Goal: Communication & Community: Answer question/provide support

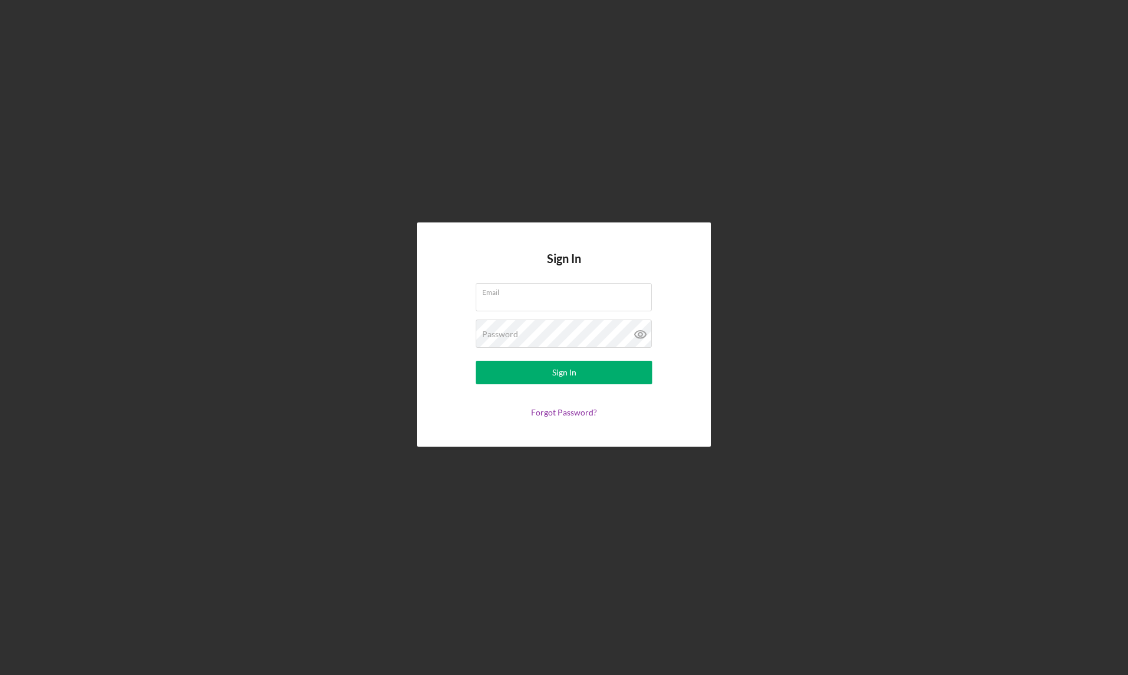
click at [0, 675] on com-1password-button at bounding box center [0, 675] width 0 height 0
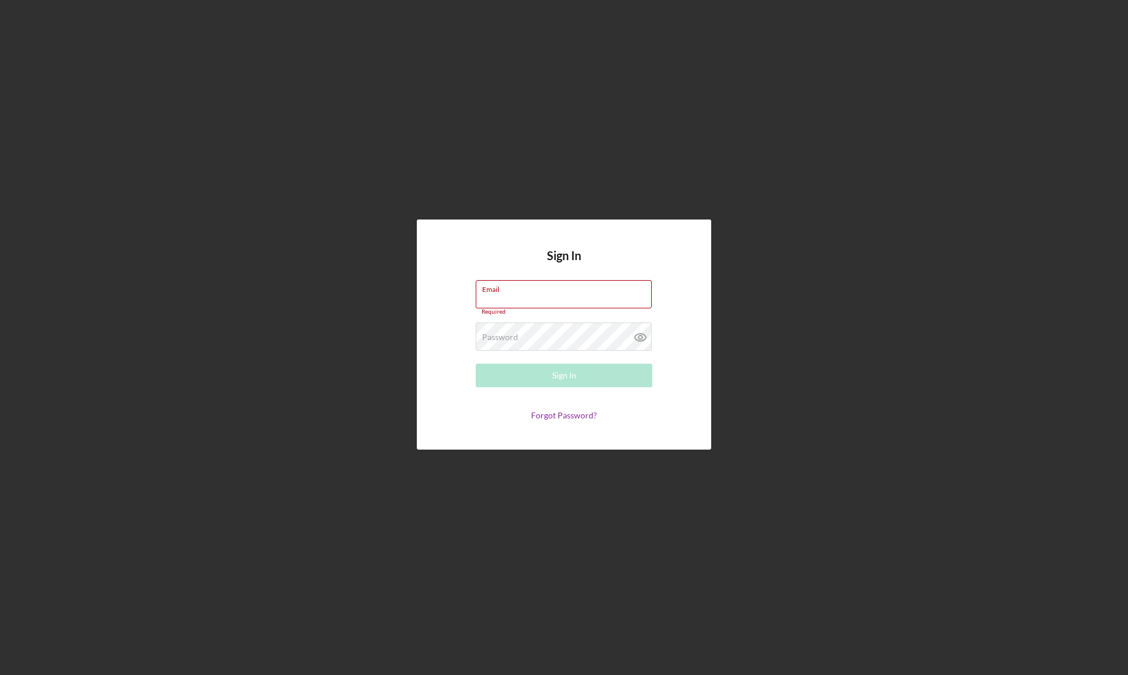
type input "[PERSON_NAME][EMAIL_ADDRESS][DOMAIN_NAME]"
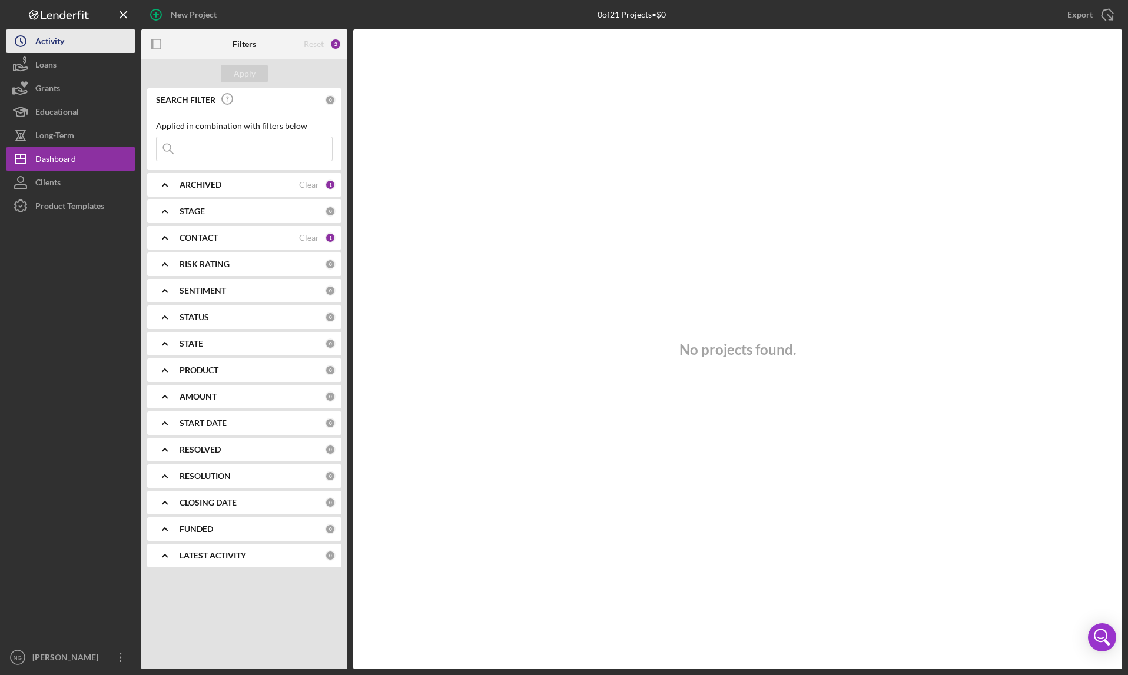
click at [67, 31] on button "Icon/History Activity" at bounding box center [70, 41] width 129 height 24
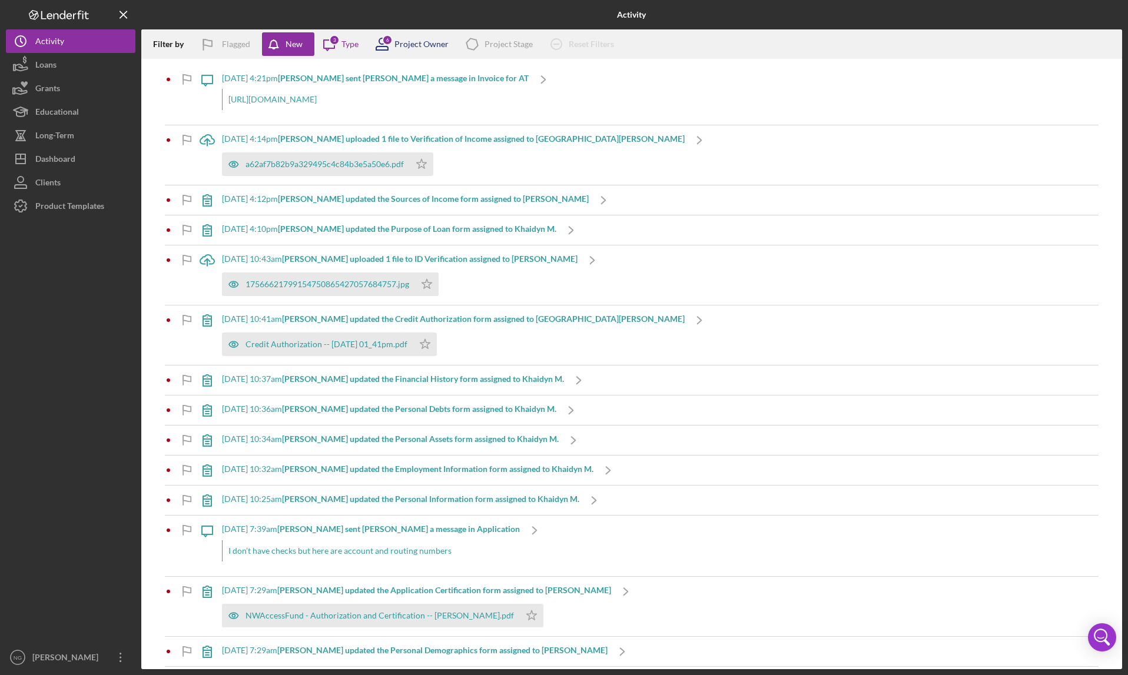
click at [412, 48] on div "Project Owner" at bounding box center [421, 43] width 54 height 9
click at [336, 45] on icon "Icon/Message" at bounding box center [328, 43] width 29 height 29
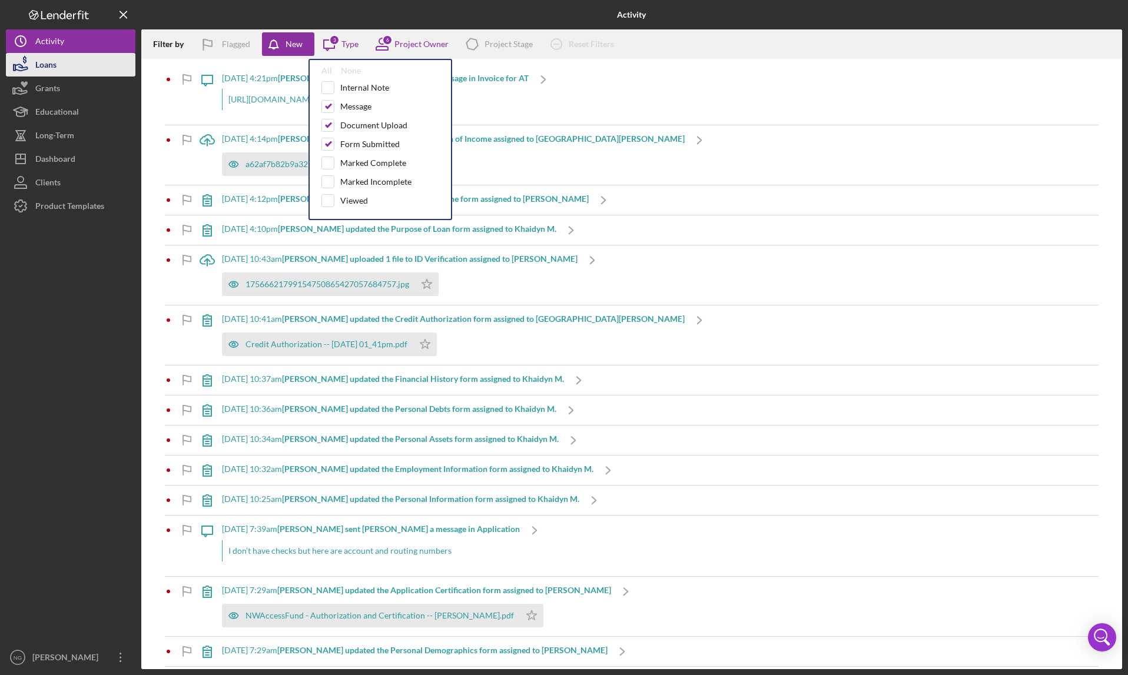
click at [86, 65] on button "Loans" at bounding box center [70, 65] width 129 height 24
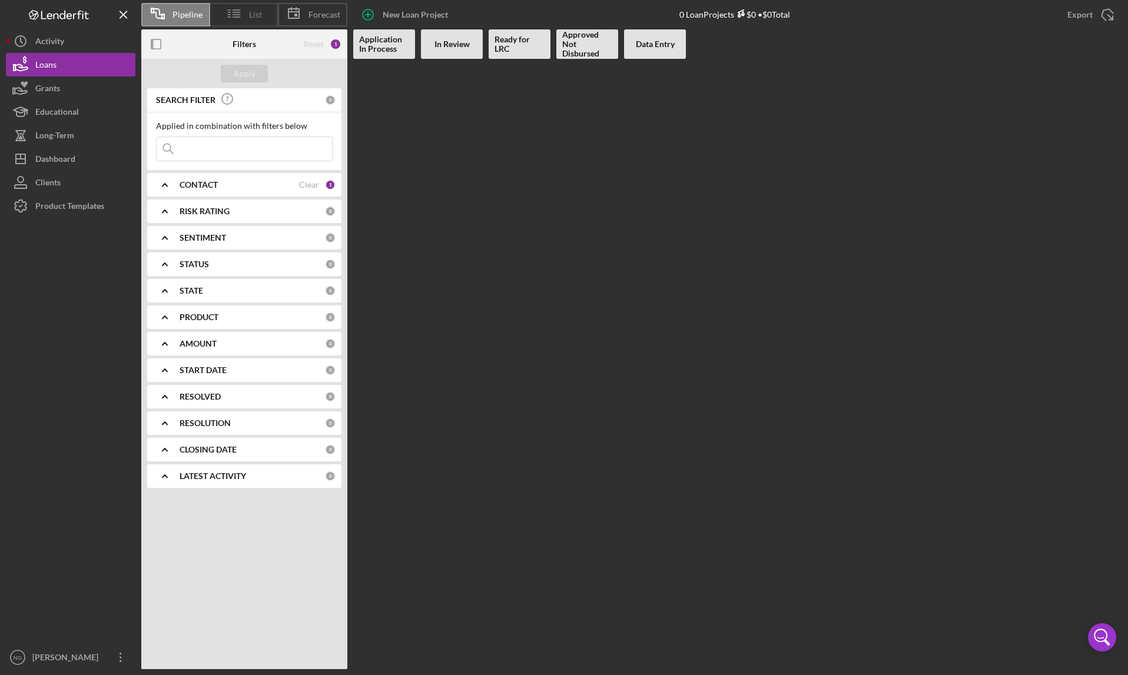
click at [249, 16] on span "List" at bounding box center [255, 14] width 13 height 9
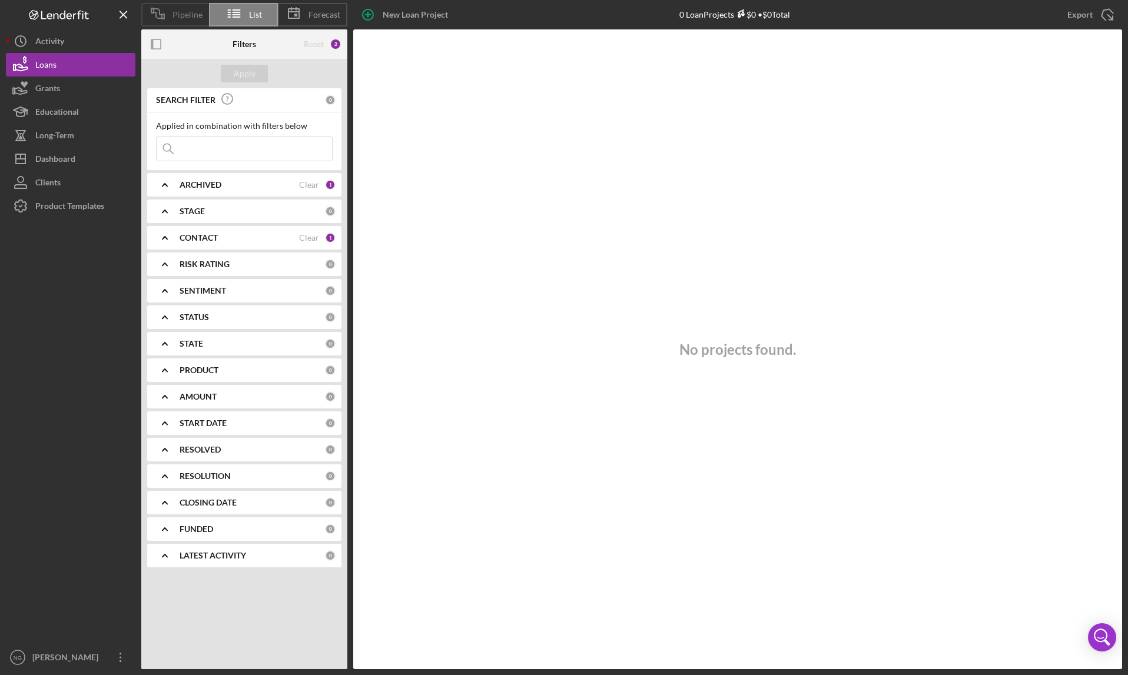
click at [172, 15] on span "Pipeline" at bounding box center [187, 14] width 30 height 9
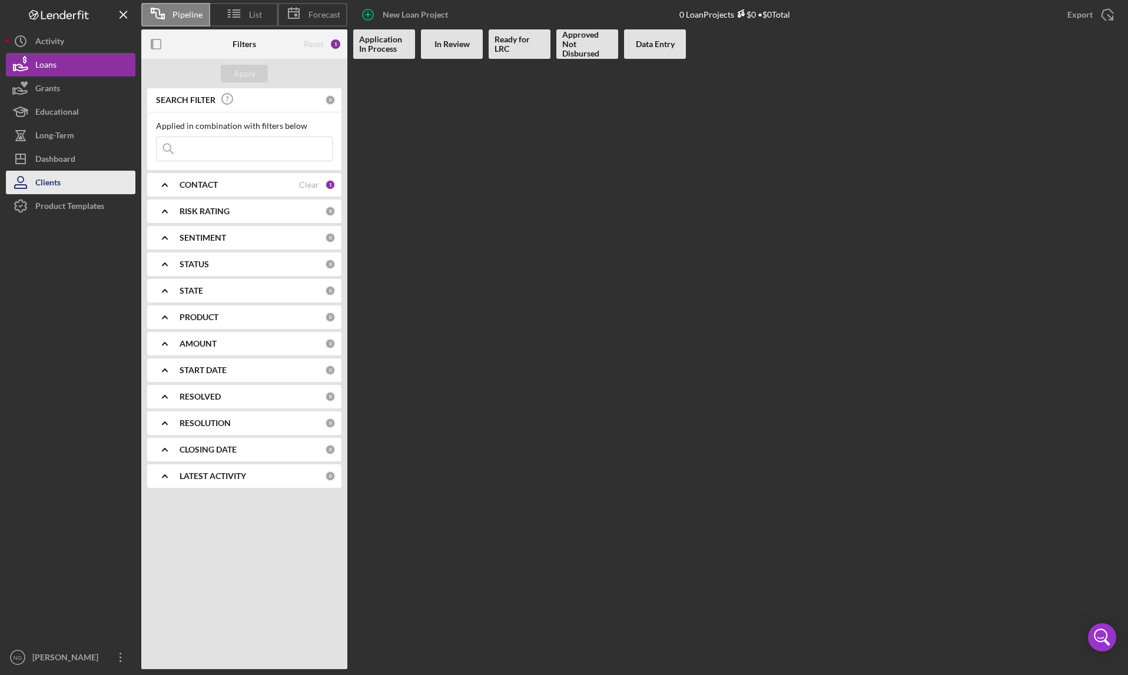
click at [58, 183] on div "Clients" at bounding box center [47, 184] width 25 height 26
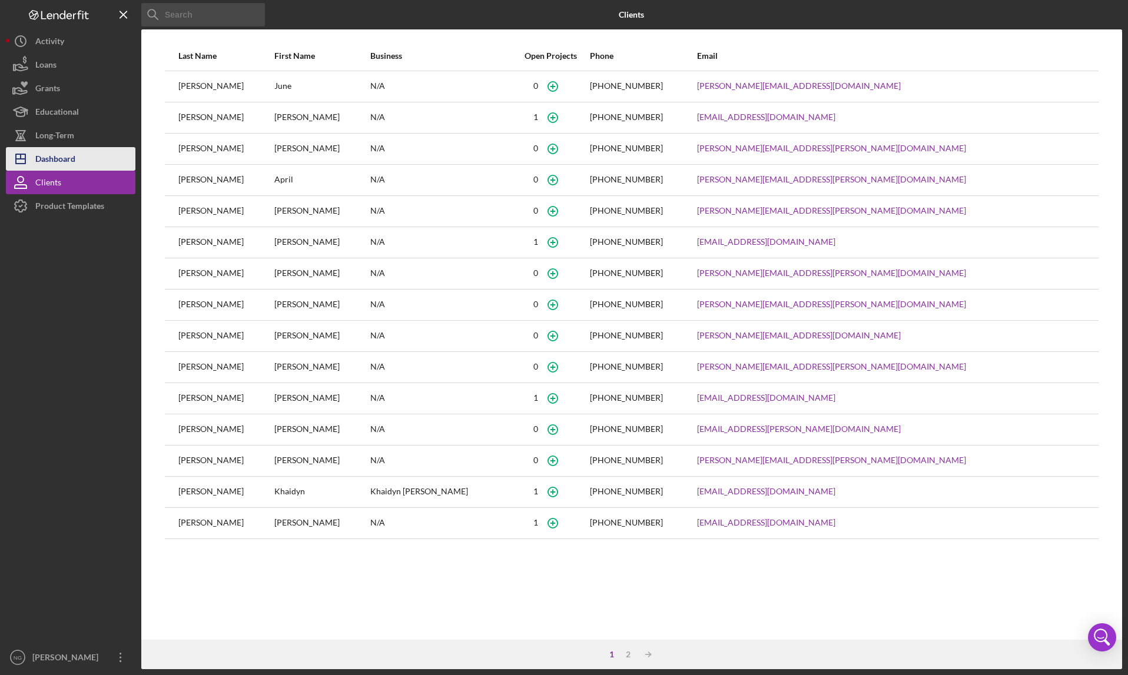
click at [61, 158] on div "Dashboard" at bounding box center [55, 160] width 40 height 26
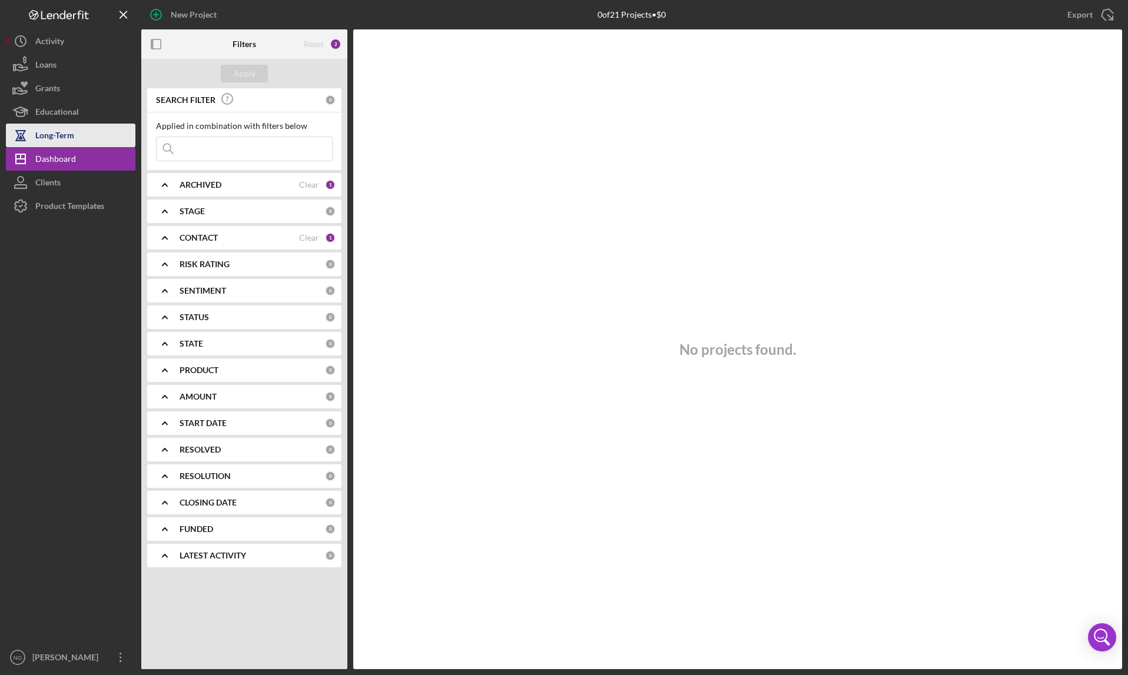
click at [67, 142] on div "Long-Term" at bounding box center [54, 137] width 39 height 26
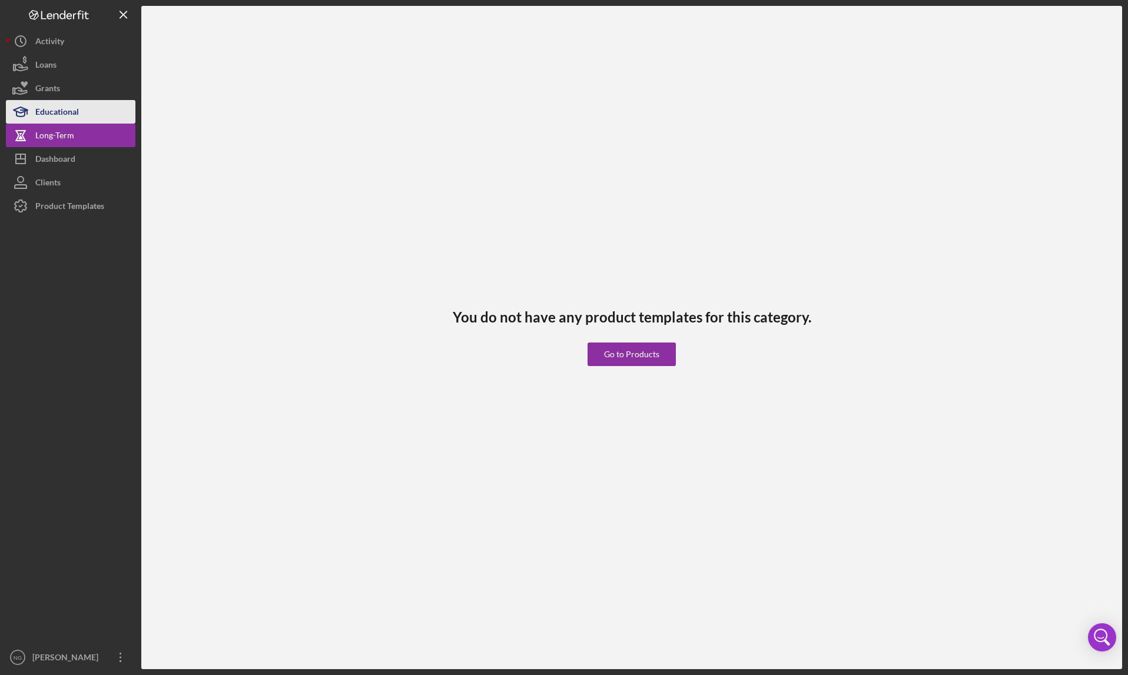
click at [72, 116] on div "Educational" at bounding box center [57, 113] width 44 height 26
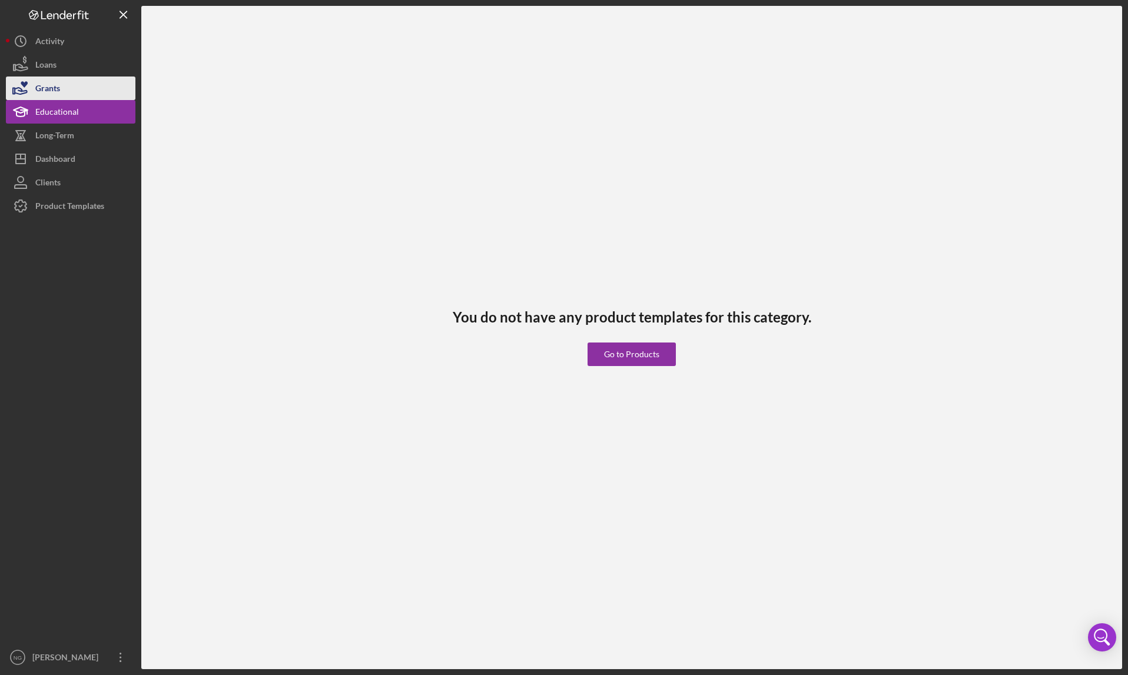
click at [60, 94] on div "Grants" at bounding box center [47, 90] width 25 height 26
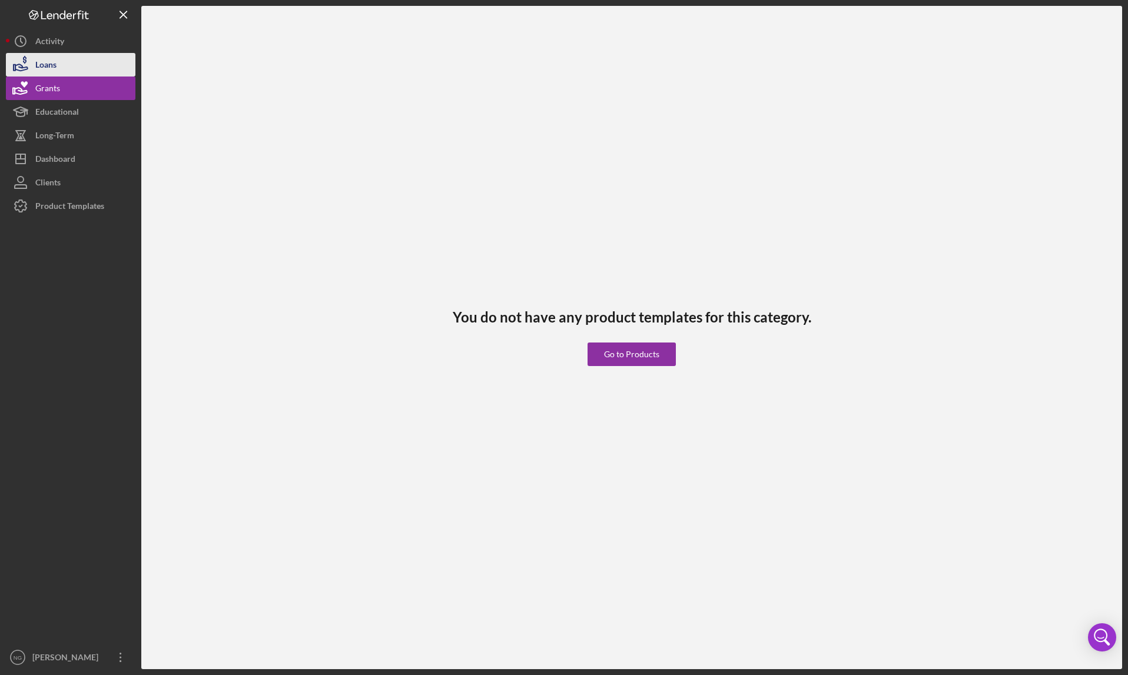
click at [61, 67] on button "Loans" at bounding box center [70, 65] width 129 height 24
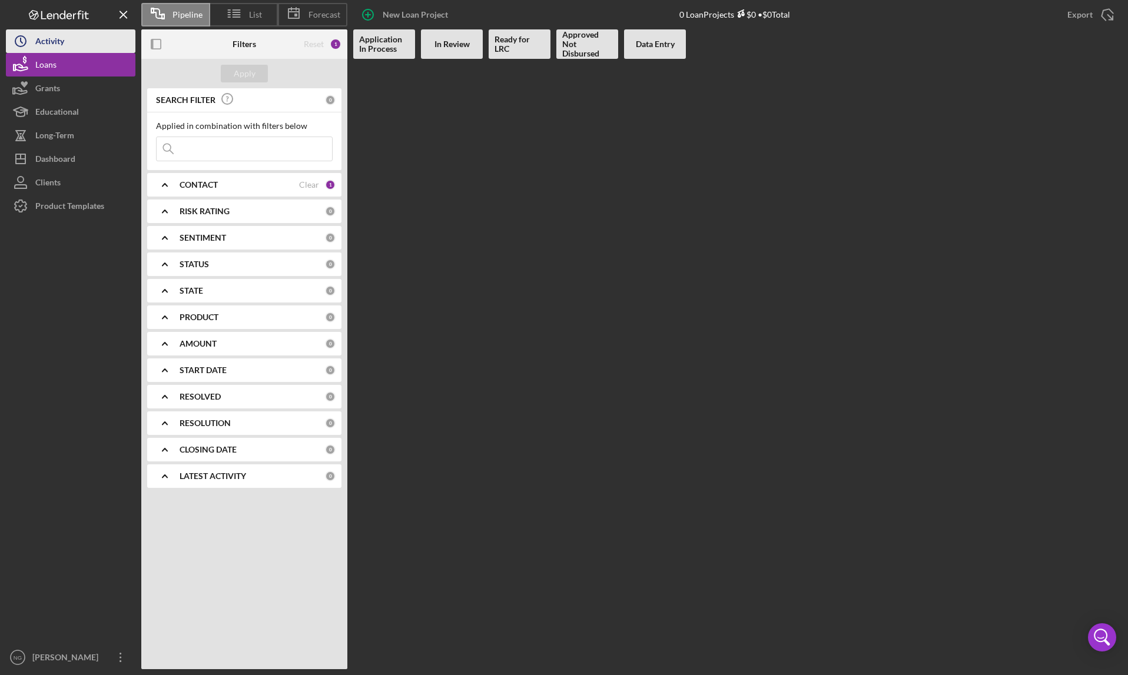
click at [65, 45] on button "Icon/History Activity" at bounding box center [70, 41] width 129 height 24
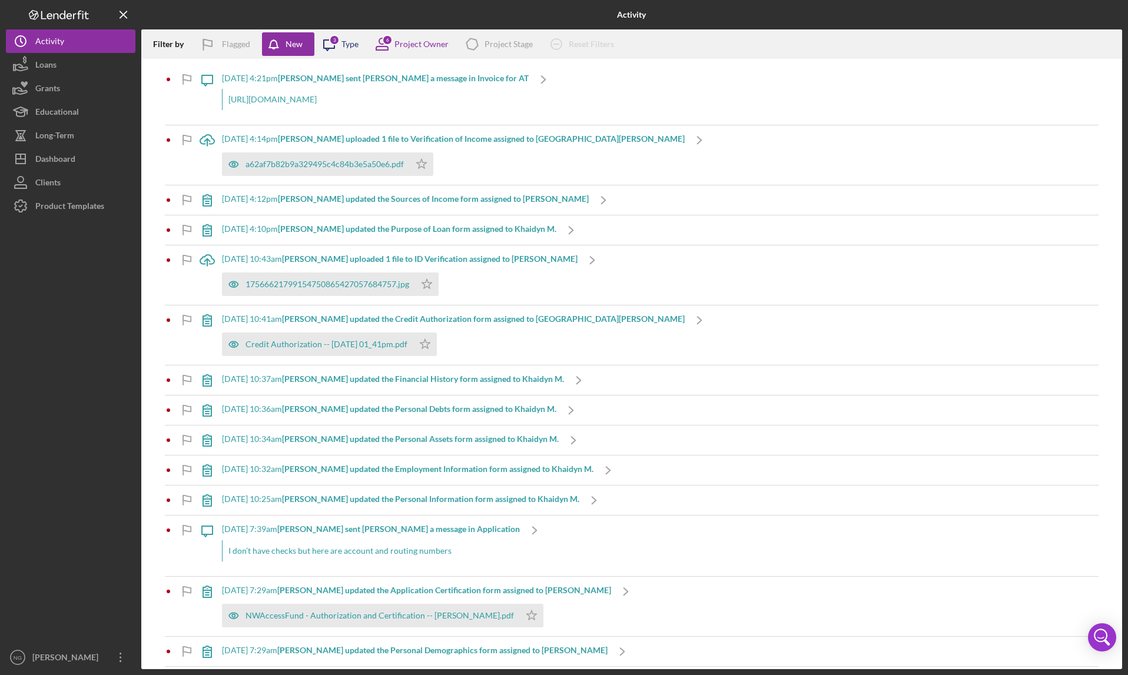
click at [350, 45] on div "Type" at bounding box center [349, 43] width 17 height 9
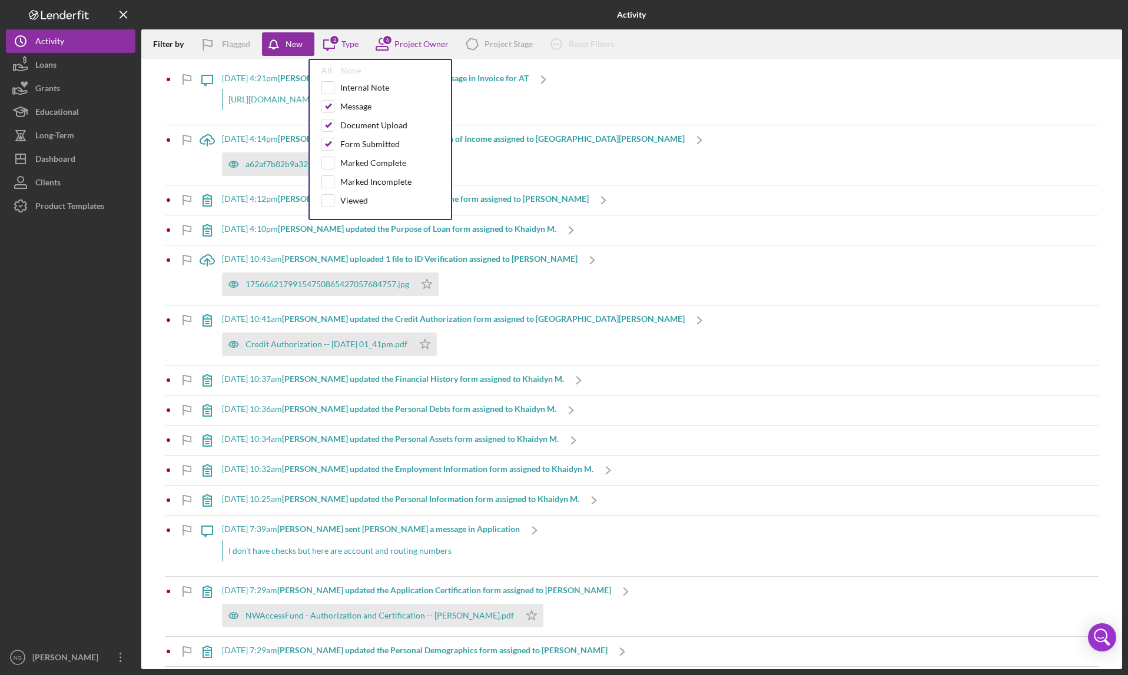
click at [69, 345] on div at bounding box center [70, 432] width 129 height 428
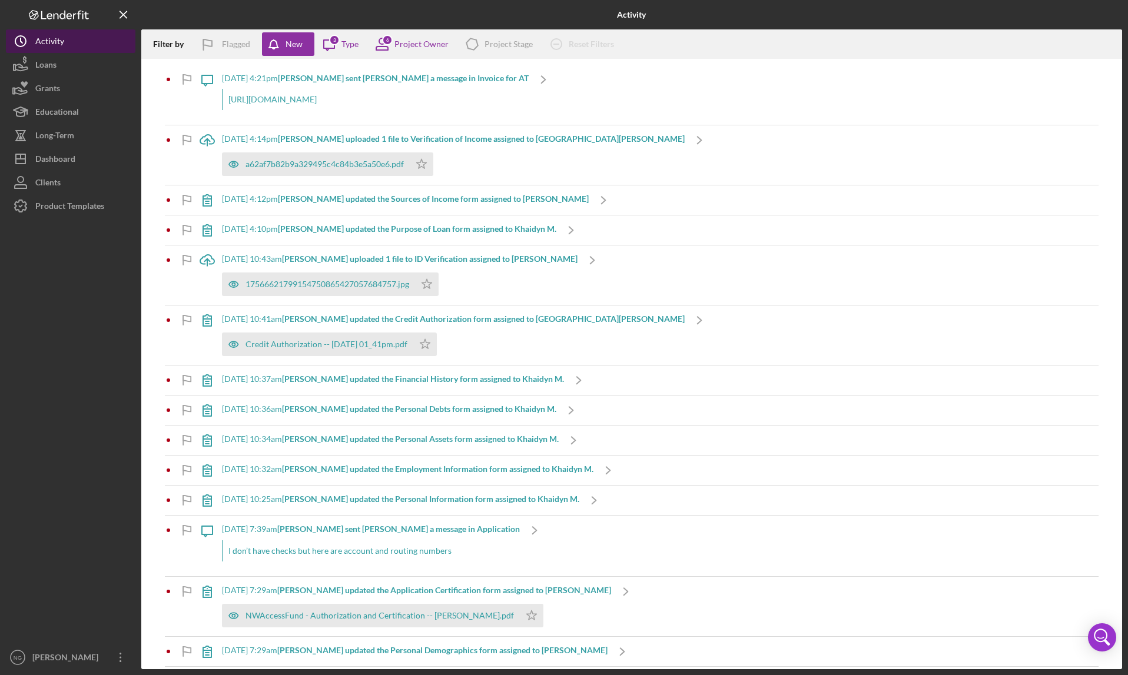
click at [66, 41] on button "Icon/History Activity" at bounding box center [70, 41] width 129 height 24
click at [230, 44] on div "Flagged" at bounding box center [236, 44] width 28 height 24
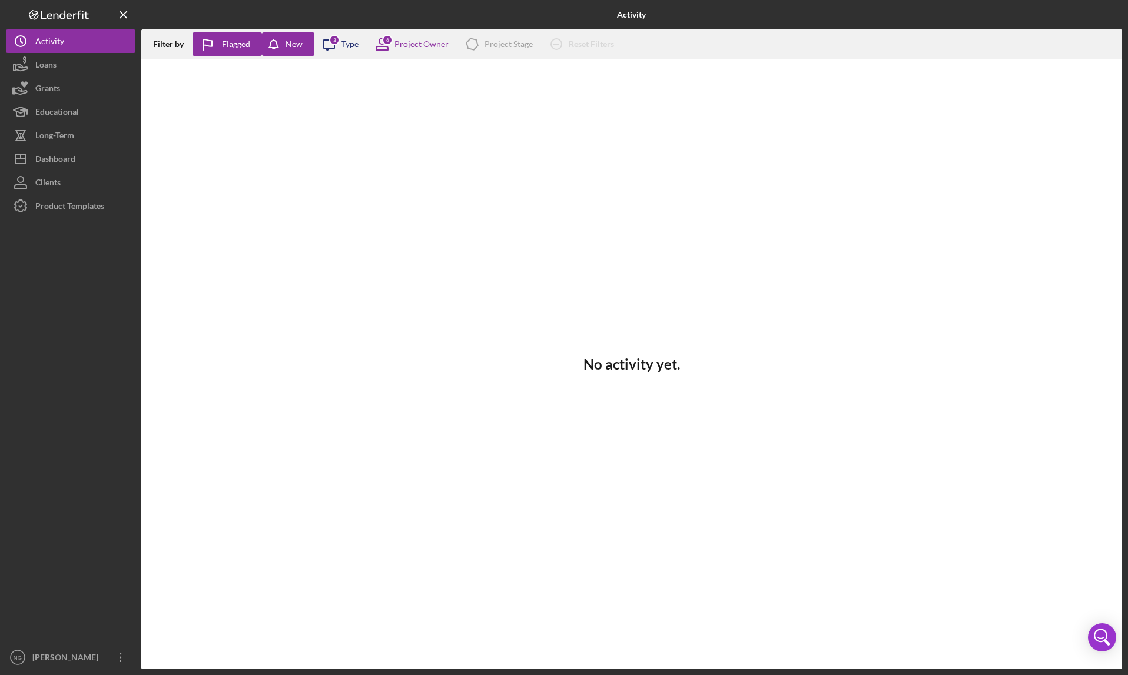
click at [338, 42] on div "3" at bounding box center [334, 40] width 11 height 11
click at [408, 49] on div "Project Owner" at bounding box center [421, 43] width 54 height 9
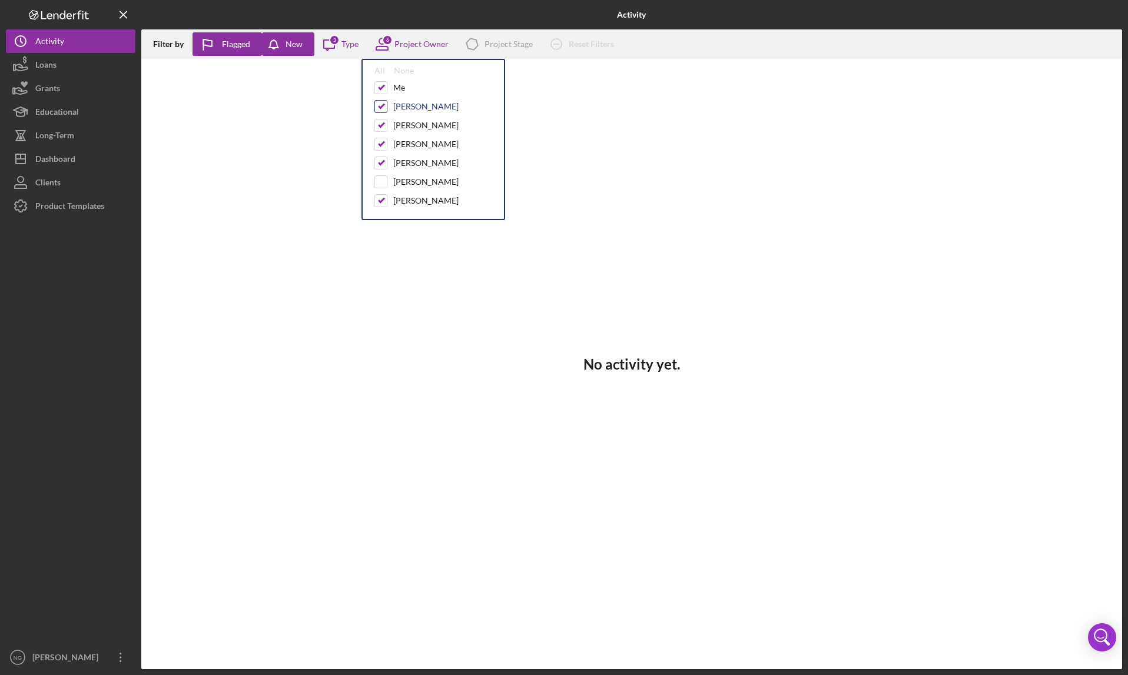
click at [380, 109] on input "checkbox" at bounding box center [381, 107] width 12 height 12
checkbox input "false"
click at [380, 122] on input "checkbox" at bounding box center [381, 125] width 12 height 12
checkbox input "false"
click at [381, 140] on input "checkbox" at bounding box center [381, 144] width 12 height 12
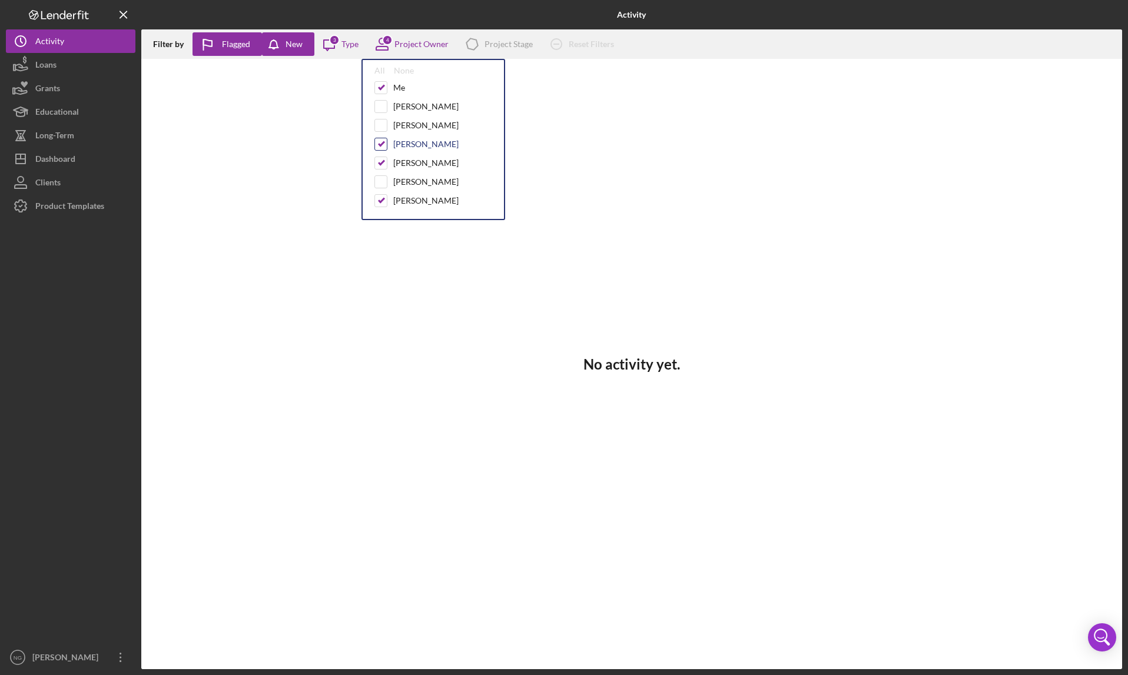
checkbox input "false"
click at [378, 166] on input "checkbox" at bounding box center [381, 163] width 12 height 12
checkbox input "false"
click at [384, 196] on input "checkbox" at bounding box center [381, 201] width 12 height 12
checkbox input "false"
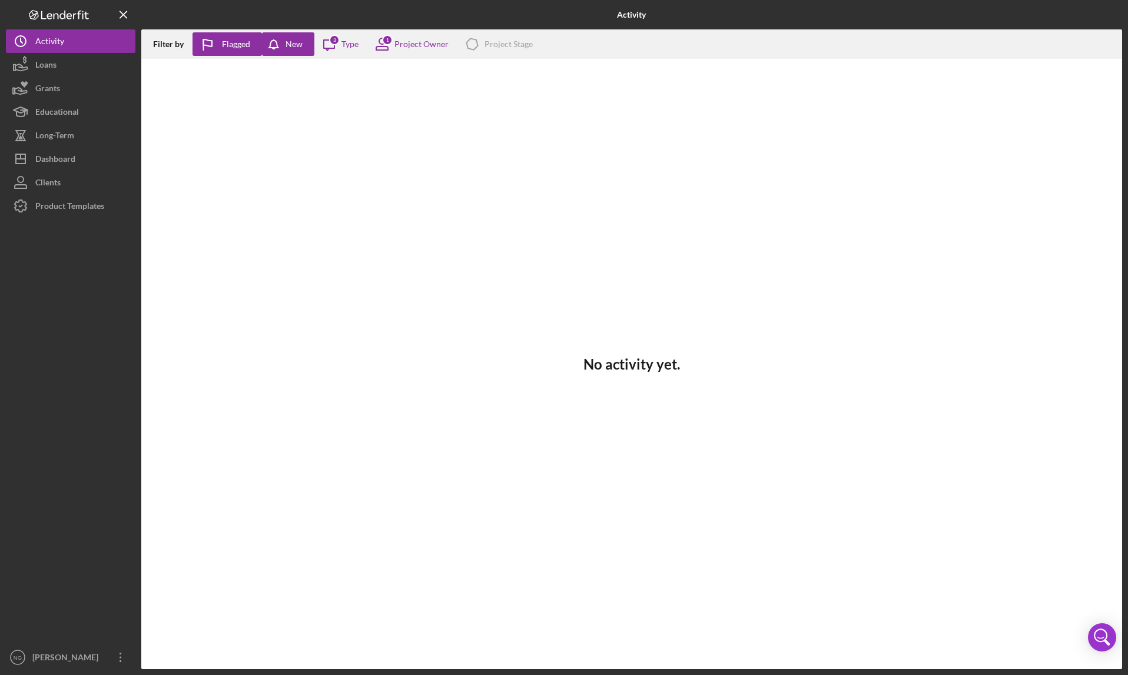
click at [275, 117] on div "No activity yet." at bounding box center [631, 364] width 981 height 610
click at [436, 41] on div "Project Owner" at bounding box center [421, 43] width 54 height 9
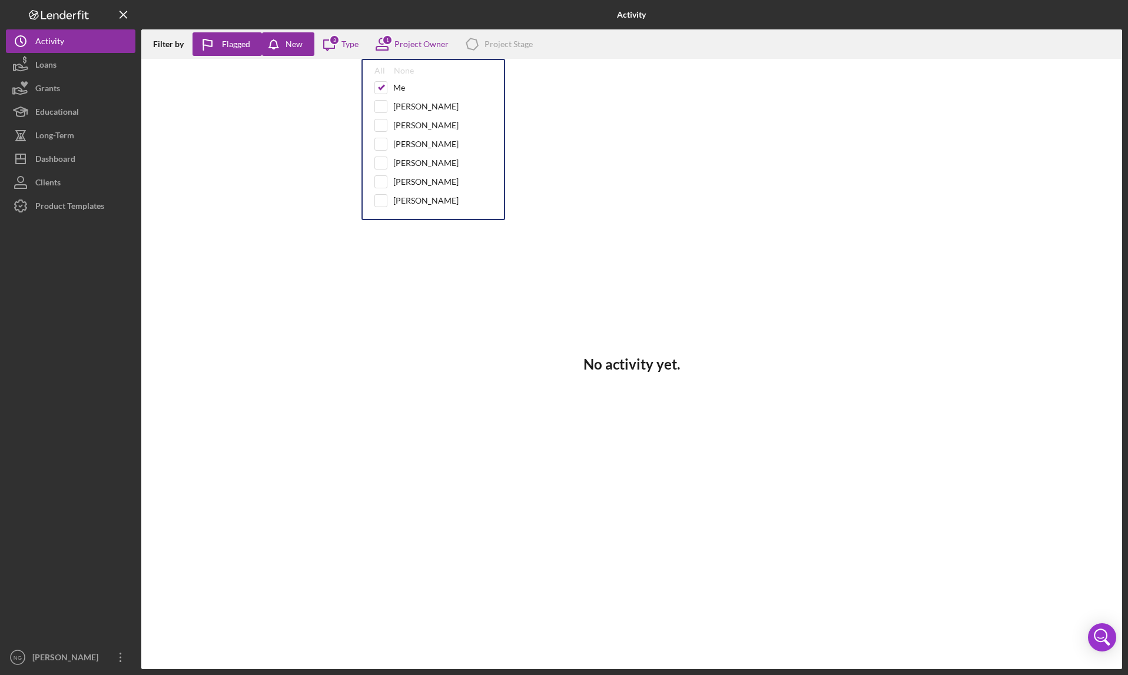
click at [302, 128] on div "No activity yet." at bounding box center [631, 364] width 981 height 610
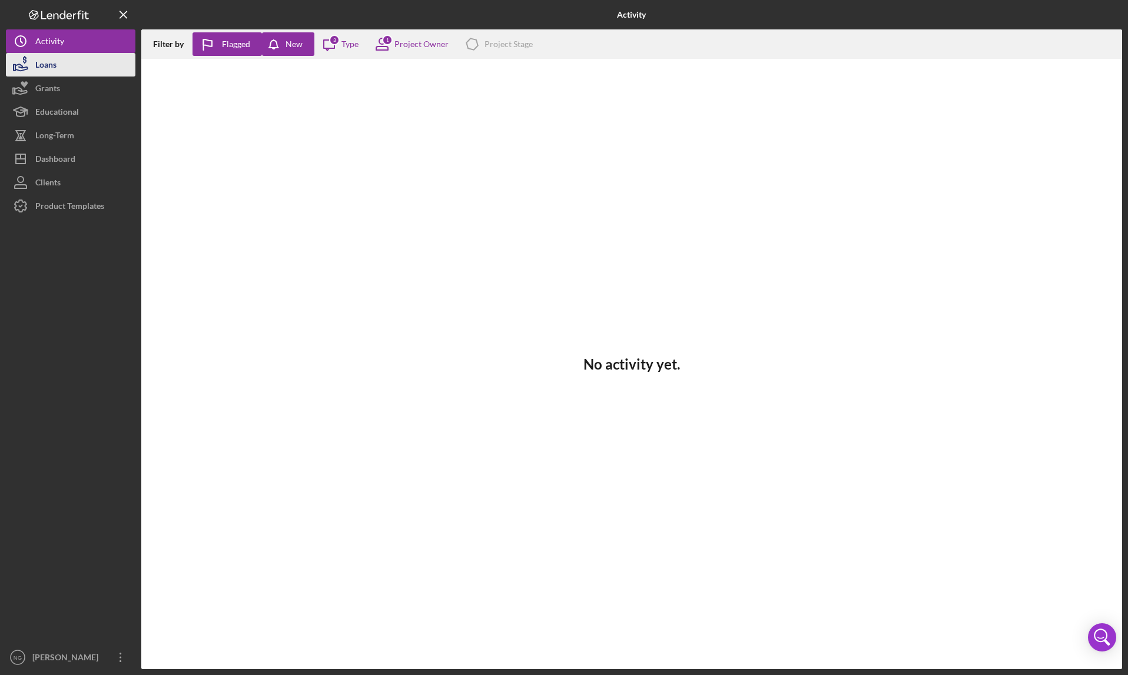
click at [79, 58] on button "Loans" at bounding box center [70, 65] width 129 height 24
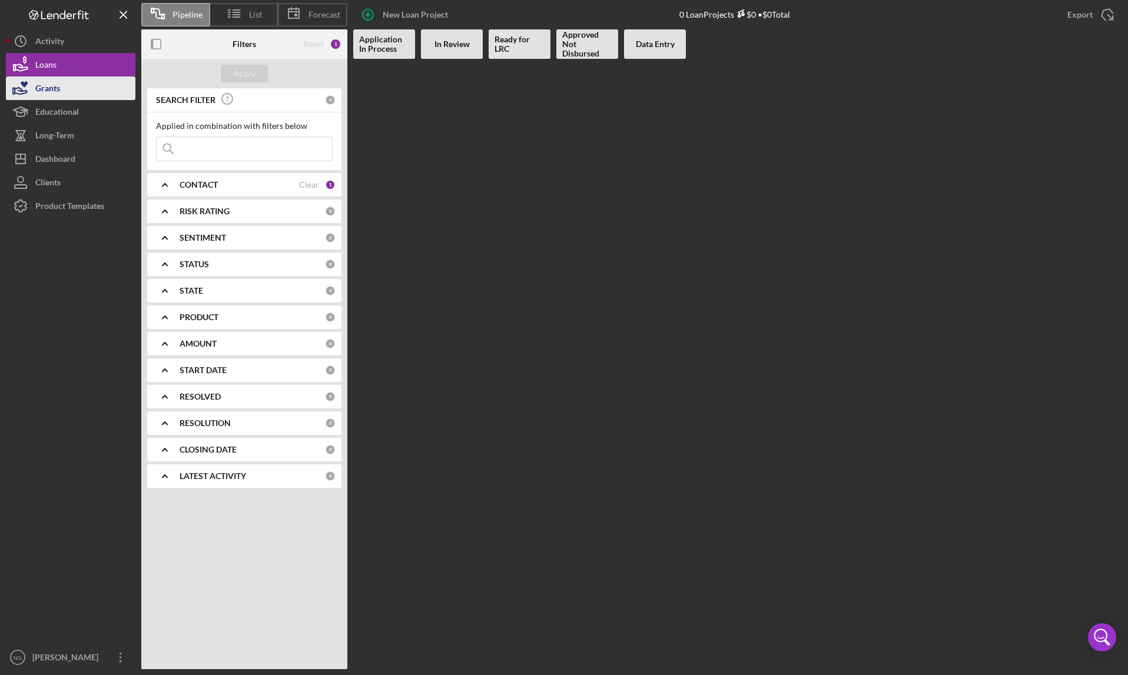
click at [77, 89] on button "Grants" at bounding box center [70, 89] width 129 height 24
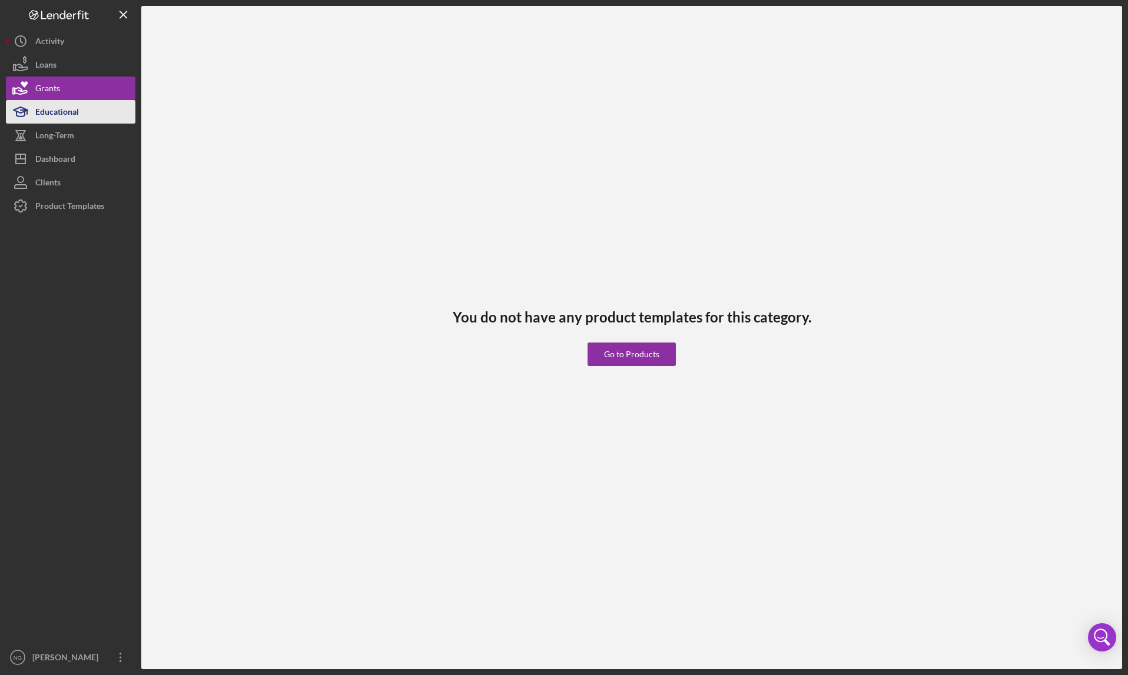
click at [76, 115] on div "Educational" at bounding box center [57, 113] width 44 height 26
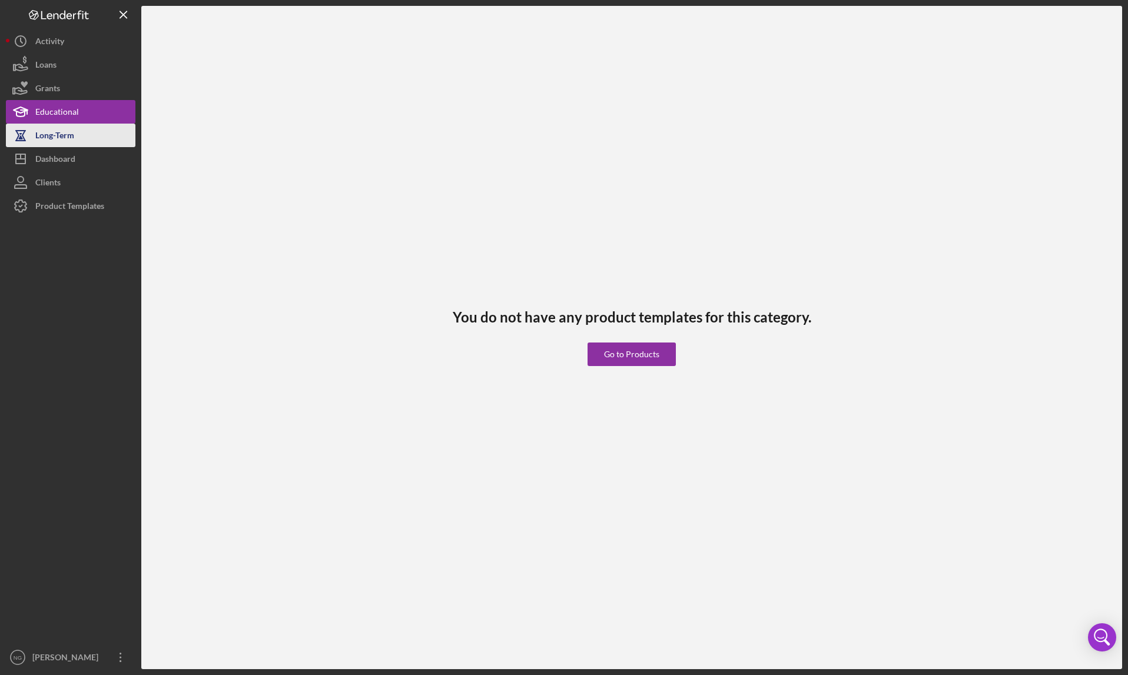
click at [77, 132] on button "Long-Term" at bounding box center [70, 136] width 129 height 24
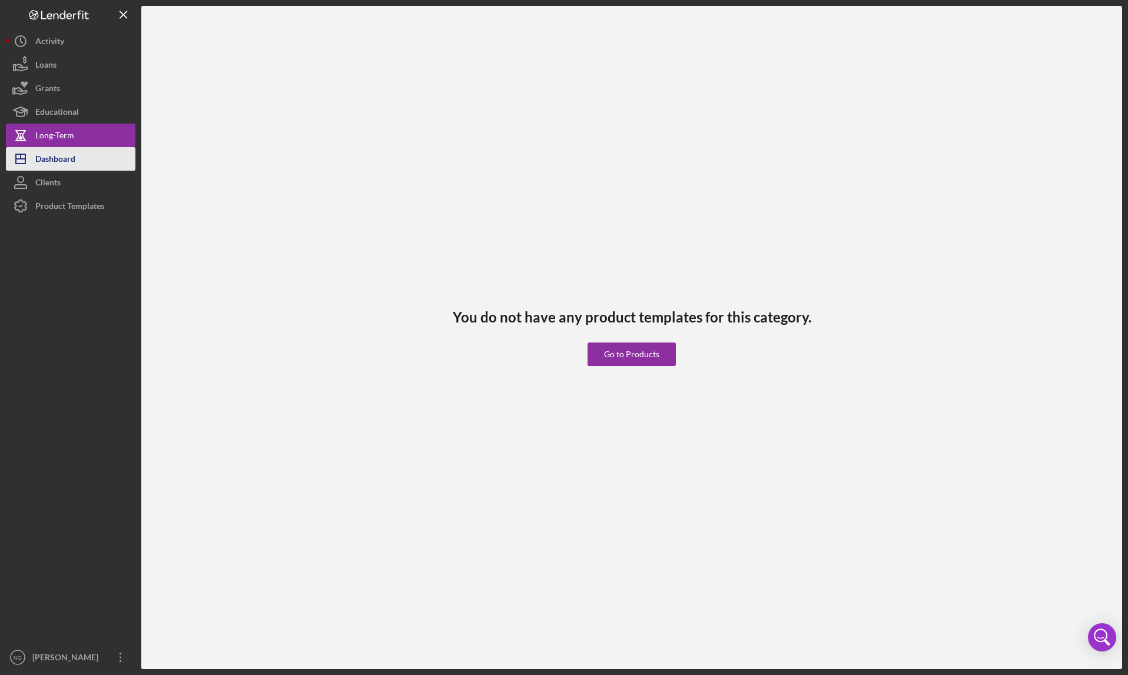
click at [76, 153] on button "Icon/Dashboard Dashboard" at bounding box center [70, 159] width 129 height 24
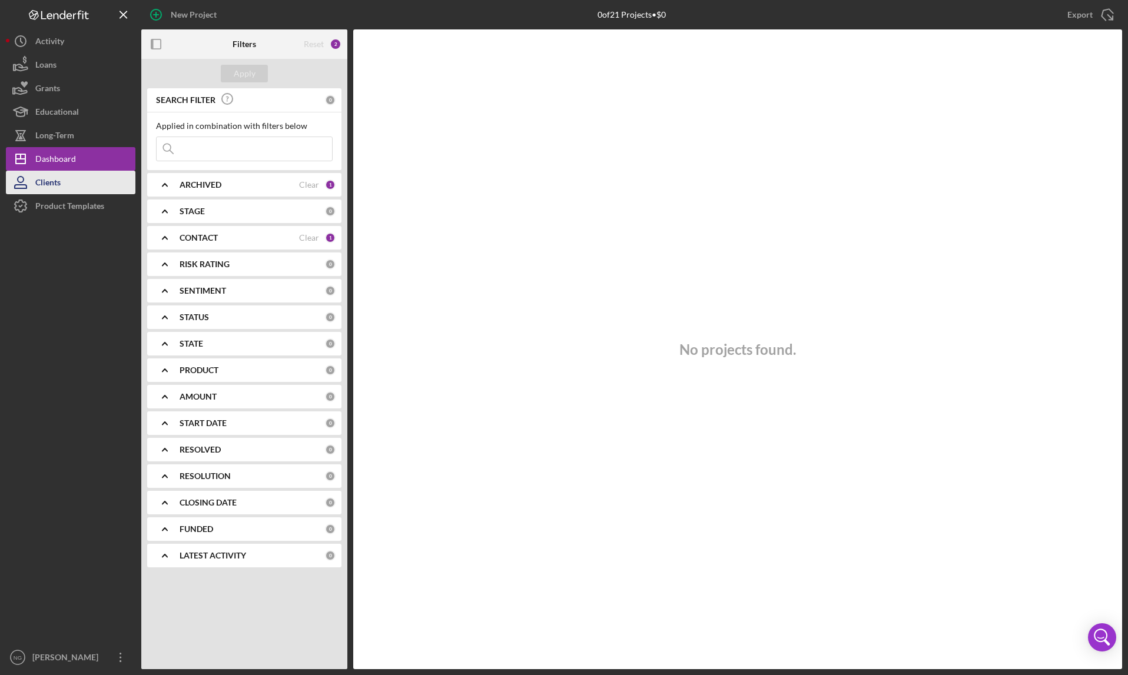
click at [79, 184] on button "Clients" at bounding box center [70, 183] width 129 height 24
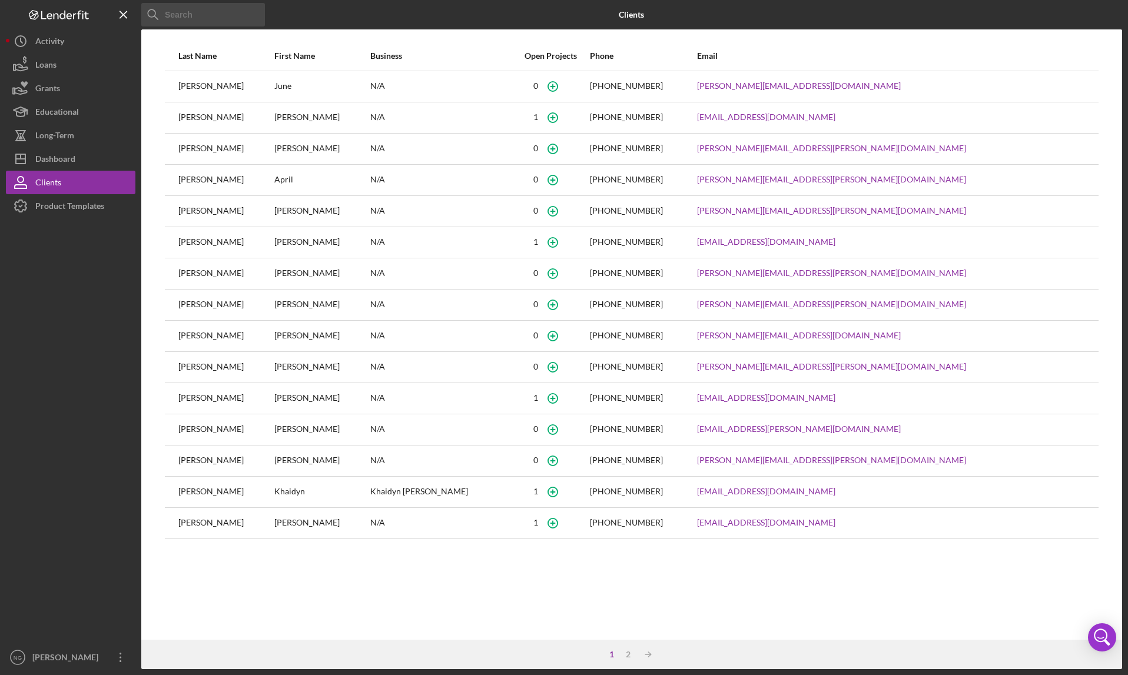
click at [572, 600] on div "Last Name First Name Business Open Projects Phone Email [PERSON_NAME] N/A [PHON…" at bounding box center [631, 340] width 981 height 599
click at [82, 152] on button "Icon/Dashboard Dashboard" at bounding box center [70, 159] width 129 height 24
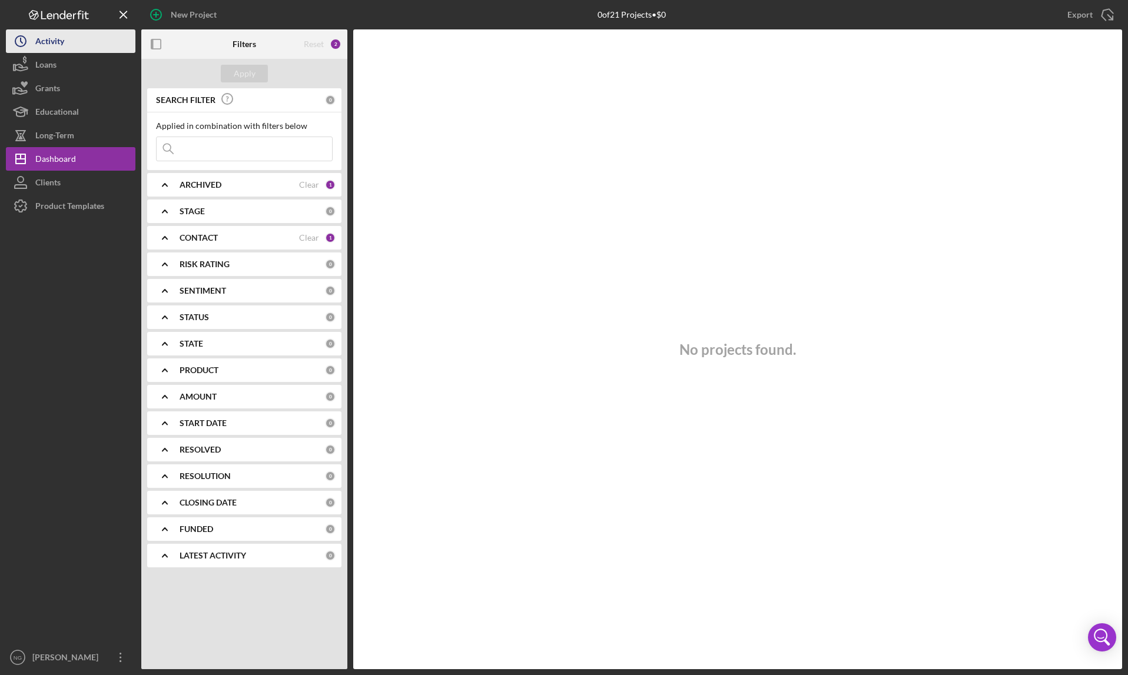
click at [88, 46] on button "Icon/History Activity" at bounding box center [70, 41] width 129 height 24
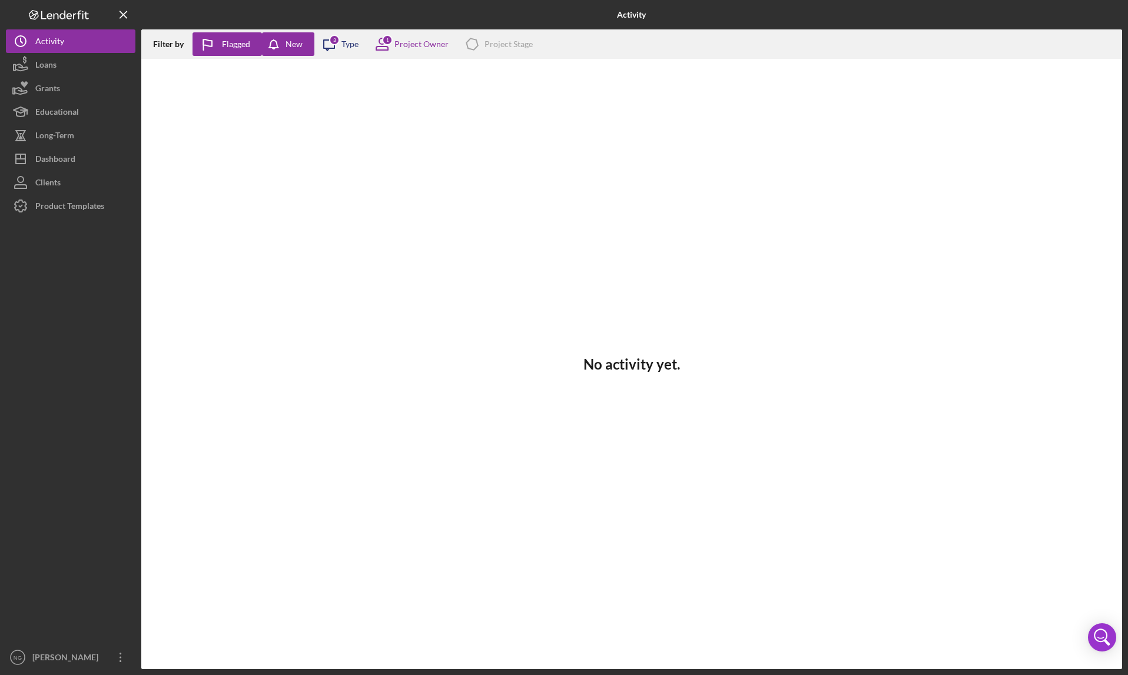
click at [357, 37] on div "Icon/Message 3 Type" at bounding box center [336, 43] width 44 height 29
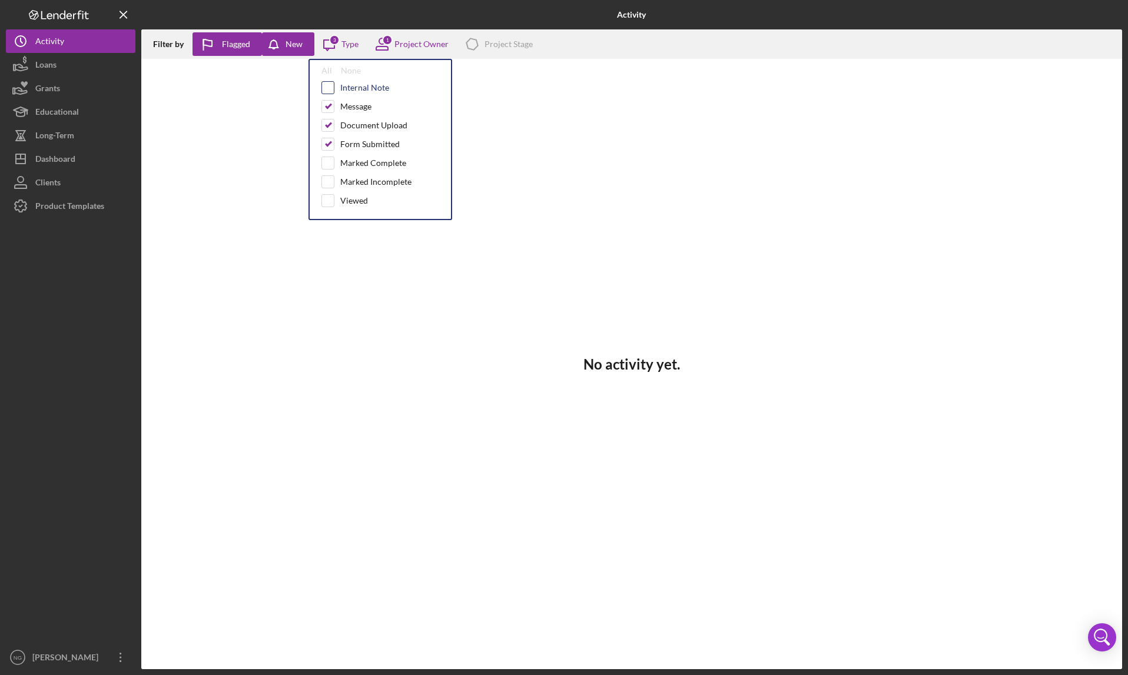
click at [330, 91] on input "checkbox" at bounding box center [328, 88] width 12 height 12
checkbox input "true"
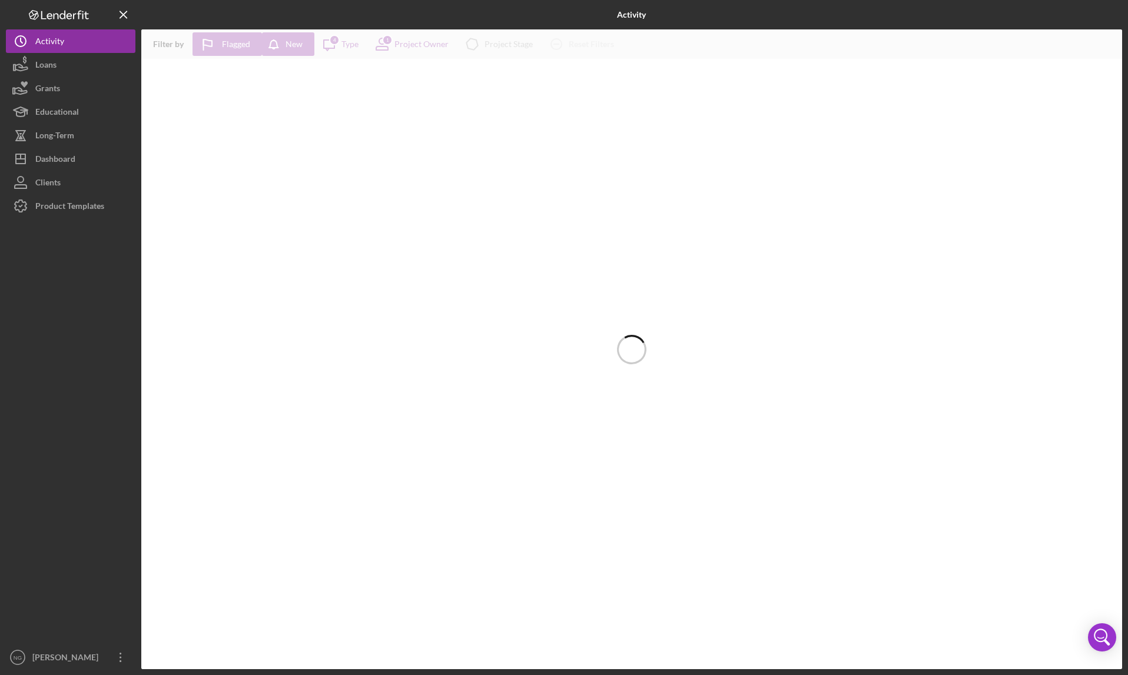
click at [330, 91] on div at bounding box center [631, 349] width 981 height 640
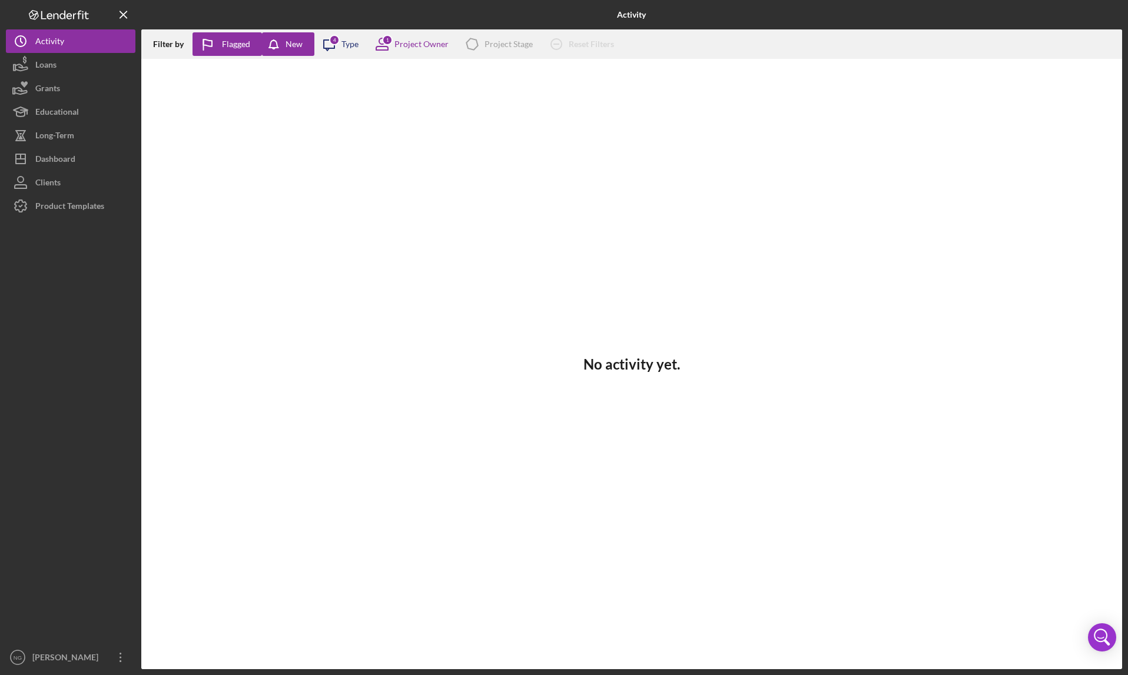
click at [342, 49] on icon "Icon/Message" at bounding box center [328, 43] width 29 height 29
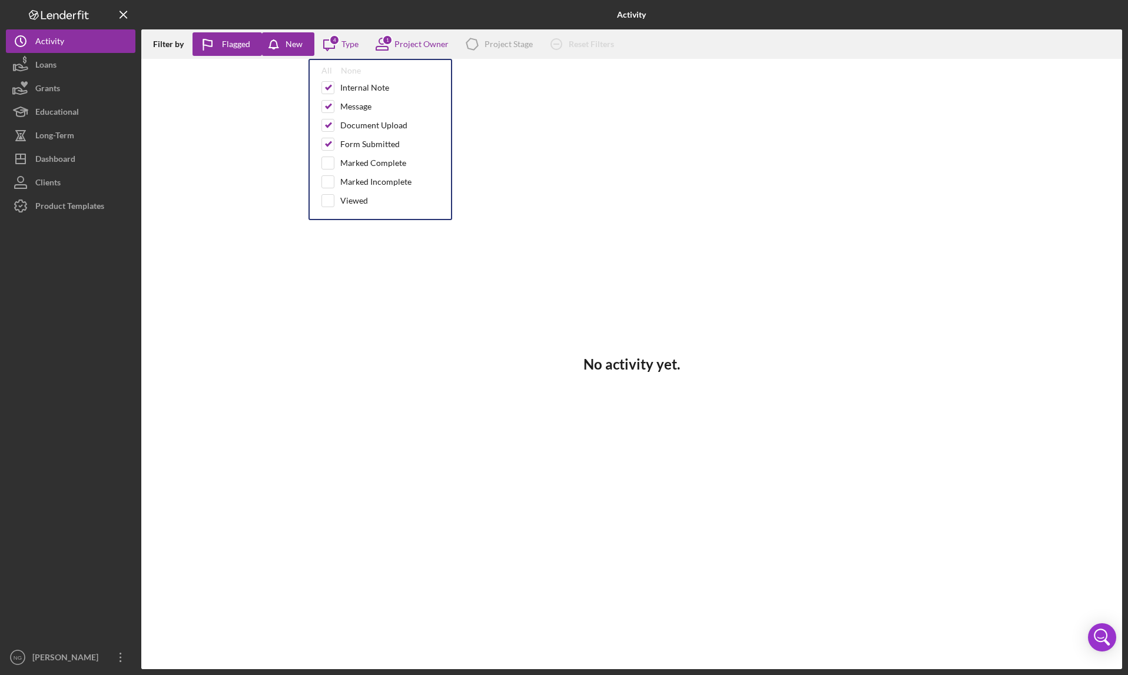
drag, startPoint x: 240, startPoint y: 91, endPoint x: 260, endPoint y: 52, distance: 43.4
click at [242, 87] on div "No activity yet." at bounding box center [631, 364] width 981 height 610
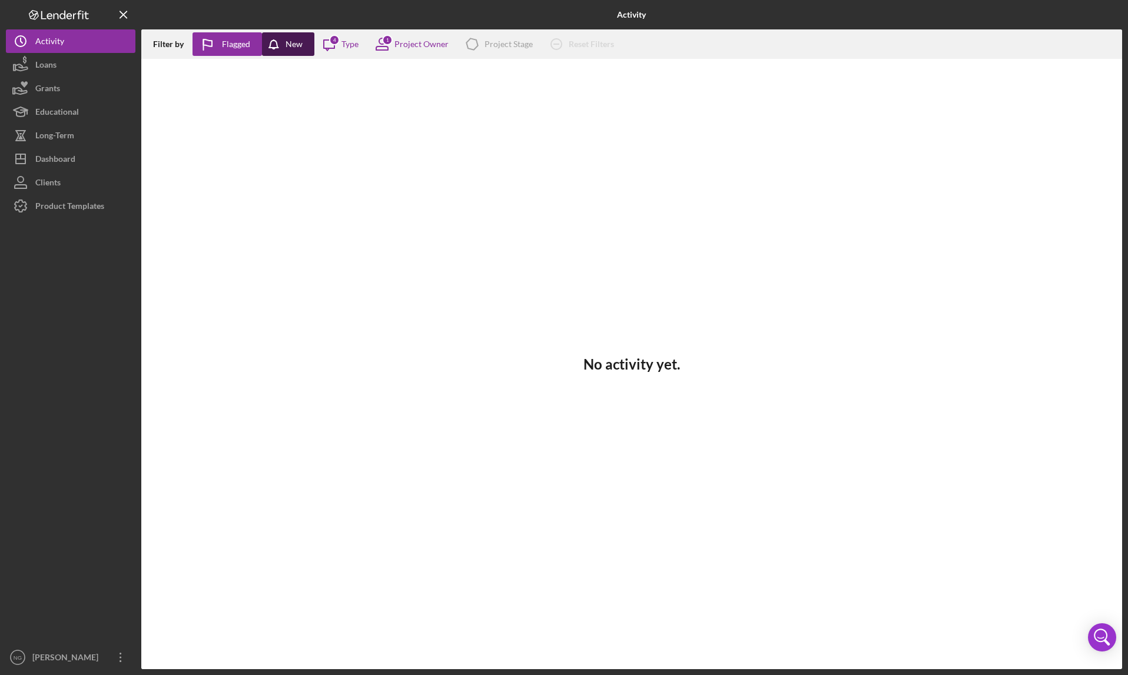
click at [282, 46] on icon "button" at bounding box center [276, 46] width 29 height 29
click at [232, 44] on div "Flagged" at bounding box center [236, 44] width 28 height 24
click at [158, 298] on div "No activity yet." at bounding box center [631, 364] width 981 height 610
click at [417, 48] on div "Project Owner" at bounding box center [421, 43] width 54 height 9
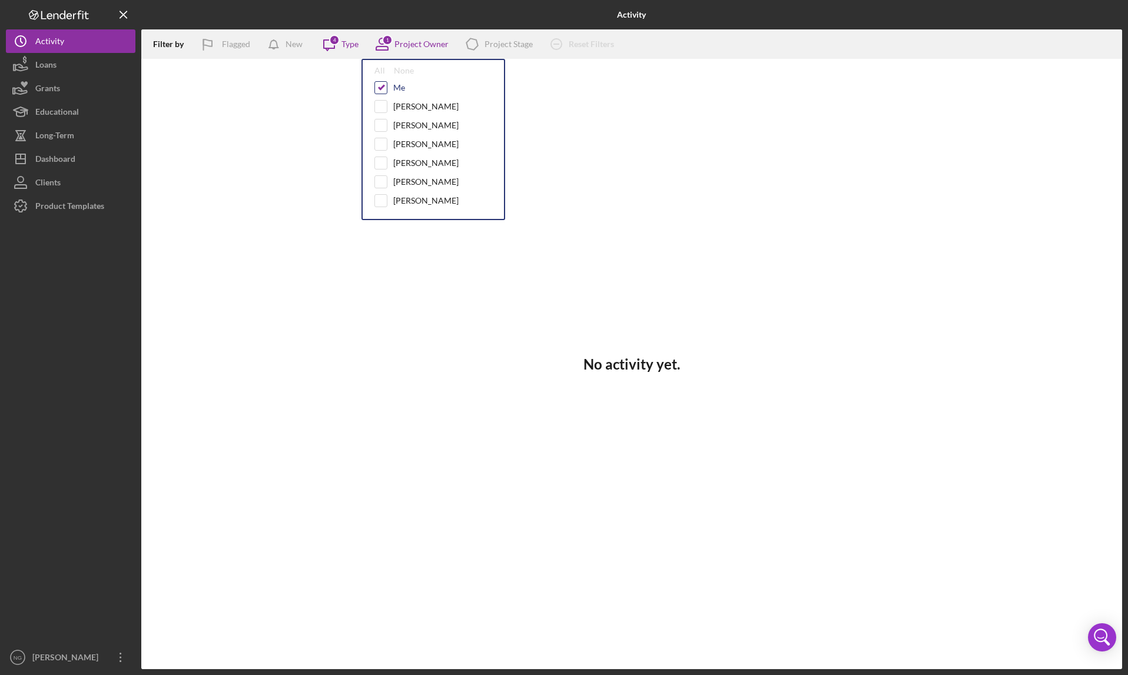
click at [380, 91] on input "checkbox" at bounding box center [381, 88] width 12 height 12
checkbox input "false"
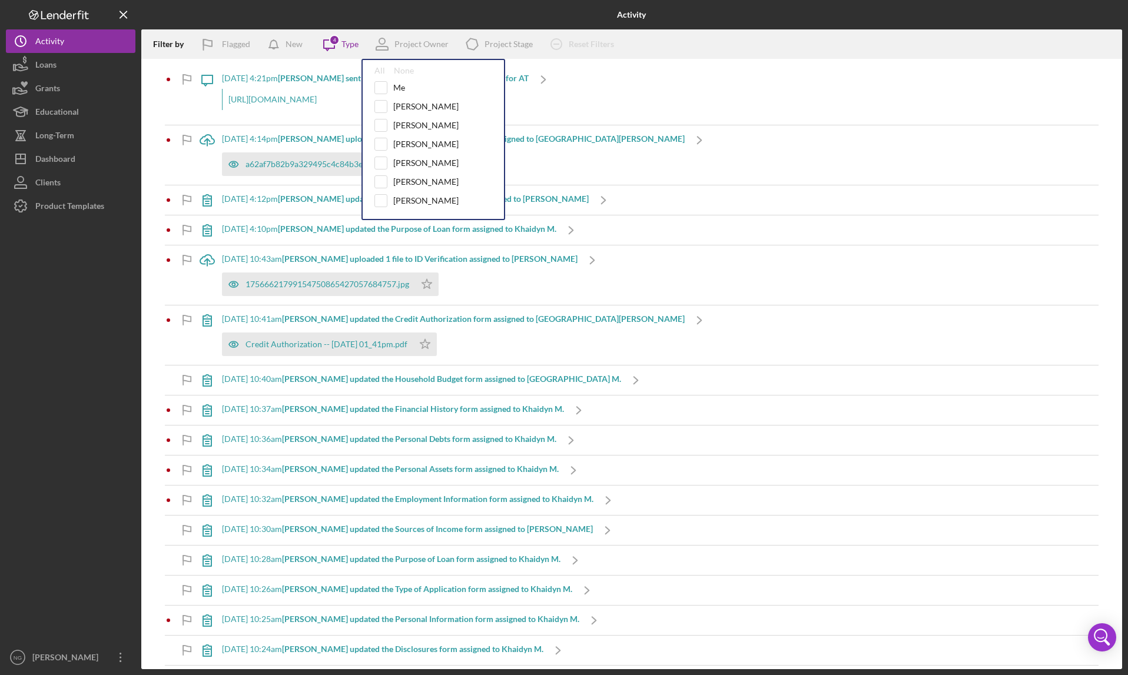
click at [832, 343] on div "[DATE] 10:41am [PERSON_NAME] updated the Credit Authorization form assigned to …" at bounding box center [631, 334] width 933 height 59
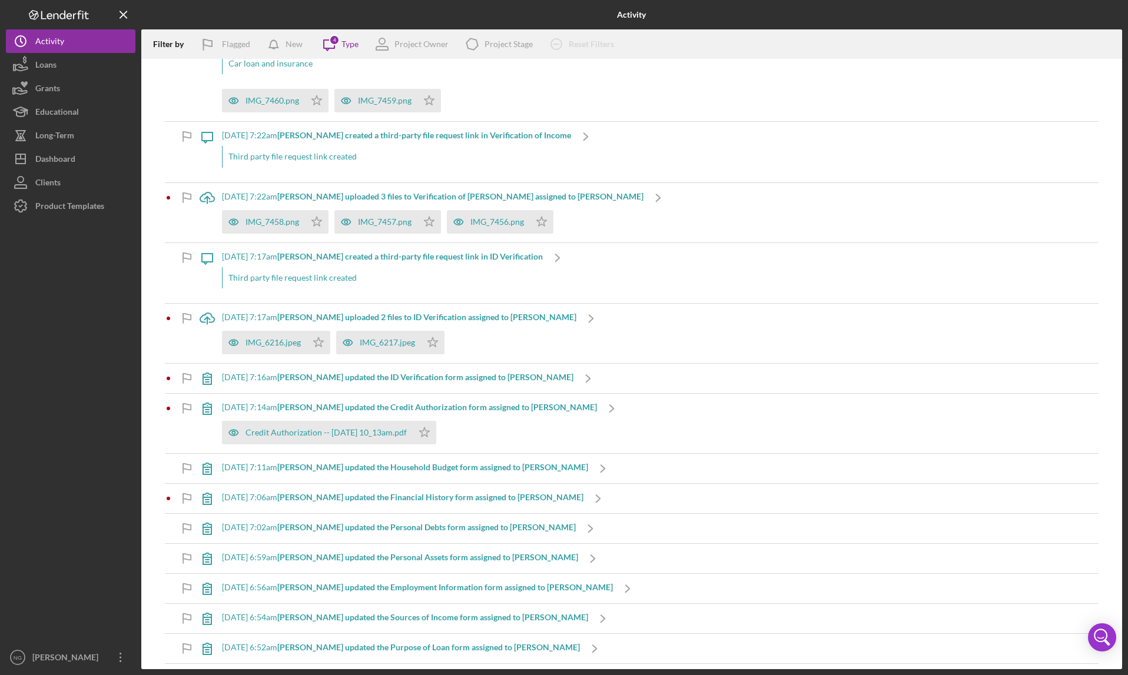
scroll to position [1242, 0]
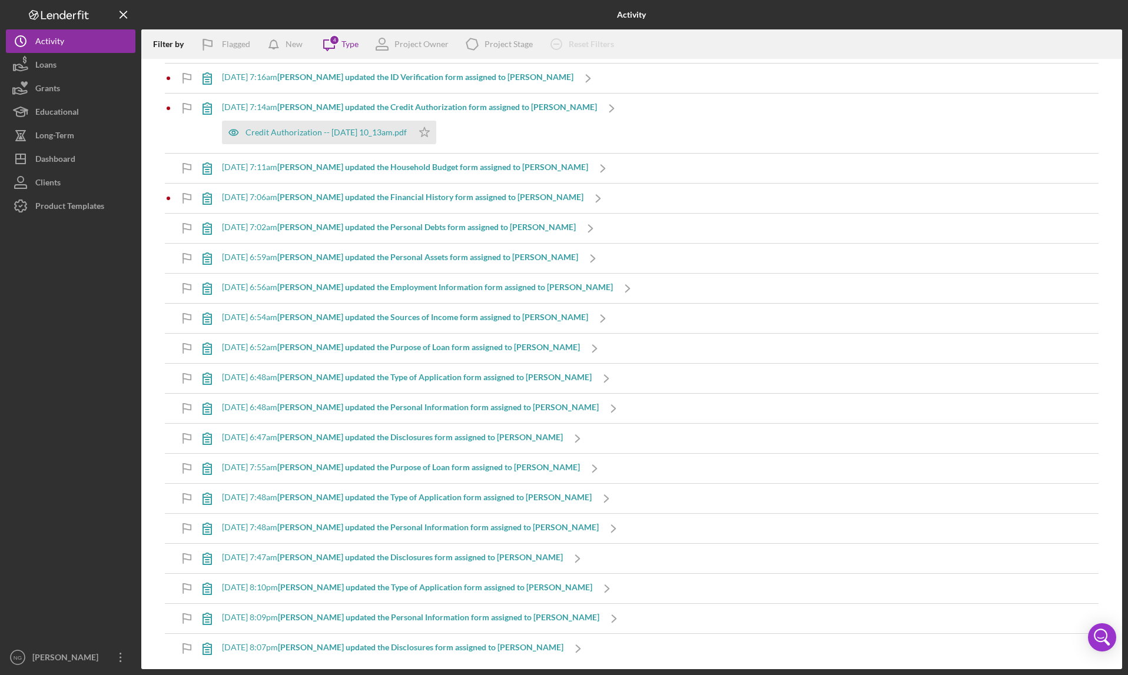
click at [210, 590] on icon at bounding box center [206, 588] width 29 height 29
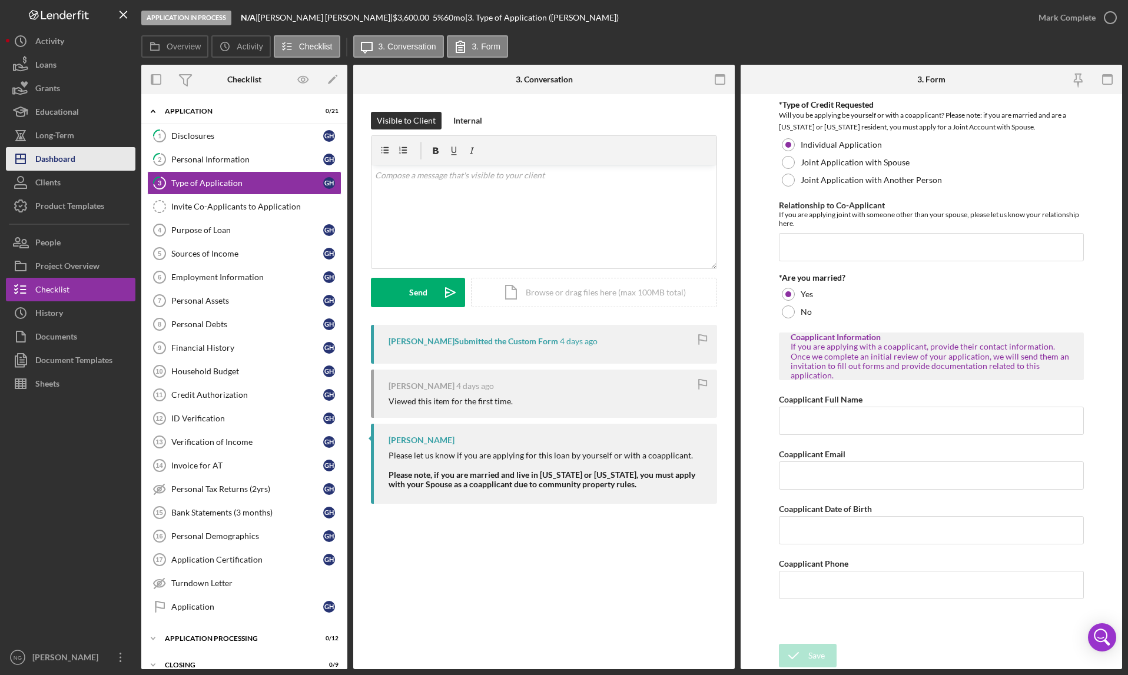
click at [59, 166] on div "Dashboard" at bounding box center [55, 160] width 40 height 26
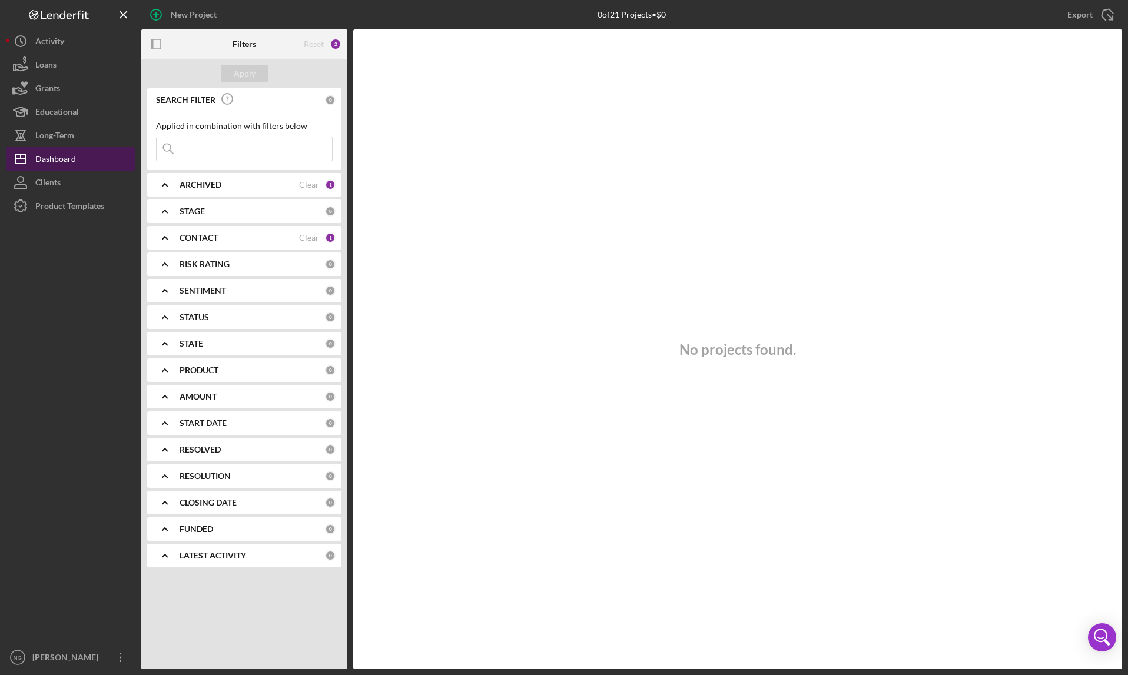
click at [59, 166] on div "Dashboard" at bounding box center [55, 160] width 41 height 26
click at [121, 10] on icon "Icon/Menu Close" at bounding box center [124, 15] width 26 height 26
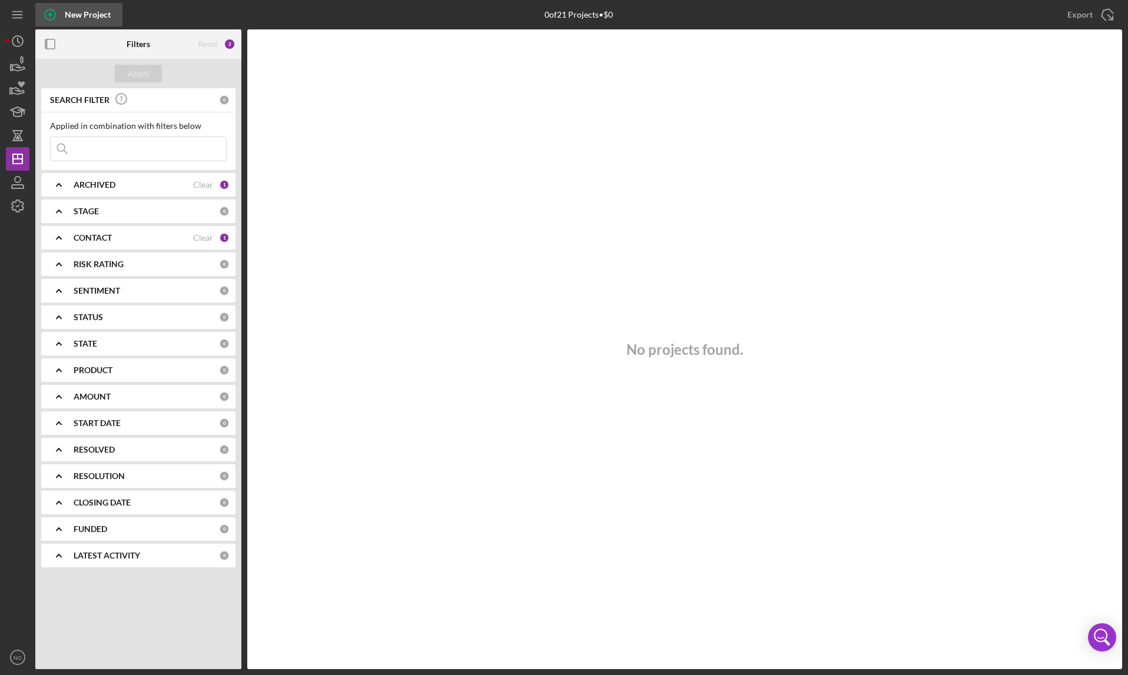
click at [46, 13] on icon "button" at bounding box center [49, 14] width 29 height 29
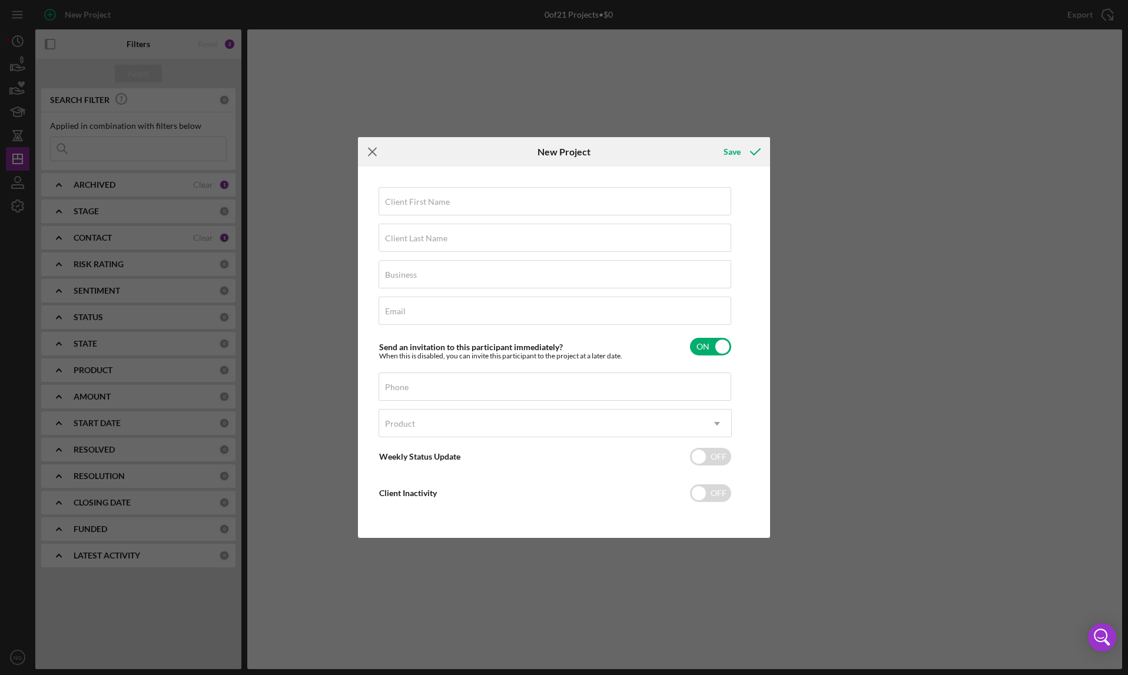
click at [375, 149] on line at bounding box center [372, 152] width 8 height 8
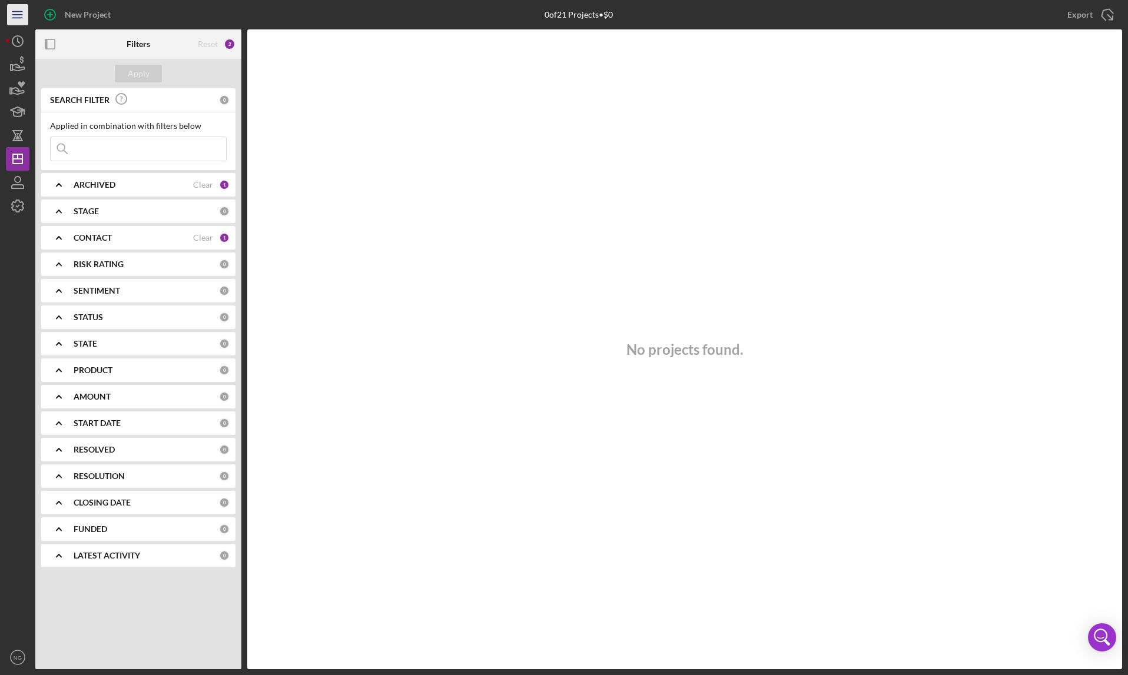
click at [25, 22] on icon "Icon/Menu" at bounding box center [18, 15] width 26 height 26
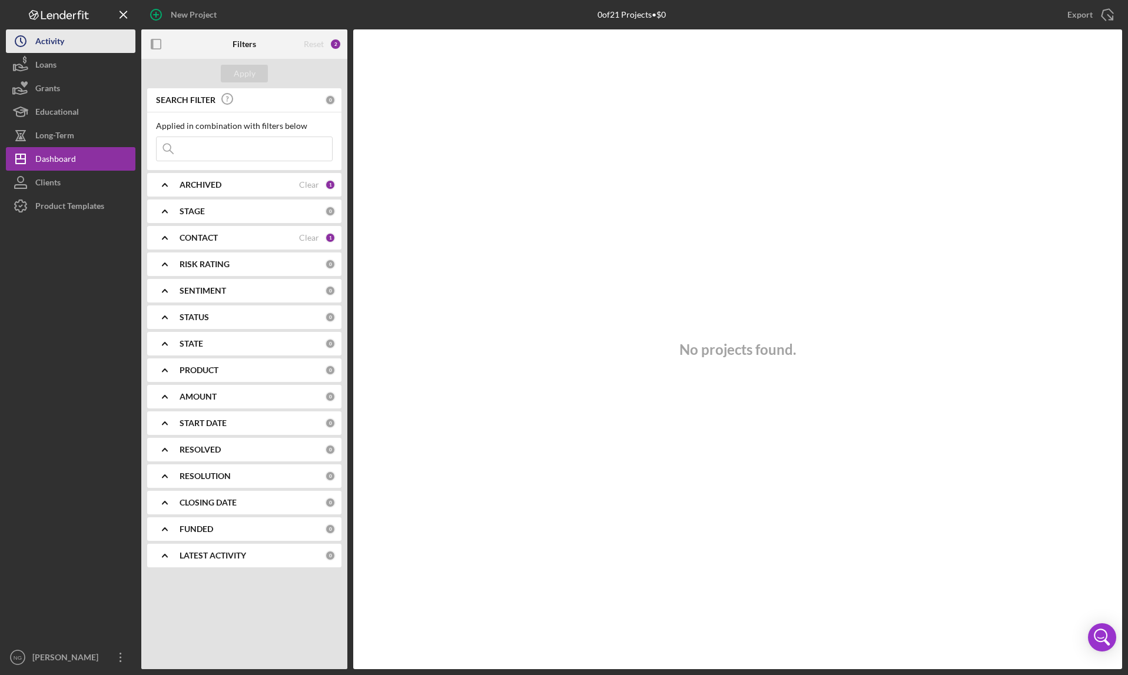
click at [51, 40] on div "Activity" at bounding box center [49, 42] width 29 height 26
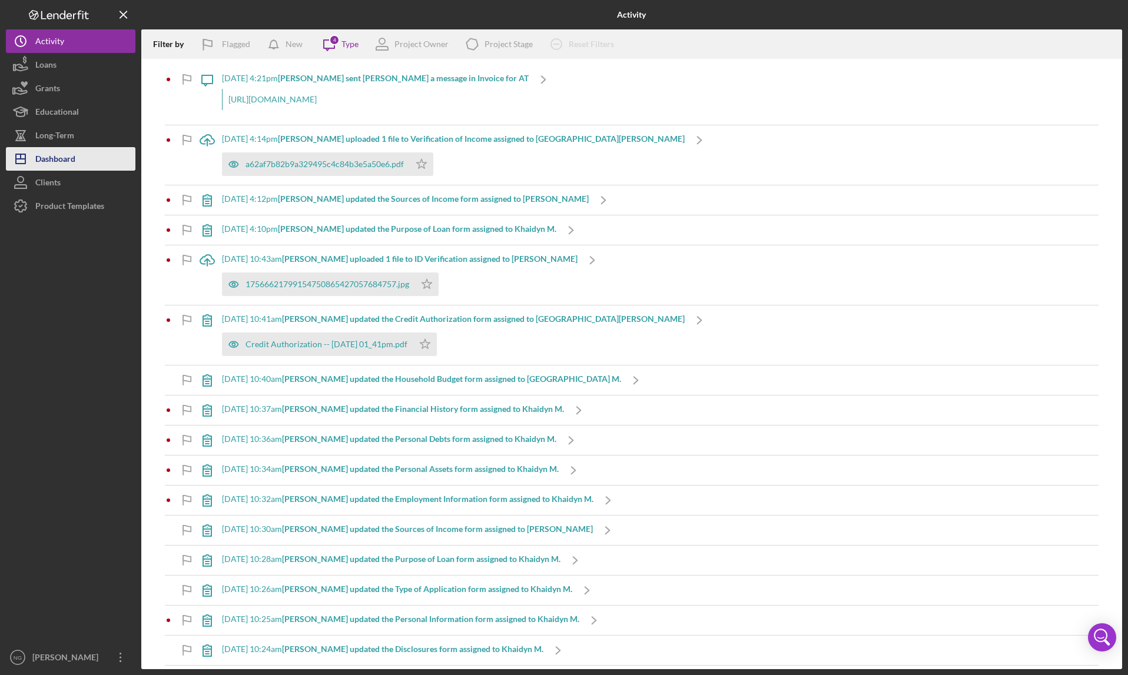
click at [68, 160] on div "Dashboard" at bounding box center [55, 160] width 40 height 26
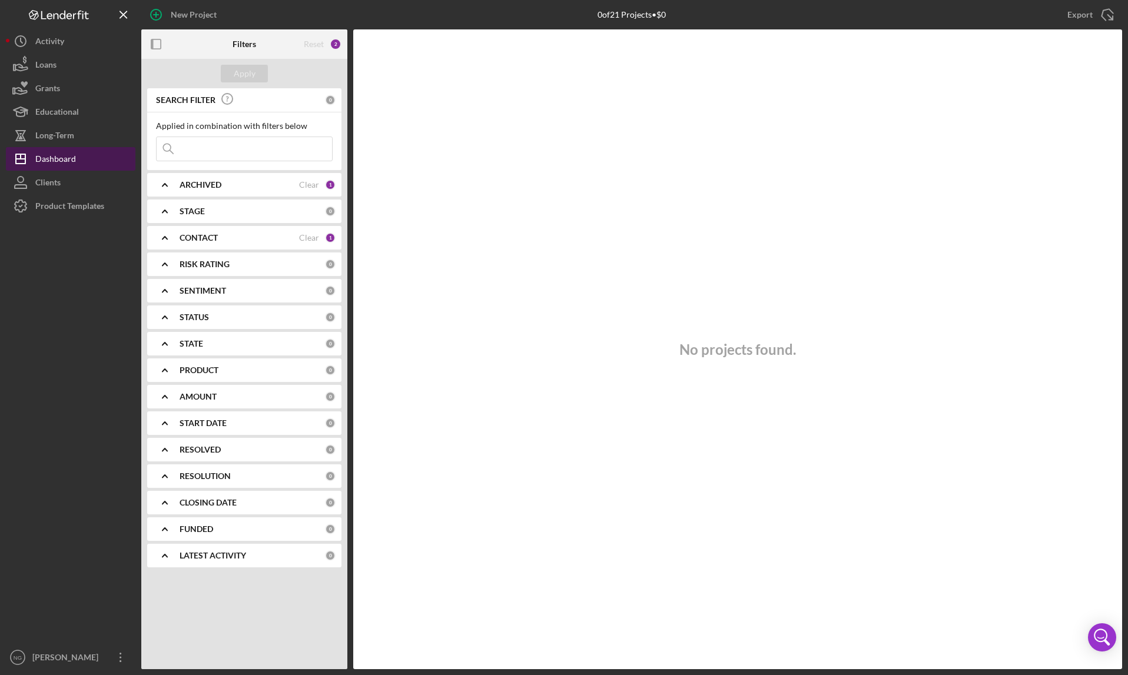
click at [59, 160] on div "Dashboard" at bounding box center [55, 160] width 41 height 26
click at [60, 181] on div "Clients" at bounding box center [47, 184] width 25 height 26
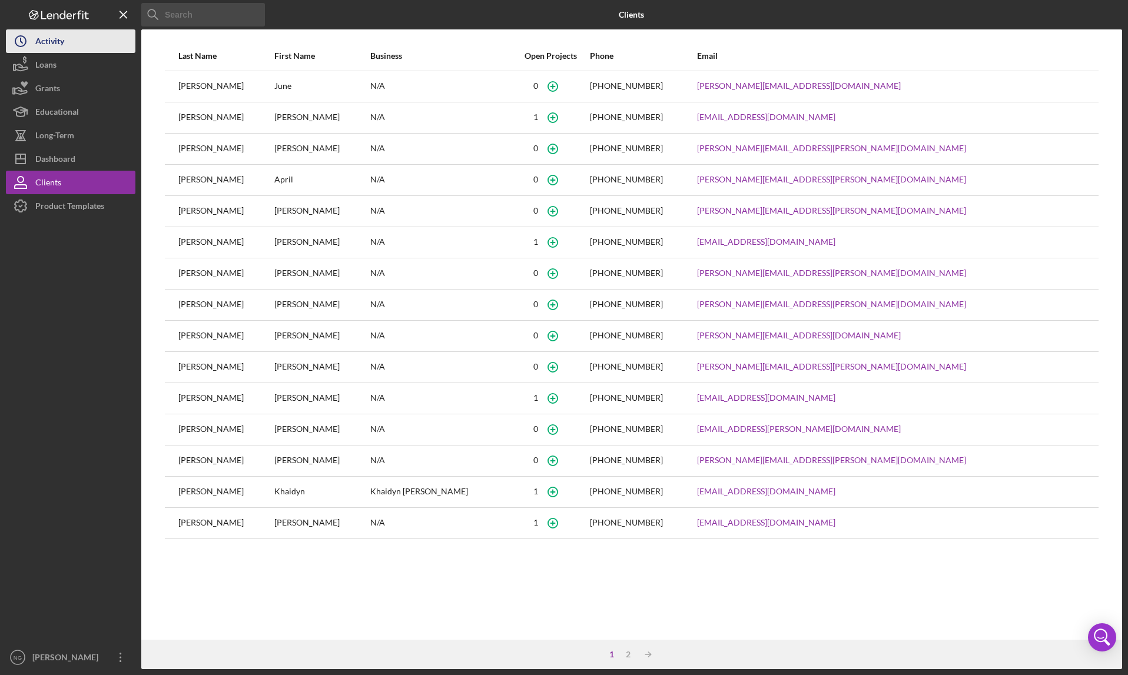
click at [65, 46] on button "Icon/History Activity" at bounding box center [70, 41] width 129 height 24
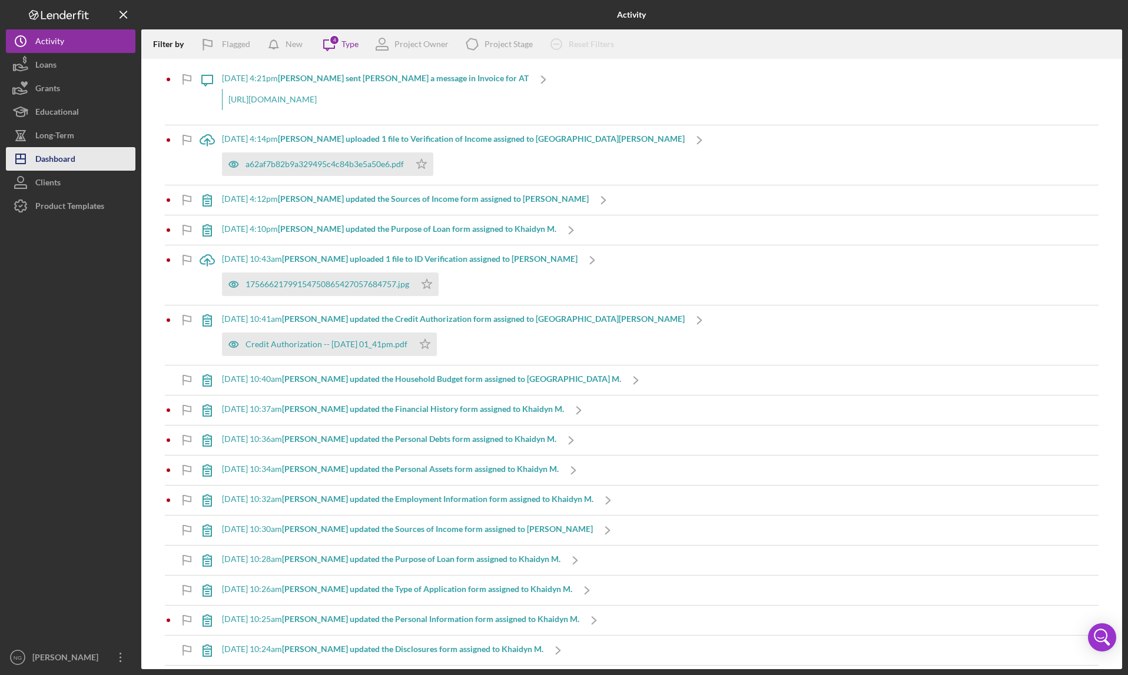
click at [55, 159] on div "Dashboard" at bounding box center [55, 160] width 40 height 26
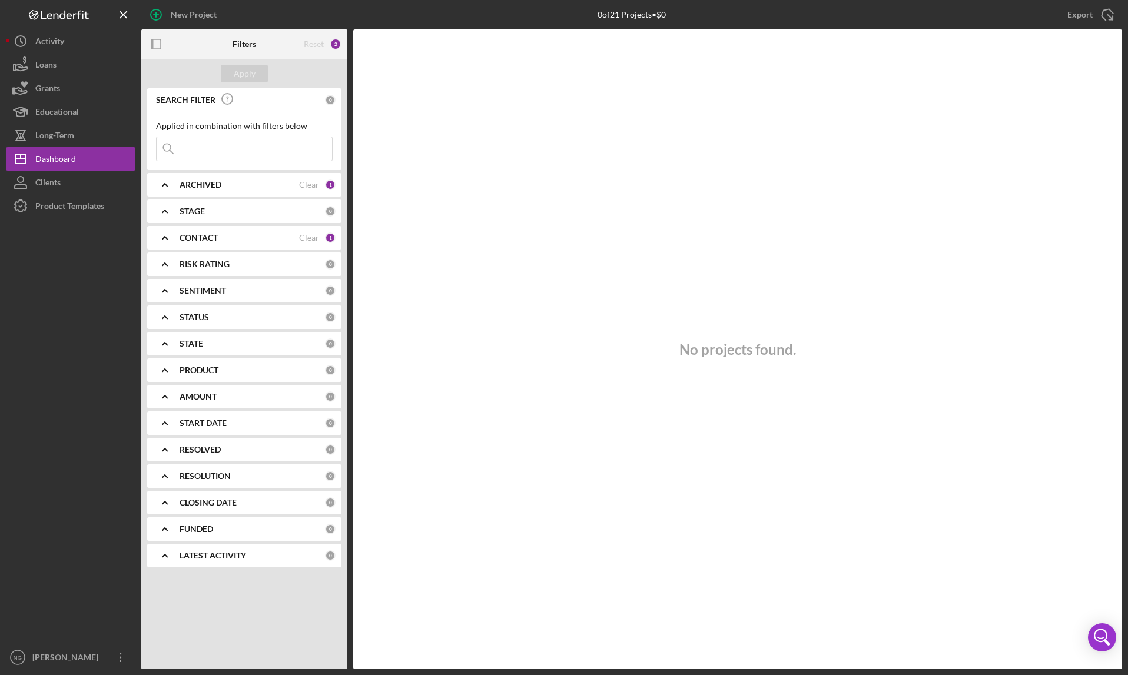
click at [201, 214] on b "STAGE" at bounding box center [192, 211] width 25 height 9
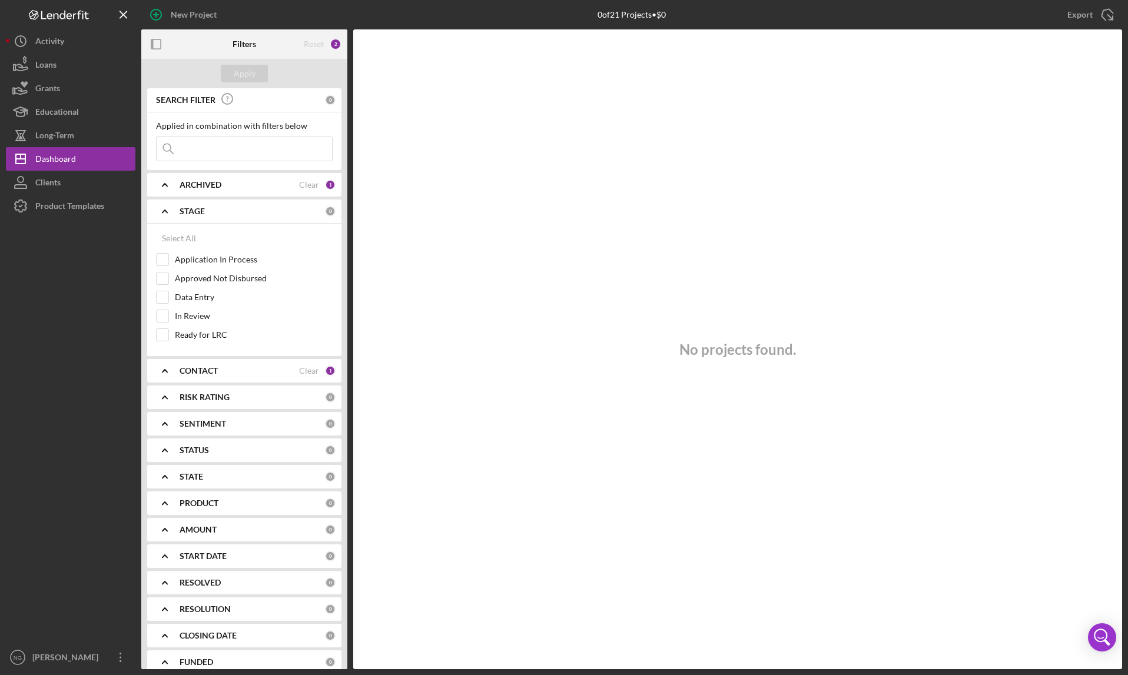
click at [201, 214] on b "STAGE" at bounding box center [192, 211] width 25 height 9
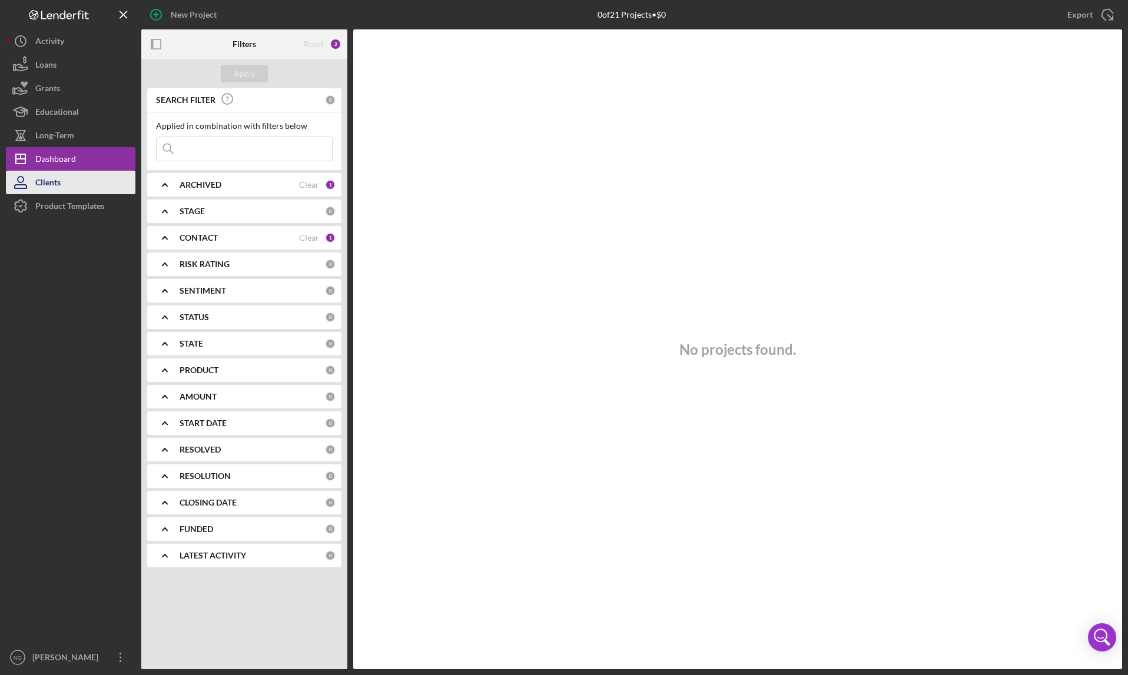
click at [64, 181] on button "Clients" at bounding box center [70, 183] width 129 height 24
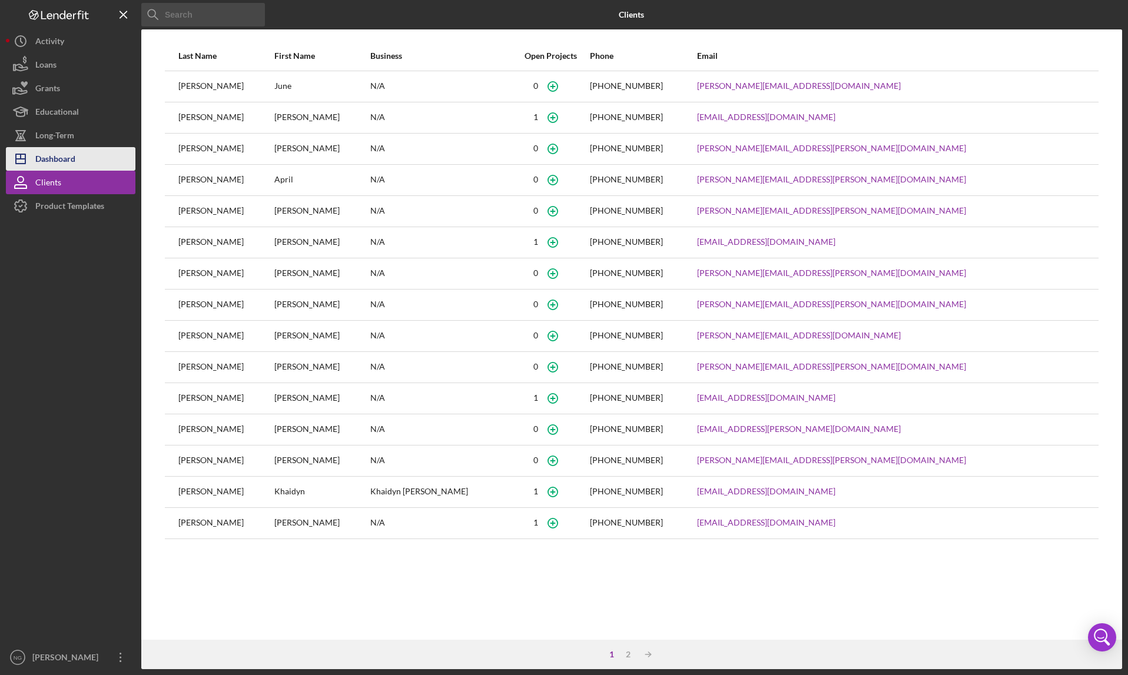
click at [71, 158] on div "Dashboard" at bounding box center [55, 160] width 40 height 26
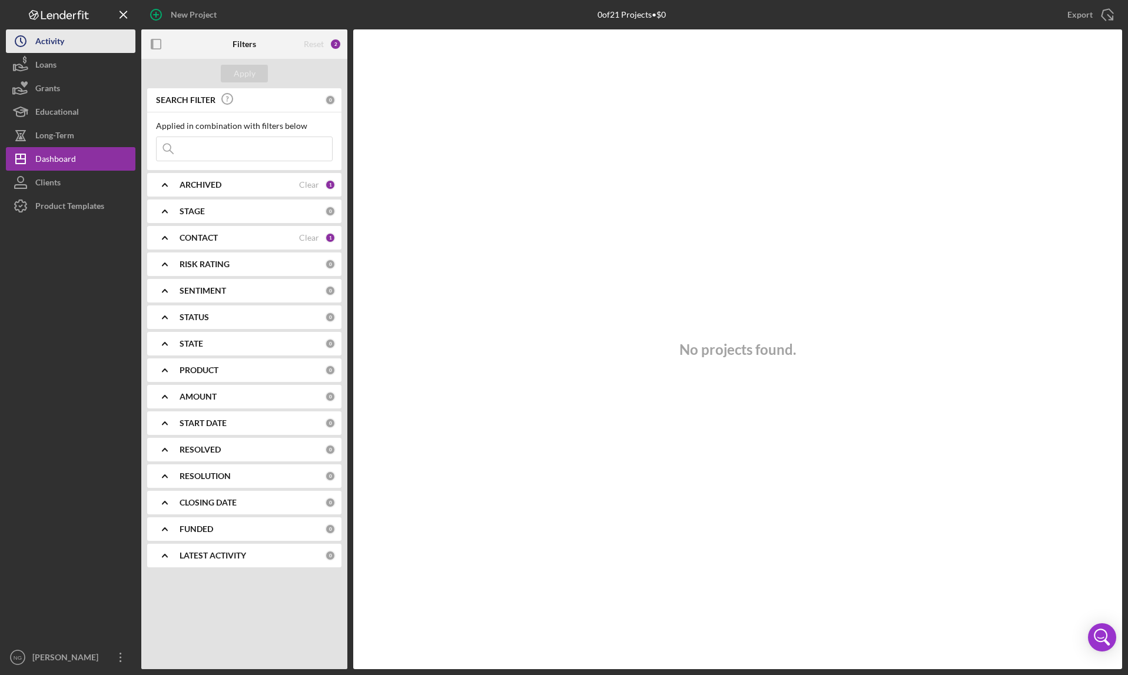
click at [58, 48] on div "Activity" at bounding box center [49, 42] width 29 height 26
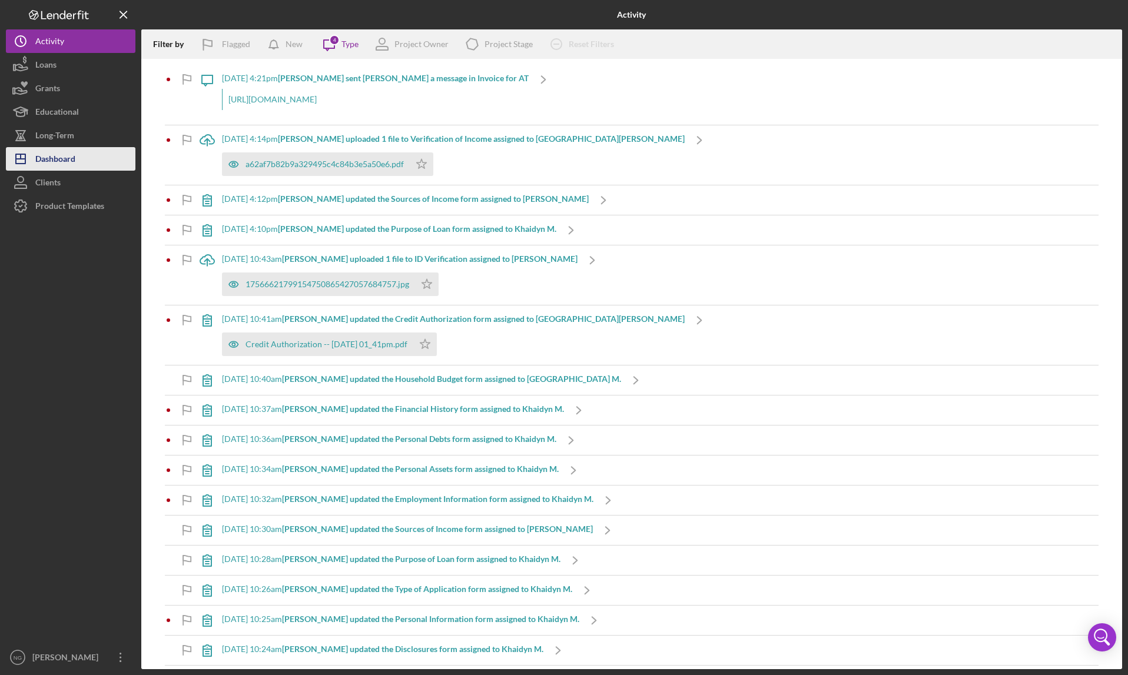
click at [60, 153] on div "Dashboard" at bounding box center [55, 160] width 40 height 26
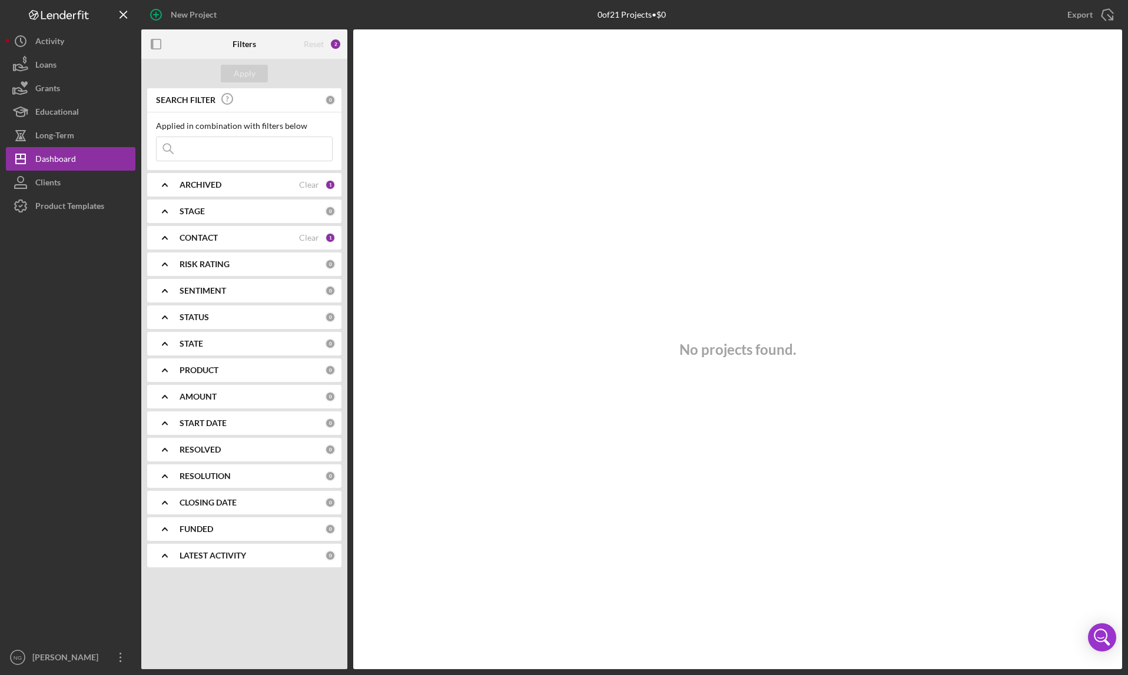
click at [314, 45] on div "Reset" at bounding box center [314, 43] width 20 height 9
click at [240, 45] on b "Filters" at bounding box center [244, 43] width 24 height 9
click at [159, 46] on icon "button" at bounding box center [156, 44] width 26 height 26
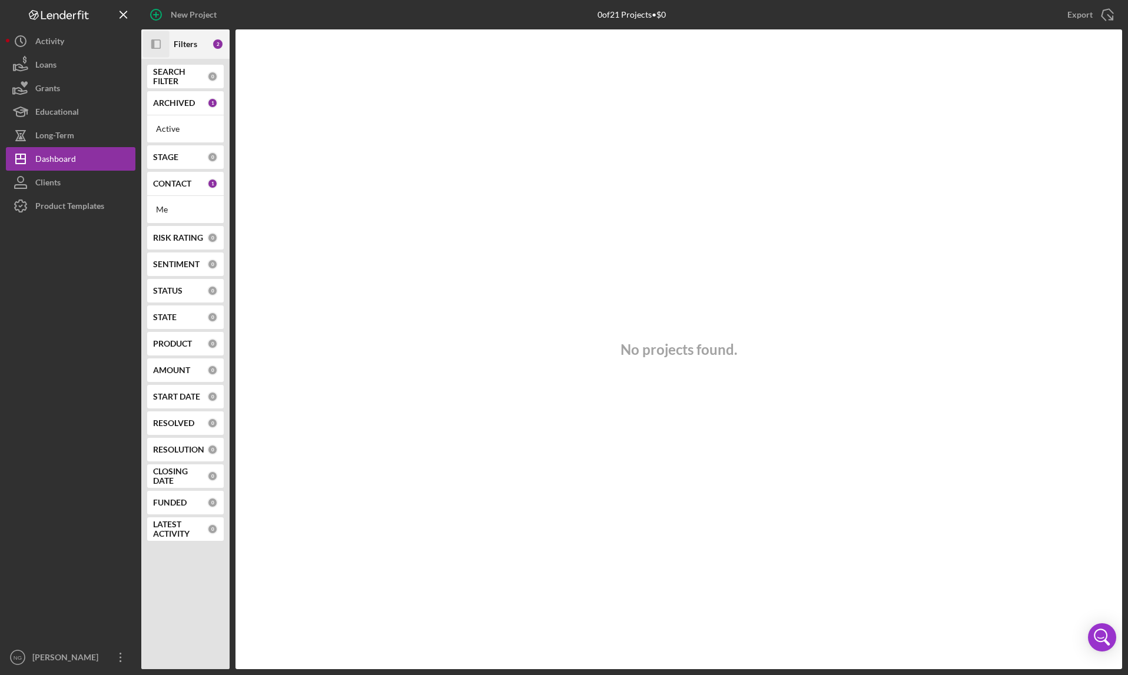
click at [159, 45] on icon "Icon/Panel Side Expand" at bounding box center [156, 44] width 26 height 26
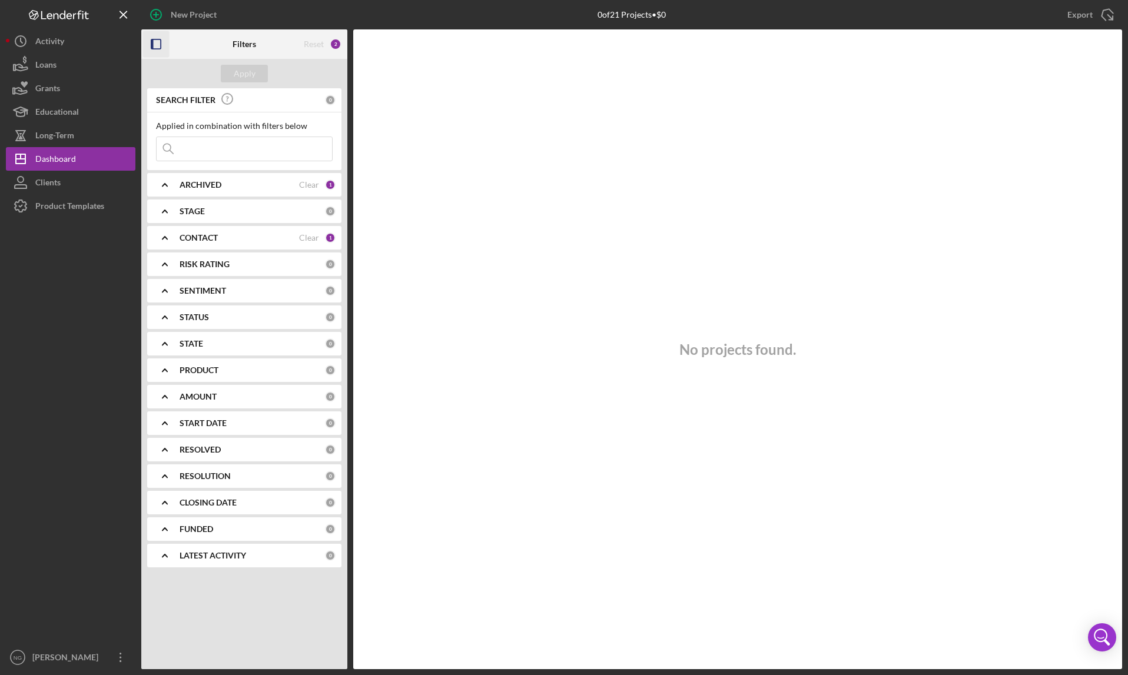
click at [204, 188] on b "ARCHIVED" at bounding box center [201, 184] width 42 height 9
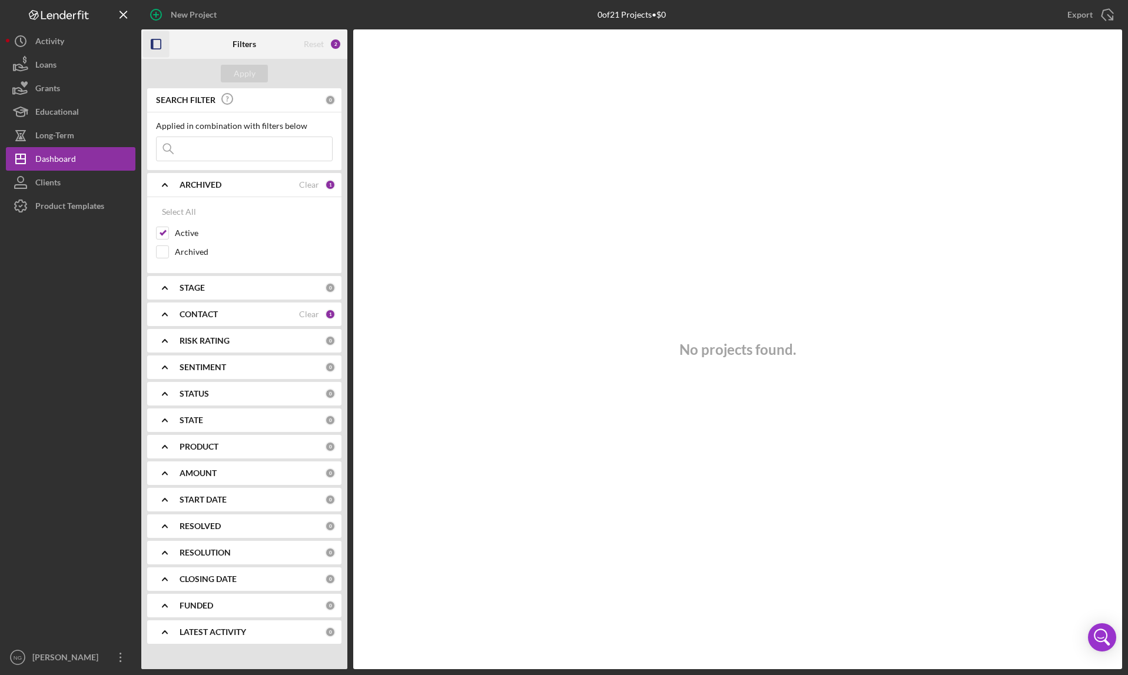
click at [188, 287] on b "STAGE" at bounding box center [192, 287] width 25 height 9
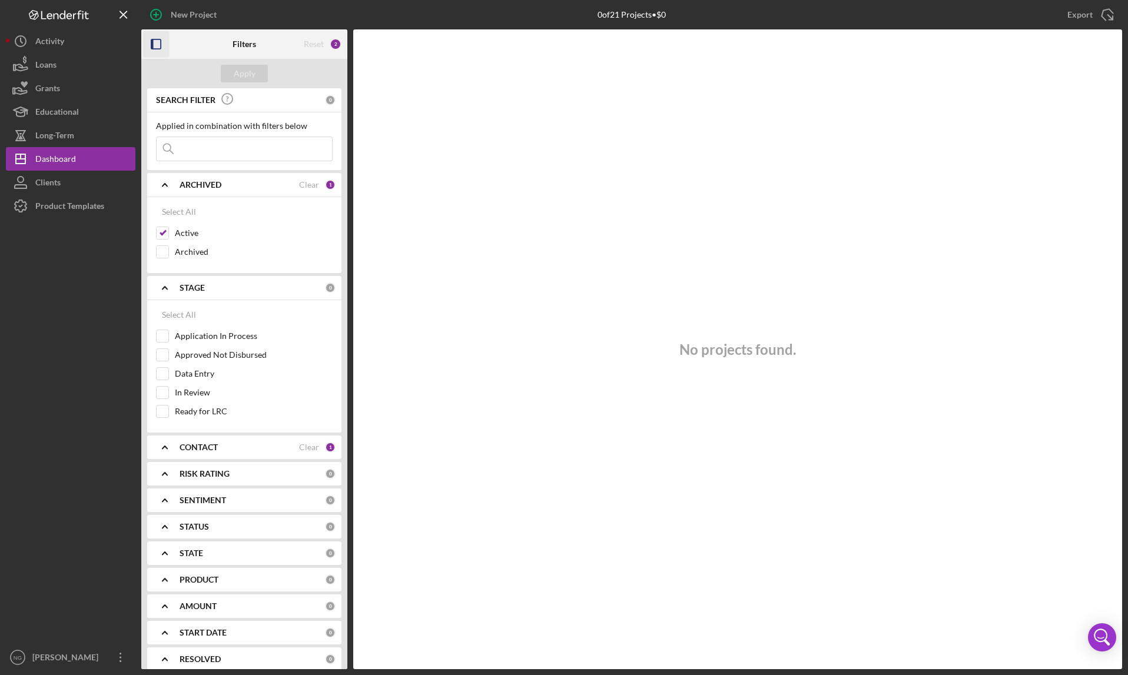
click at [205, 455] on div "CONTACT Clear 1" at bounding box center [258, 448] width 156 height 24
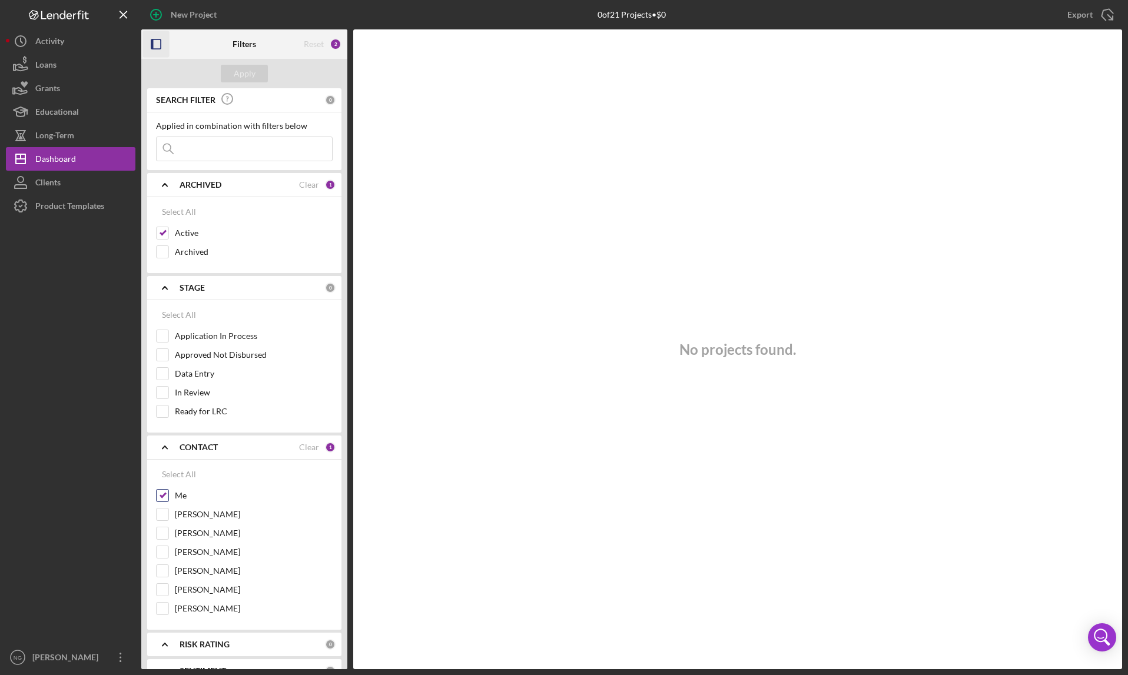
click at [159, 497] on input "Me" at bounding box center [163, 496] width 12 height 12
checkbox input "false"
drag, startPoint x: 182, startPoint y: 447, endPoint x: 189, endPoint y: 446, distance: 6.6
click at [183, 447] on b "CONTACT" at bounding box center [199, 447] width 38 height 9
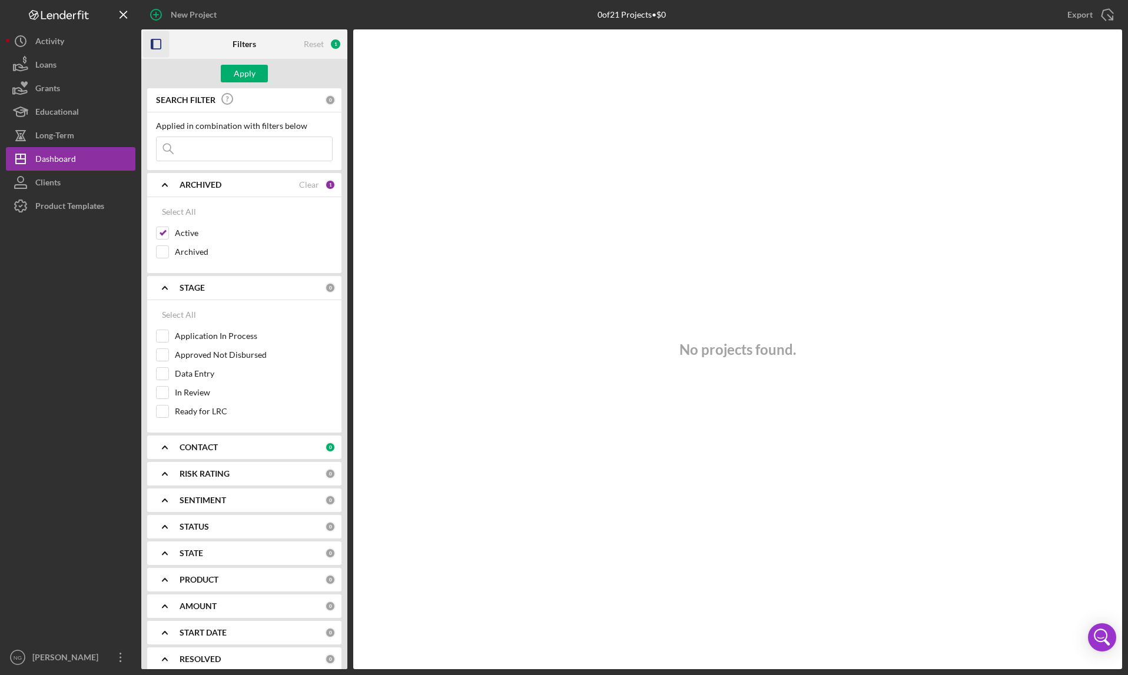
click at [203, 289] on b "STAGE" at bounding box center [192, 287] width 25 height 9
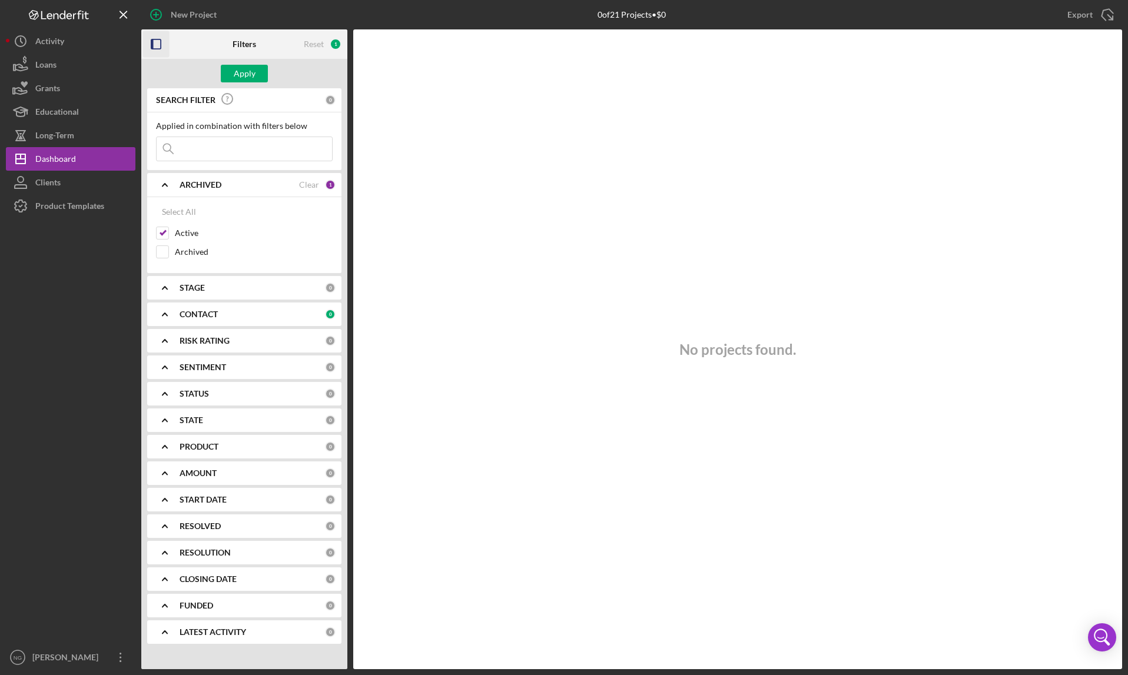
click at [198, 190] on div "ARCHIVED Clear 1" at bounding box center [258, 185] width 156 height 11
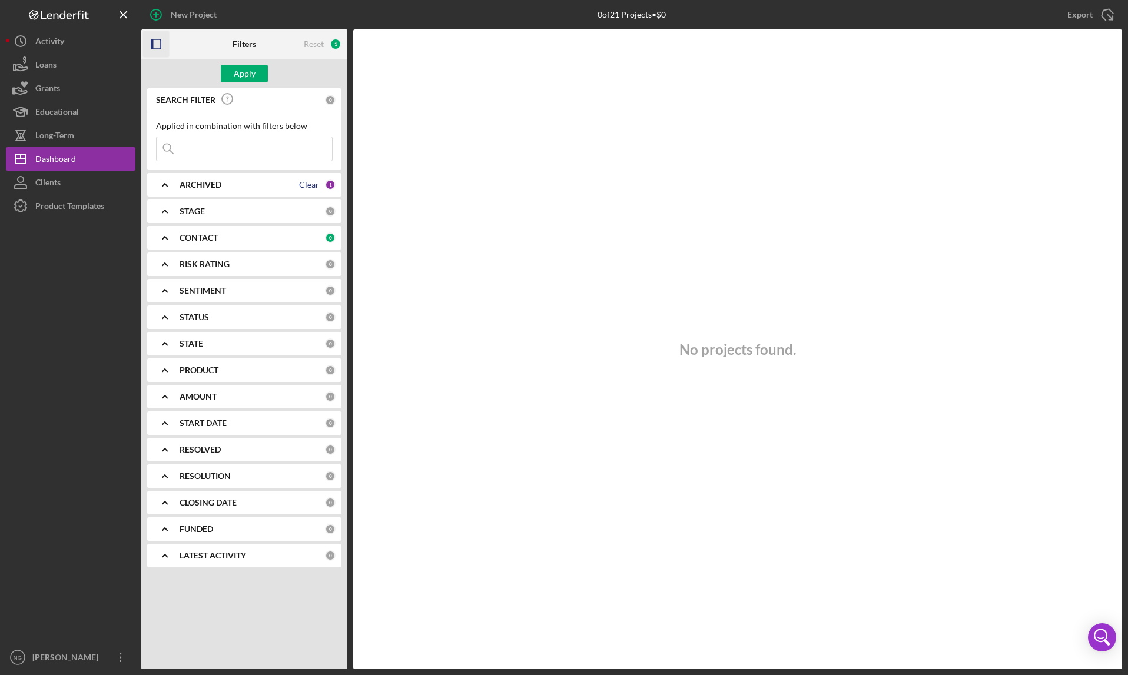
click at [316, 184] on div "Clear" at bounding box center [309, 184] width 20 height 9
click at [57, 157] on div "Dashboard" at bounding box center [55, 160] width 41 height 26
click at [64, 162] on div "Dashboard" at bounding box center [55, 160] width 41 height 26
click at [66, 42] on button "Icon/History Activity" at bounding box center [70, 41] width 129 height 24
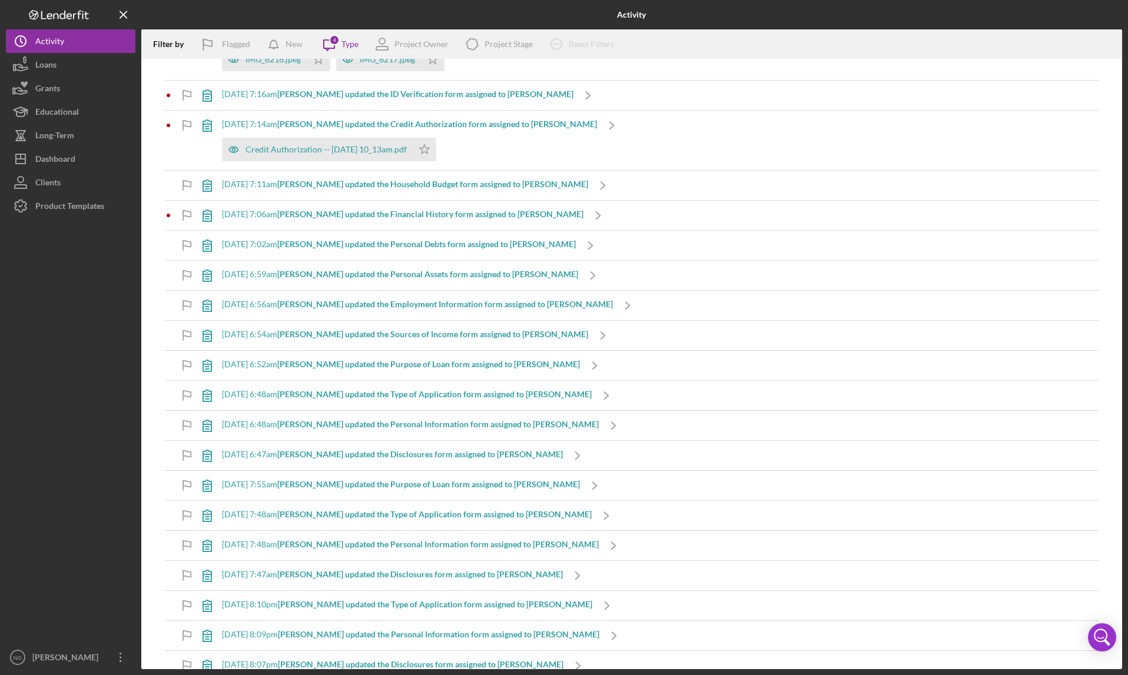
scroll to position [1242, 0]
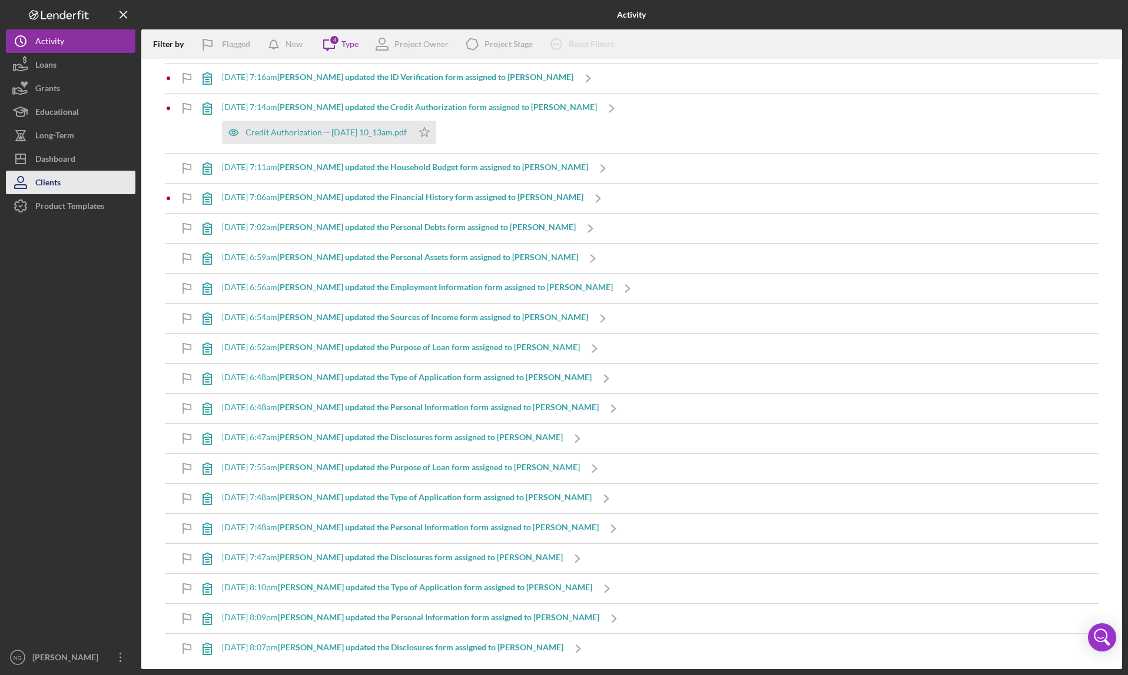
click at [73, 186] on button "Clients" at bounding box center [70, 183] width 129 height 24
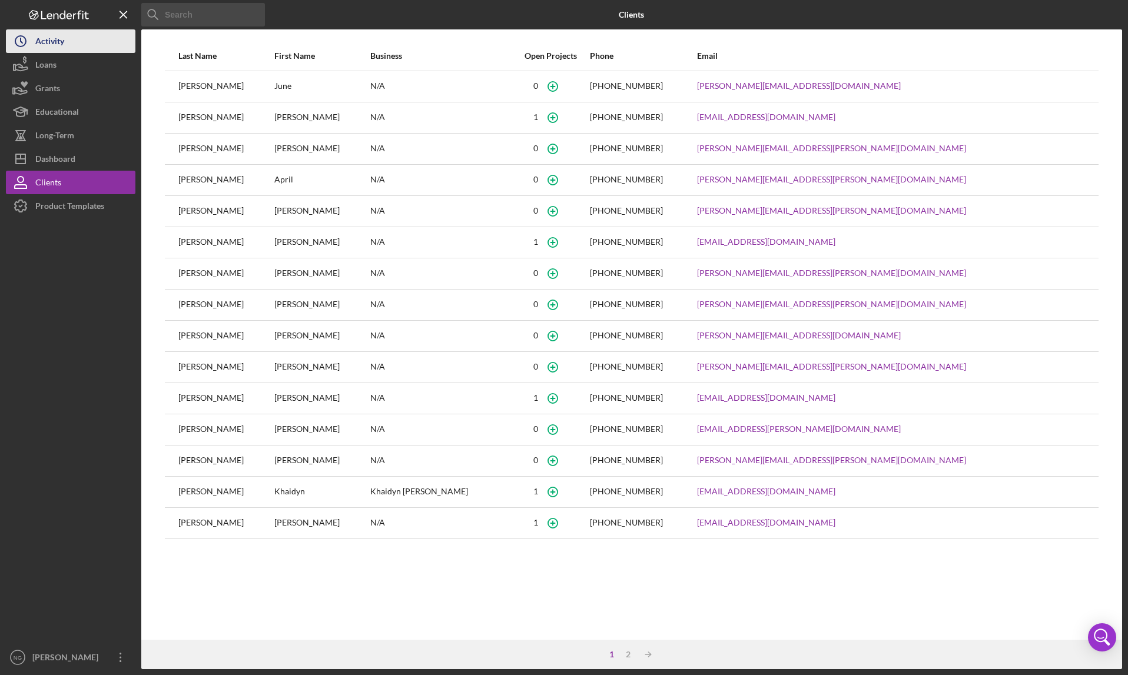
click at [75, 48] on button "Icon/History Activity" at bounding box center [70, 41] width 129 height 24
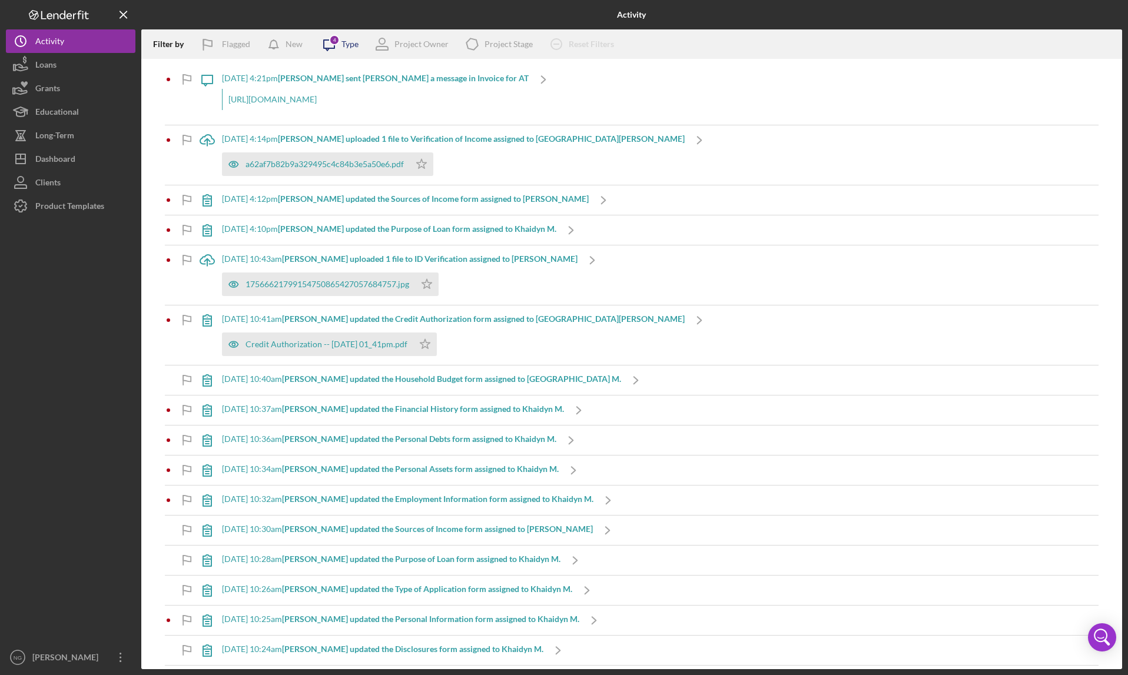
click at [344, 42] on div "Type" at bounding box center [349, 43] width 17 height 9
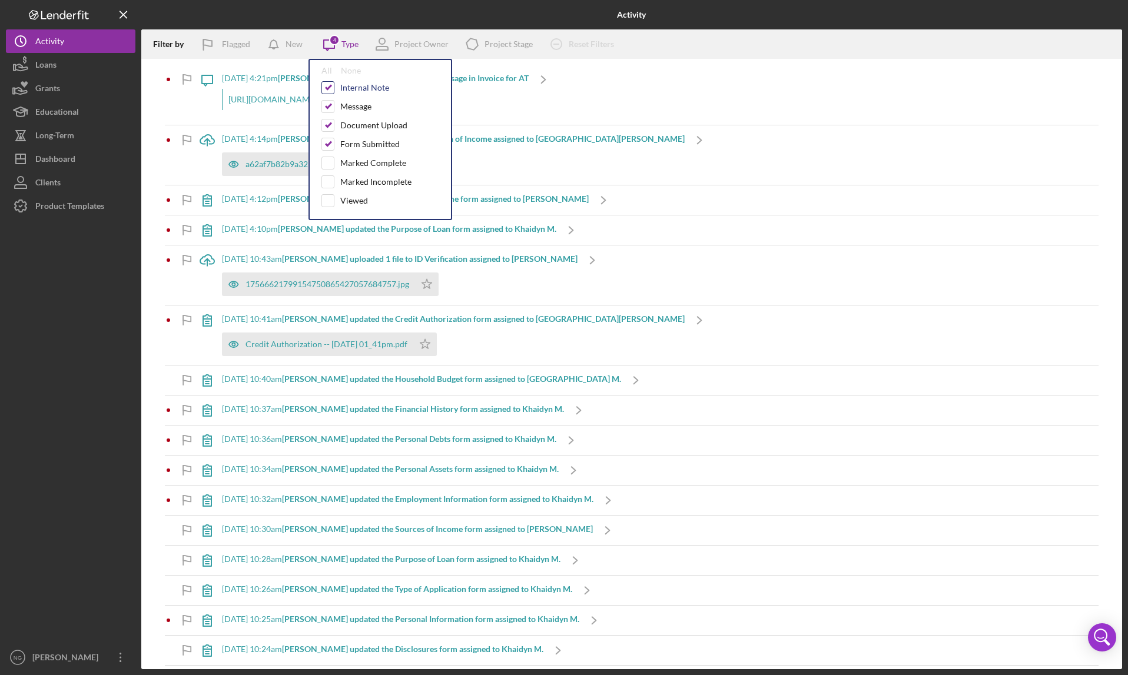
click at [330, 89] on input "checkbox" at bounding box center [328, 88] width 12 height 12
checkbox input "false"
click at [330, 120] on input "checkbox" at bounding box center [328, 125] width 12 height 12
checkbox input "false"
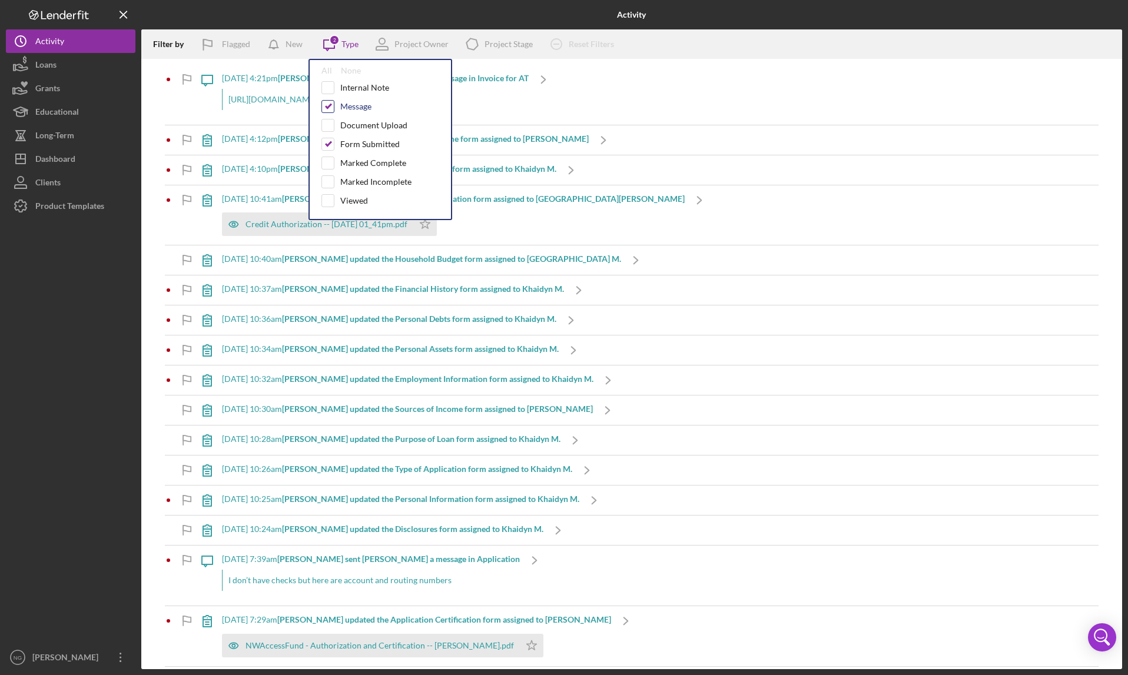
click at [330, 107] on input "checkbox" at bounding box center [328, 107] width 12 height 12
checkbox input "false"
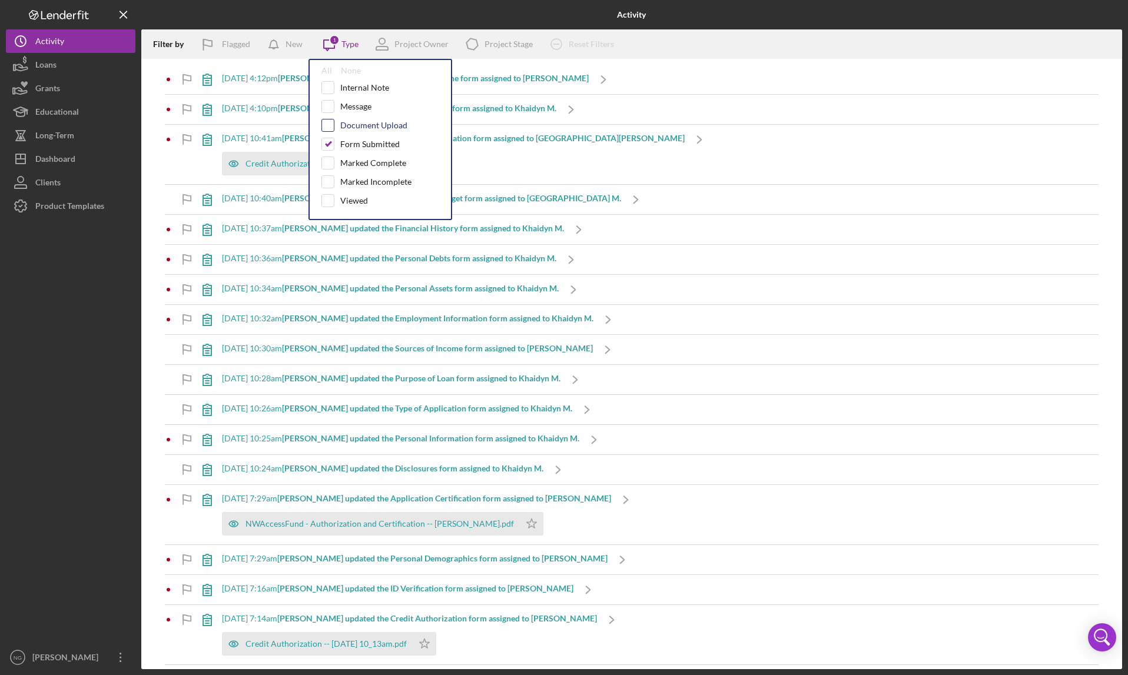
click at [330, 125] on input "checkbox" at bounding box center [328, 125] width 12 height 12
checkbox input "true"
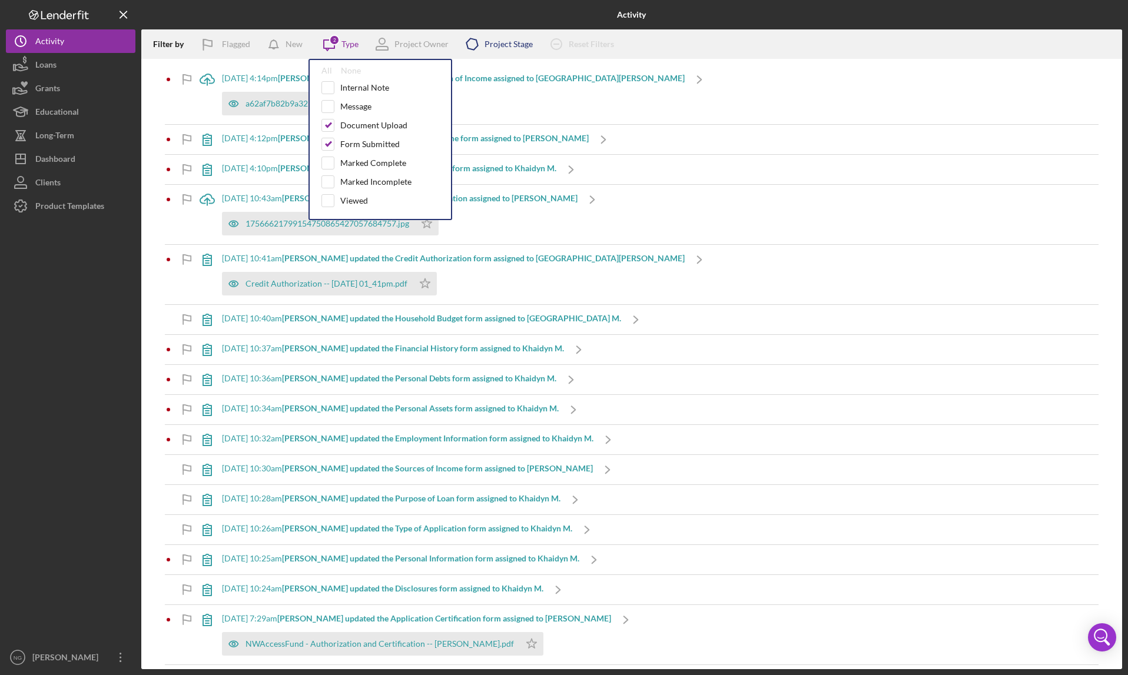
click at [506, 38] on div "Icon/Product Project Stage" at bounding box center [494, 43] width 75 height 29
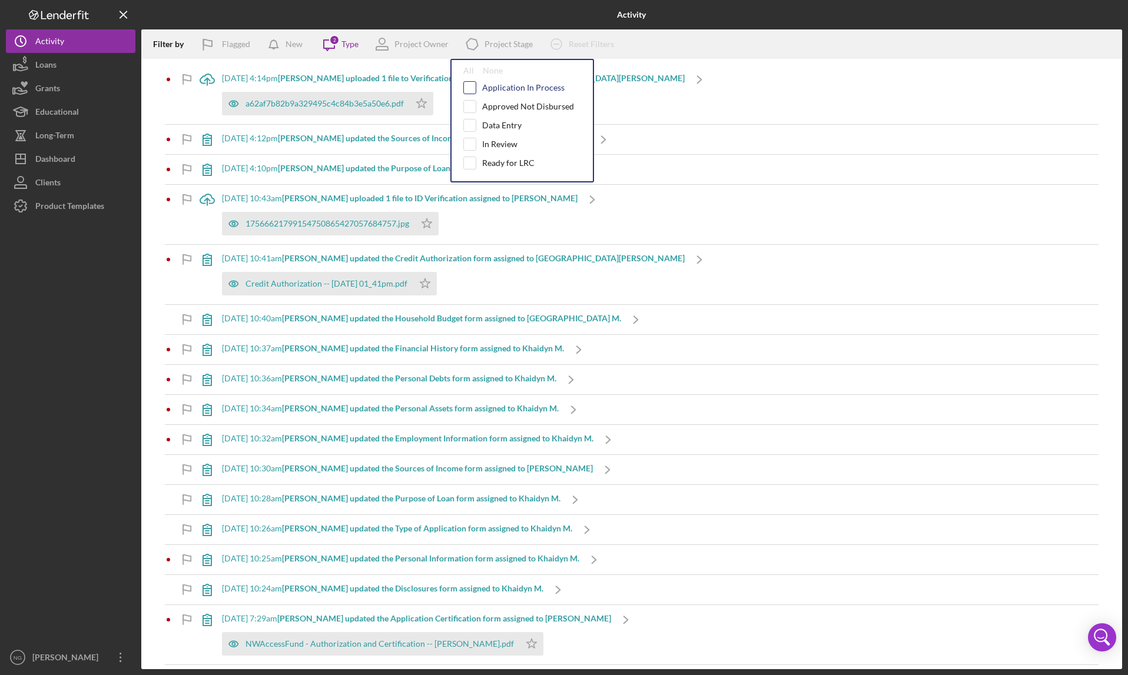
click at [471, 88] on input "checkbox" at bounding box center [470, 88] width 12 height 12
checkbox input "true"
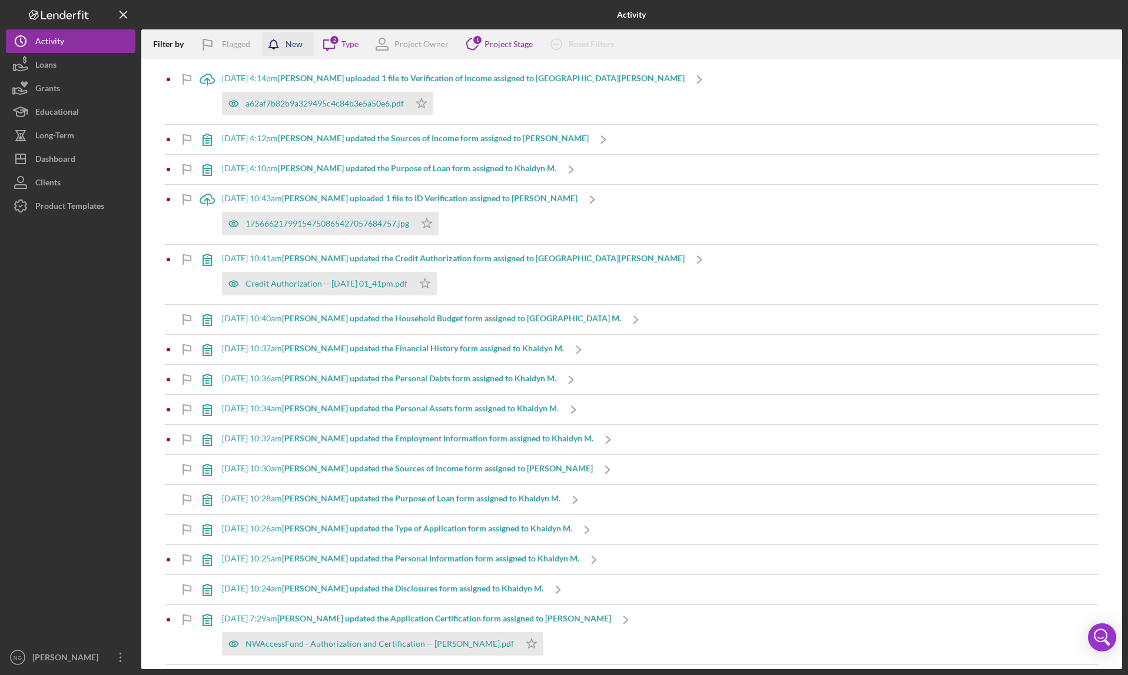
click at [301, 46] on div "New" at bounding box center [293, 44] width 17 height 24
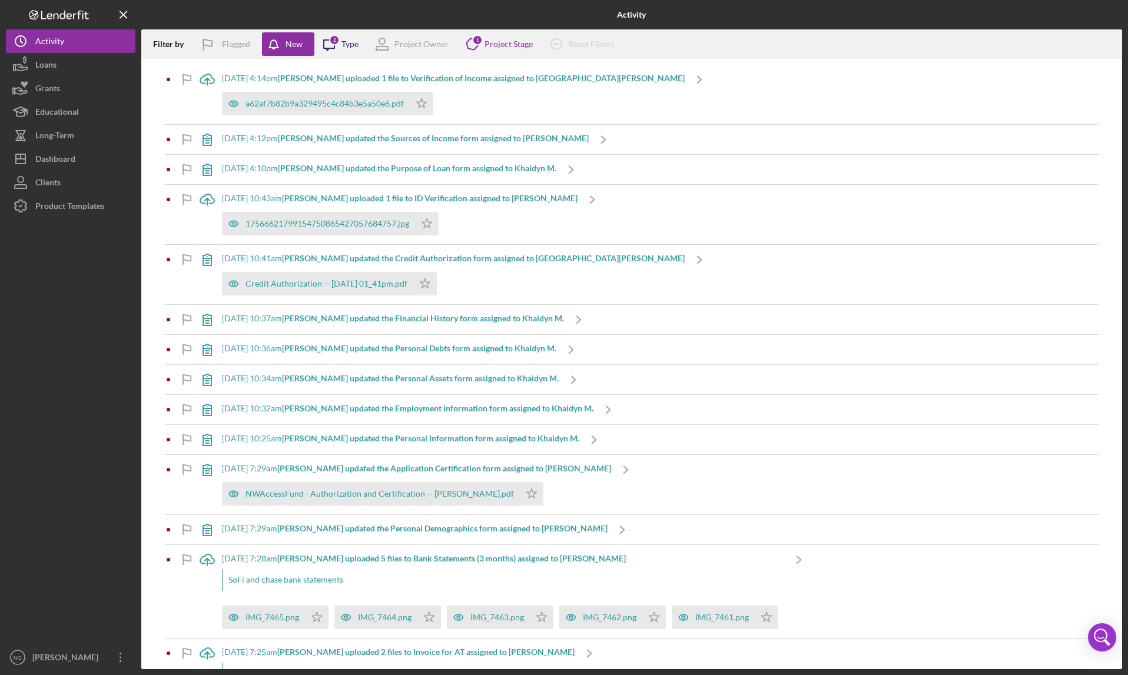
click at [352, 44] on div "Type" at bounding box center [349, 43] width 17 height 9
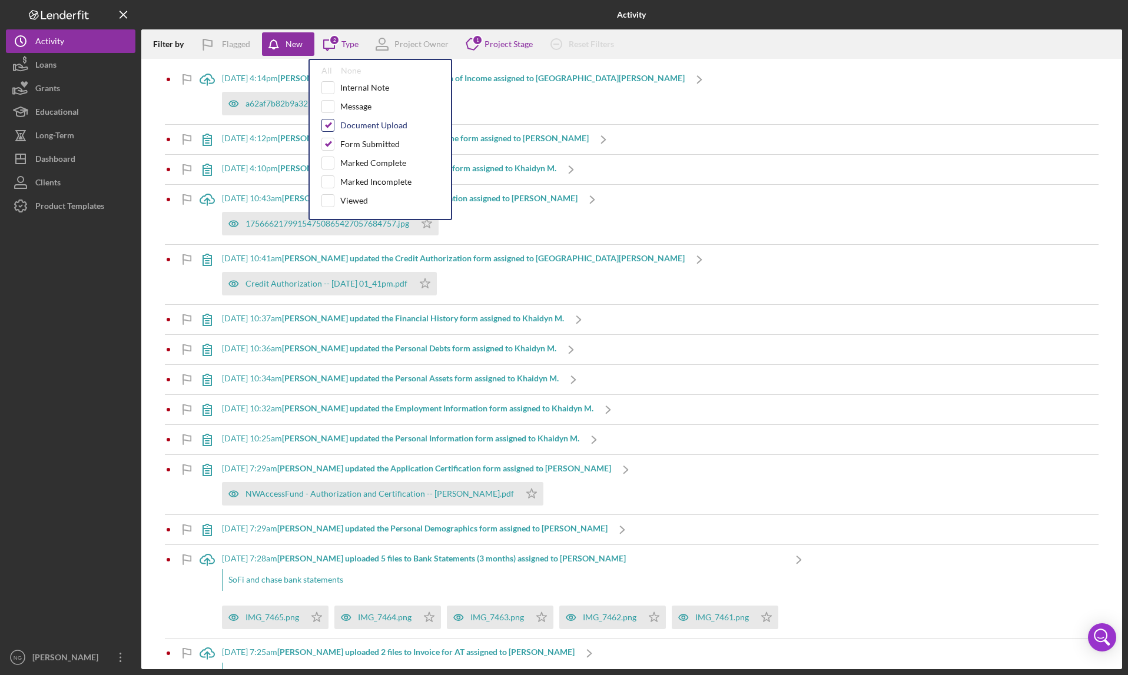
click at [326, 125] on input "checkbox" at bounding box center [328, 125] width 12 height 12
checkbox input "false"
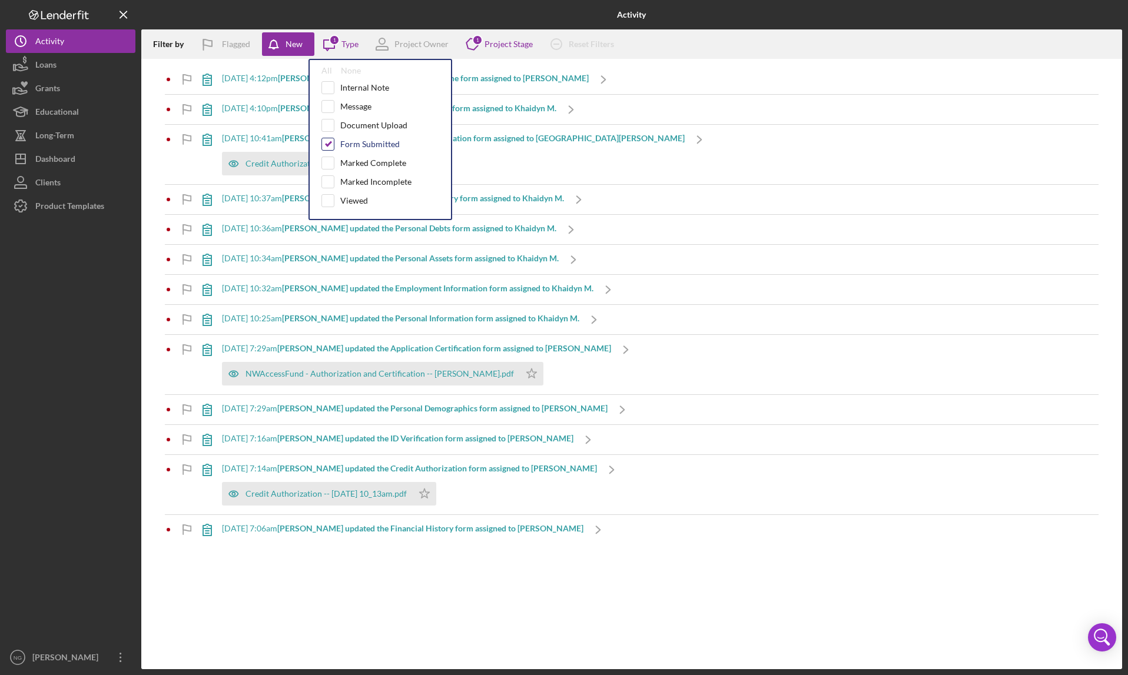
click at [328, 142] on input "checkbox" at bounding box center [328, 144] width 12 height 12
checkbox input "false"
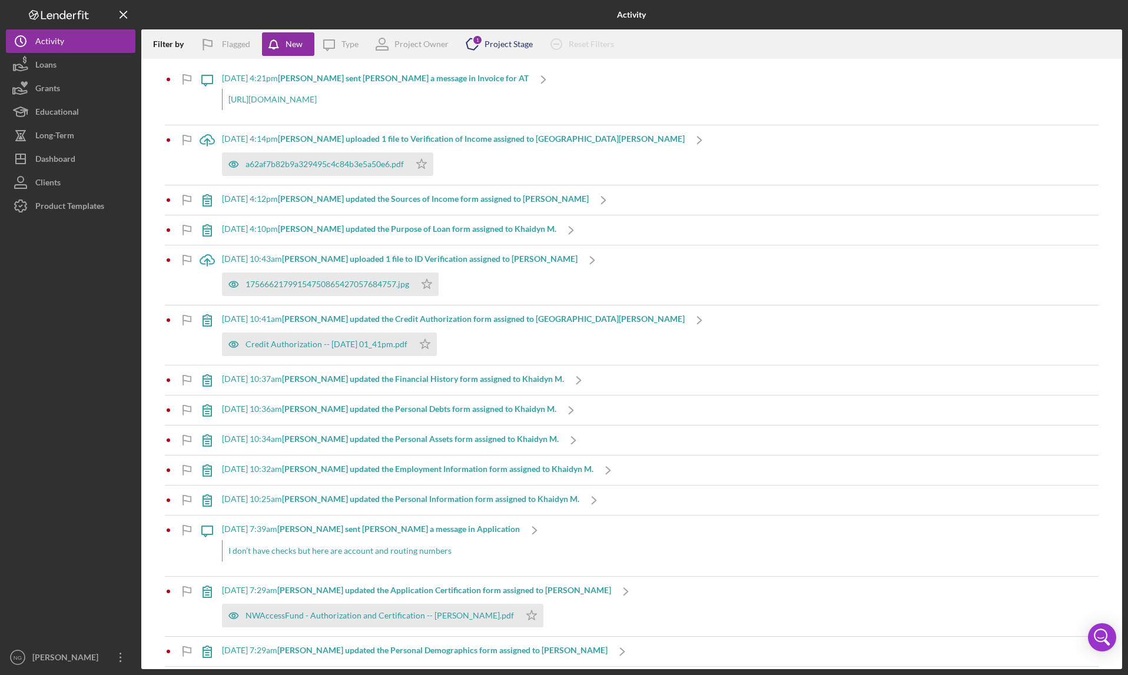
click at [506, 42] on div "Project Stage" at bounding box center [508, 43] width 48 height 9
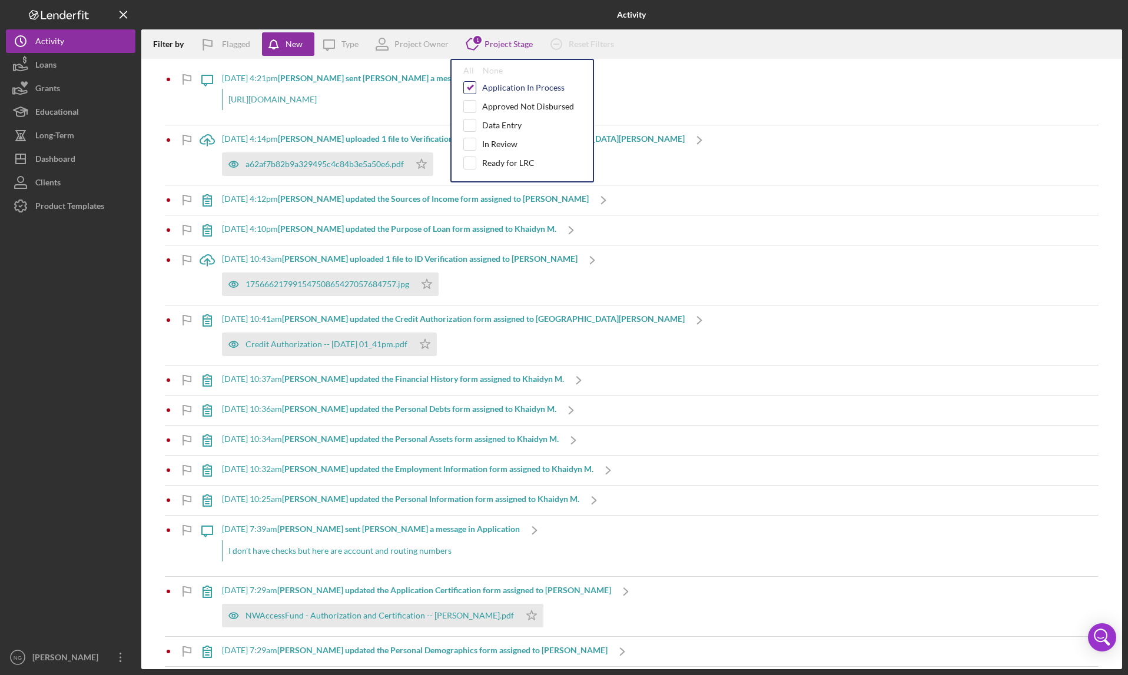
click at [471, 88] on input "checkbox" at bounding box center [470, 88] width 12 height 12
checkbox input "false"
click at [289, 42] on div "New" at bounding box center [293, 44] width 17 height 24
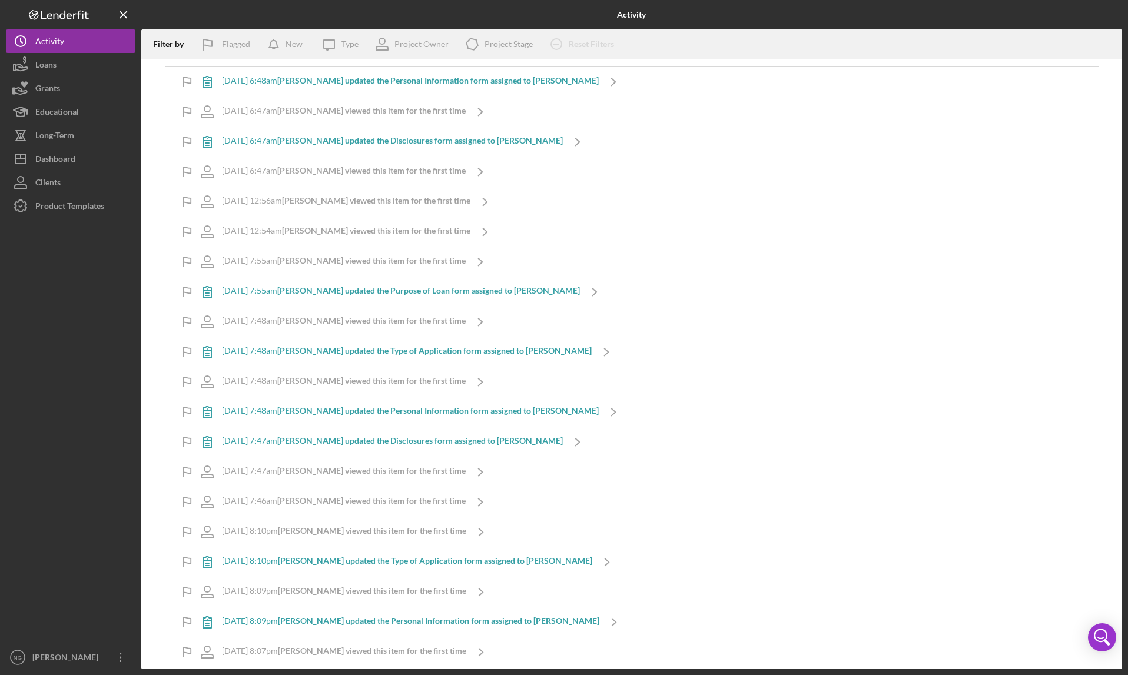
scroll to position [2713, 0]
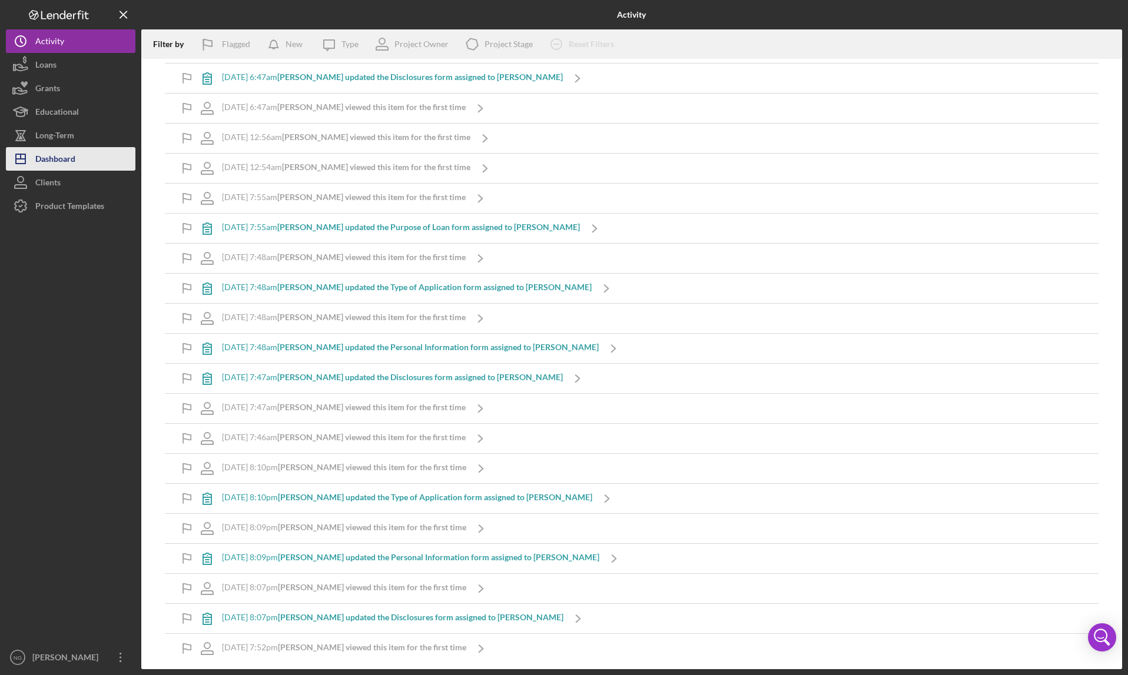
click at [81, 161] on button "Icon/Dashboard Dashboard" at bounding box center [70, 159] width 129 height 24
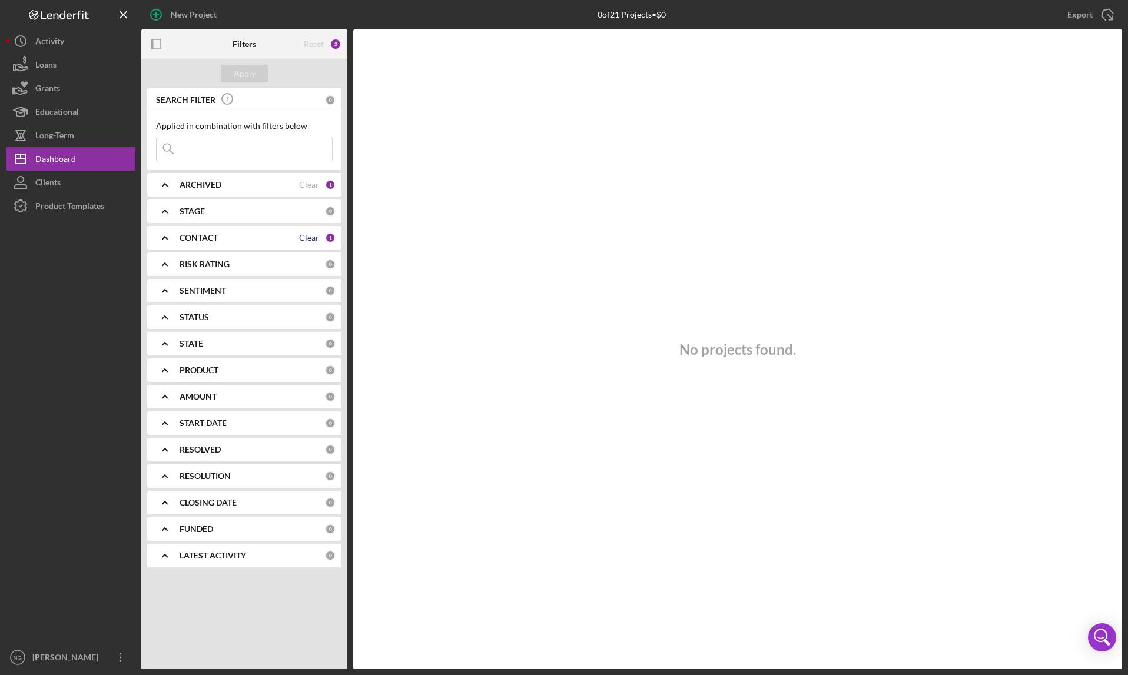
click at [313, 237] on div "Clear" at bounding box center [309, 237] width 20 height 9
click at [309, 184] on div "Clear" at bounding box center [309, 184] width 20 height 9
click at [61, 161] on div "Dashboard" at bounding box center [55, 160] width 41 height 26
click at [239, 633] on div "Apply SEARCH FILTER 0 Applied in combination with filters below Icon/Menu Close…" at bounding box center [244, 364] width 206 height 610
click at [168, 234] on icon "Icon/Expander" at bounding box center [164, 237] width 29 height 29
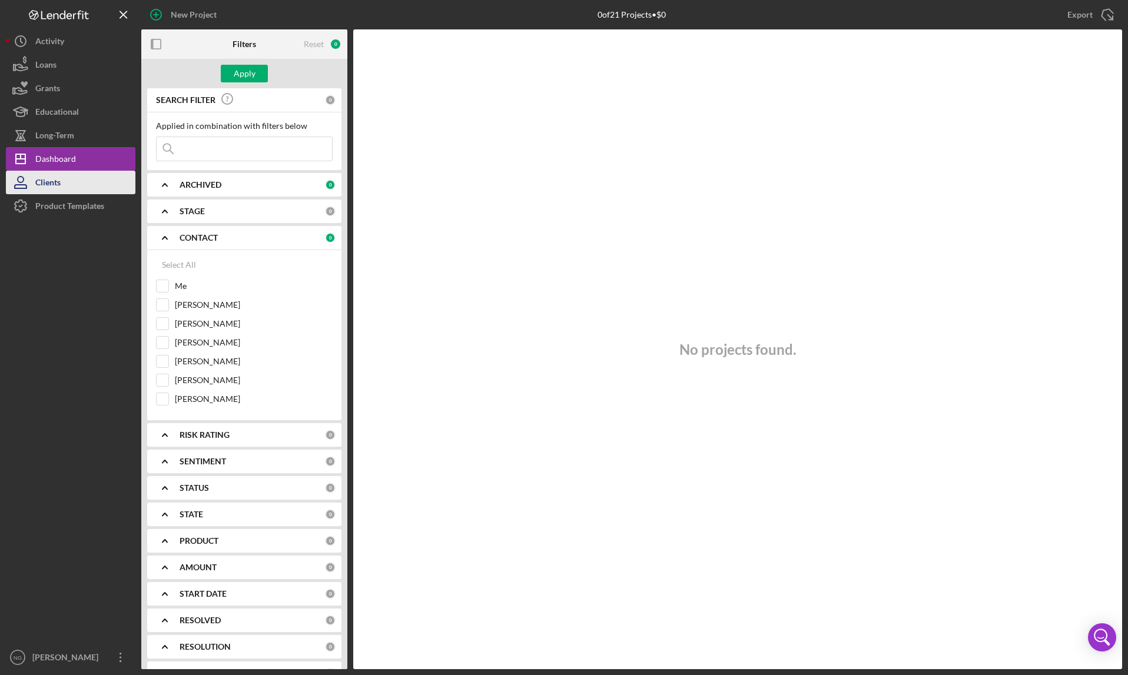
click at [82, 192] on button "Clients" at bounding box center [70, 183] width 129 height 24
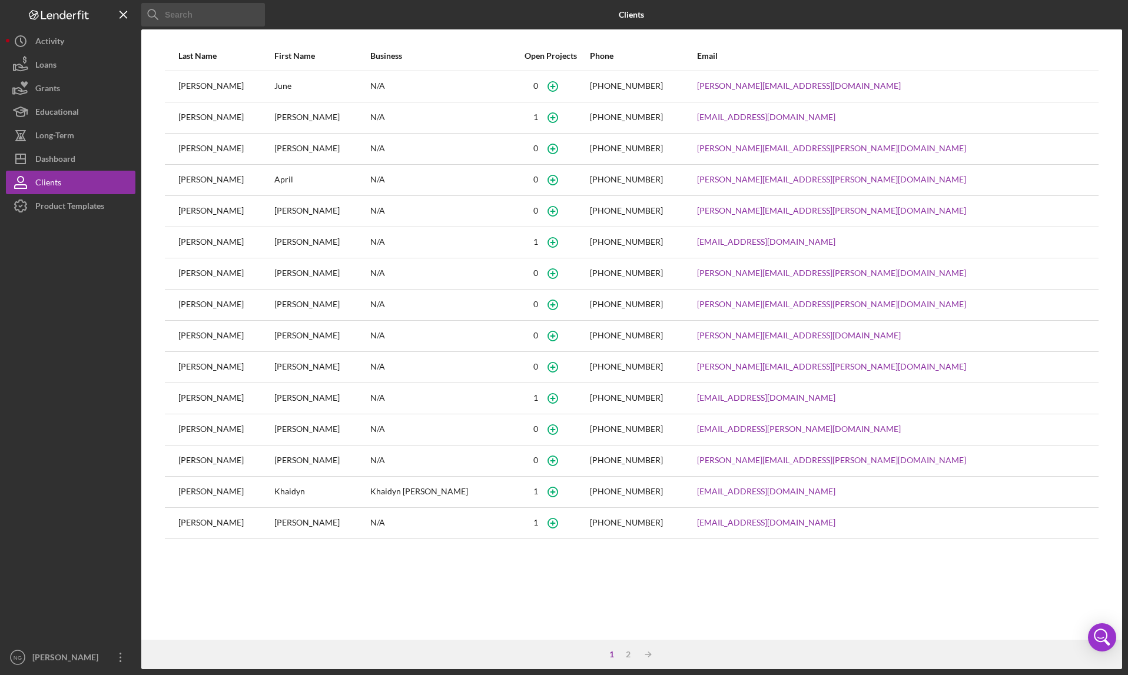
click at [66, 426] on div at bounding box center [70, 432] width 129 height 428
click at [47, 168] on div "Dashboard" at bounding box center [55, 160] width 40 height 26
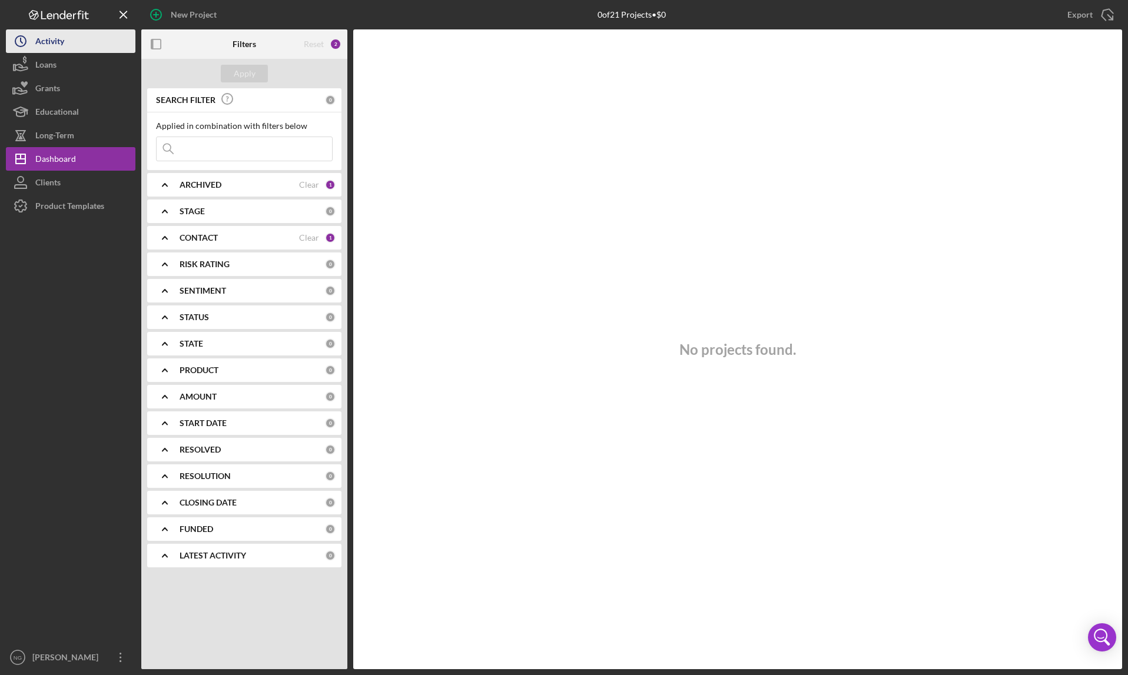
click at [62, 43] on div "Activity" at bounding box center [49, 42] width 29 height 26
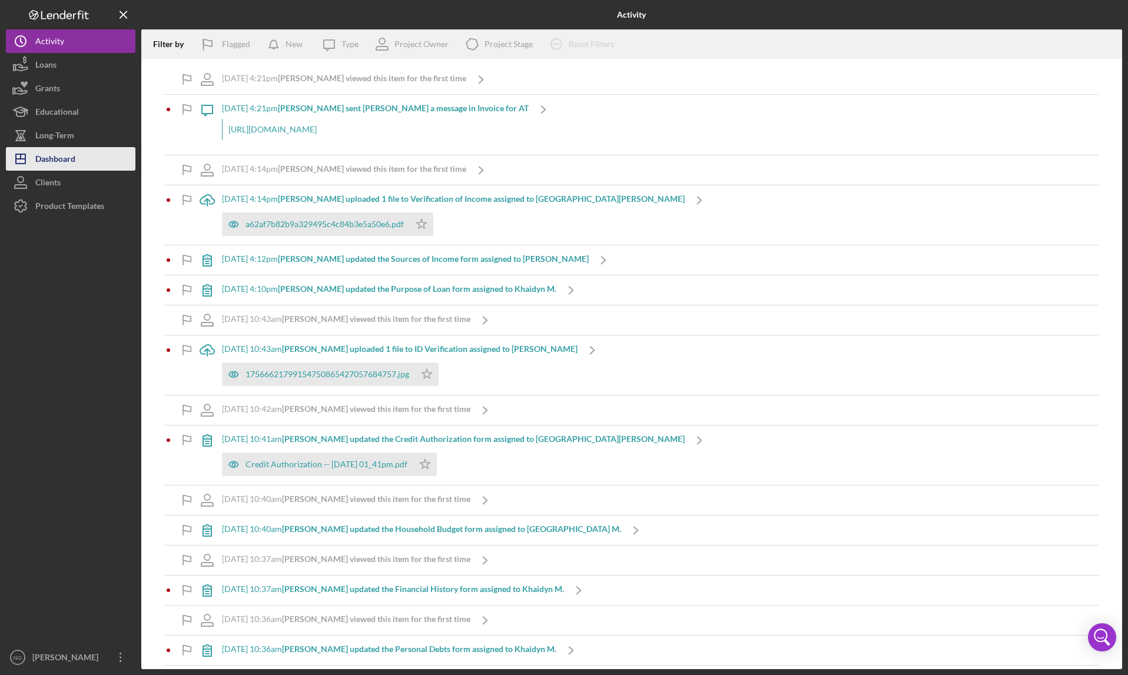
click at [39, 162] on div "Dashboard" at bounding box center [55, 160] width 40 height 26
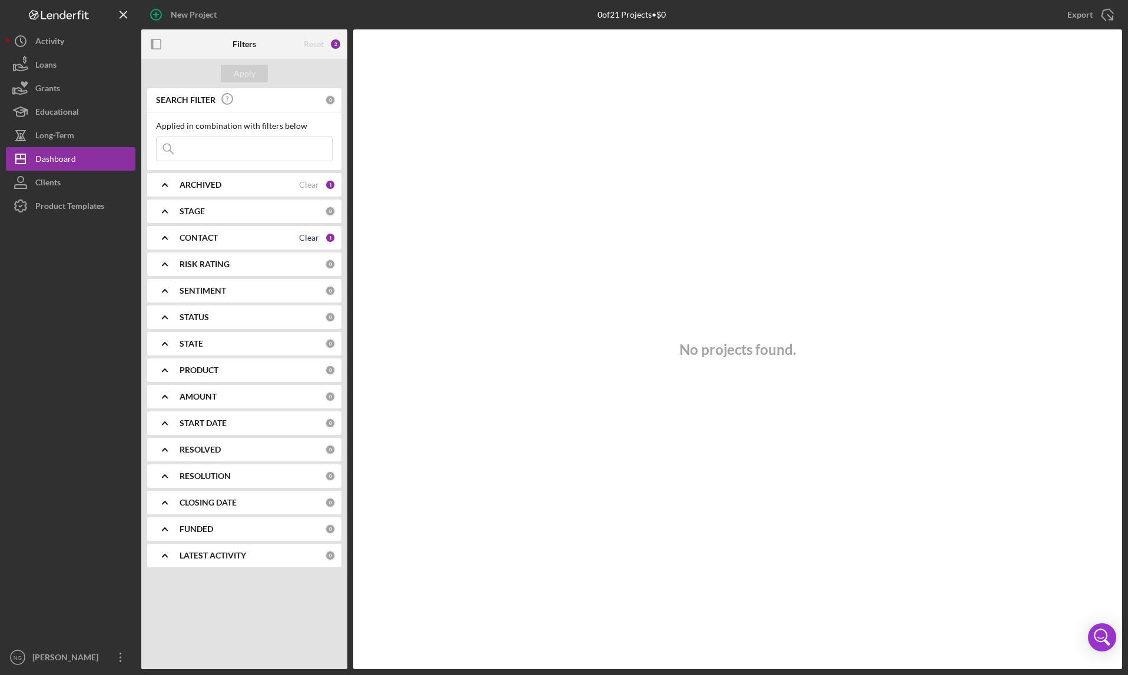
click at [305, 235] on div "Clear" at bounding box center [309, 237] width 20 height 9
click at [310, 184] on div "Clear" at bounding box center [309, 184] width 20 height 9
click at [251, 76] on div "Apply" at bounding box center [245, 74] width 22 height 18
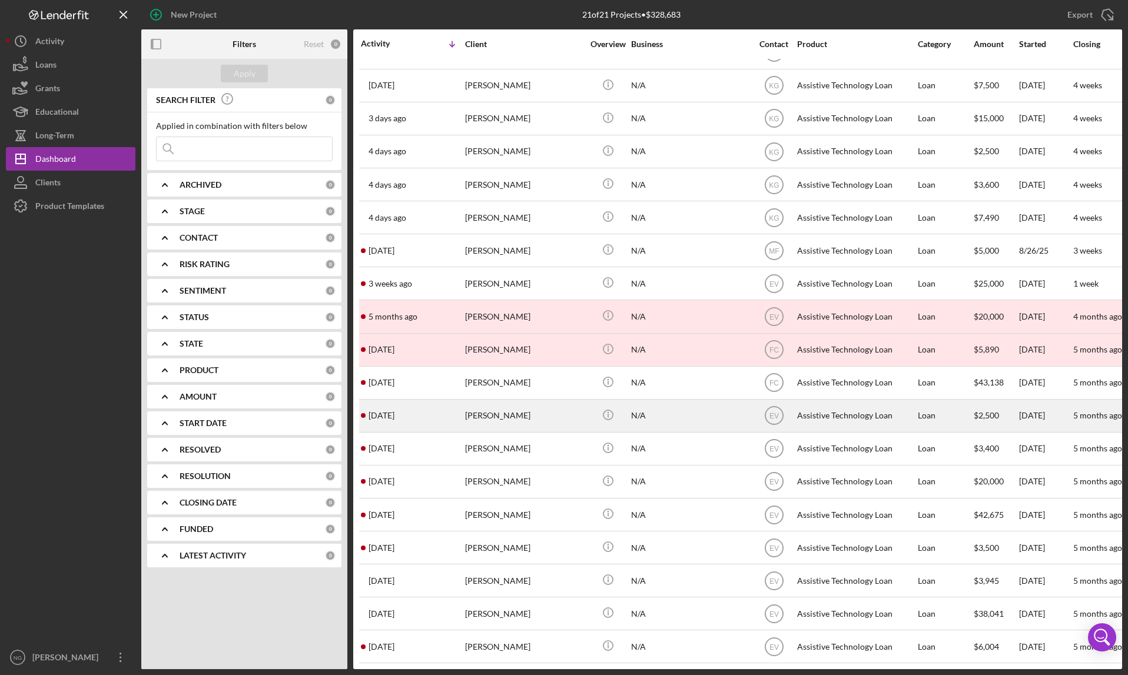
scroll to position [98, 0]
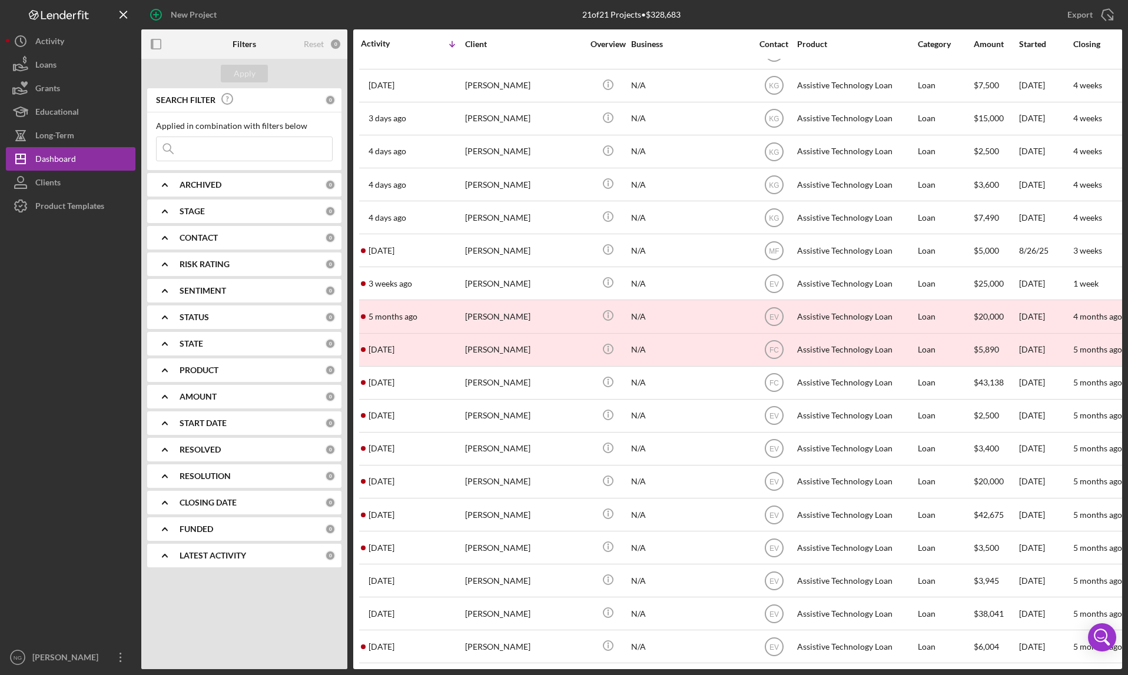
click at [162, 184] on icon "Icon/Expander" at bounding box center [164, 184] width 29 height 29
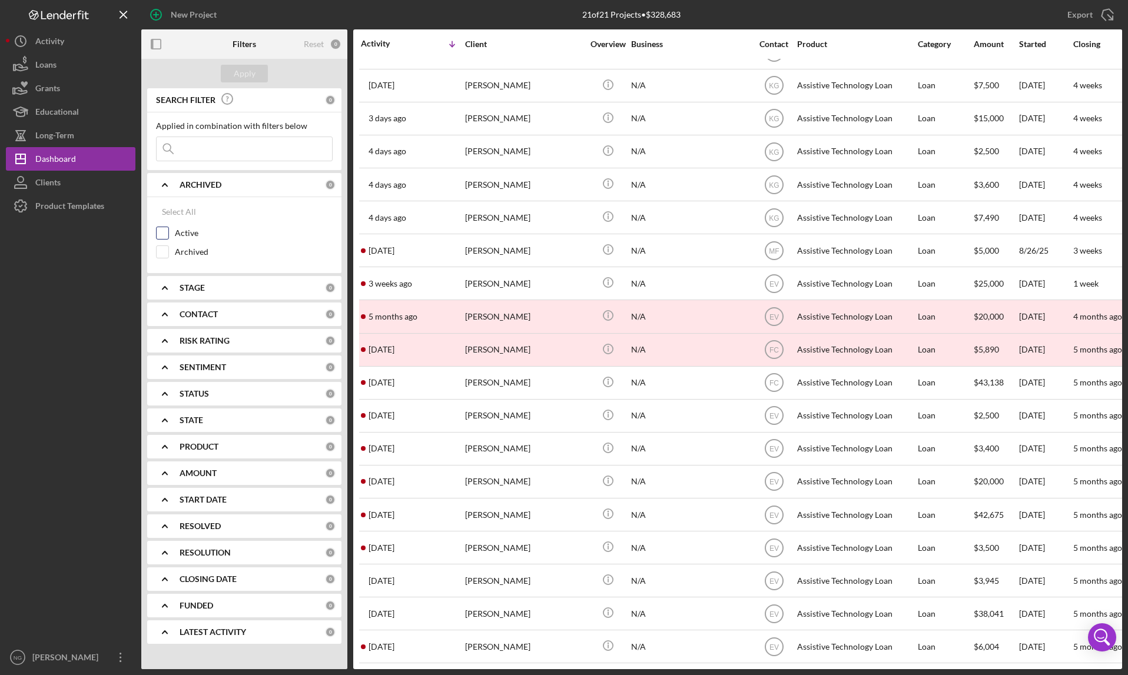
click at [170, 234] on div "Active" at bounding box center [244, 236] width 177 height 19
click at [162, 233] on input "Active" at bounding box center [163, 233] width 12 height 12
checkbox input "true"
click at [251, 71] on div "Apply" at bounding box center [245, 74] width 22 height 18
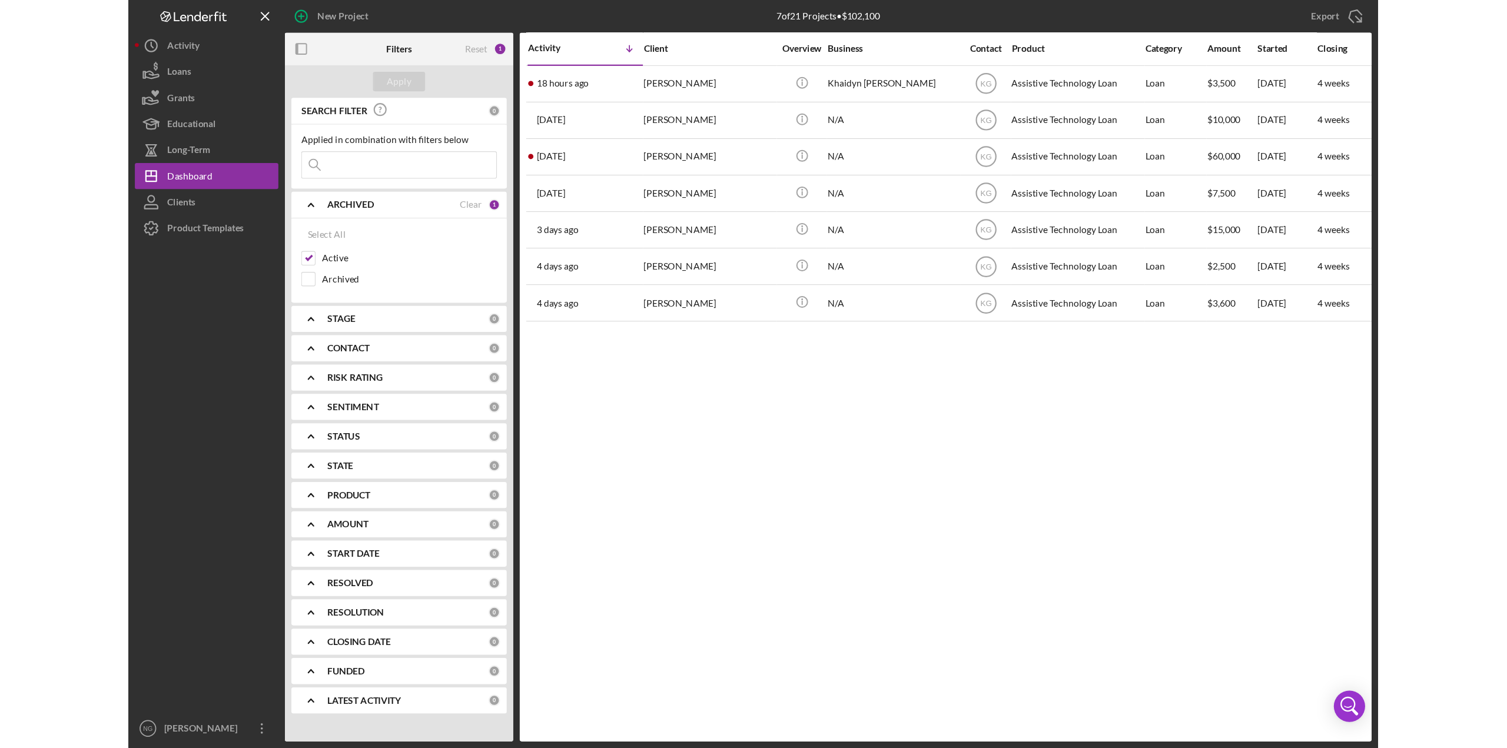
scroll to position [0, 0]
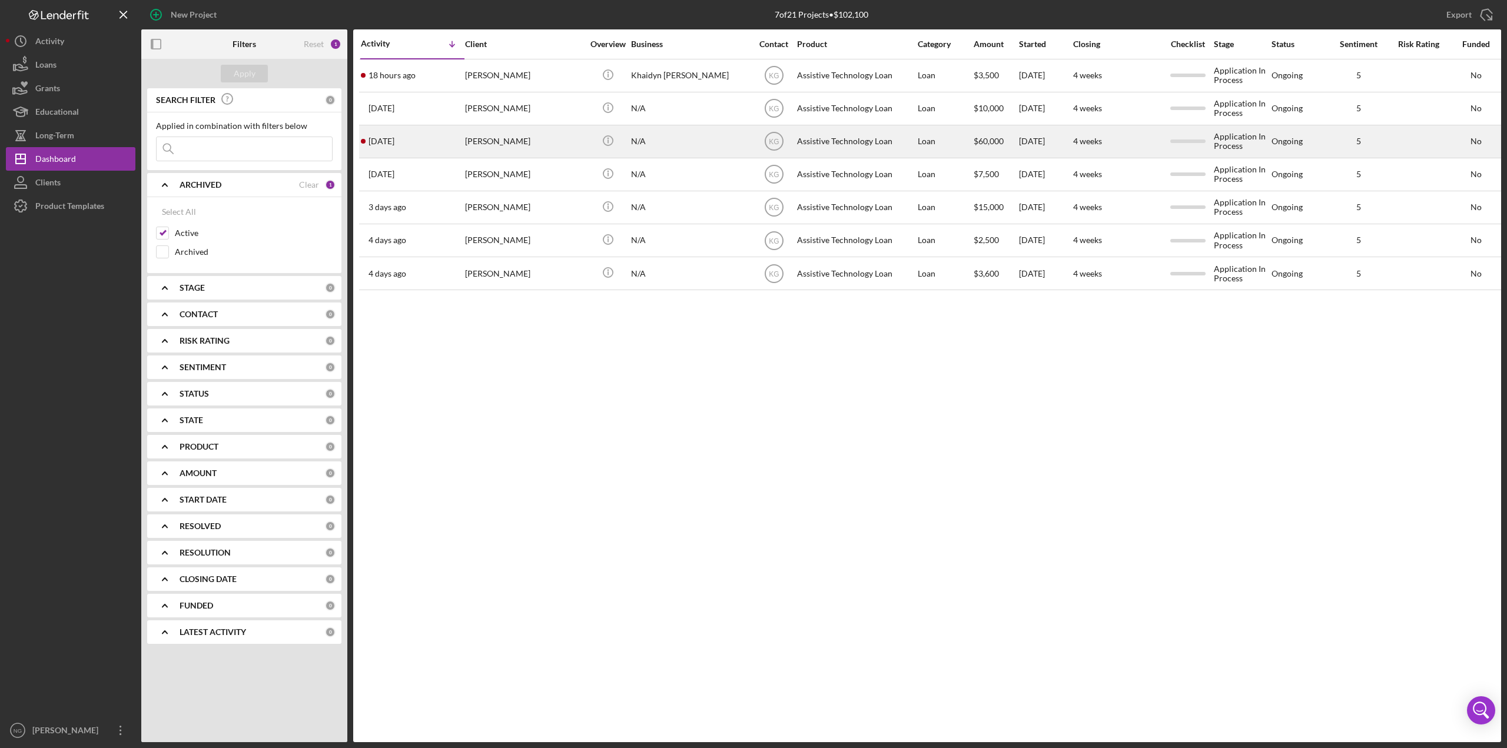
click at [530, 144] on div "[PERSON_NAME]" at bounding box center [524, 141] width 118 height 31
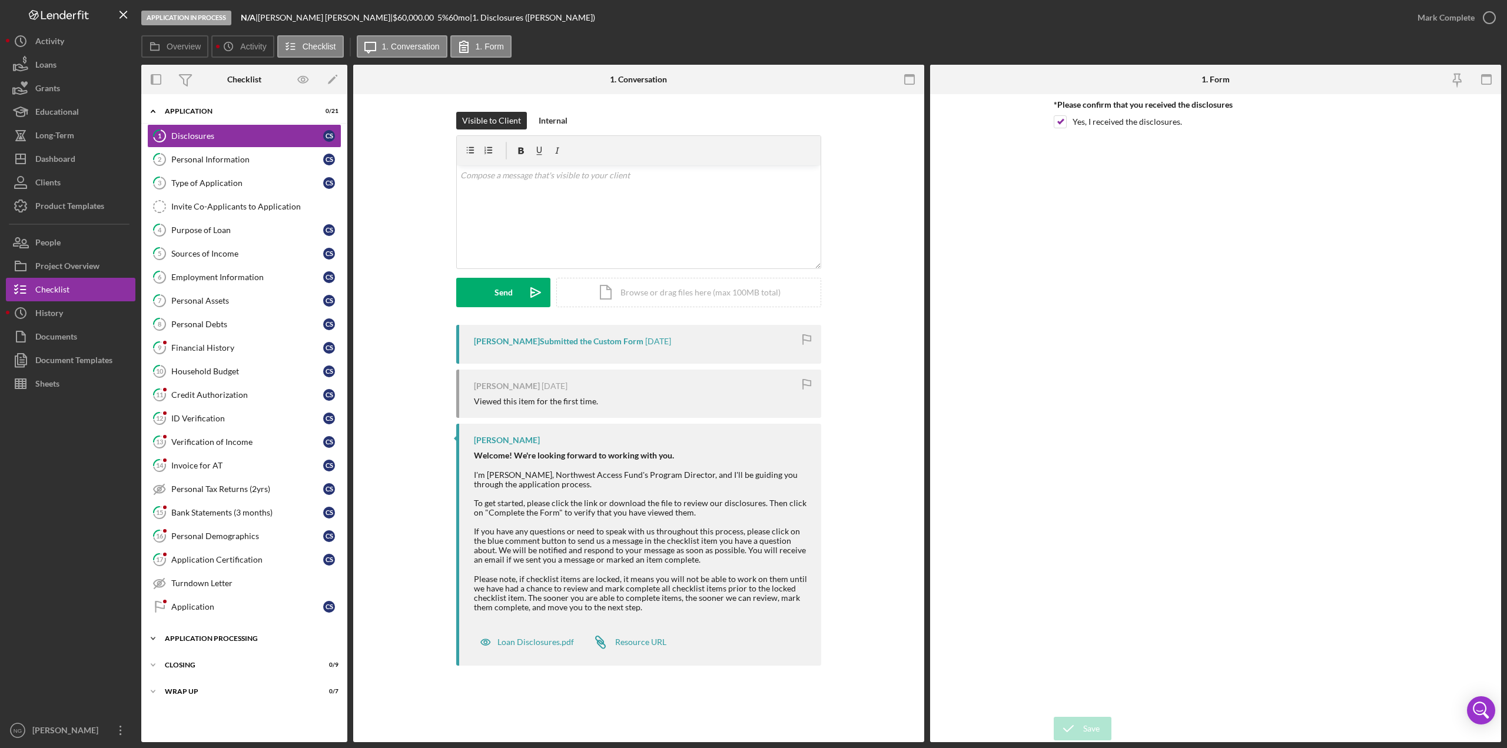
click at [212, 636] on div "Application Processing" at bounding box center [249, 638] width 168 height 7
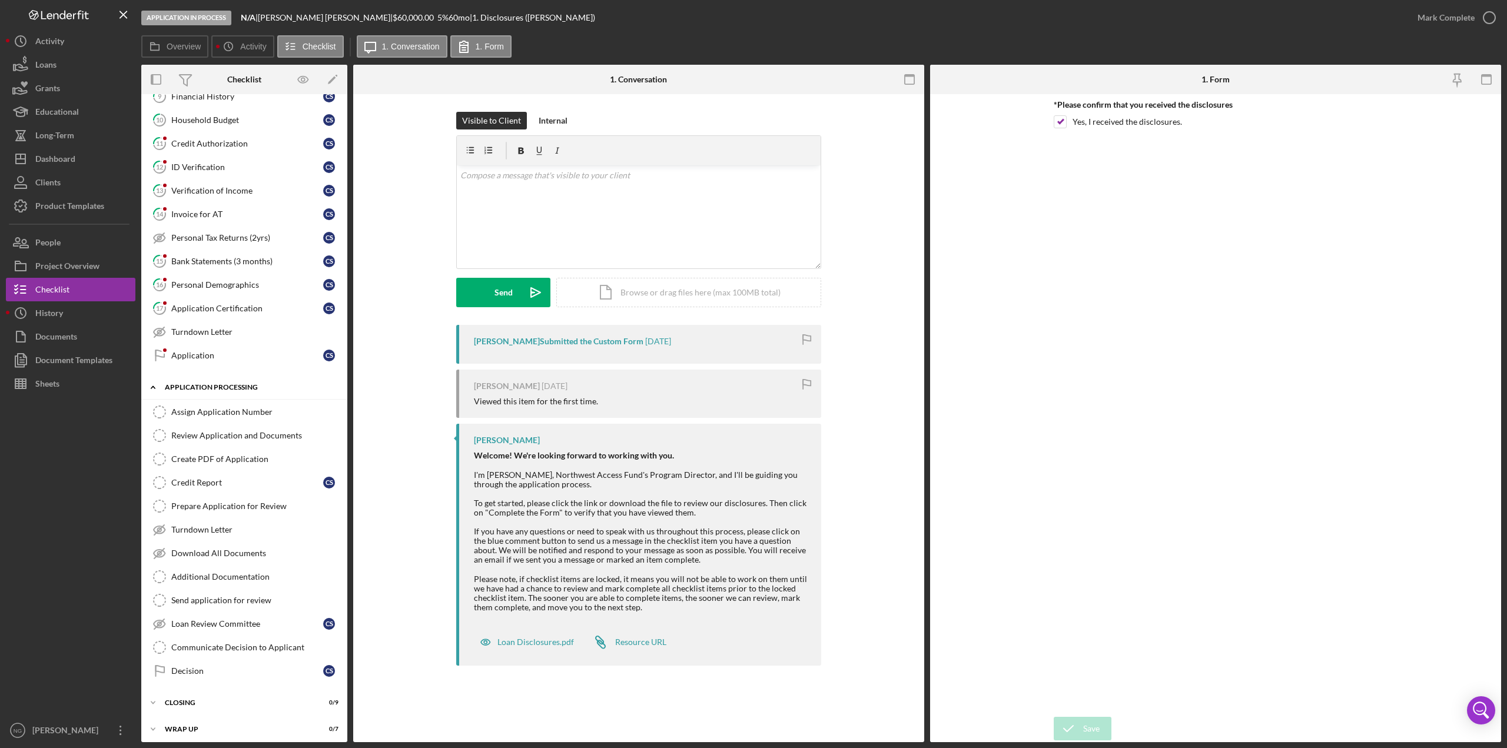
scroll to position [257, 0]
click at [215, 410] on div "Assign Application Number" at bounding box center [256, 406] width 170 height 9
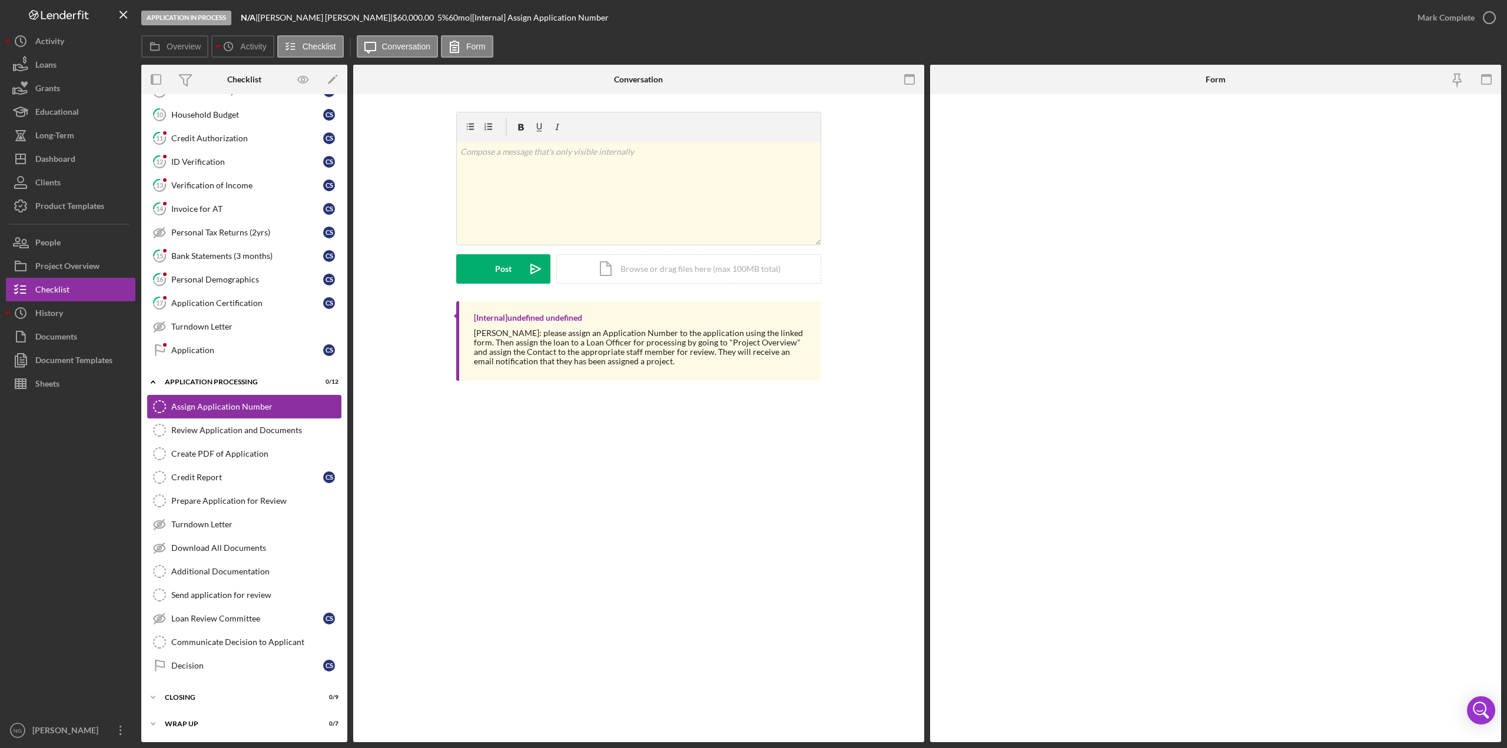
scroll to position [257, 0]
click at [1099, 132] on input "*Application Number" at bounding box center [1216, 129] width 324 height 28
type input "5516"
click at [1077, 675] on icon "submit" at bounding box center [1068, 728] width 29 height 29
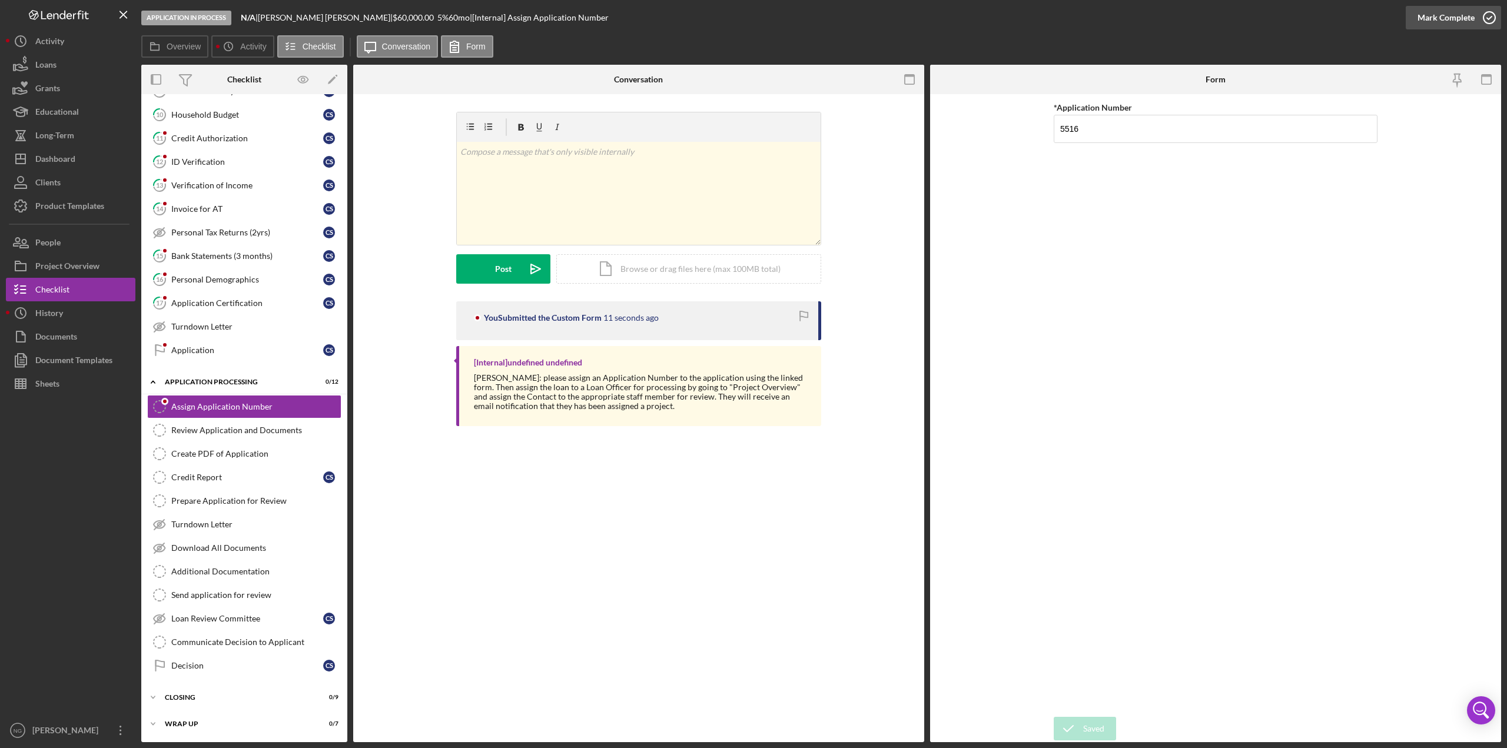
click at [1127, 17] on icon "button" at bounding box center [1488, 17] width 29 height 29
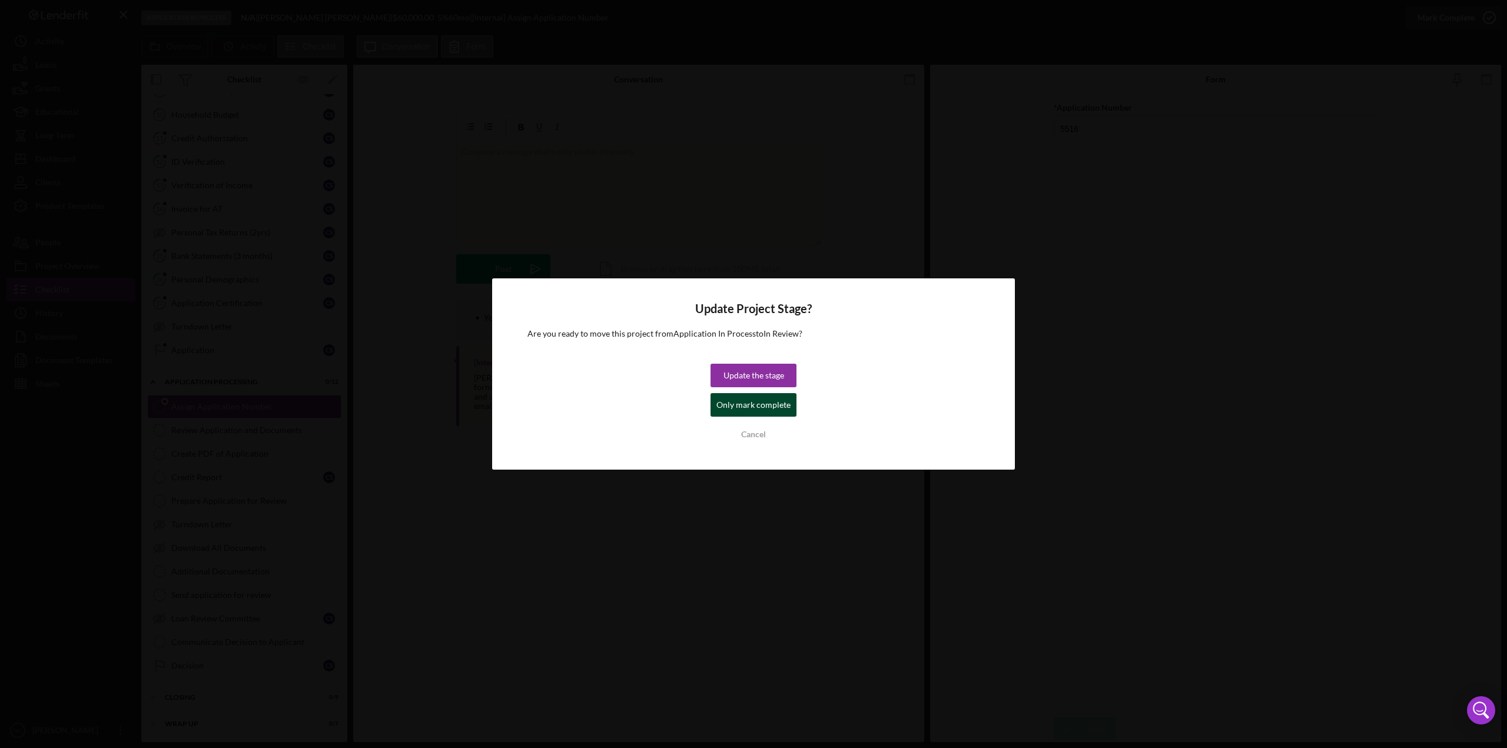
click at [763, 407] on div "Only mark complete" at bounding box center [753, 405] width 74 height 24
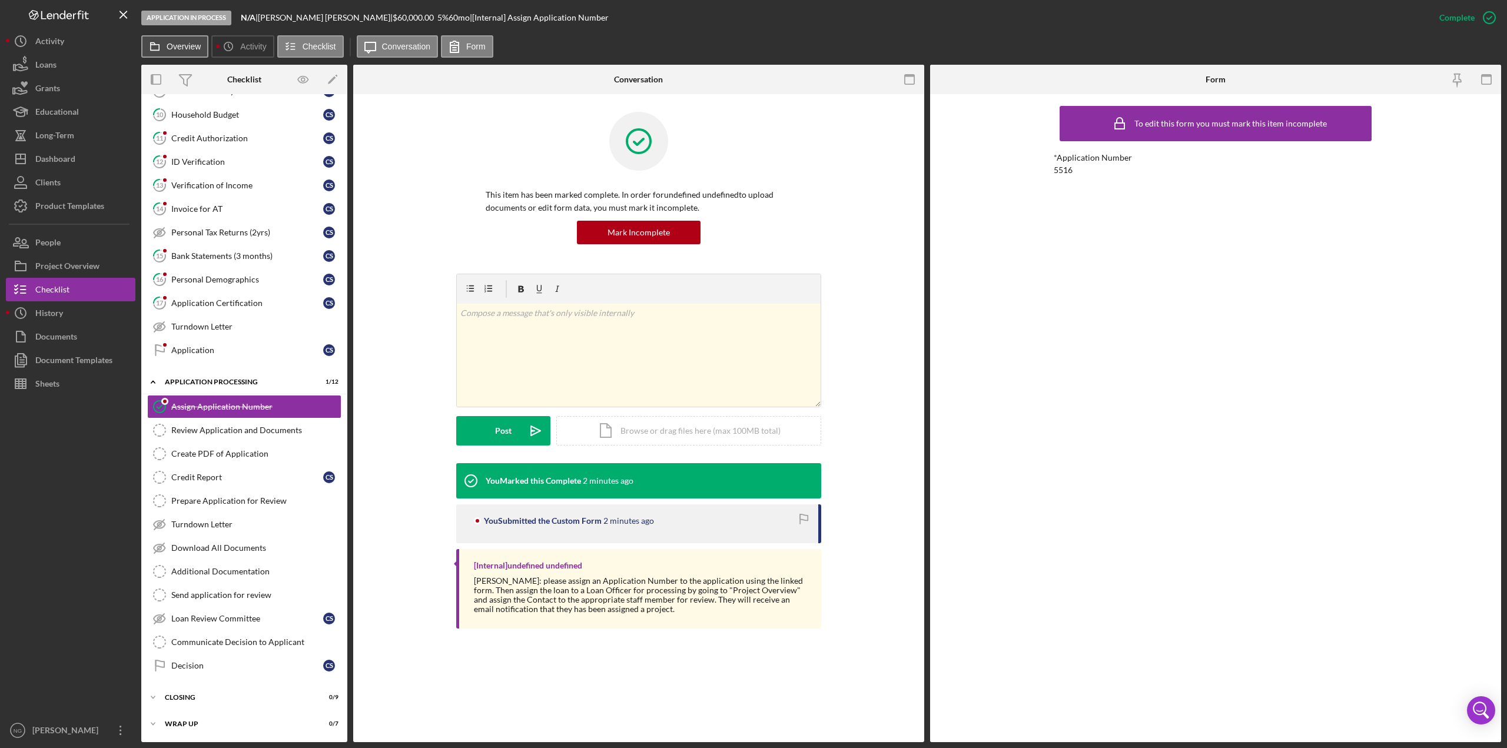
click at [190, 49] on label "Overview" at bounding box center [184, 46] width 34 height 9
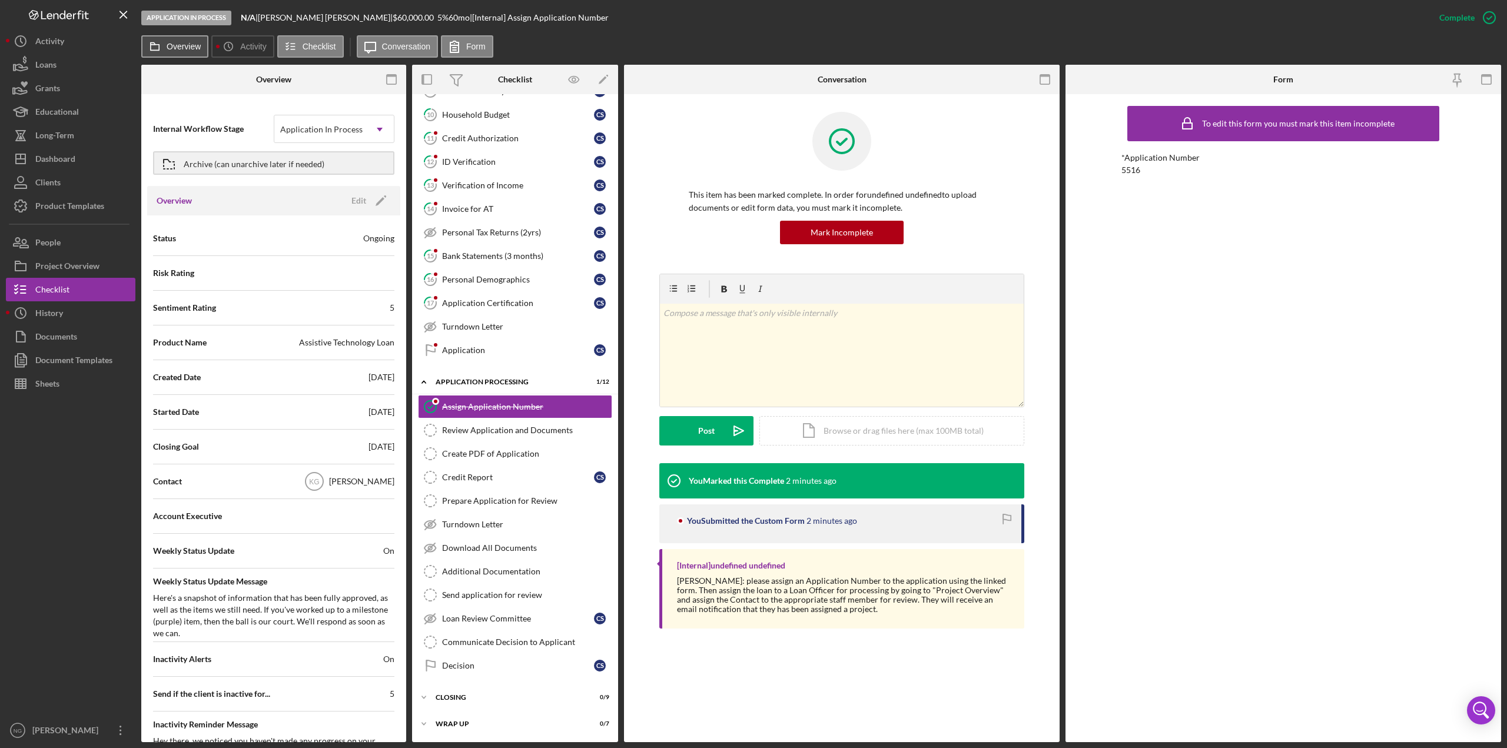
click at [190, 49] on label "Overview" at bounding box center [184, 46] width 34 height 9
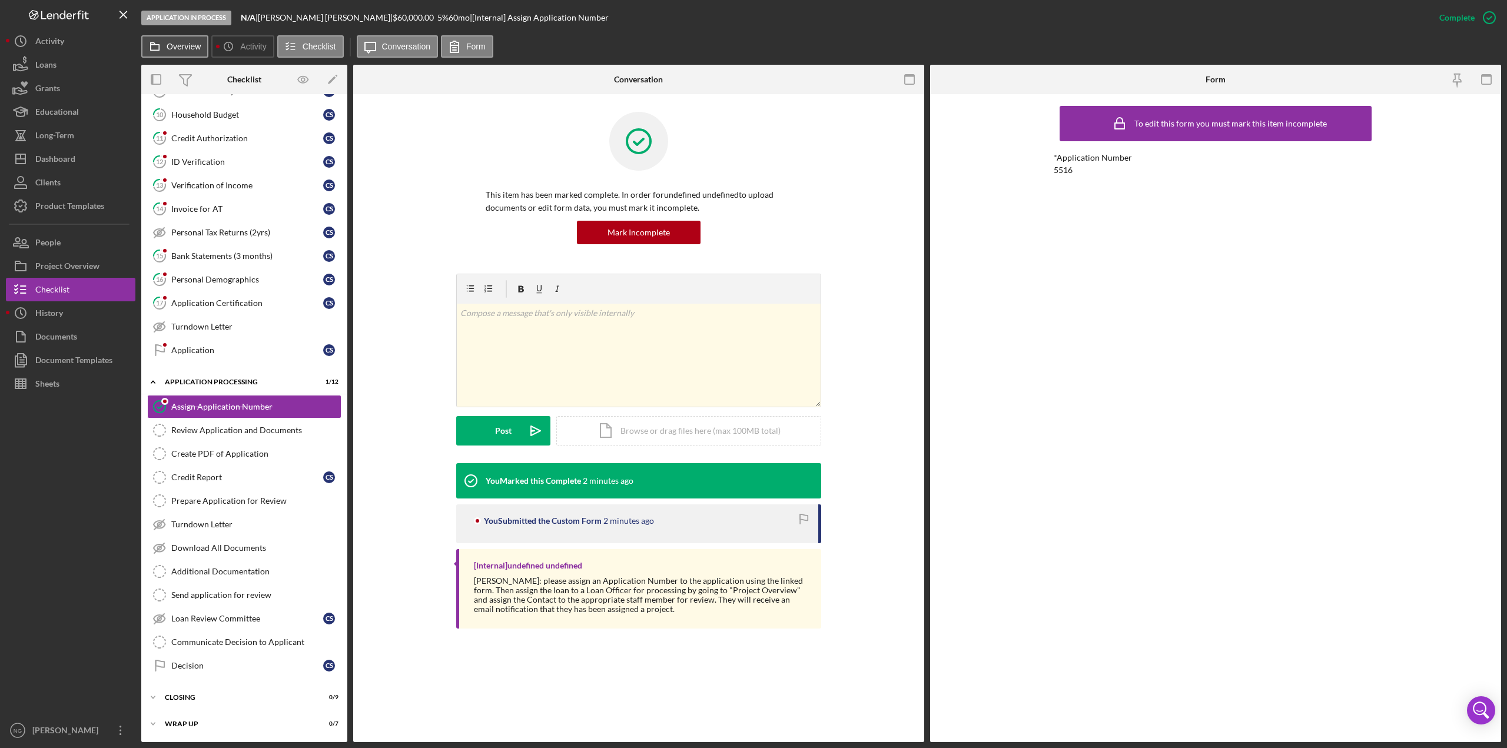
click at [175, 53] on button "Overview" at bounding box center [174, 46] width 67 height 22
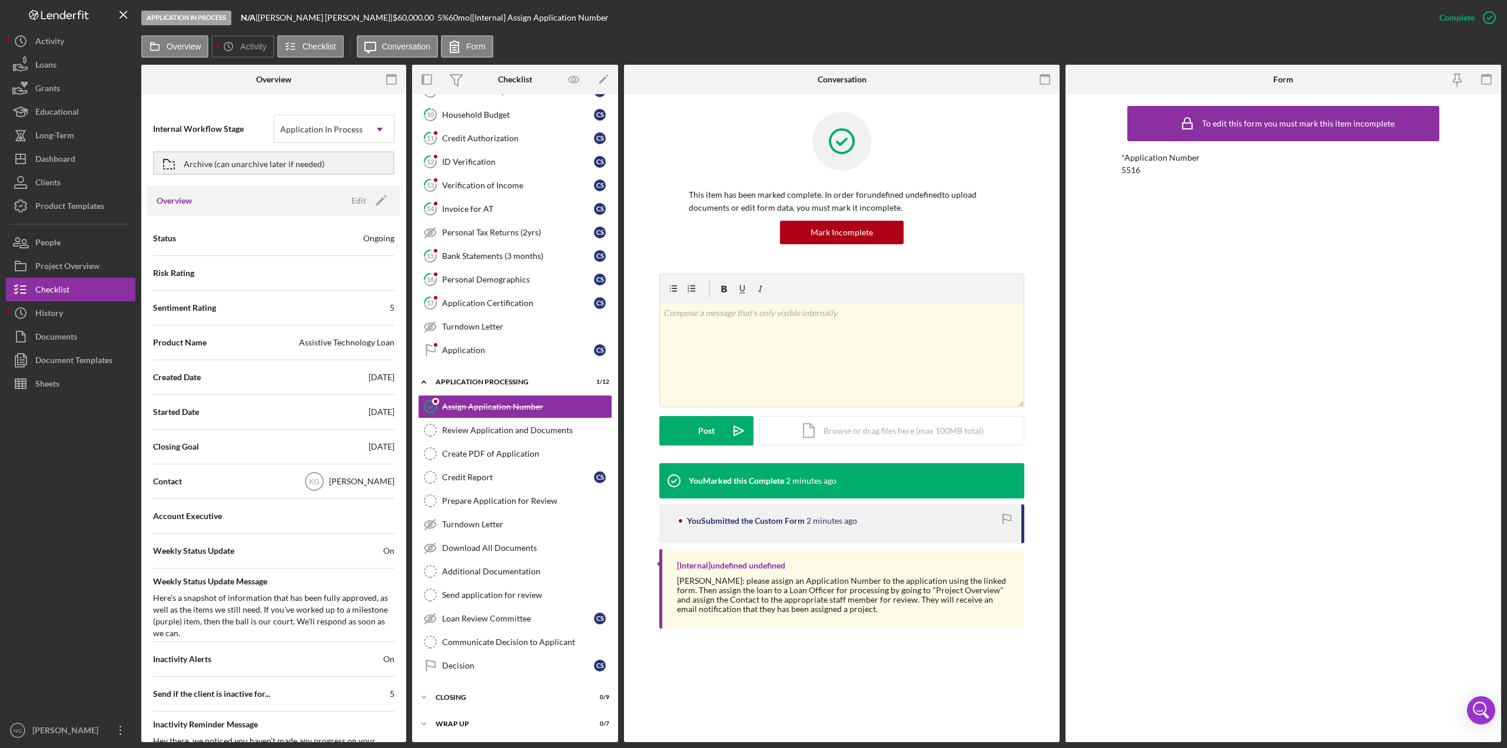
click at [287, 483] on div "Contact KG [PERSON_NAME]" at bounding box center [273, 481] width 241 height 29
click at [366, 198] on icon "Icon/Edit" at bounding box center [380, 200] width 29 height 29
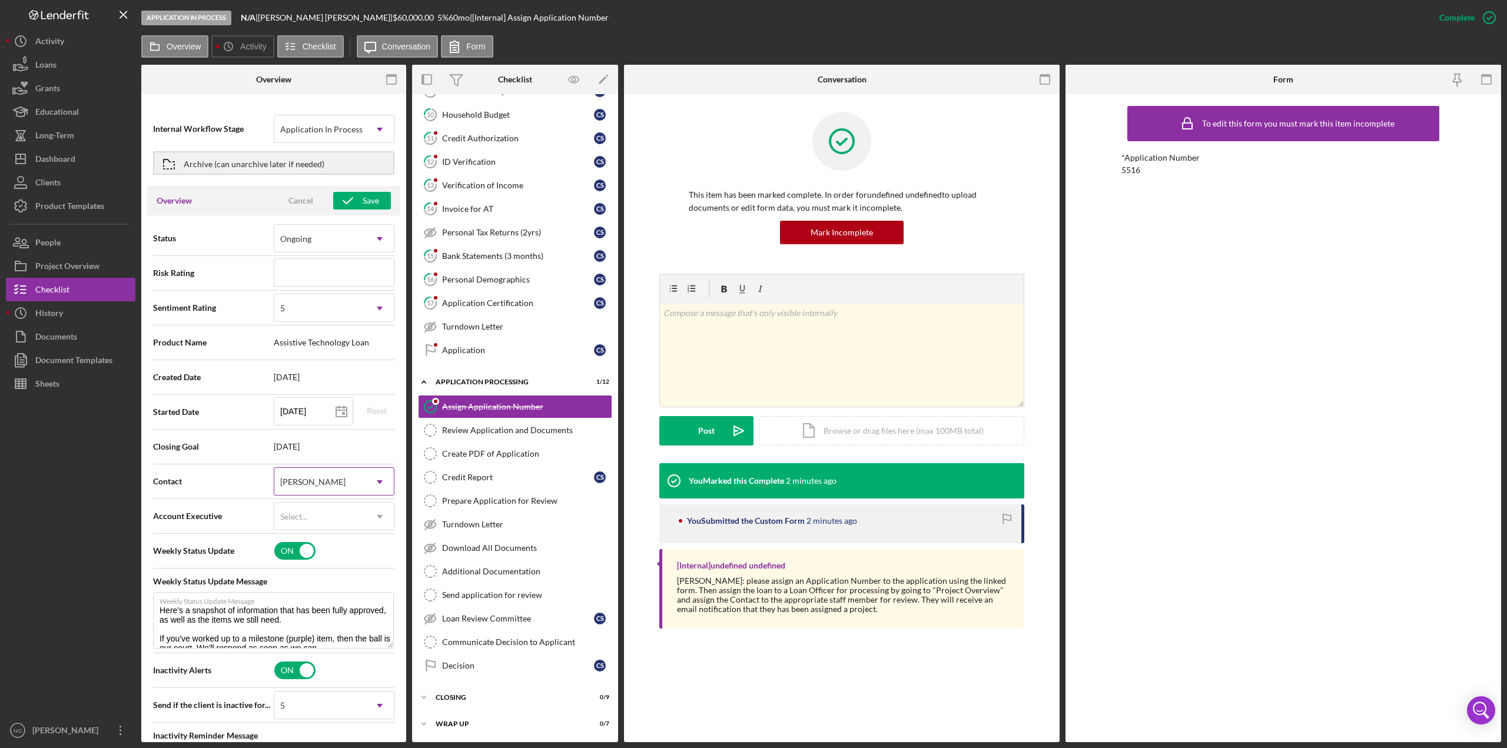
click at [340, 483] on div "[PERSON_NAME]" at bounding box center [319, 482] width 91 height 27
click at [333, 557] on div "[PERSON_NAME]" at bounding box center [332, 546] width 118 height 30
click at [363, 201] on div "Save" at bounding box center [371, 201] width 16 height 18
type textarea "Here's a snapshot of information that has been fully approved, as well as the i…"
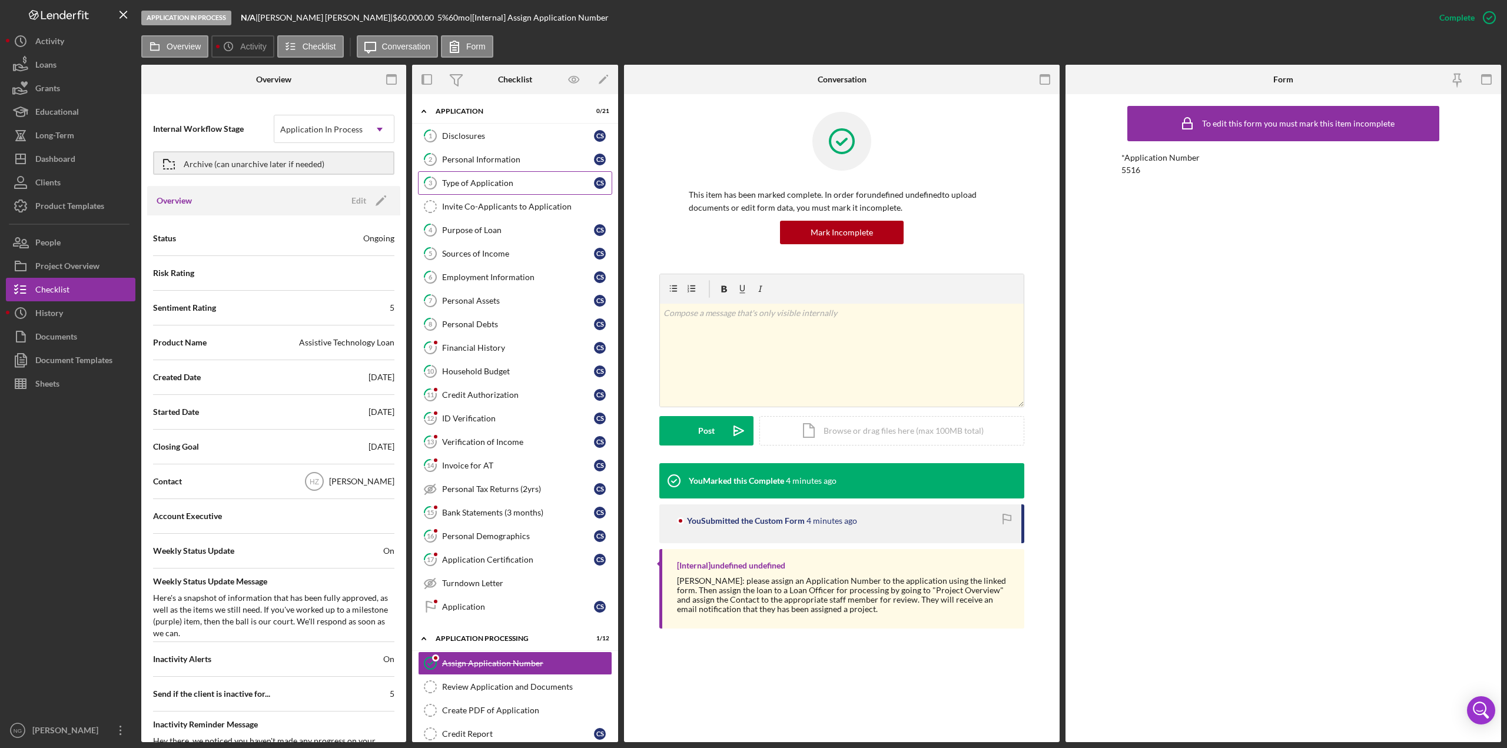
drag, startPoint x: 501, startPoint y: 157, endPoint x: 488, endPoint y: 177, distance: 23.3
click at [501, 157] on div "Personal Information" at bounding box center [518, 159] width 152 height 9
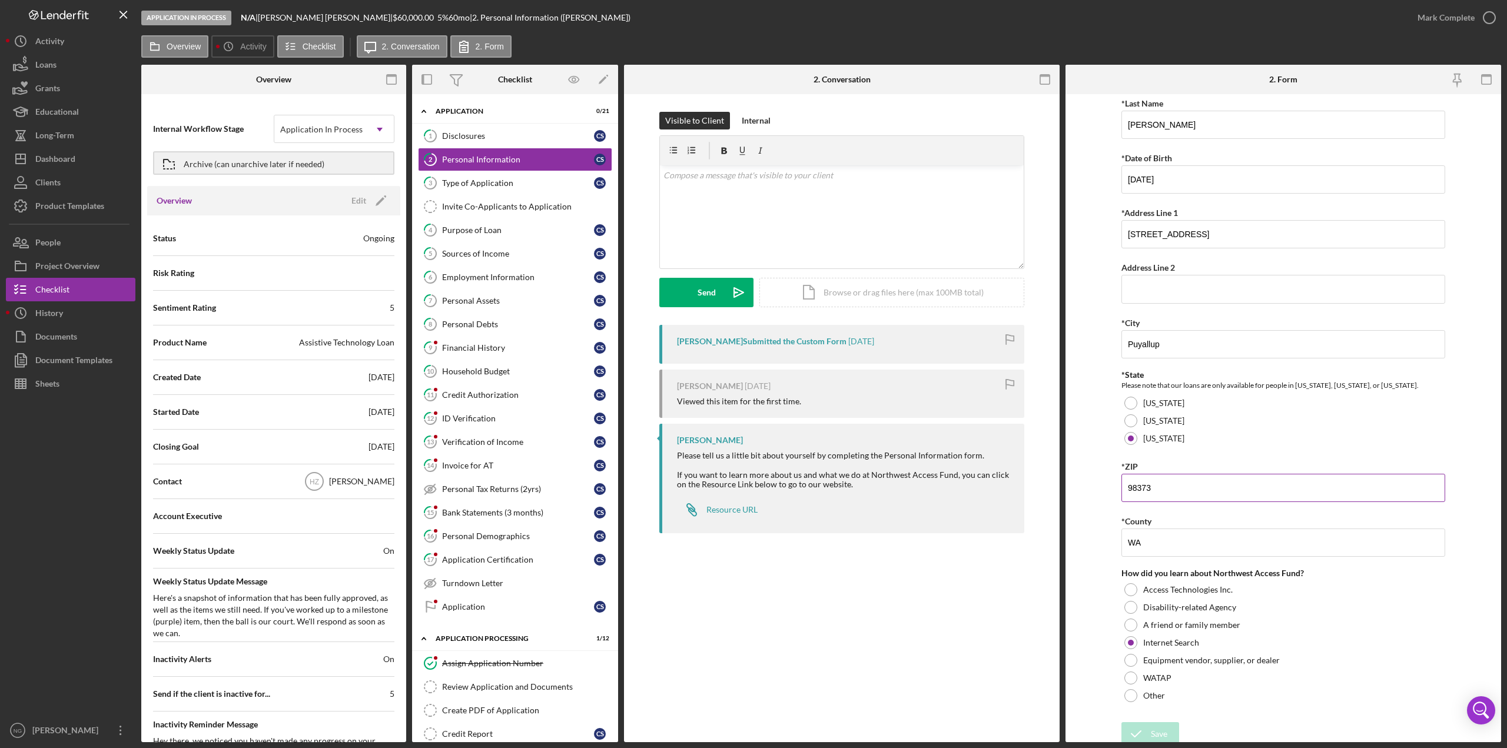
scroll to position [119, 0]
click at [510, 190] on link "3 Type of Application C S" at bounding box center [515, 183] width 194 height 24
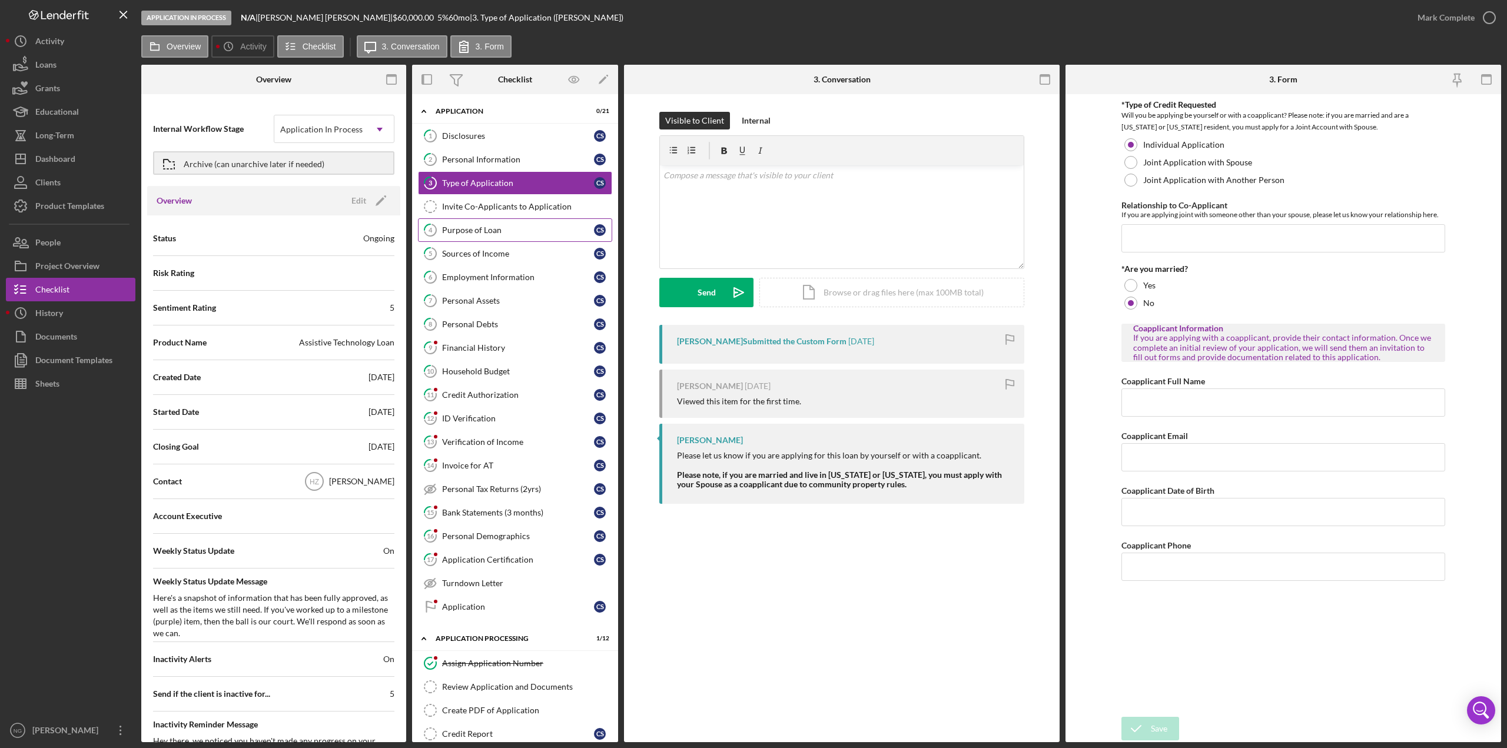
click at [487, 231] on div "Purpose of Loan" at bounding box center [518, 229] width 152 height 9
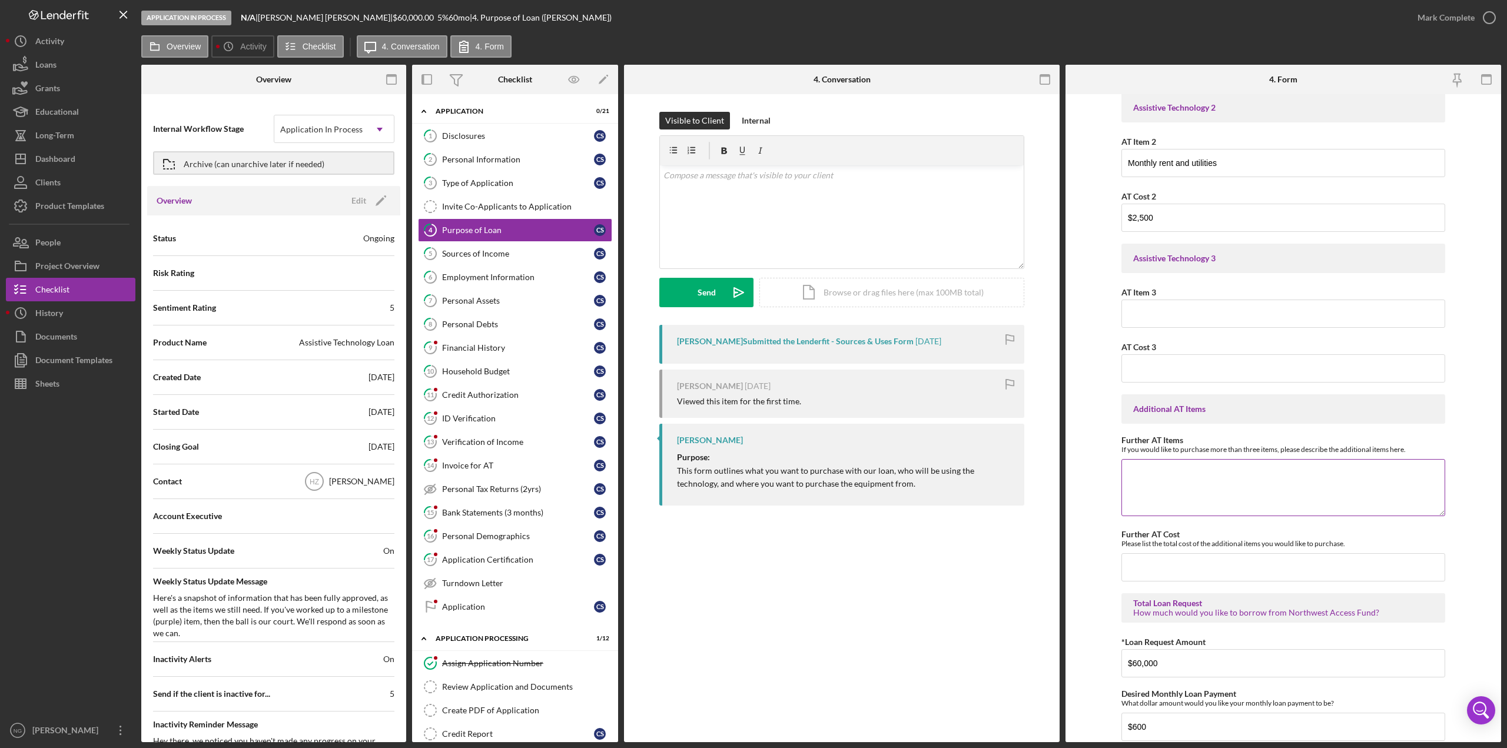
scroll to position [235, 0]
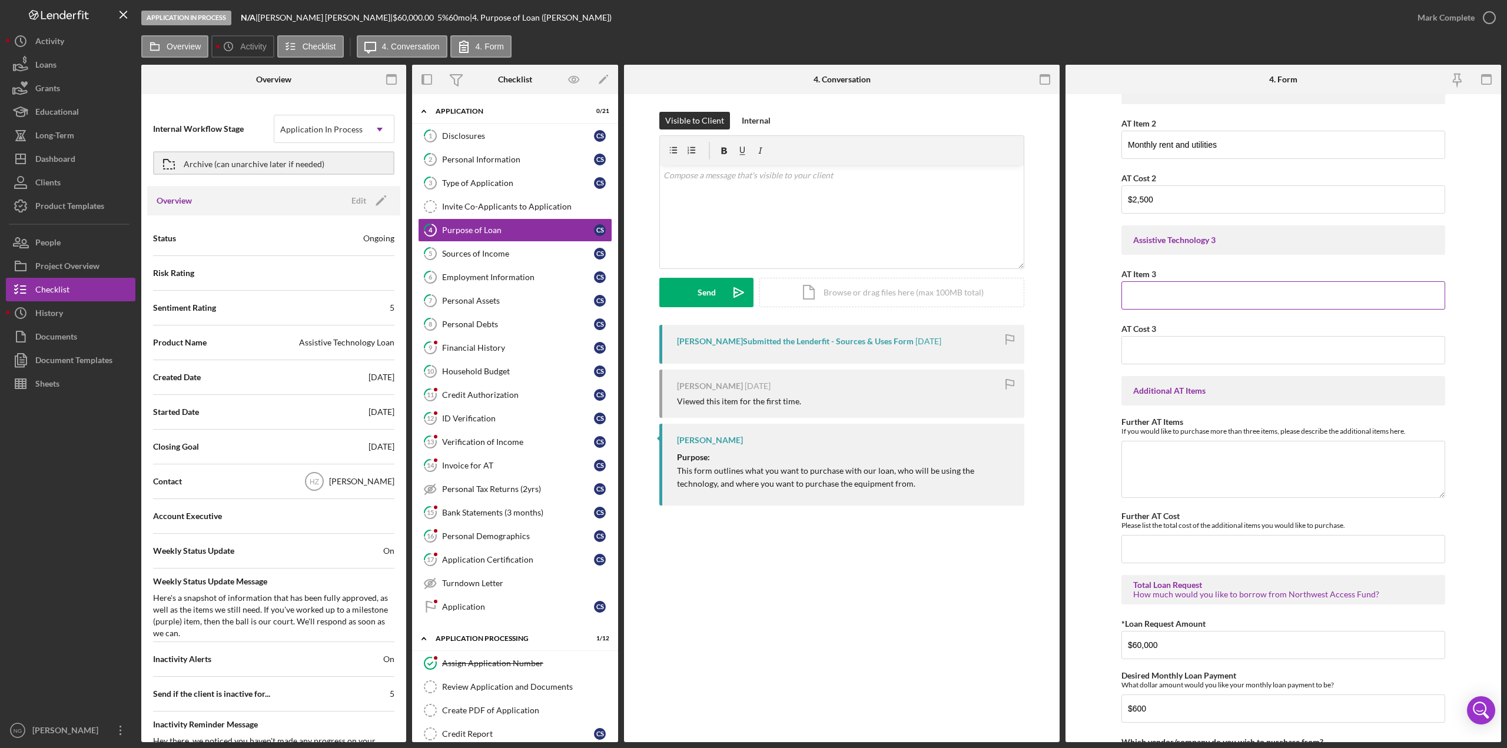
click at [1127, 267] on div "AT Item 3" at bounding box center [1283, 274] width 324 height 15
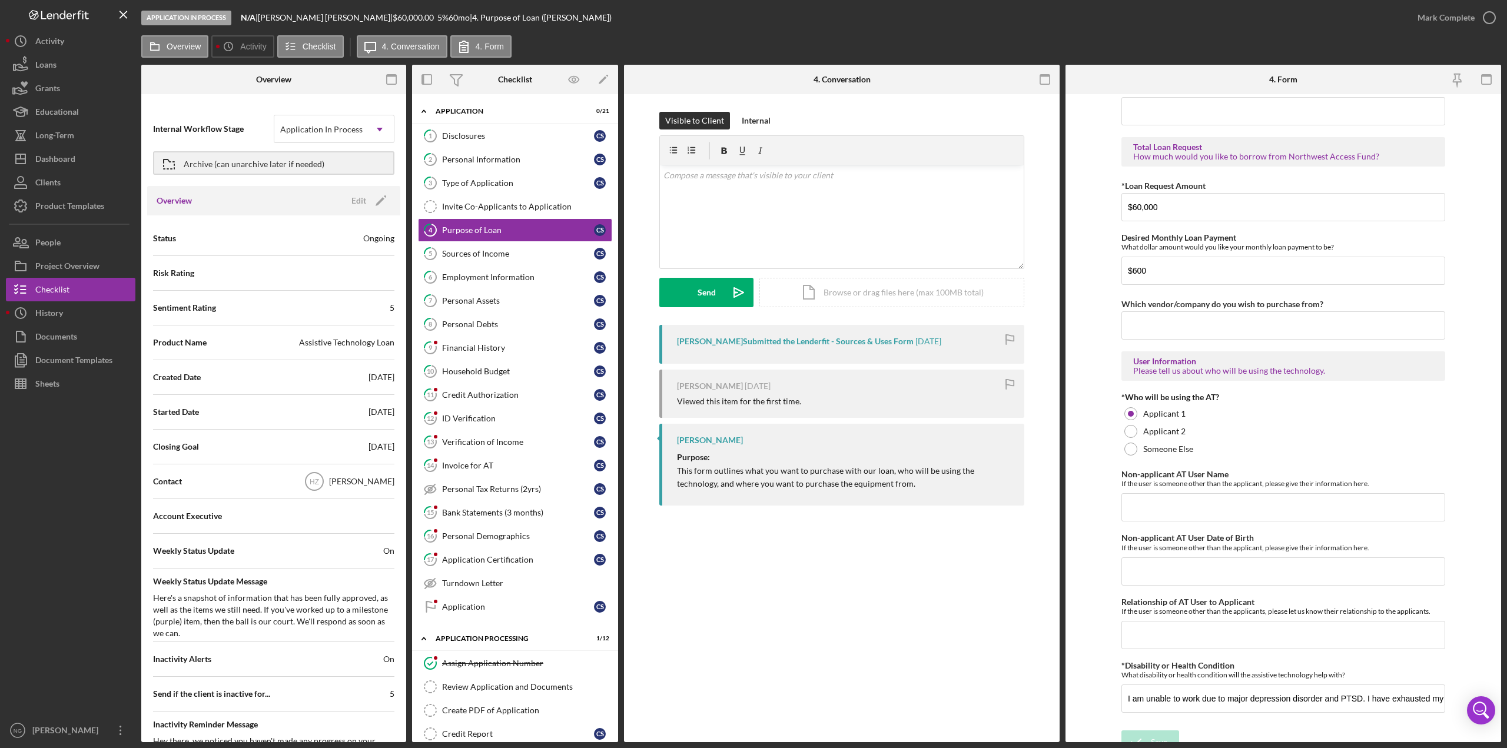
scroll to position [687, 0]
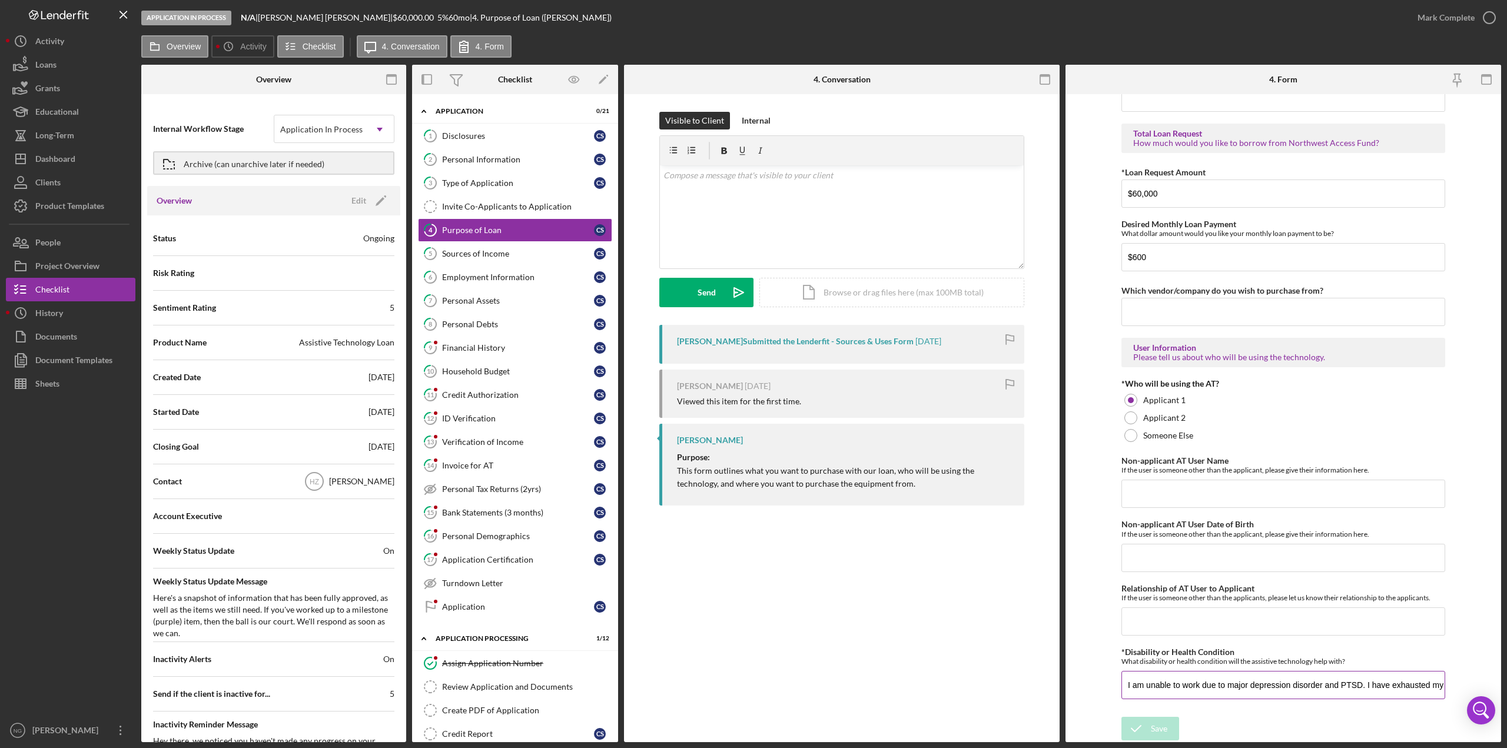
click at [1127, 675] on input "I am unable to work due to major depression disorder and PTSD. I have exhausted…" at bounding box center [1283, 685] width 324 height 28
click at [78, 48] on button "Icon/History Activity" at bounding box center [70, 41] width 129 height 24
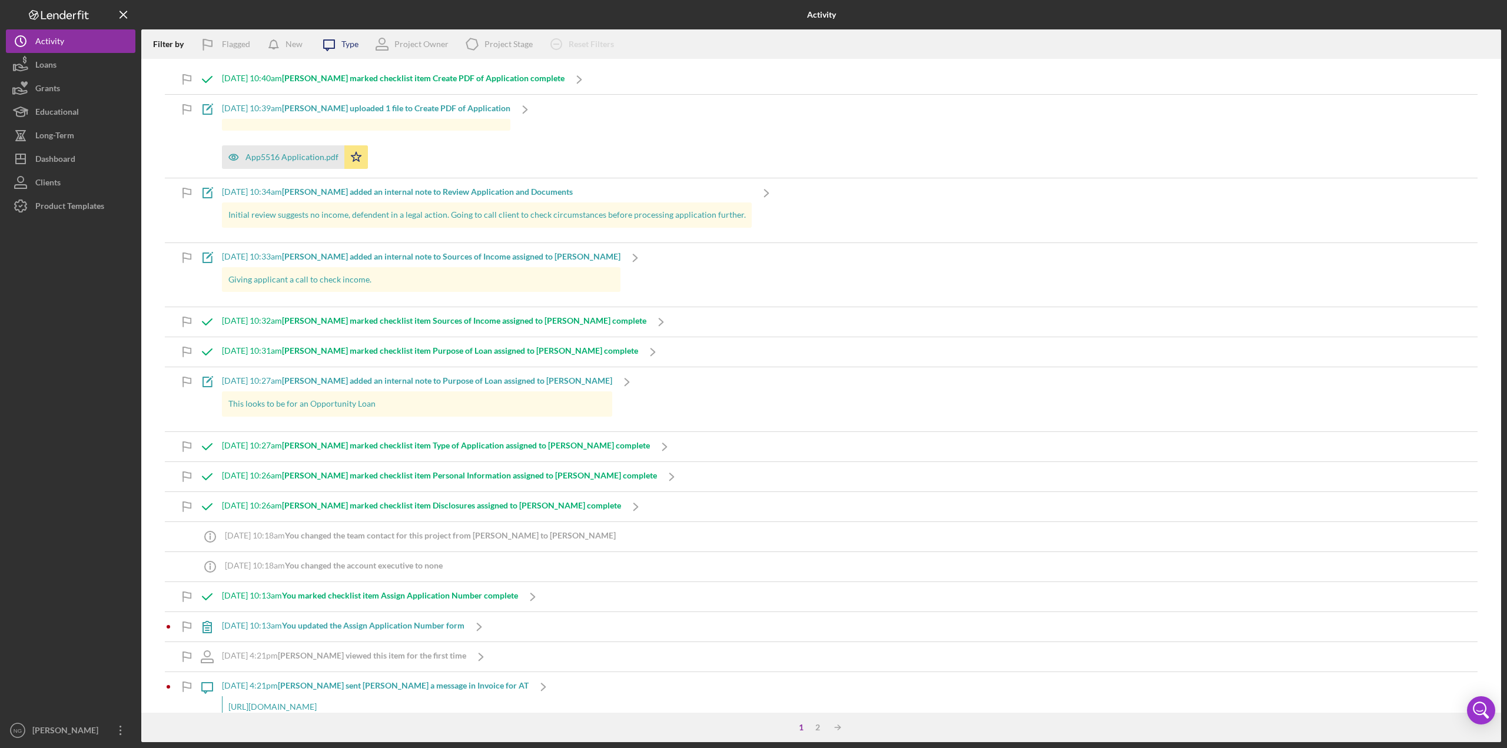
click at [351, 45] on div "Type" at bounding box center [349, 43] width 17 height 9
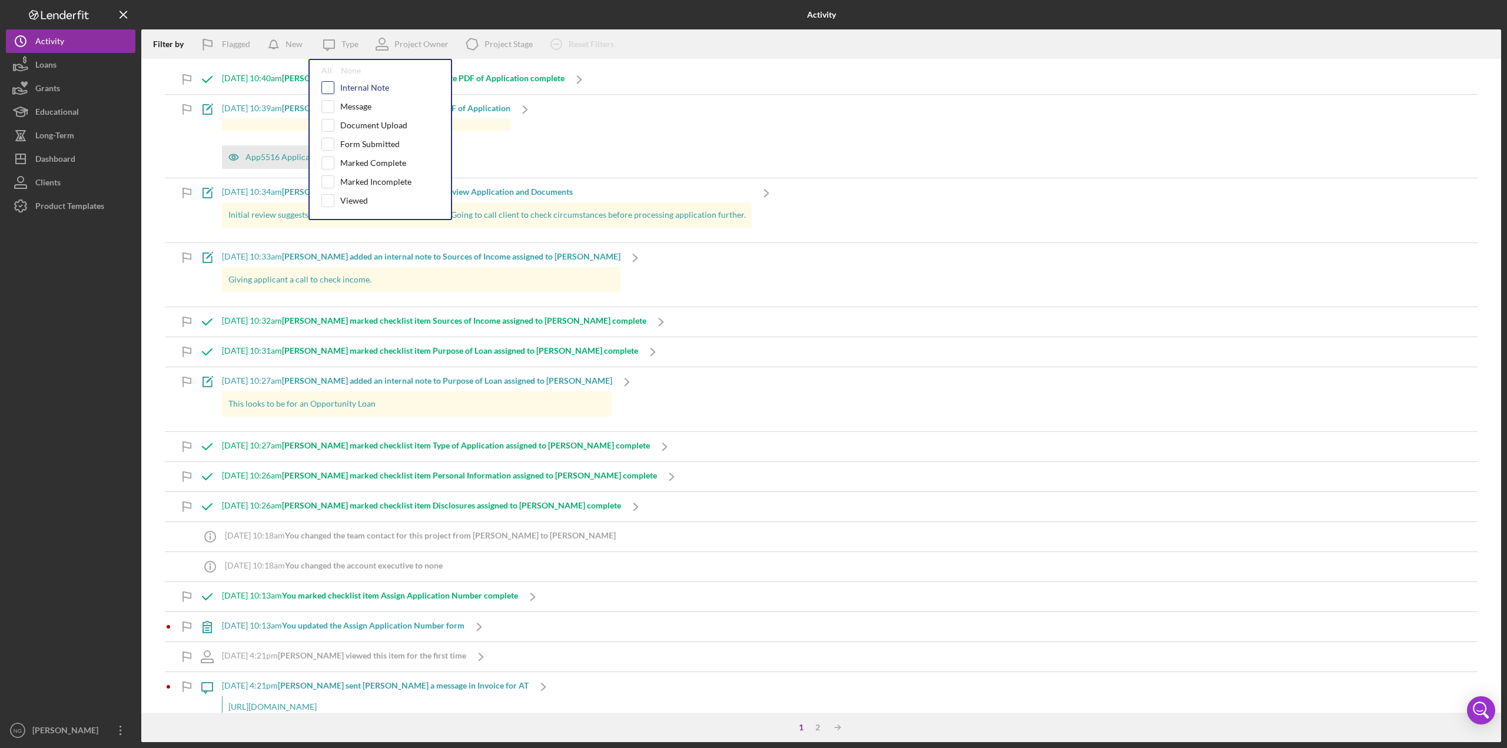
click at [333, 88] on input "checkbox" at bounding box center [328, 88] width 12 height 12
checkbox input "true"
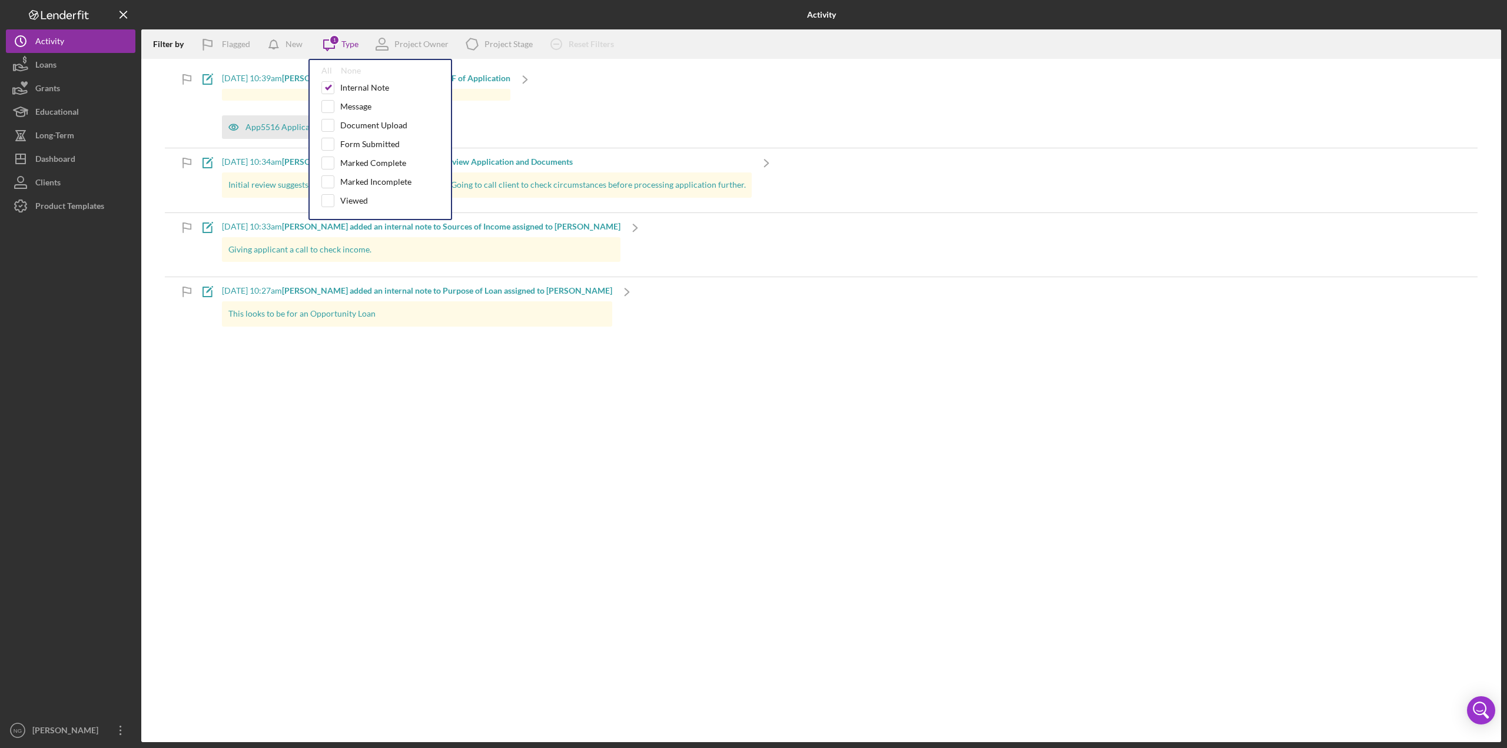
click at [267, 409] on div "Filter by Flagged New Icon/Message 1 Type All None Internal Note Message Docume…" at bounding box center [821, 385] width 1360 height 713
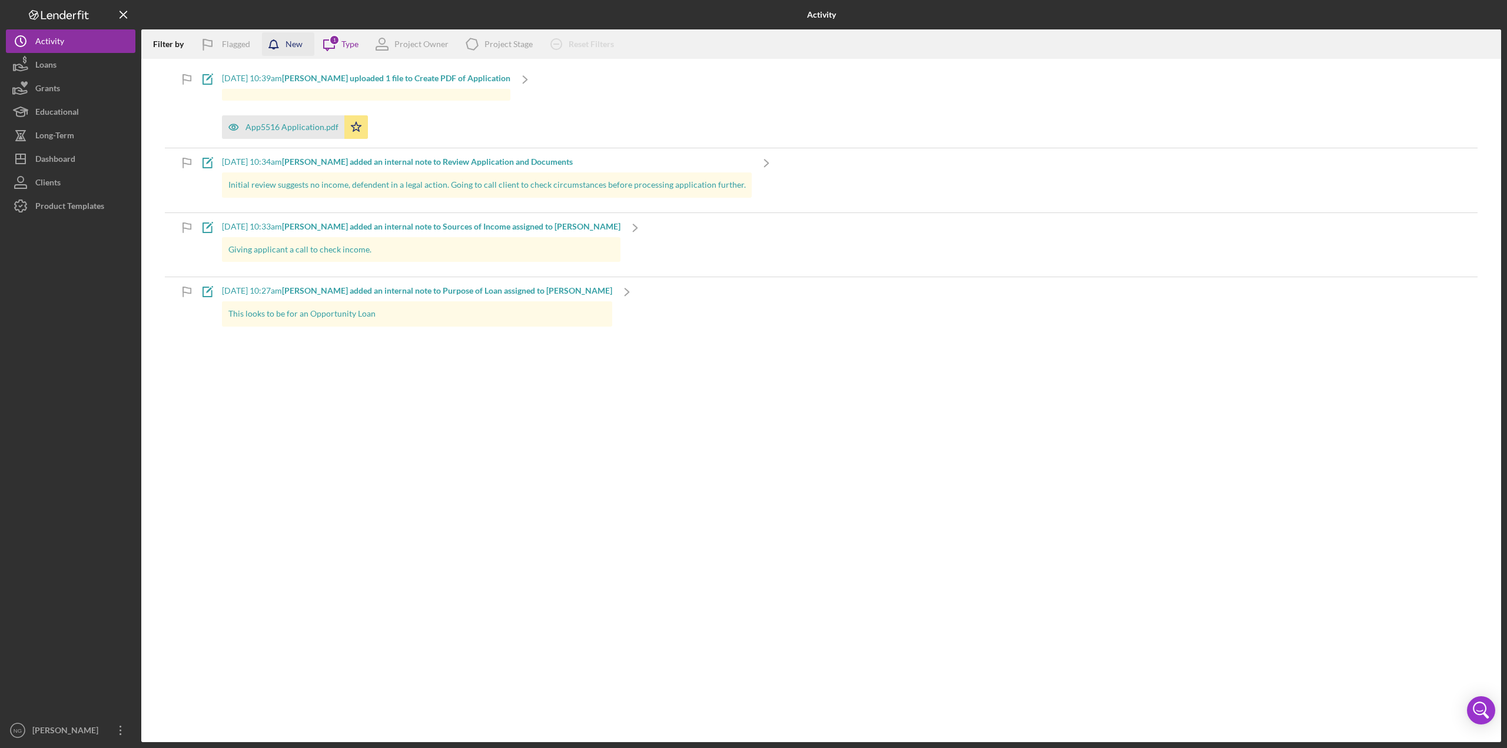
click at [291, 45] on div "New" at bounding box center [293, 44] width 17 height 24
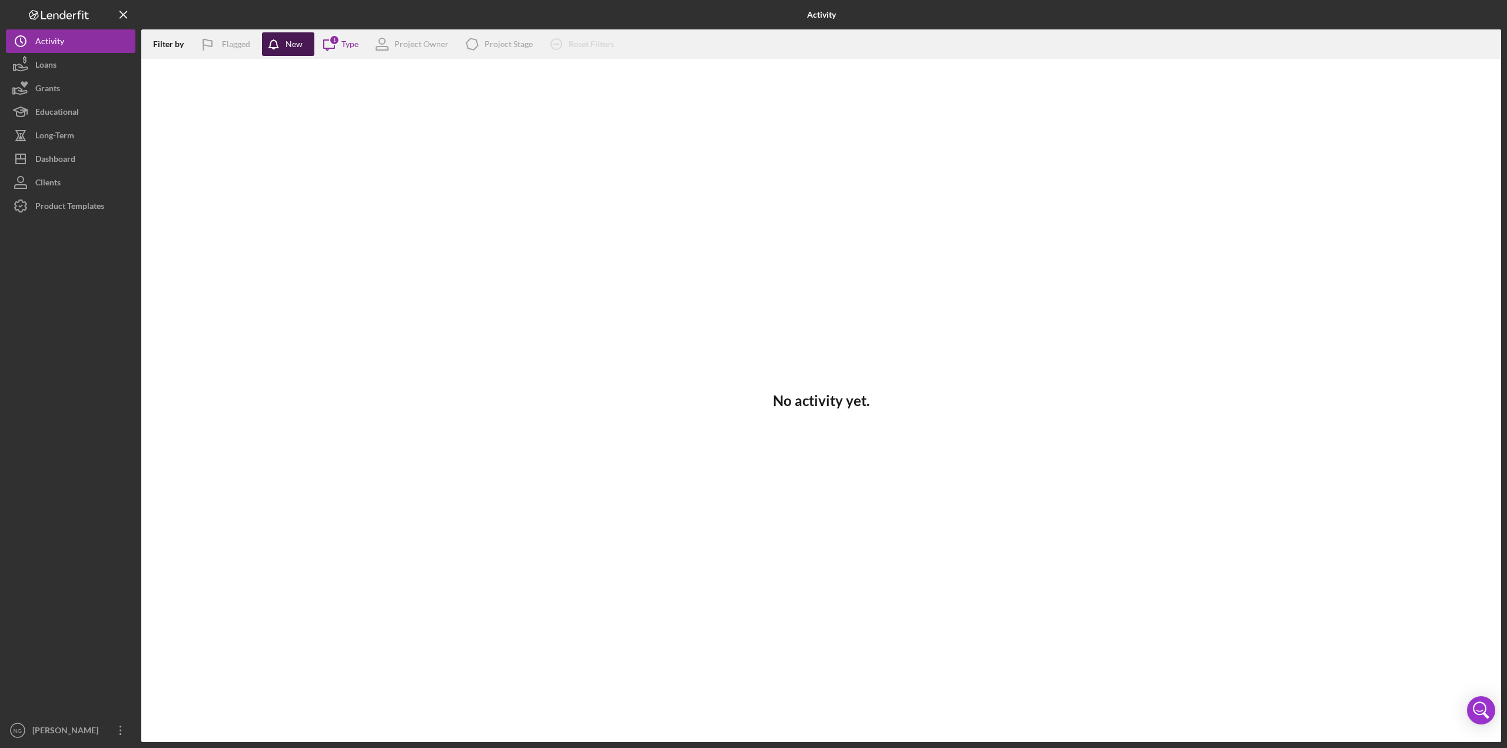
click at [291, 45] on div "New" at bounding box center [293, 44] width 17 height 24
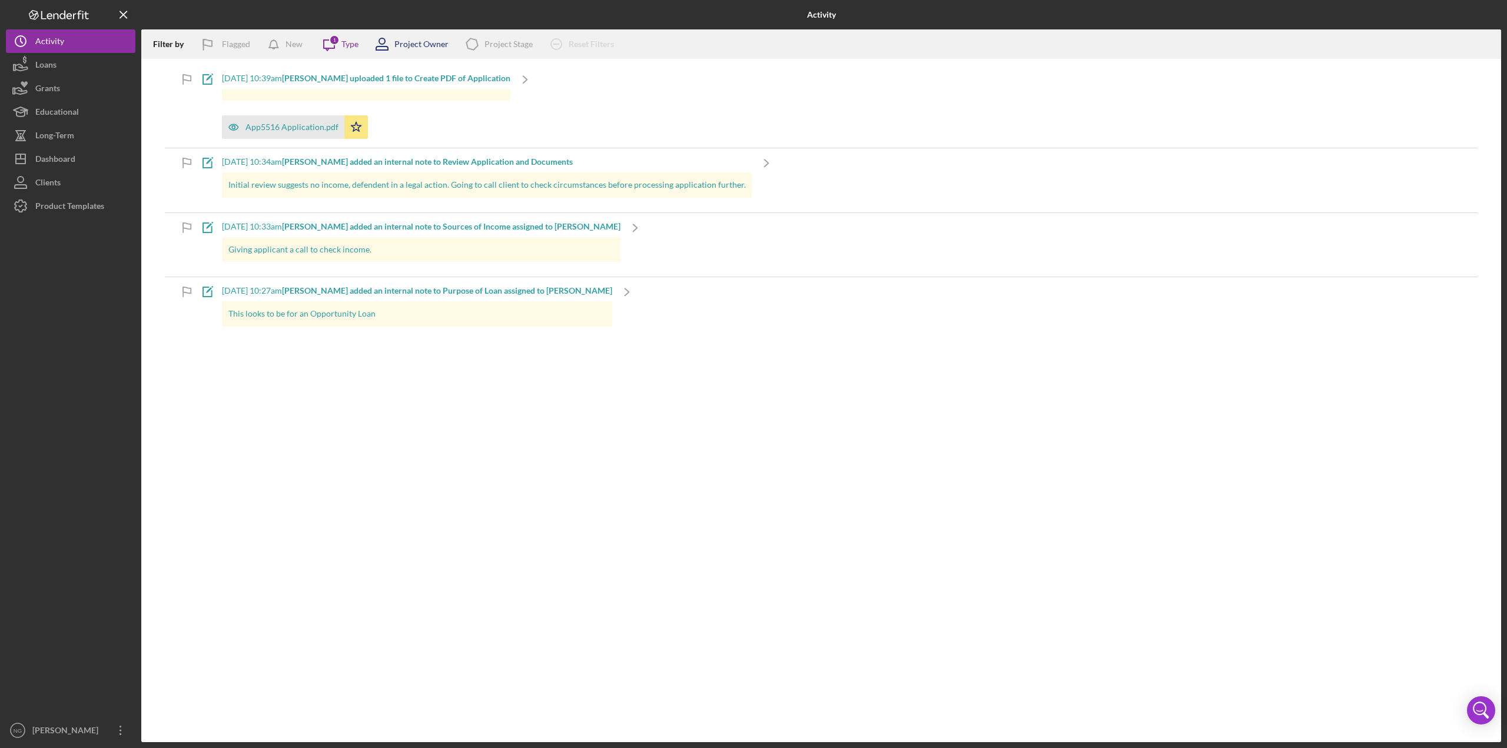
click at [427, 46] on div "Project Owner" at bounding box center [421, 43] width 54 height 9
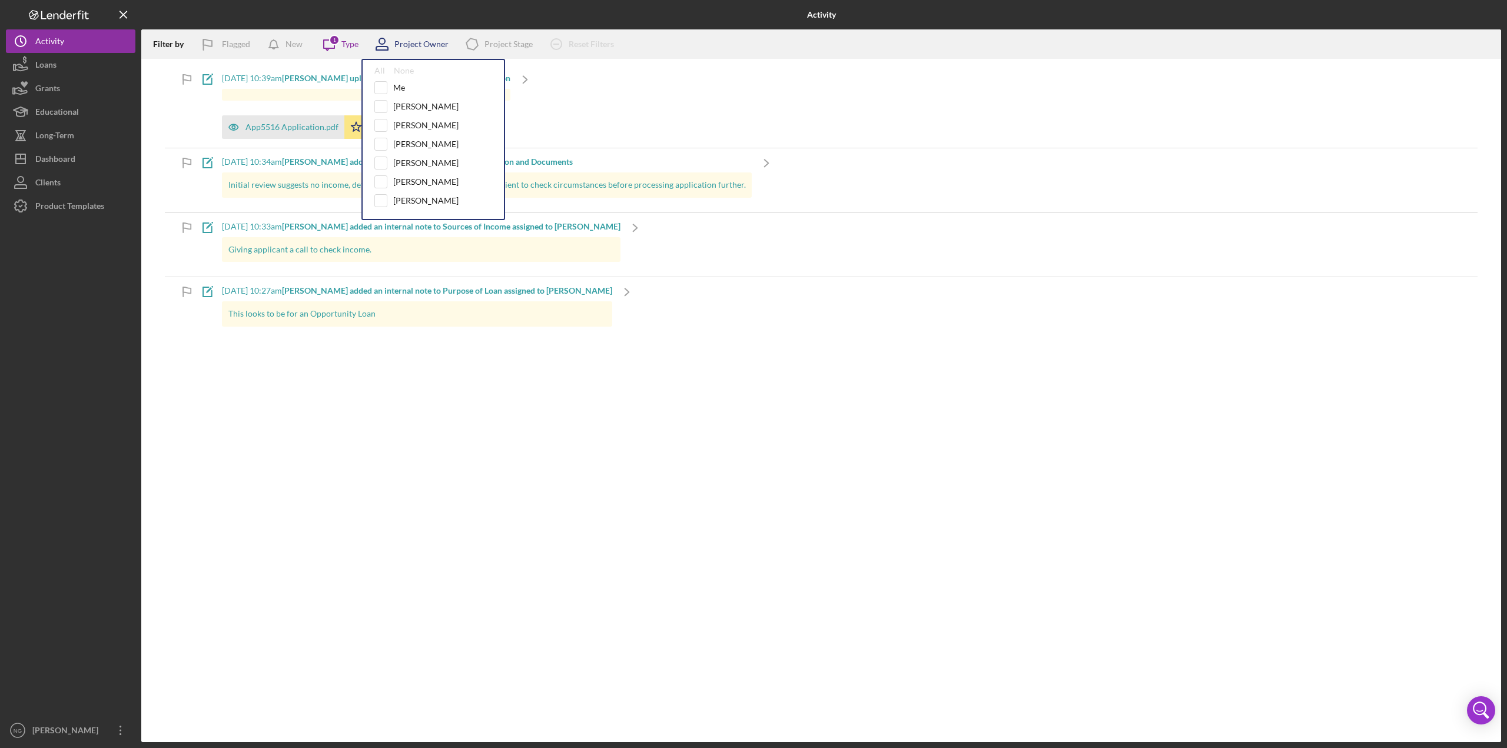
click at [427, 46] on div "Project Owner" at bounding box center [421, 43] width 54 height 9
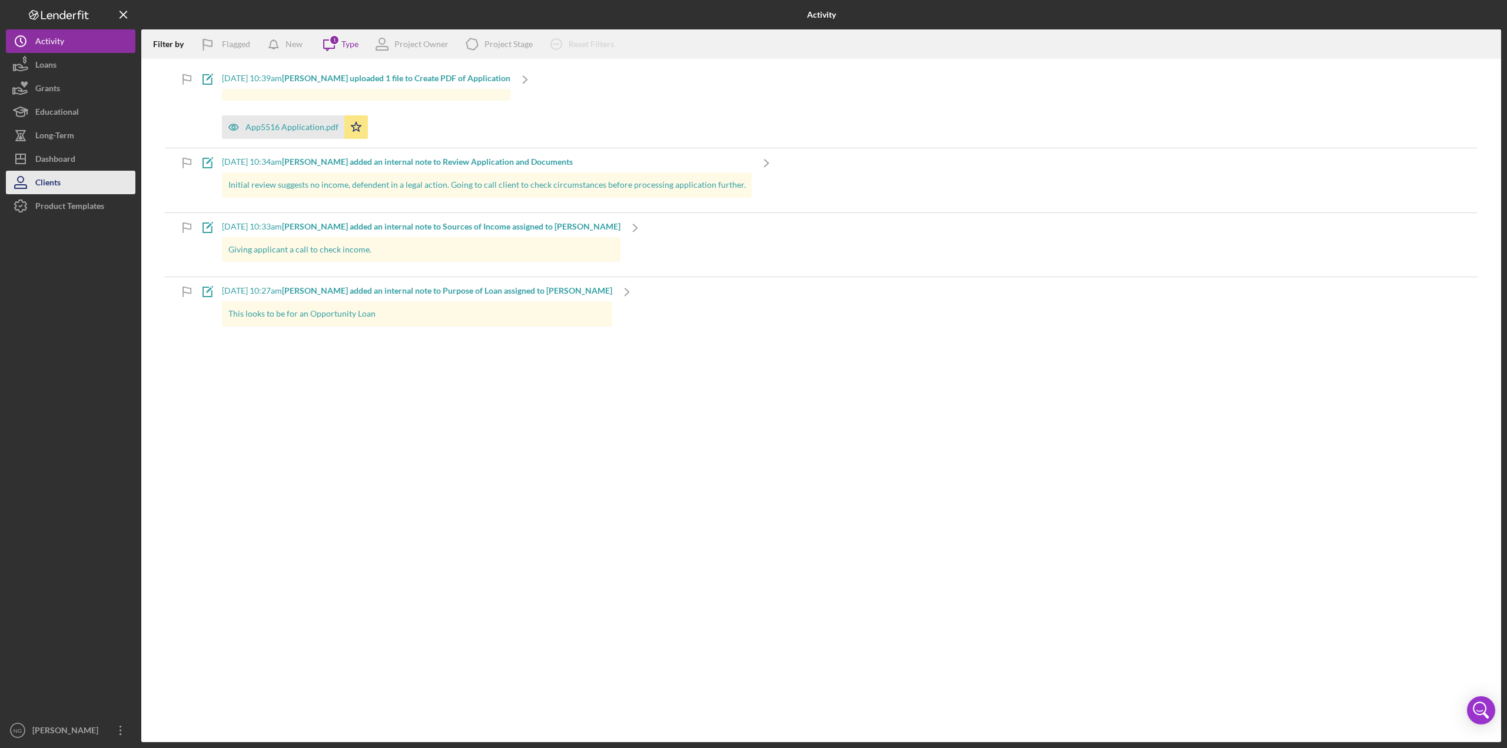
click at [48, 187] on div "Clients" at bounding box center [47, 184] width 25 height 26
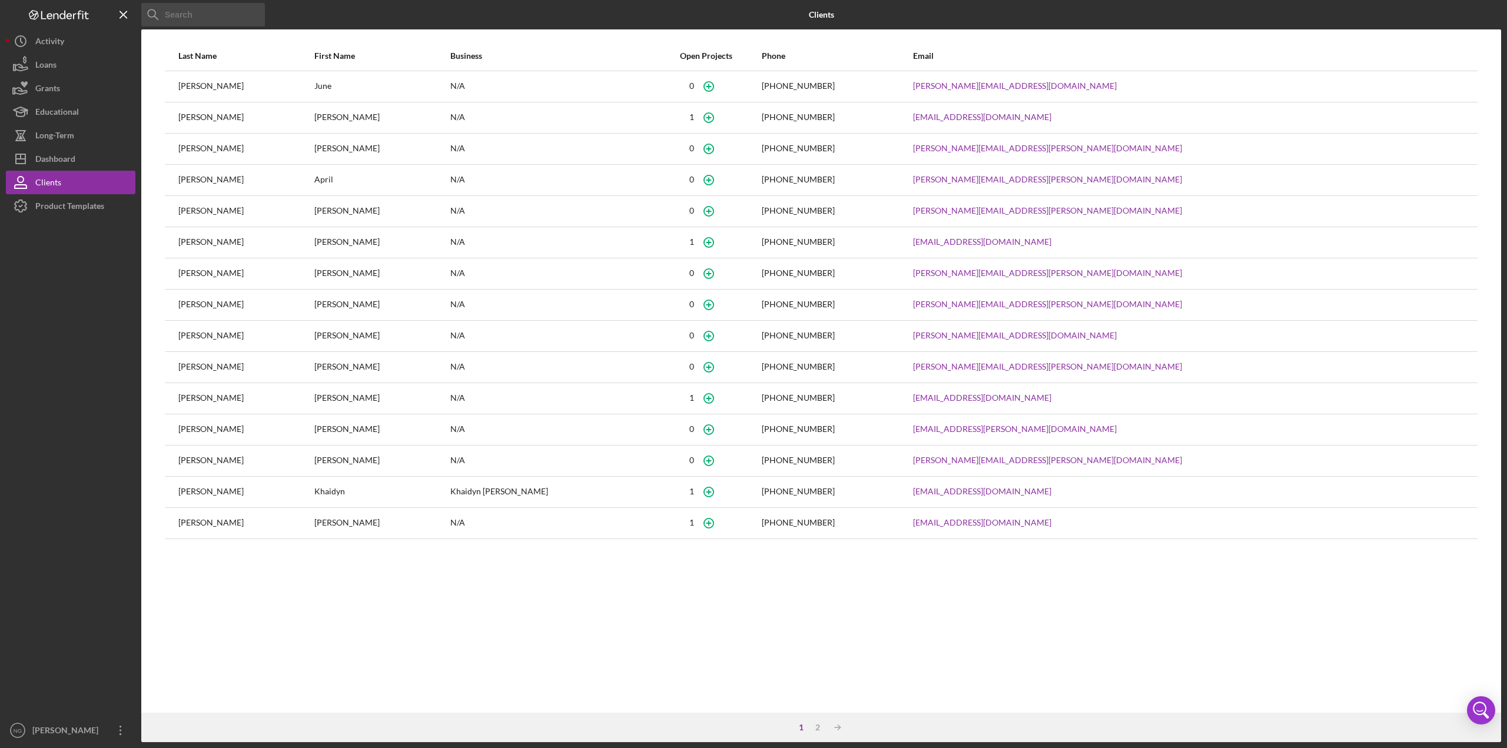
click at [211, 112] on div "[PERSON_NAME]" at bounding box center [245, 117] width 135 height 29
click at [372, 114] on div "[PERSON_NAME]" at bounding box center [381, 117] width 135 height 29
click at [706, 117] on icon "button" at bounding box center [708, 117] width 26 height 26
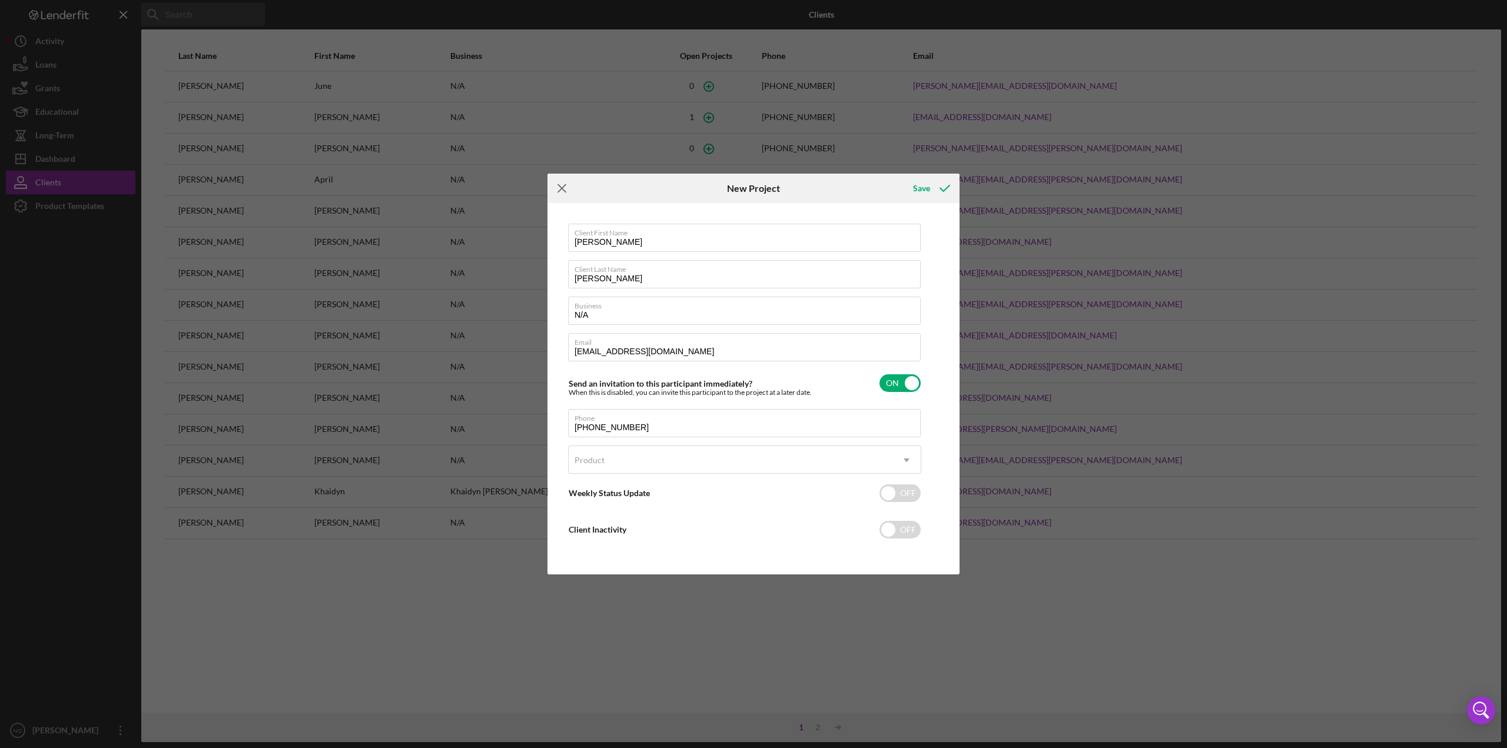
click at [559, 188] on icon "Icon/Menu Close" at bounding box center [561, 188] width 29 height 29
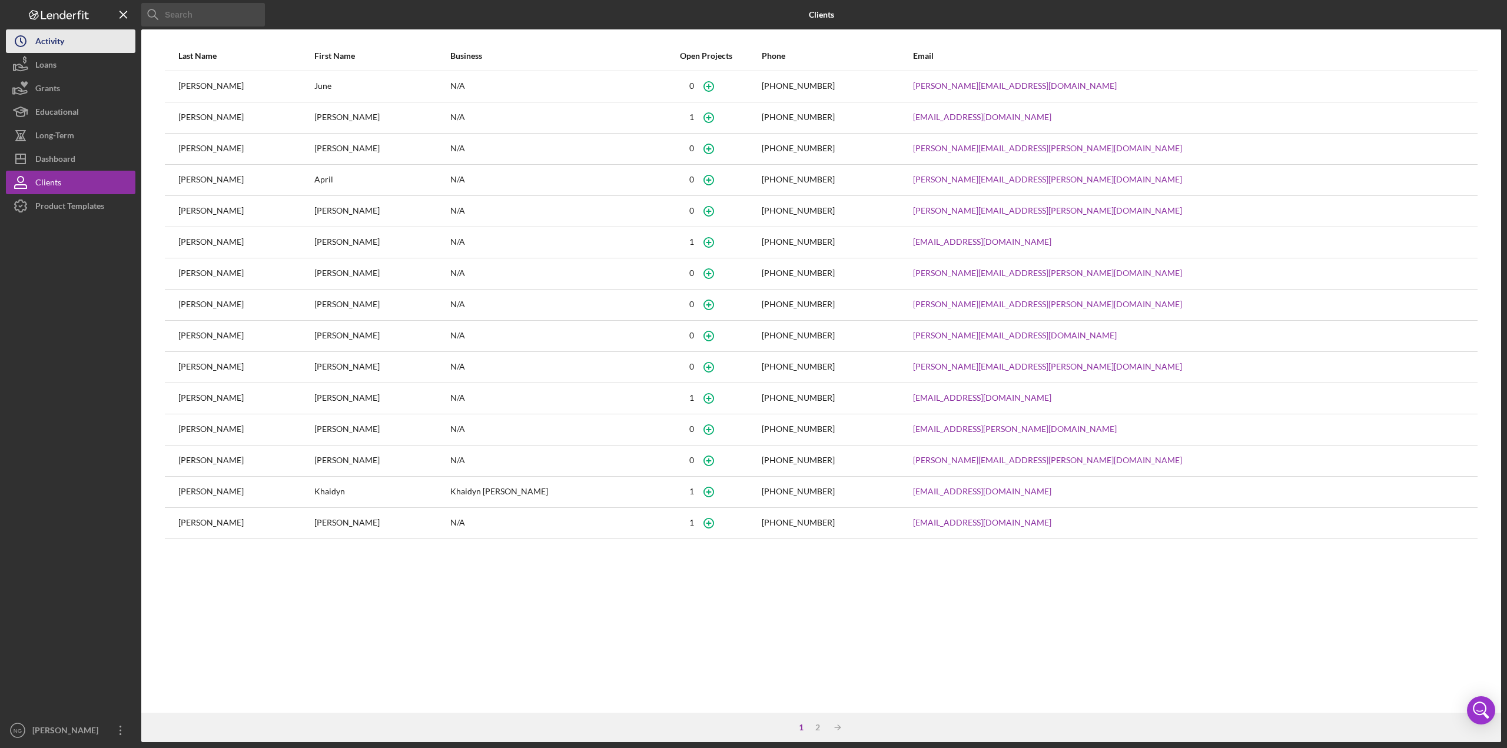
click at [61, 44] on div "Activity" at bounding box center [49, 42] width 29 height 26
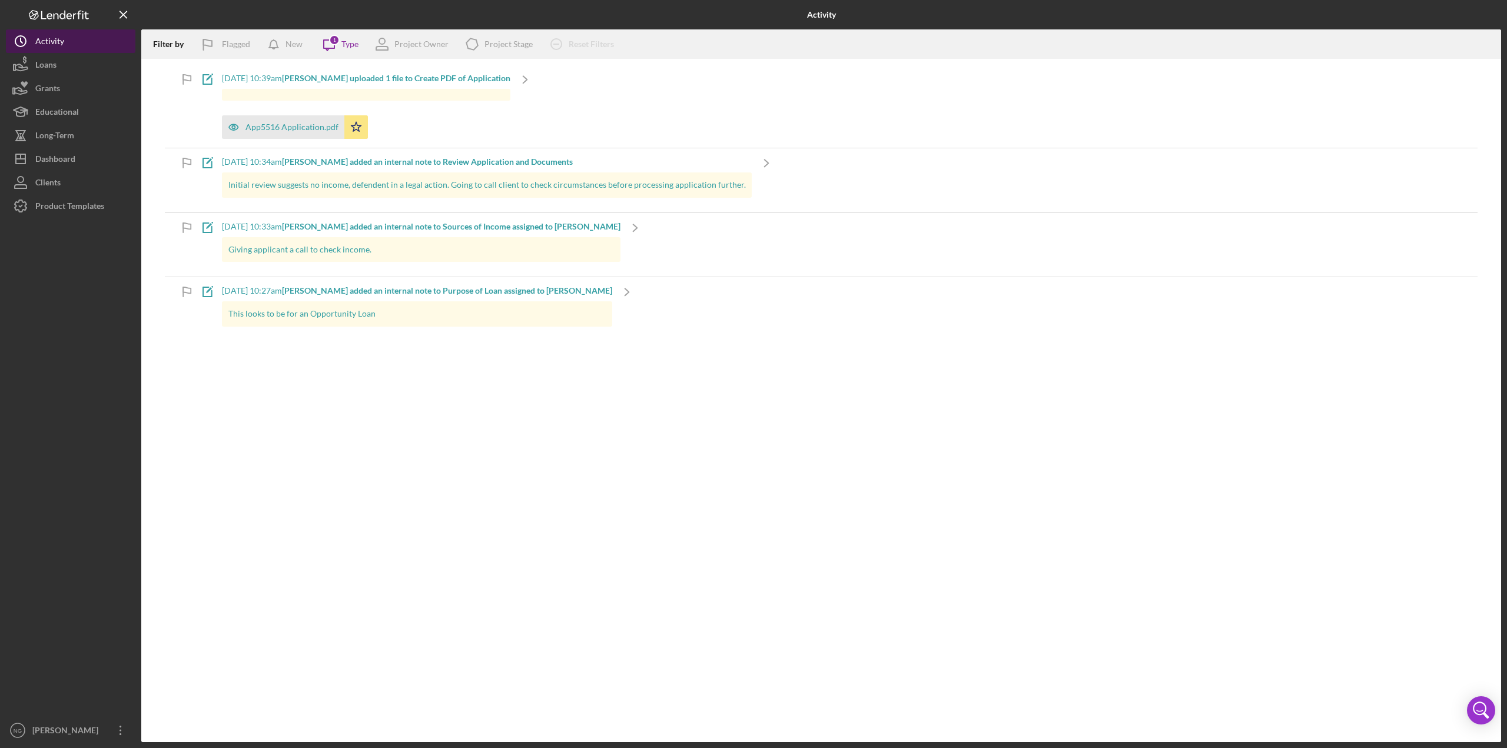
click at [67, 39] on button "Icon/History Activity" at bounding box center [70, 41] width 129 height 24
click at [122, 15] on icon "Icon/Menu Close" at bounding box center [124, 15] width 26 height 26
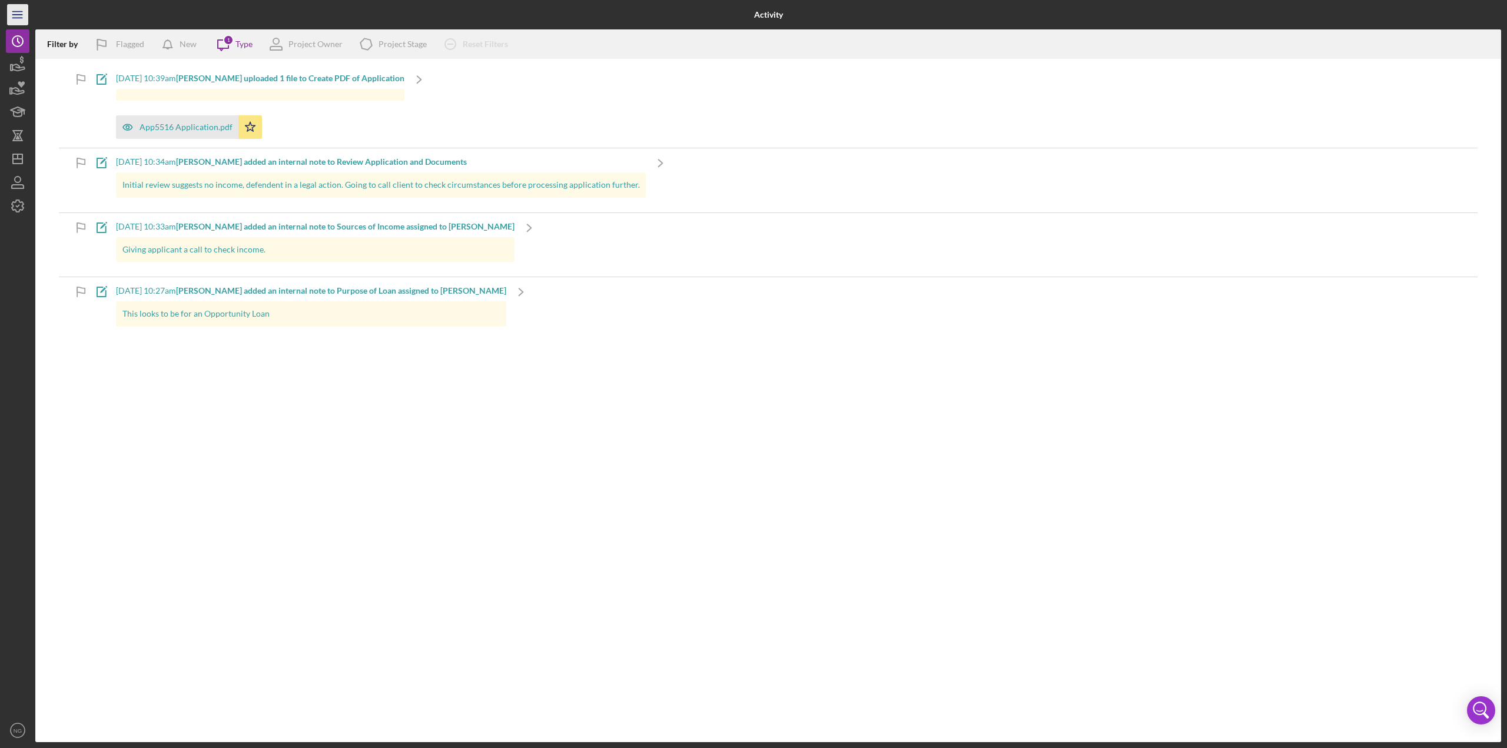
click at [19, 15] on line "button" at bounding box center [16, 15] width 9 height 0
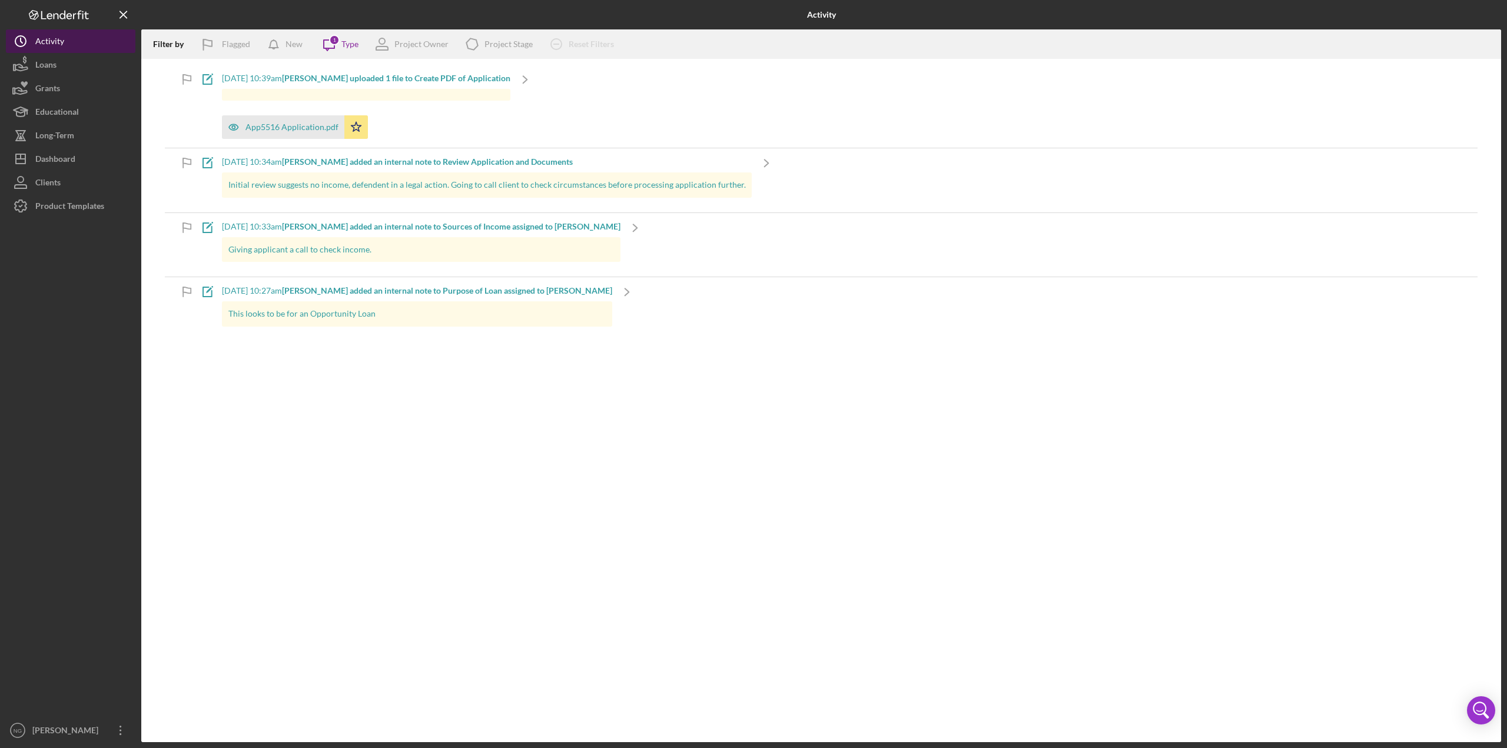
click at [59, 43] on div "Activity" at bounding box center [49, 42] width 29 height 26
click at [360, 44] on div "Filter by Flagged New Icon/Message 1 Type Project Owner Icon/Product Project St…" at bounding box center [821, 43] width 1360 height 29
click at [347, 43] on div "Type" at bounding box center [349, 43] width 17 height 9
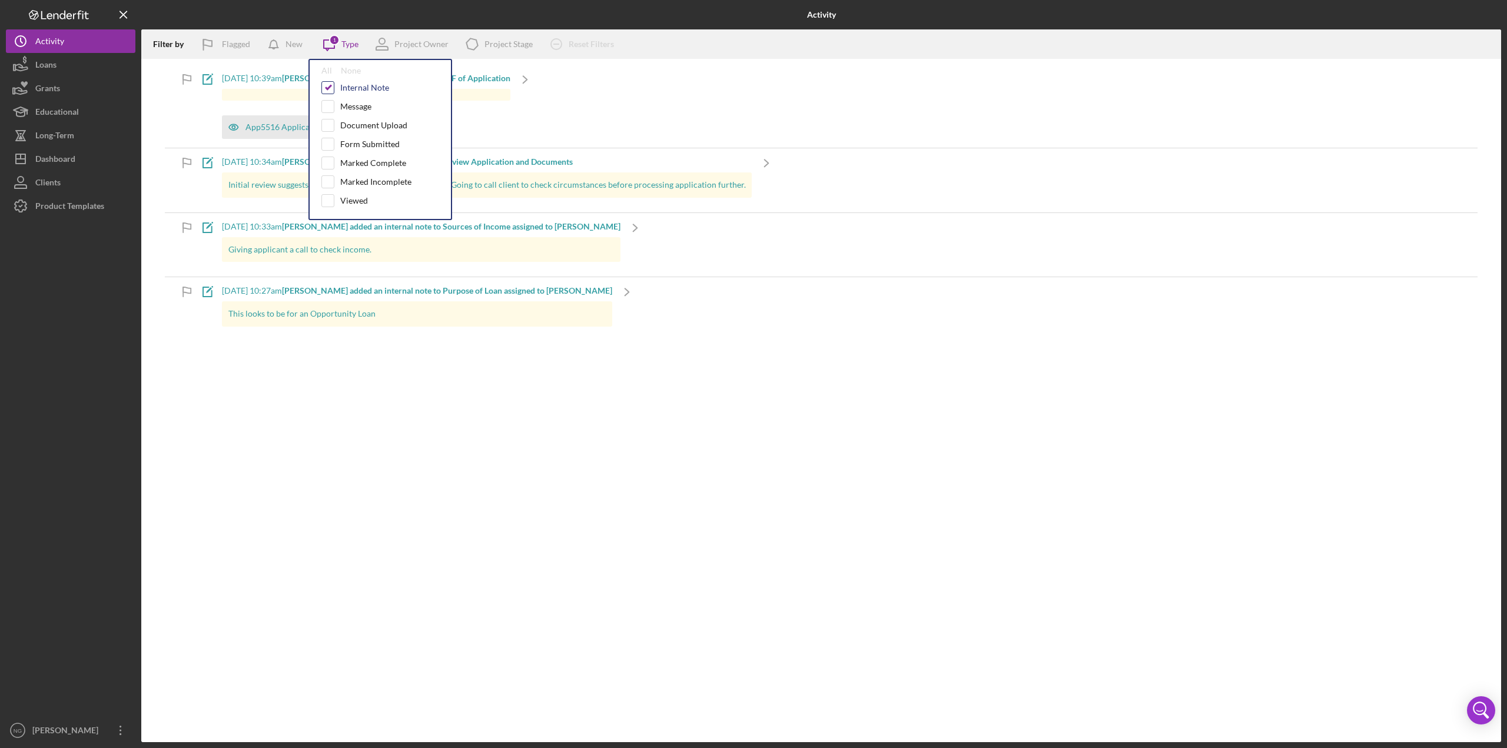
click at [327, 85] on input "checkbox" at bounding box center [328, 88] width 12 height 12
checkbox input "false"
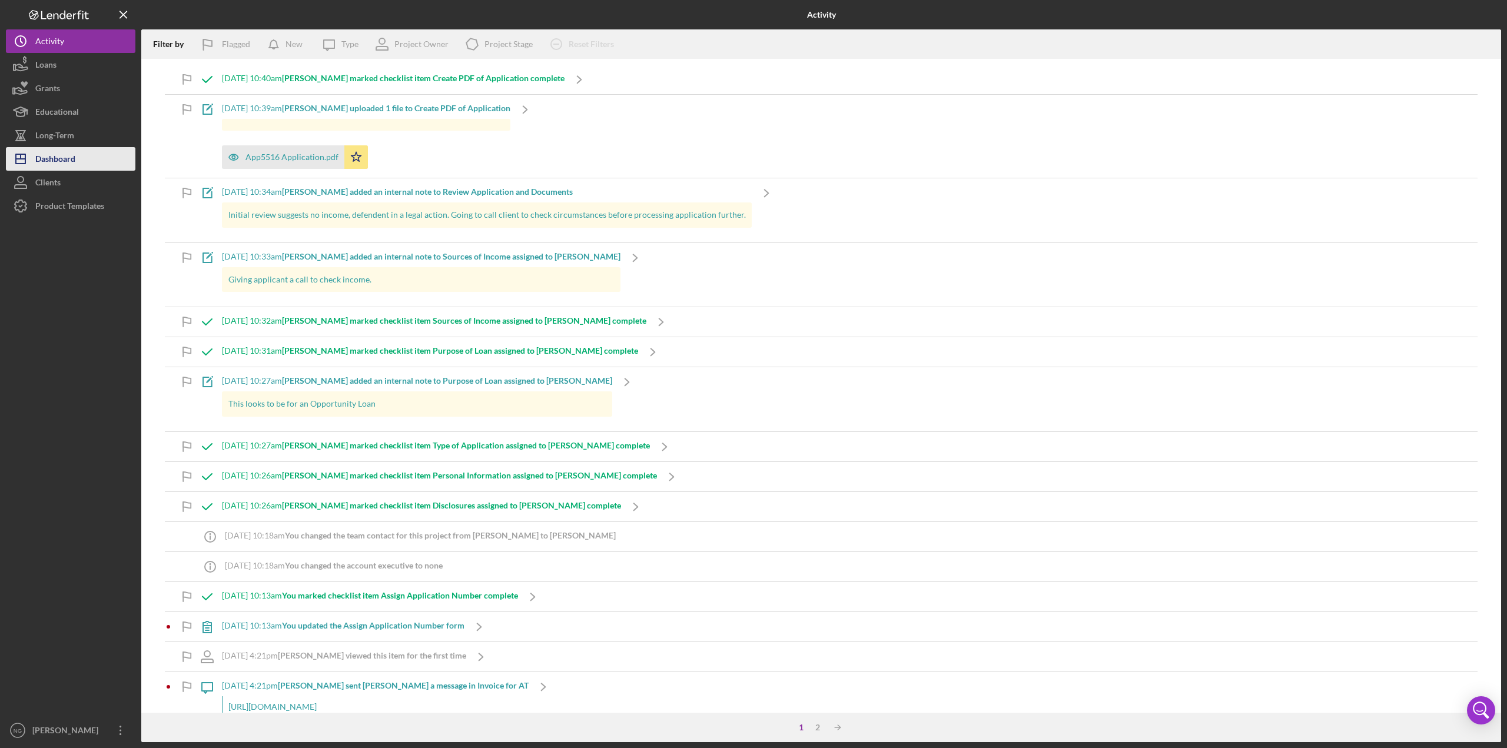
click at [62, 151] on div "Dashboard" at bounding box center [55, 160] width 40 height 26
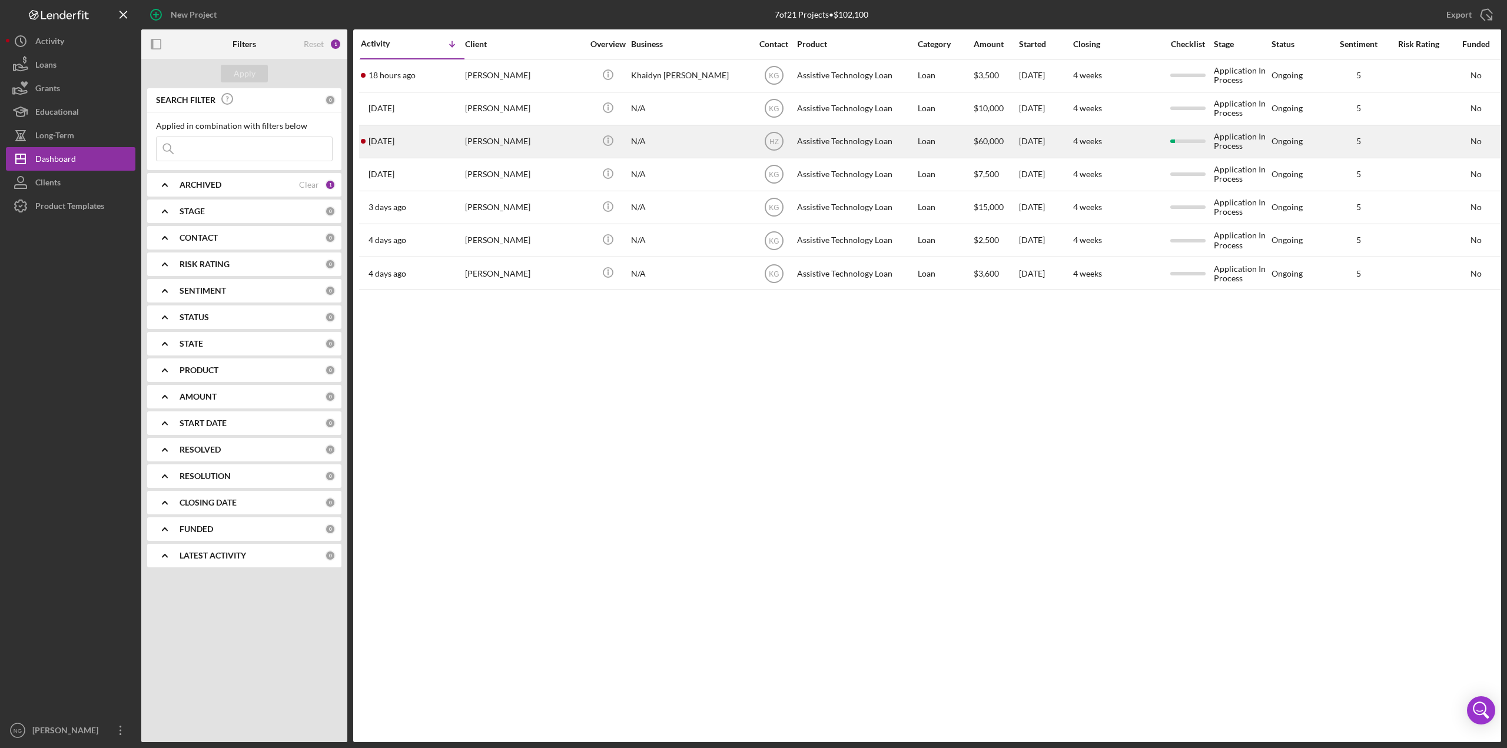
click at [523, 142] on div "[PERSON_NAME]" at bounding box center [524, 141] width 118 height 31
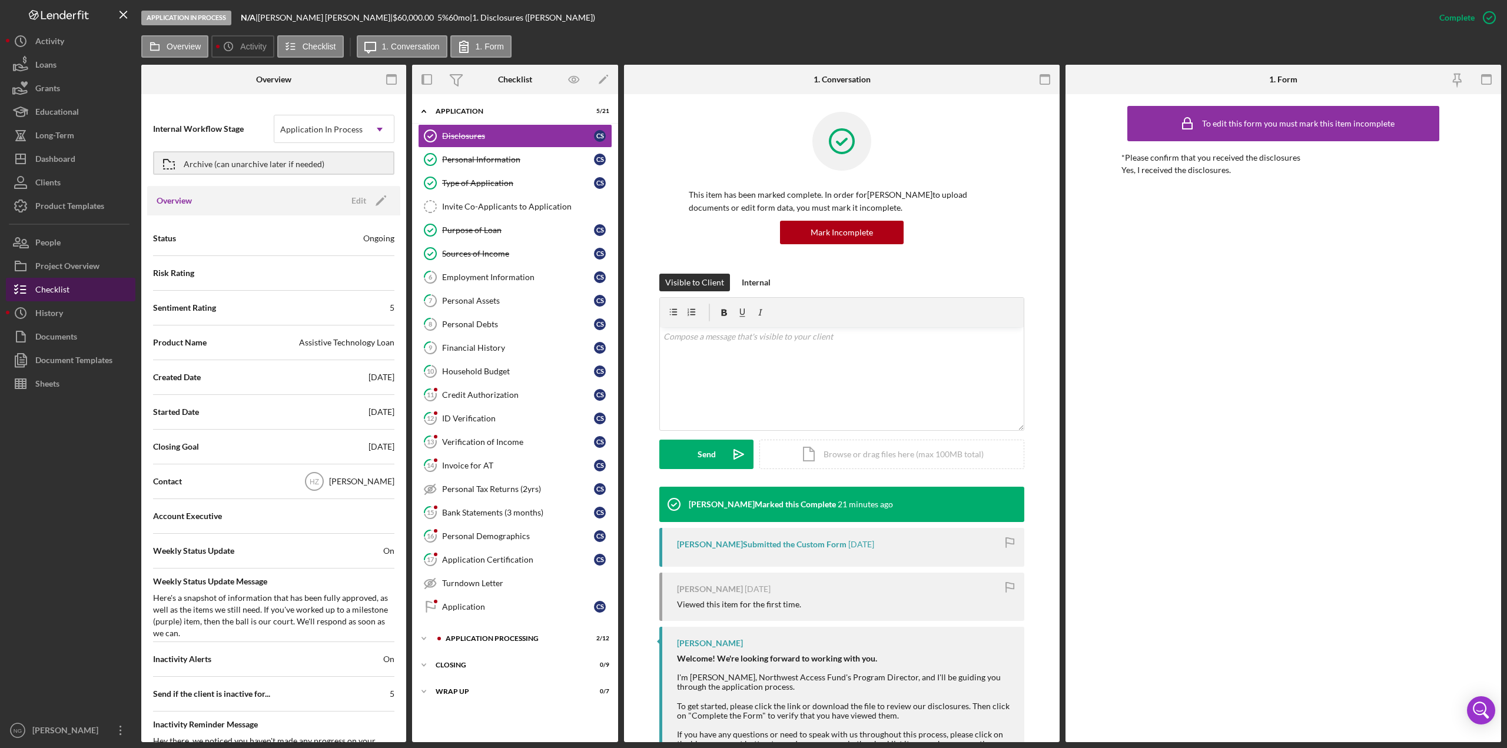
click at [68, 291] on div "Checklist" at bounding box center [52, 291] width 34 height 26
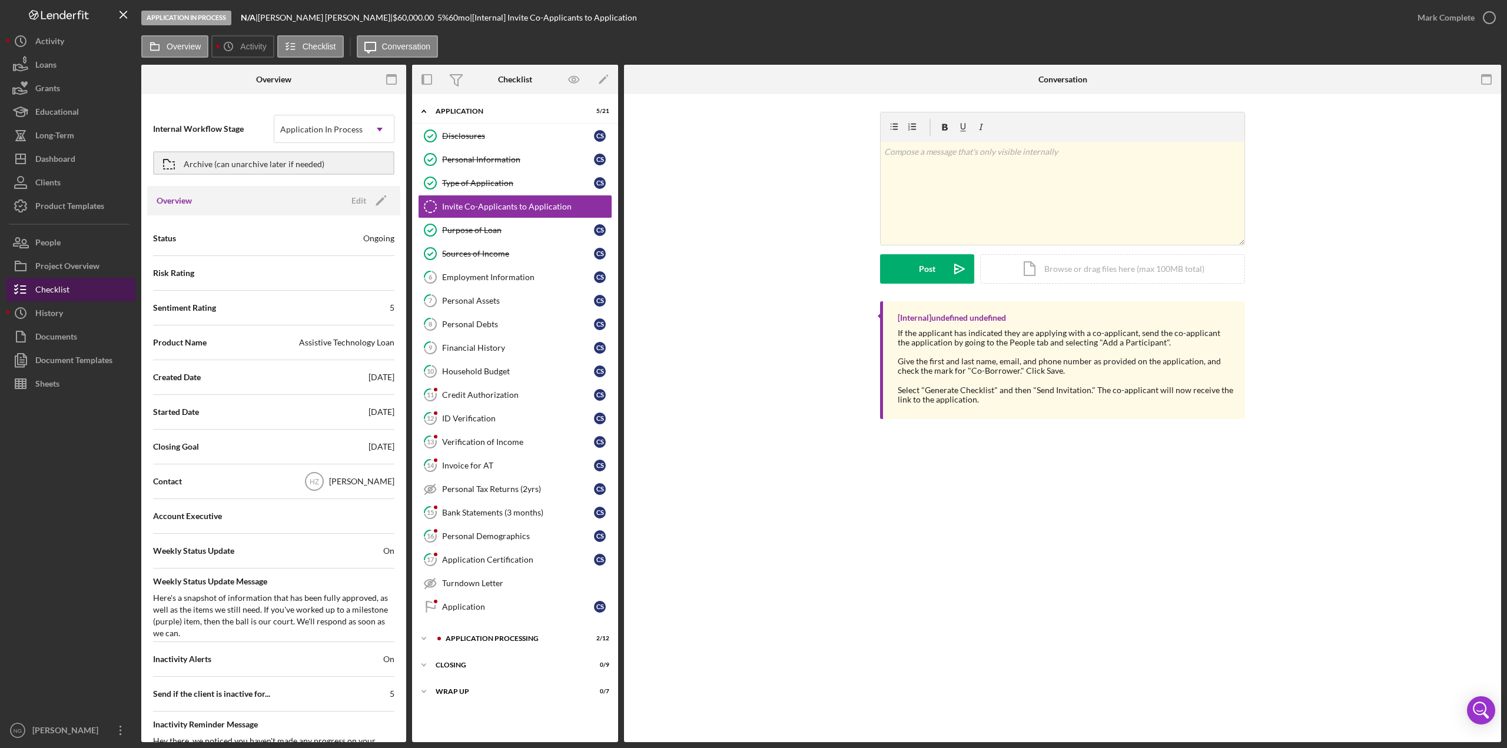
click at [50, 290] on div "Checklist" at bounding box center [52, 291] width 34 height 26
click at [182, 48] on label "Overview" at bounding box center [184, 46] width 34 height 9
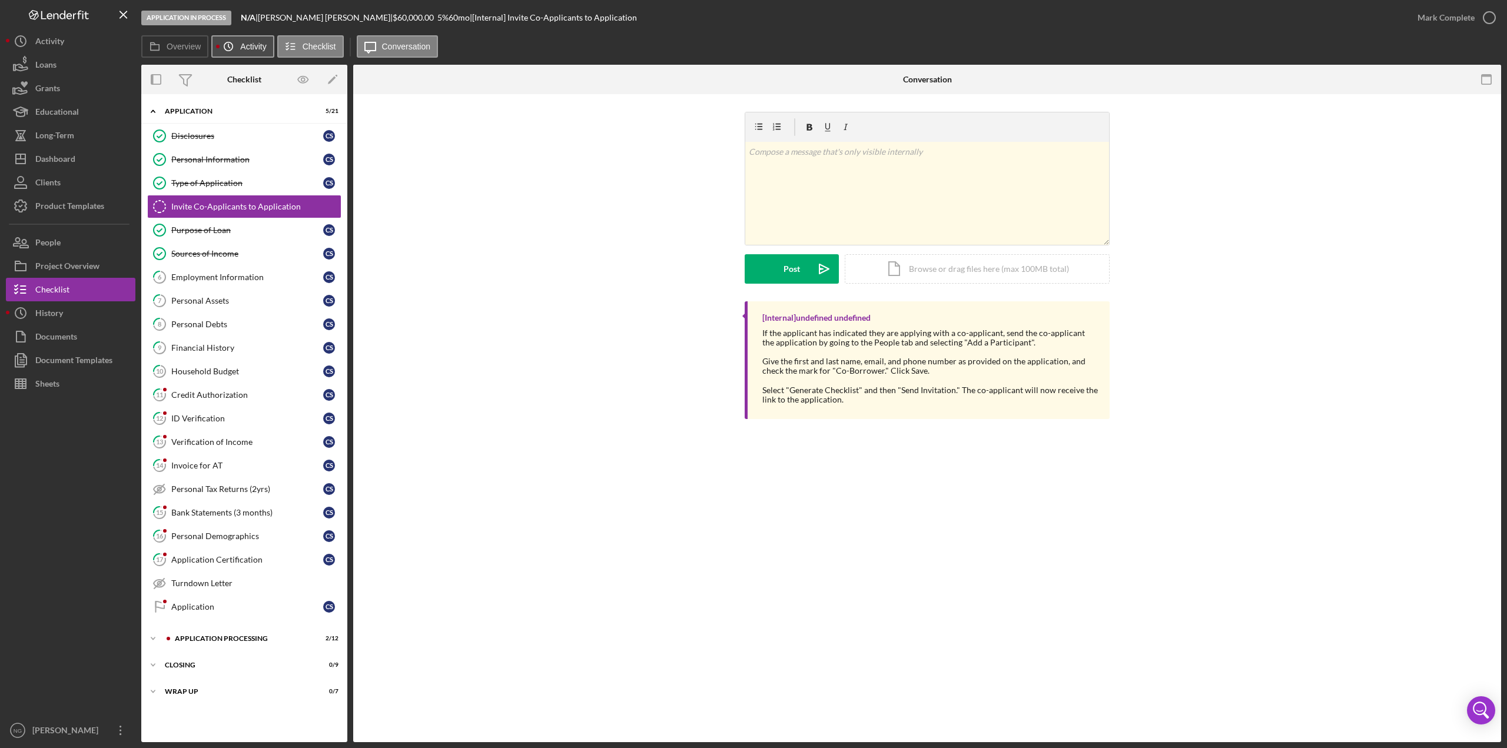
click at [234, 41] on icon "Icon/History" at bounding box center [229, 47] width 24 height 24
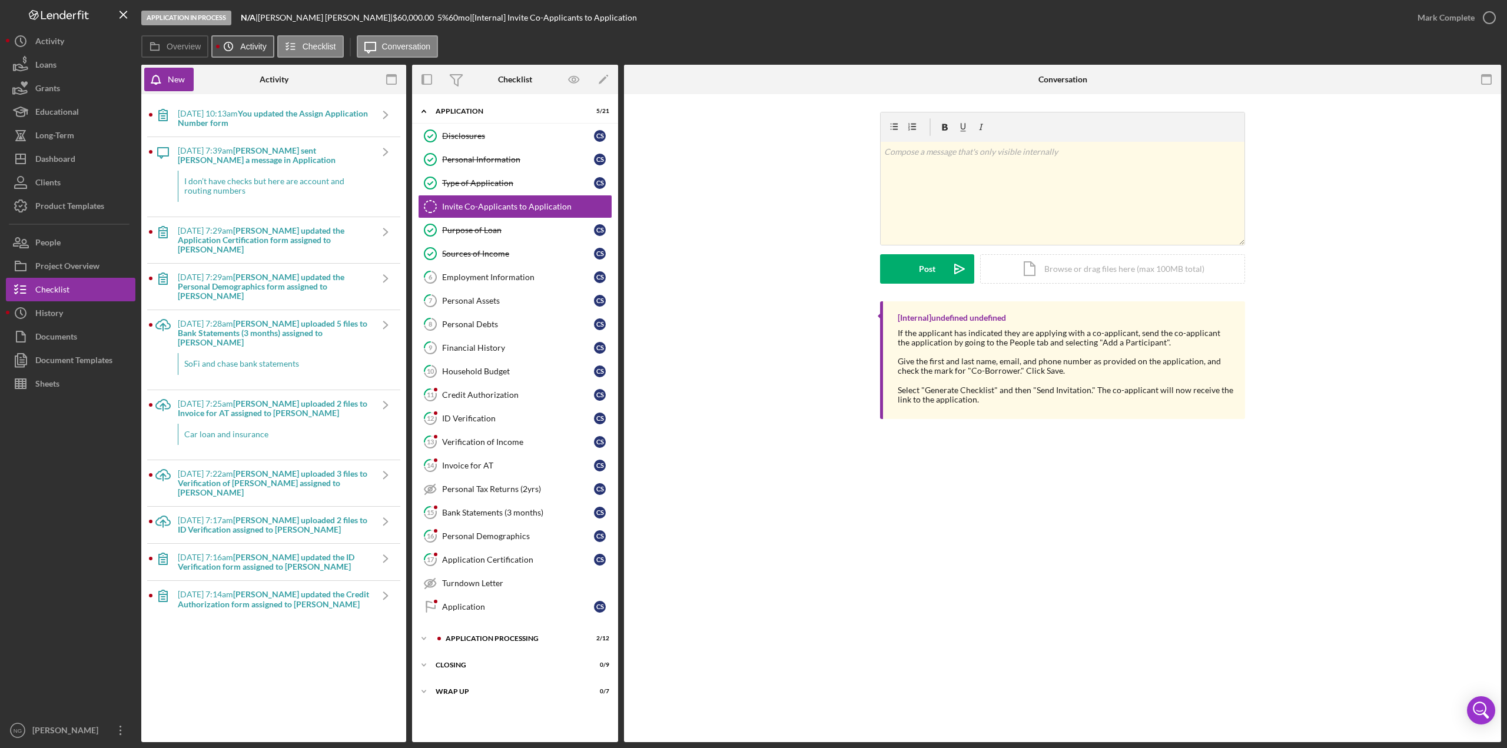
click at [254, 48] on label "Activity" at bounding box center [253, 46] width 26 height 9
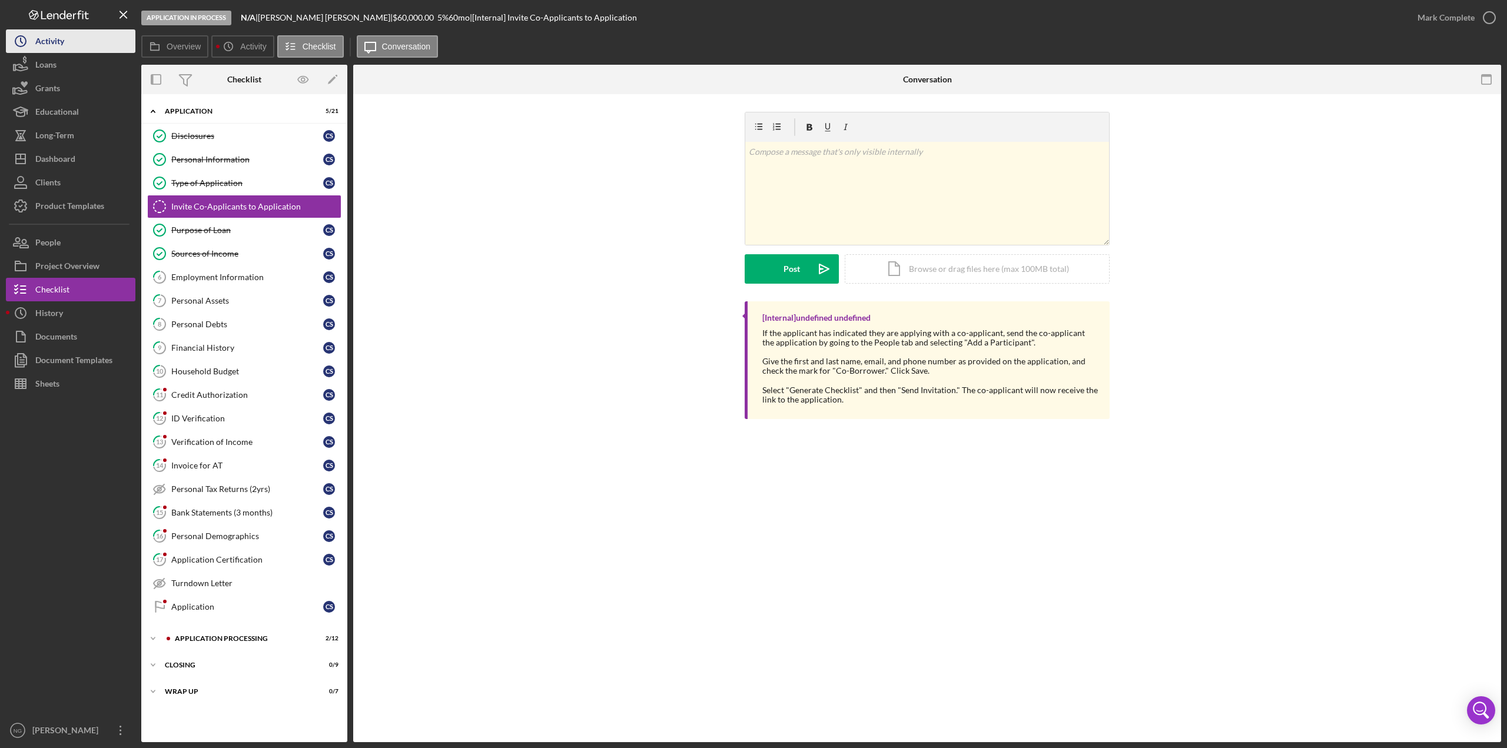
click at [67, 45] on button "Icon/History Activity" at bounding box center [70, 41] width 129 height 24
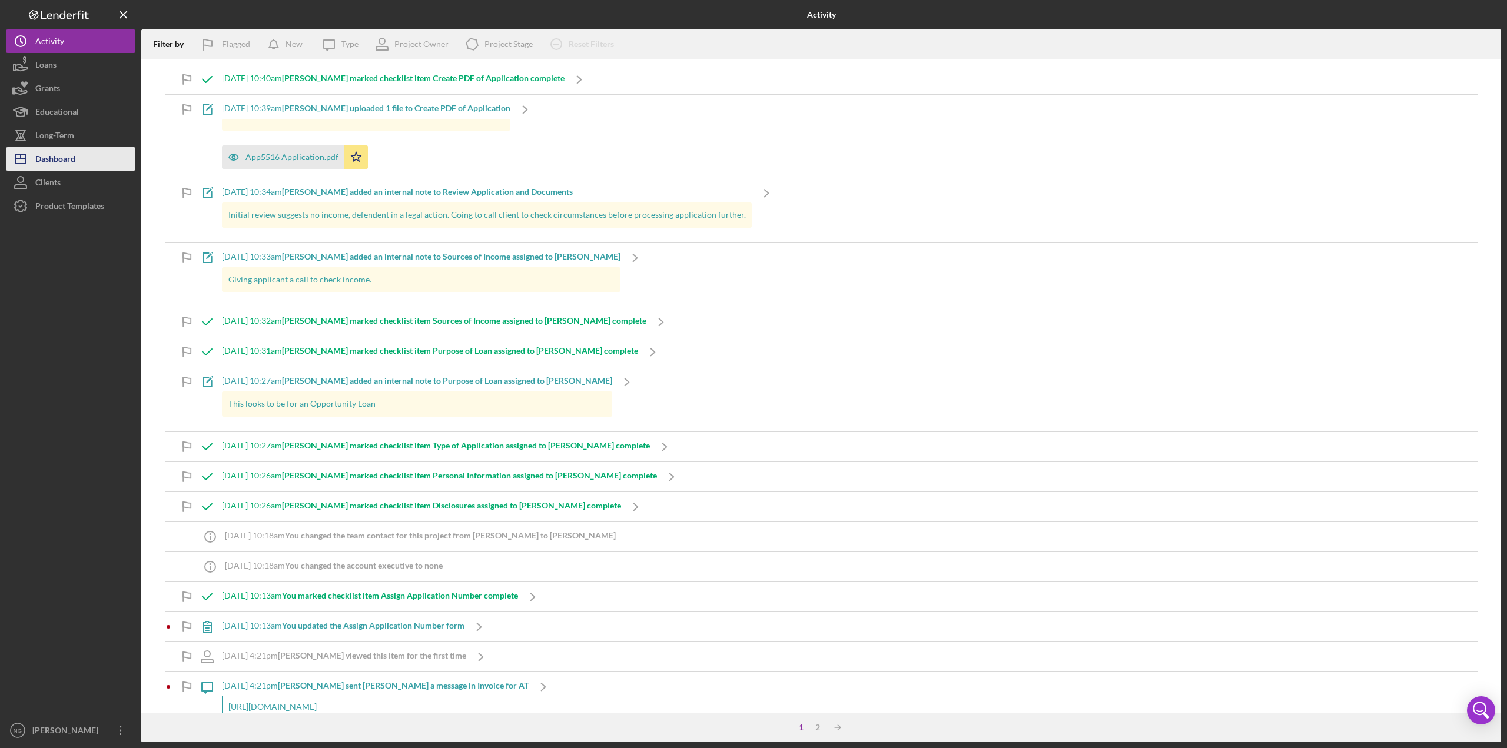
click at [67, 165] on div "Dashboard" at bounding box center [55, 160] width 40 height 26
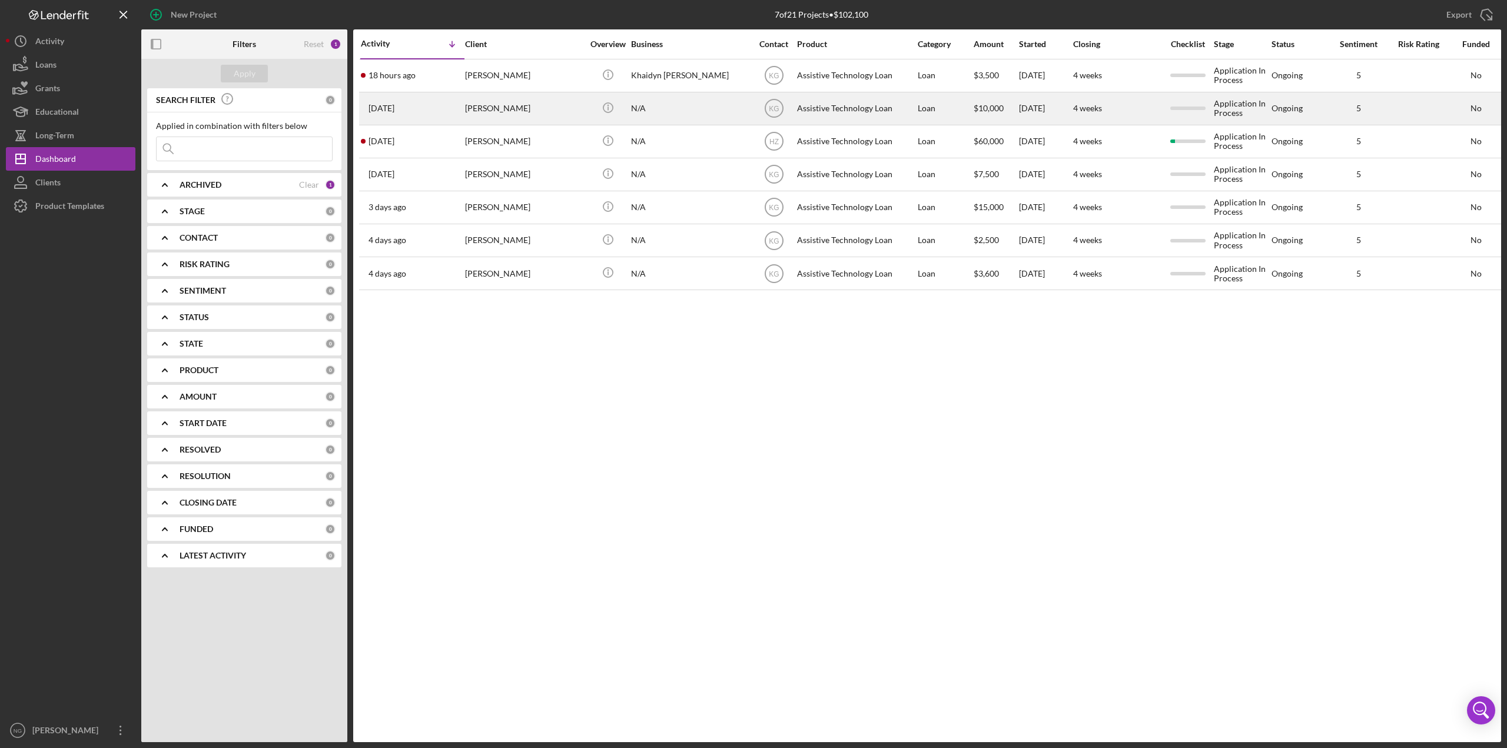
click at [485, 112] on div "[PERSON_NAME]" at bounding box center [524, 108] width 118 height 31
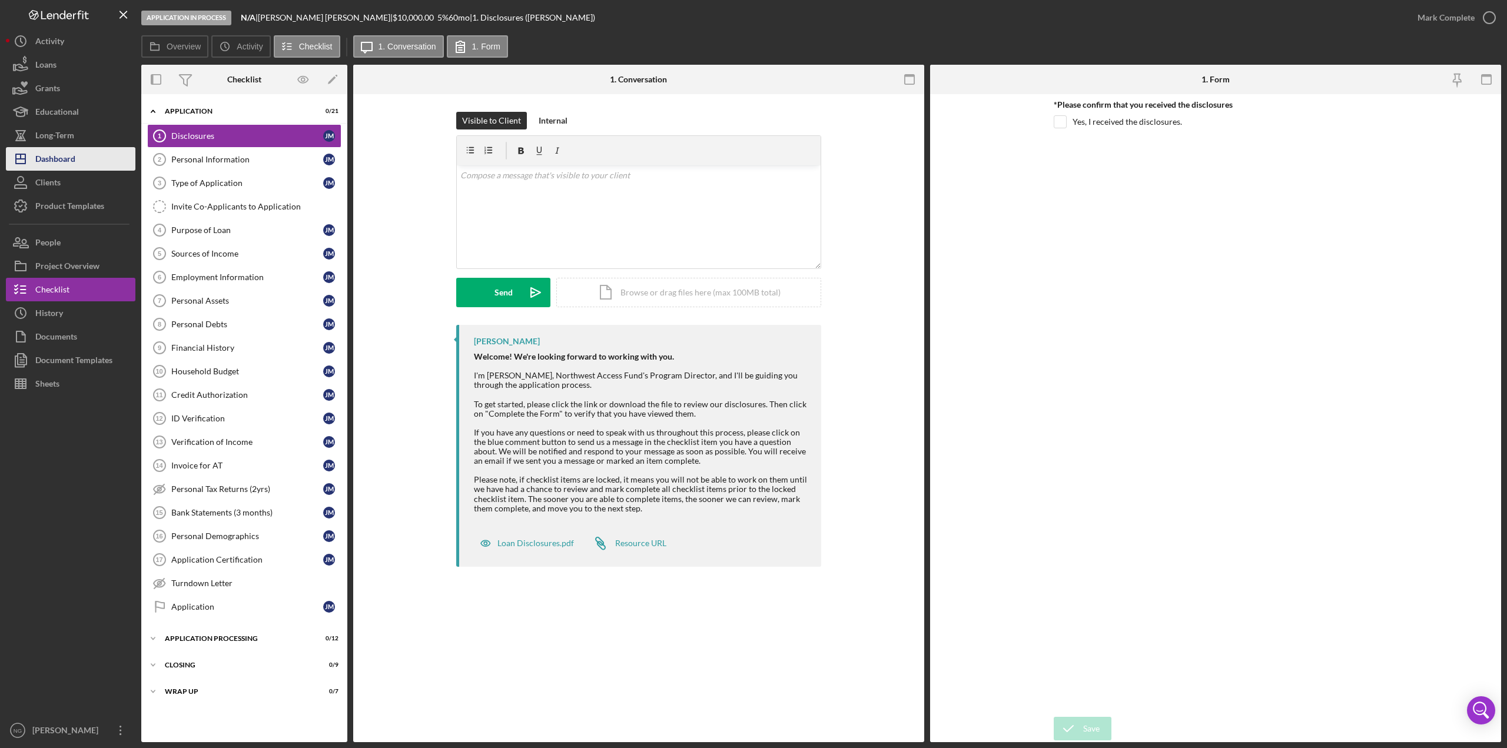
click at [49, 161] on div "Dashboard" at bounding box center [55, 160] width 40 height 26
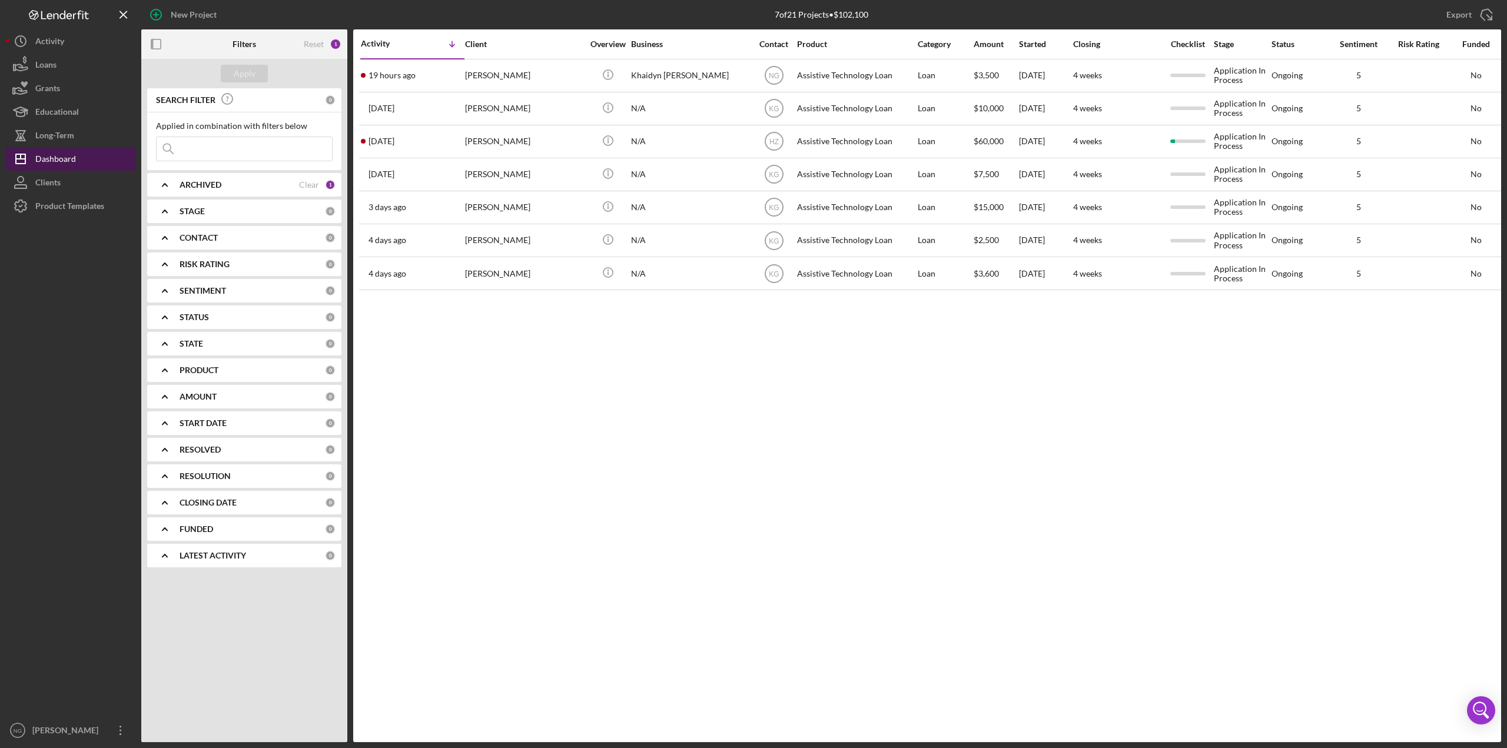
click at [82, 160] on button "Icon/Dashboard Dashboard" at bounding box center [70, 159] width 129 height 24
click at [59, 154] on div "Dashboard" at bounding box center [55, 160] width 41 height 26
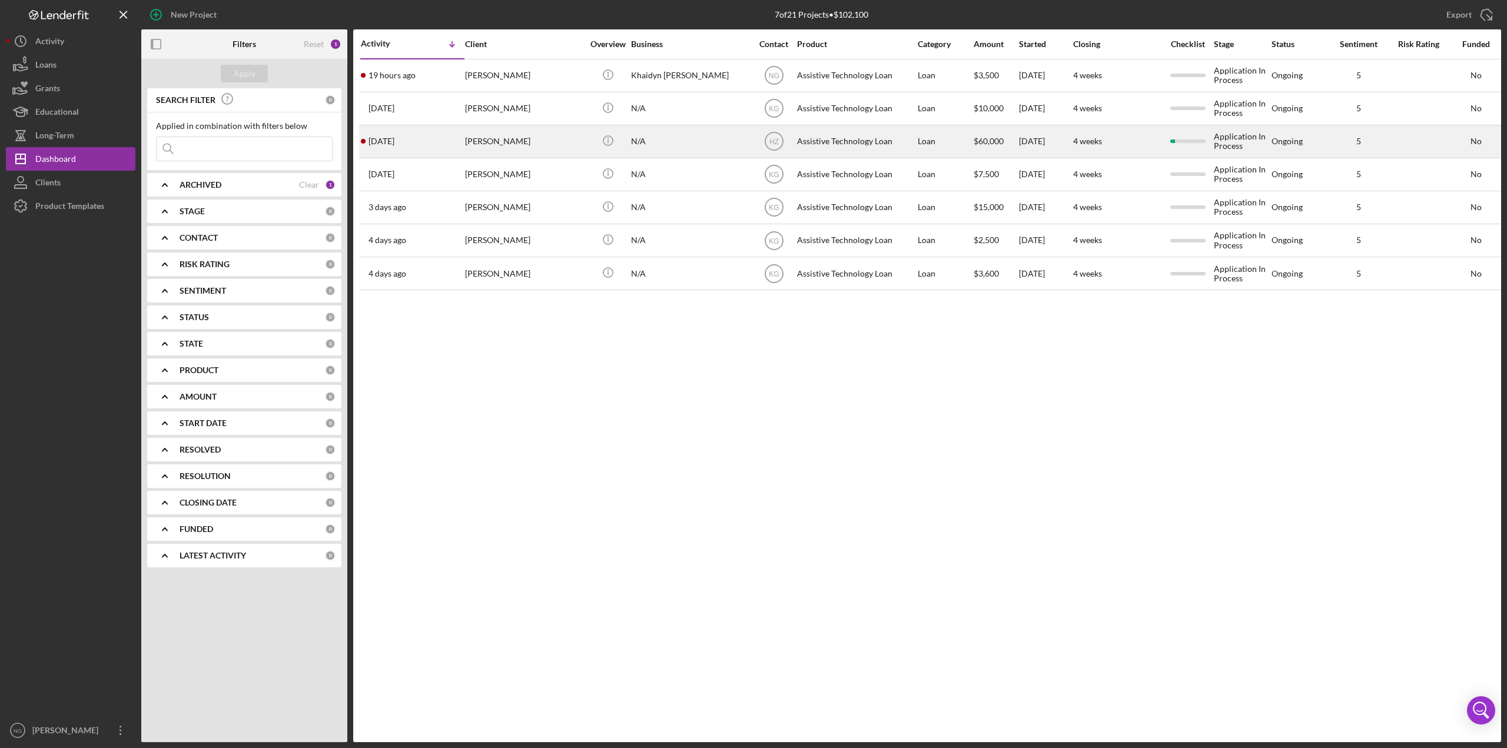
click at [492, 137] on div "[PERSON_NAME]" at bounding box center [524, 141] width 118 height 31
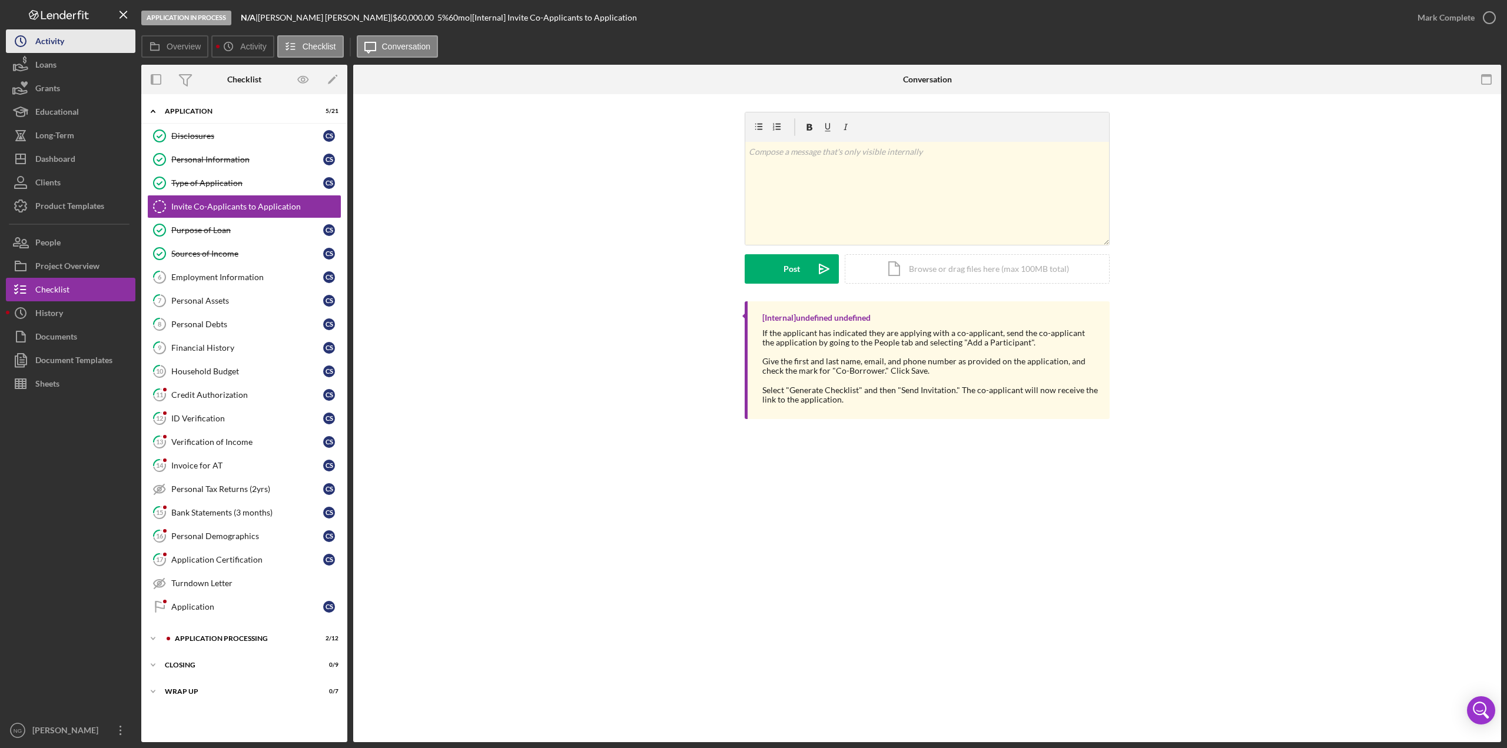
click at [63, 43] on div "Activity" at bounding box center [49, 42] width 29 height 26
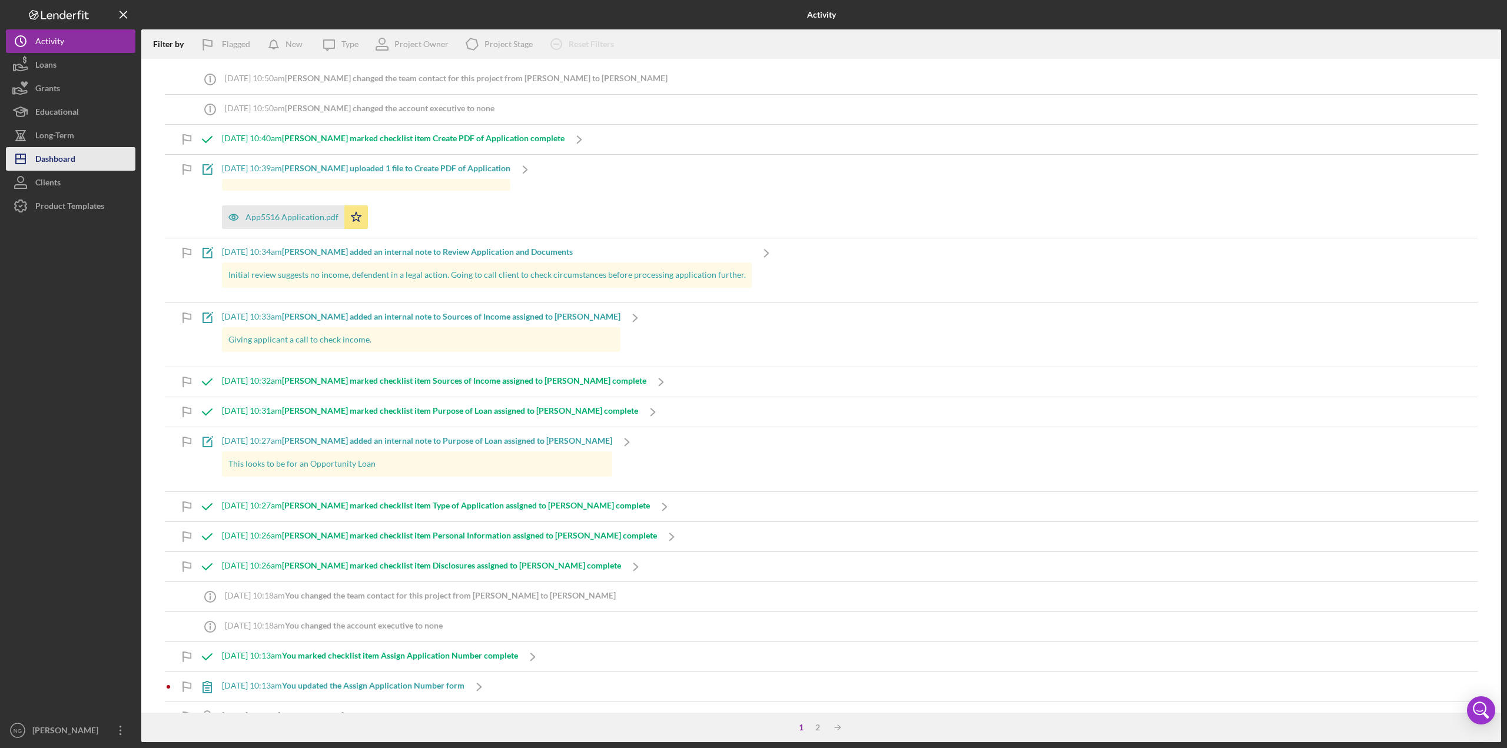
click at [56, 154] on div "Dashboard" at bounding box center [55, 160] width 40 height 26
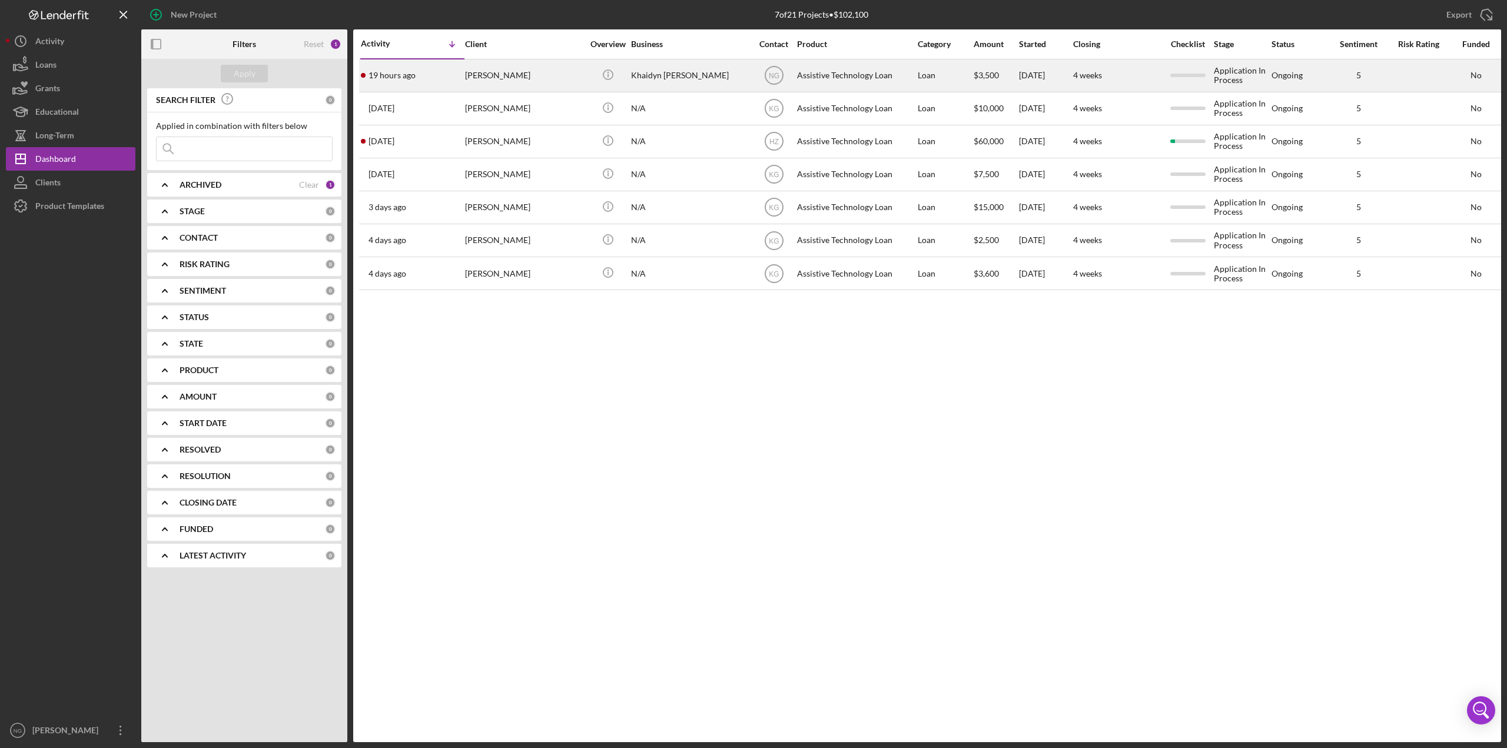
click at [516, 69] on div "[PERSON_NAME]" at bounding box center [524, 75] width 118 height 31
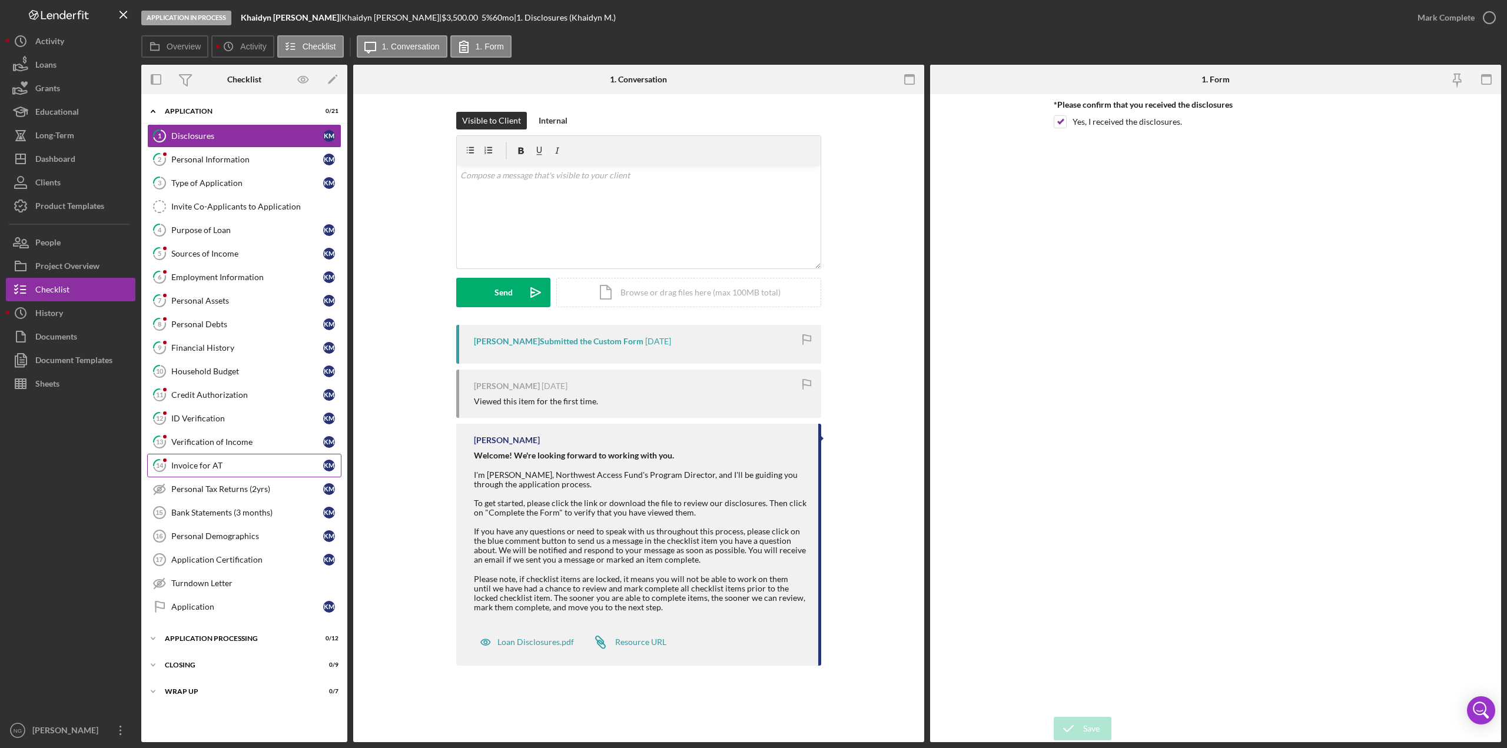
click at [235, 467] on div "Invoice for AT" at bounding box center [247, 465] width 152 height 9
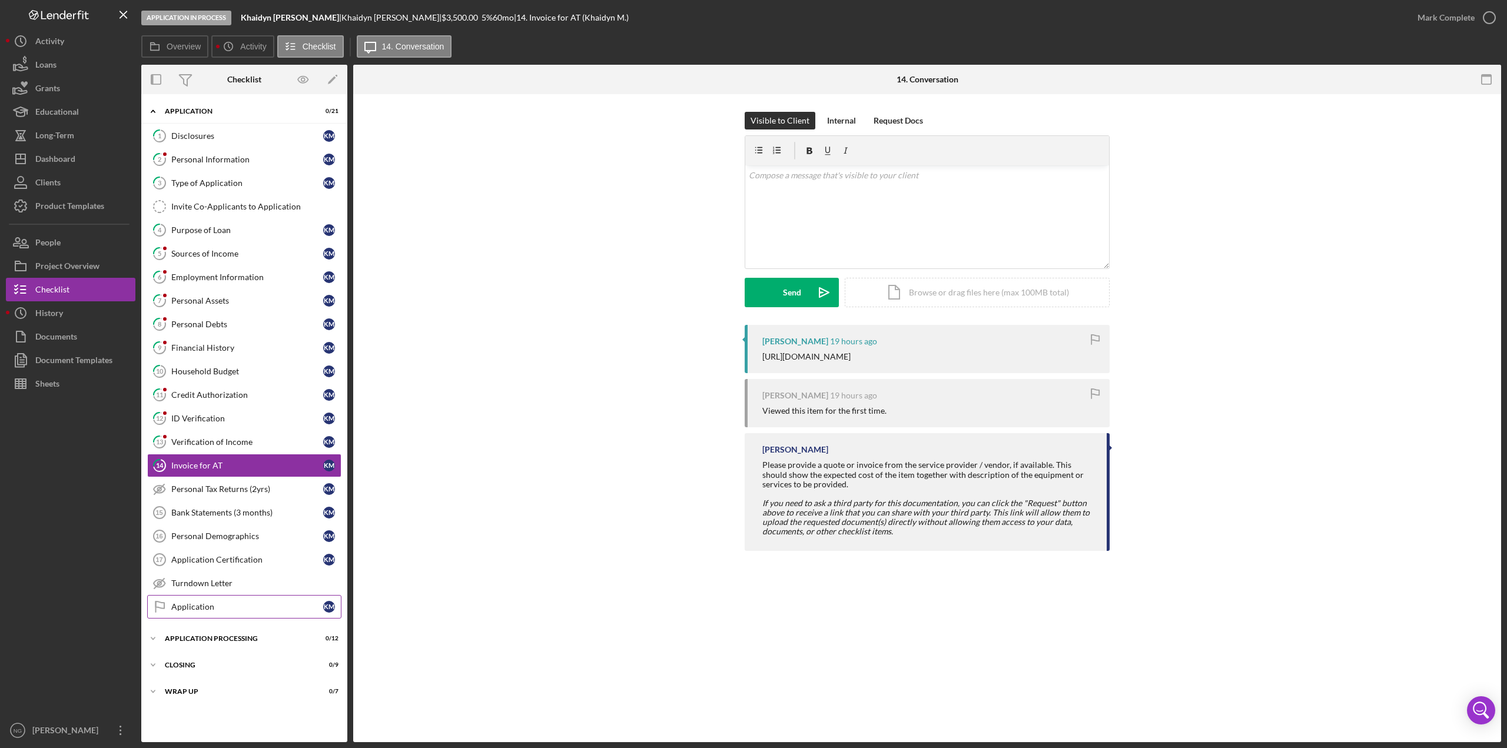
click at [228, 603] on div "Application" at bounding box center [247, 606] width 152 height 9
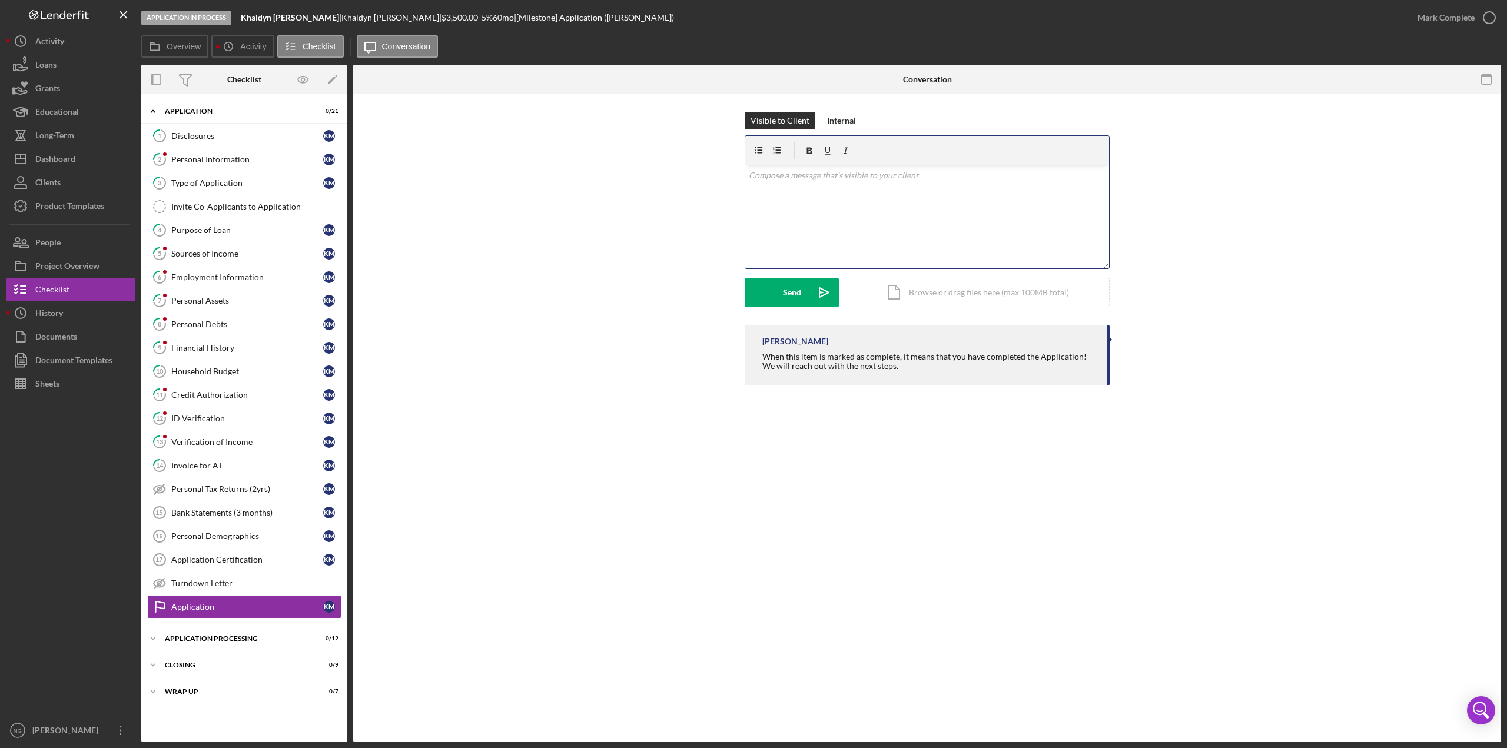
click at [765, 180] on p at bounding box center [927, 175] width 357 height 13
click at [240, 161] on div "Personal Information" at bounding box center [247, 159] width 152 height 9
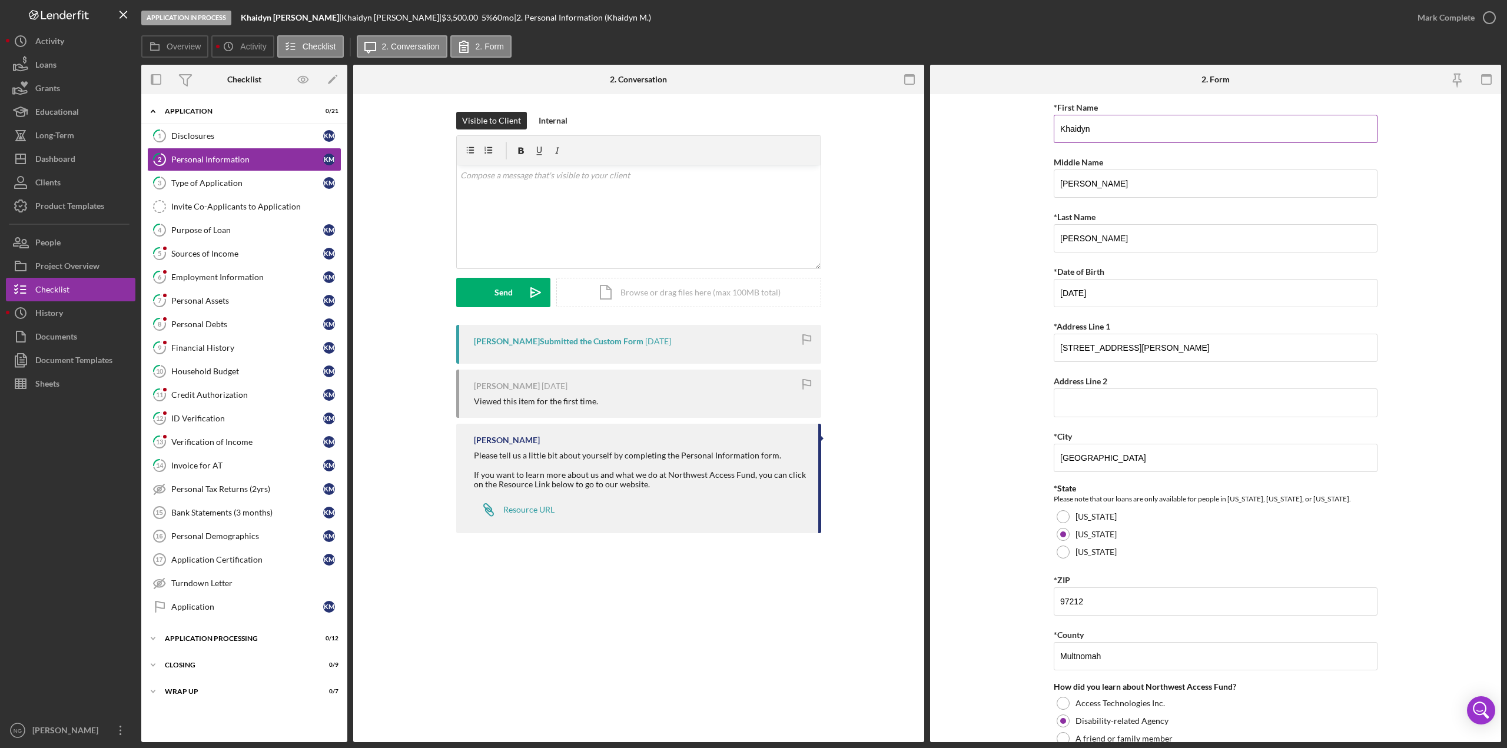
drag, startPoint x: 1084, startPoint y: 129, endPoint x: 1055, endPoint y: 131, distance: 29.5
click at [1055, 131] on input "Khaidyn" at bounding box center [1216, 129] width 324 height 28
drag, startPoint x: 207, startPoint y: 607, endPoint x: 222, endPoint y: 606, distance: 15.3
click at [208, 608] on div "Application" at bounding box center [247, 606] width 152 height 9
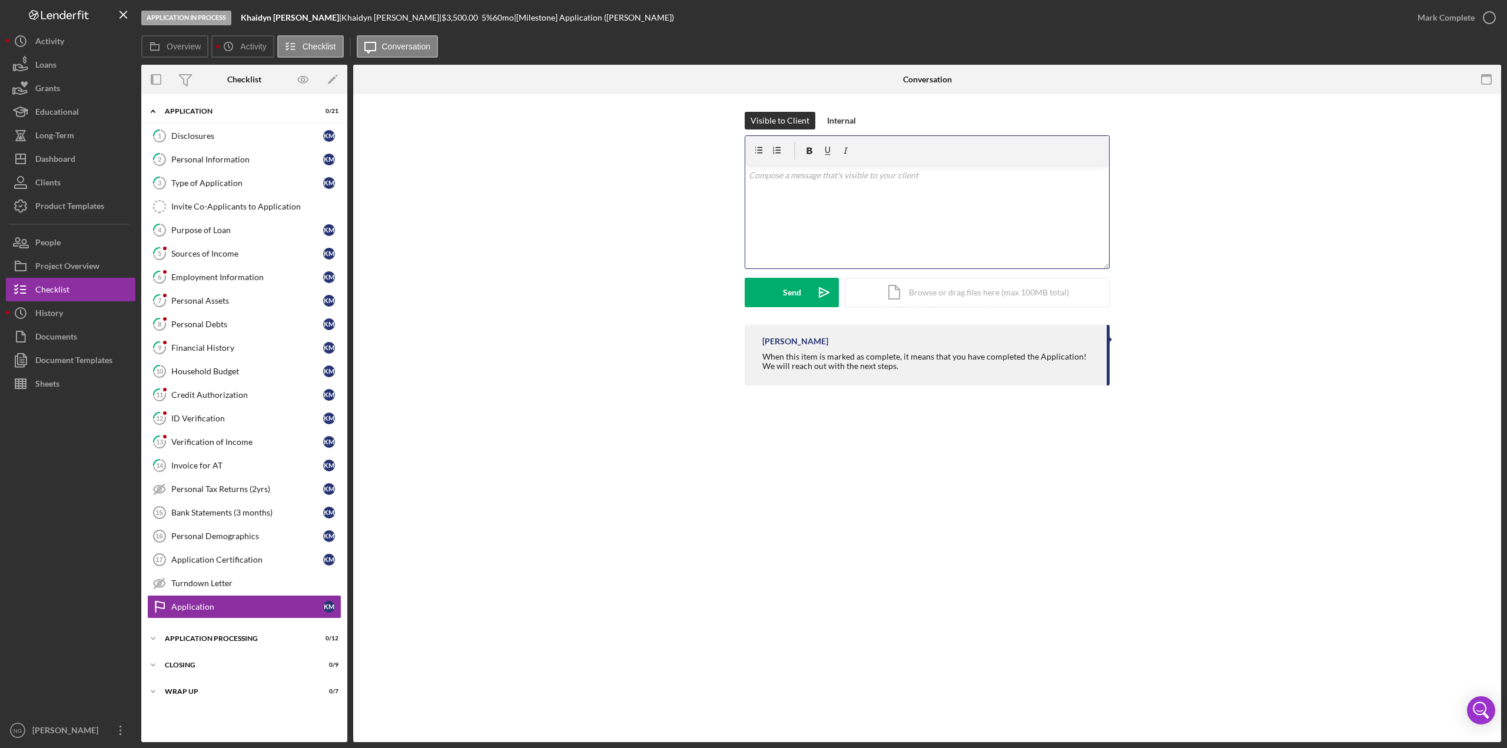
click at [854, 182] on div "v Color teal Color pink Remove color Add row above Add row below Add column bef…" at bounding box center [927, 216] width 364 height 103
click at [207, 555] on div "Application Certification" at bounding box center [247, 559] width 152 height 9
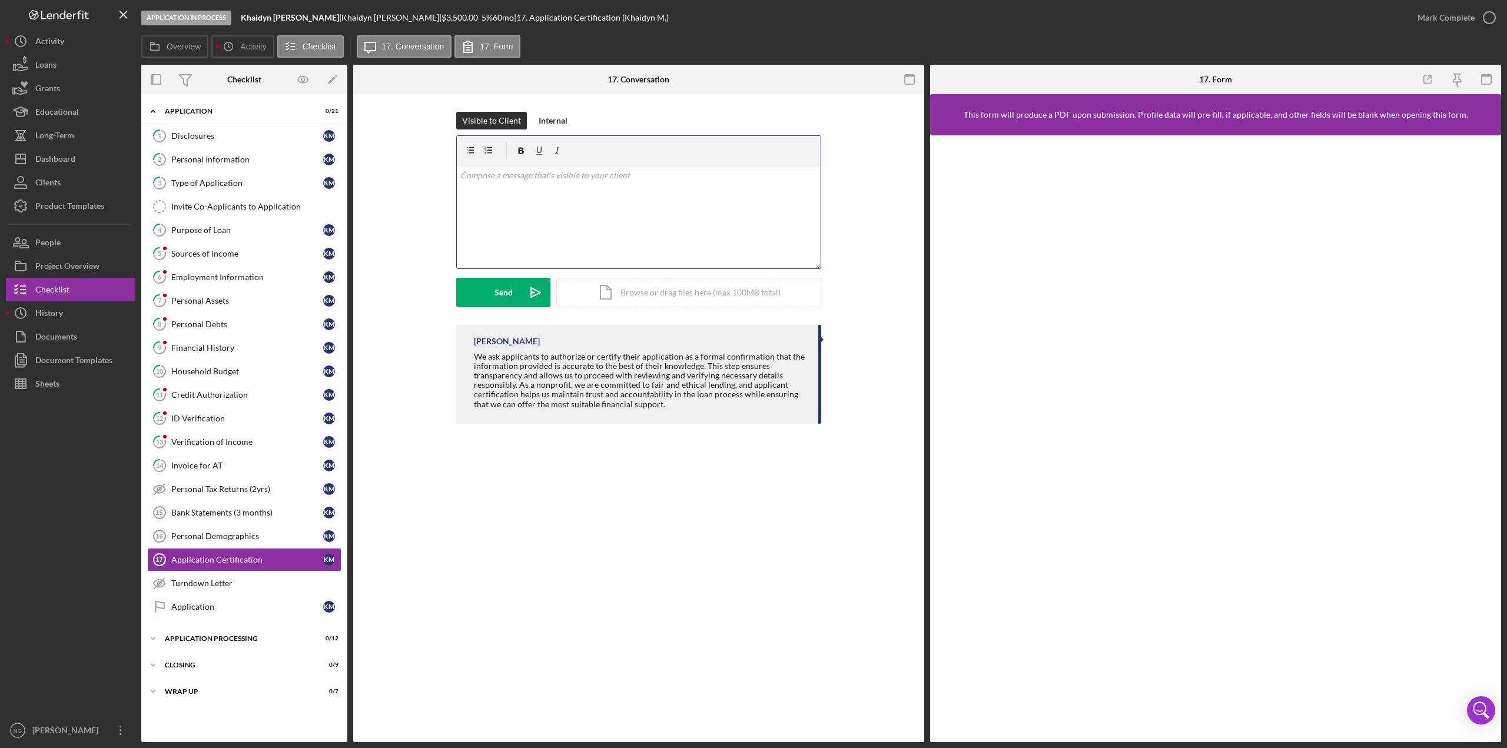
click at [544, 182] on div "v Color teal Color pink Remove color Add row above Add row below Add column bef…" at bounding box center [639, 216] width 364 height 103
click at [619, 194] on p "I see that you were working on submitting an application. I just wanted to send…" at bounding box center [638, 198] width 357 height 26
click at [623, 198] on p "I see that you were working on submitting a loan application. I just wanted to …" at bounding box center [638, 198] width 357 height 26
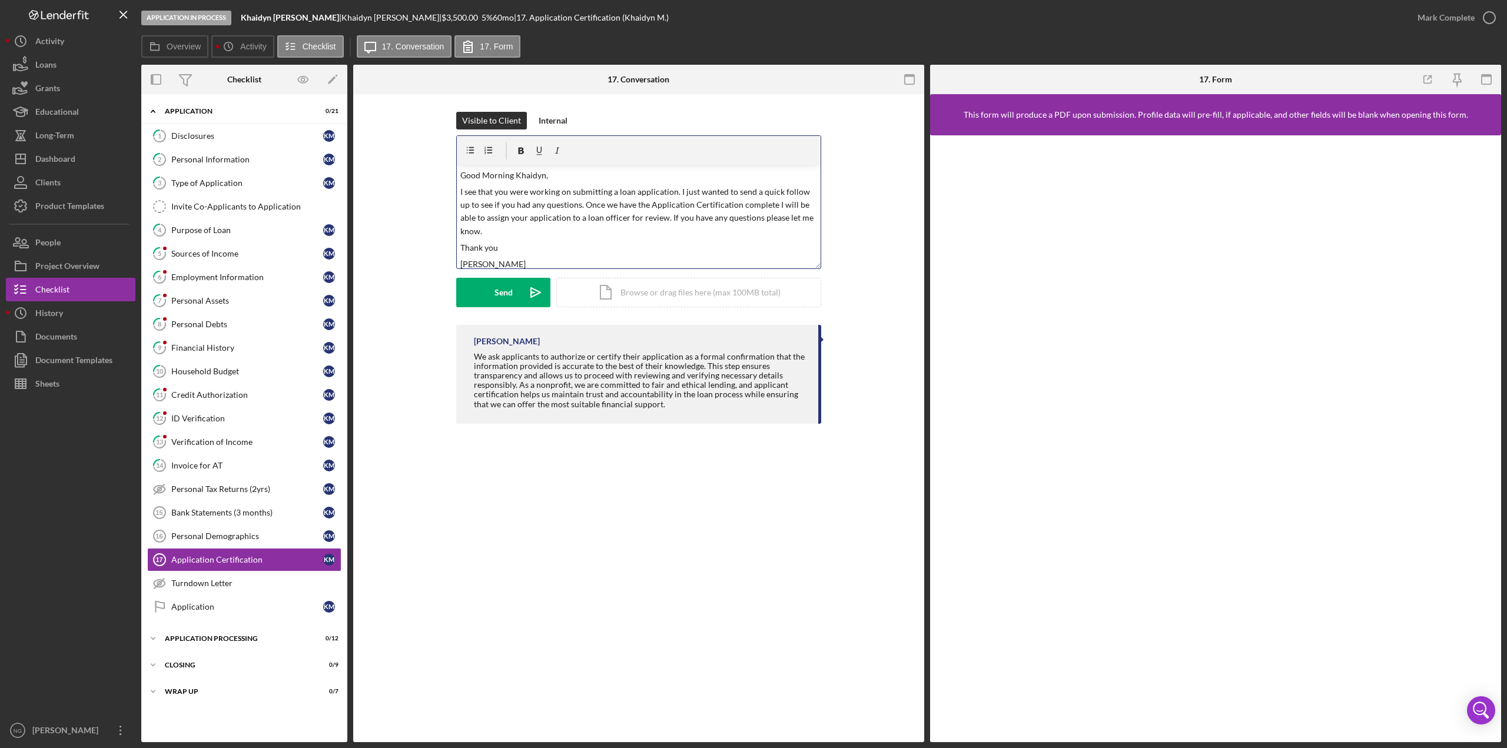
click at [675, 192] on p "I see that you were working on submitting a loan application. I just wanted to …" at bounding box center [638, 211] width 357 height 53
click at [794, 191] on p "I see that you were working on submitting a loan application, I just wanted to …" at bounding box center [638, 211] width 357 height 53
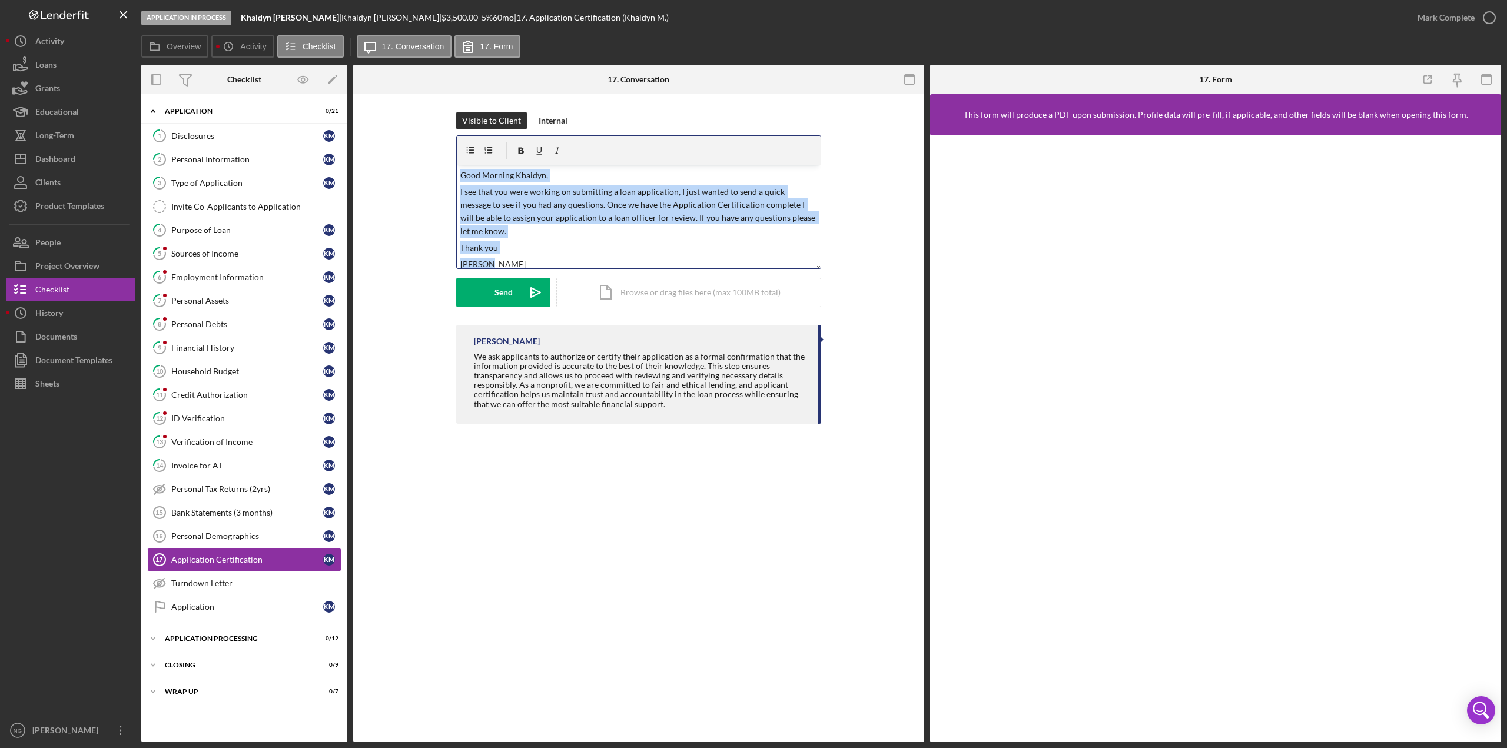
drag, startPoint x: 490, startPoint y: 255, endPoint x: 438, endPoint y: 174, distance: 96.0
click at [438, 174] on div "Visible to Client Internal v Color teal Color pink Remove color Add row above A…" at bounding box center [639, 218] width 536 height 213
copy div "Good Morning Khaidyn, I see that you were working on submitting a loan applicat…"
click at [702, 573] on div "Application Certification 17 Application Certification Visible to Client Intern…" at bounding box center [638, 418] width 571 height 648
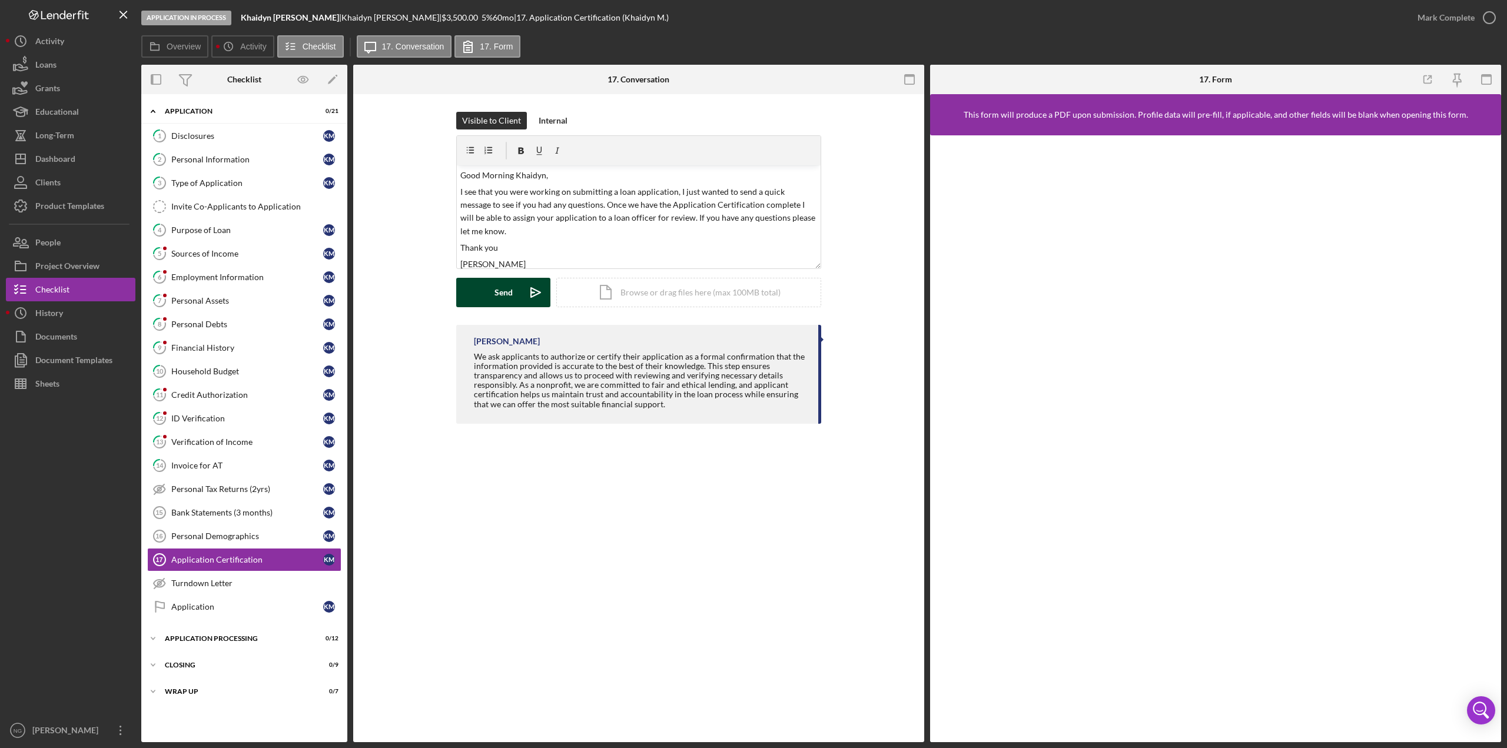
click at [507, 288] on div "Send" at bounding box center [503, 292] width 18 height 29
